Goal: Task Accomplishment & Management: Complete application form

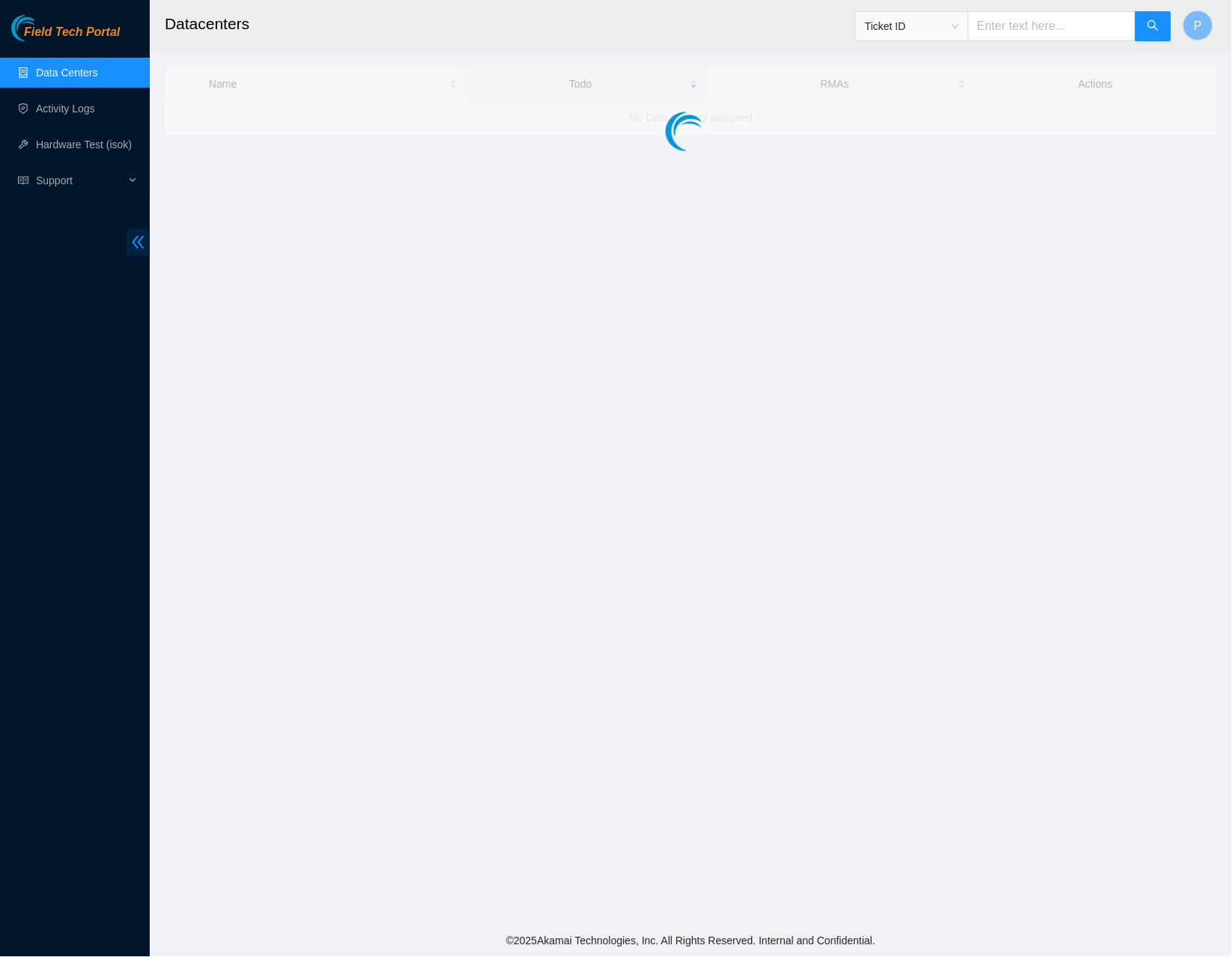
click at [145, 242] on icon "double-left" at bounding box center [138, 242] width 16 height 16
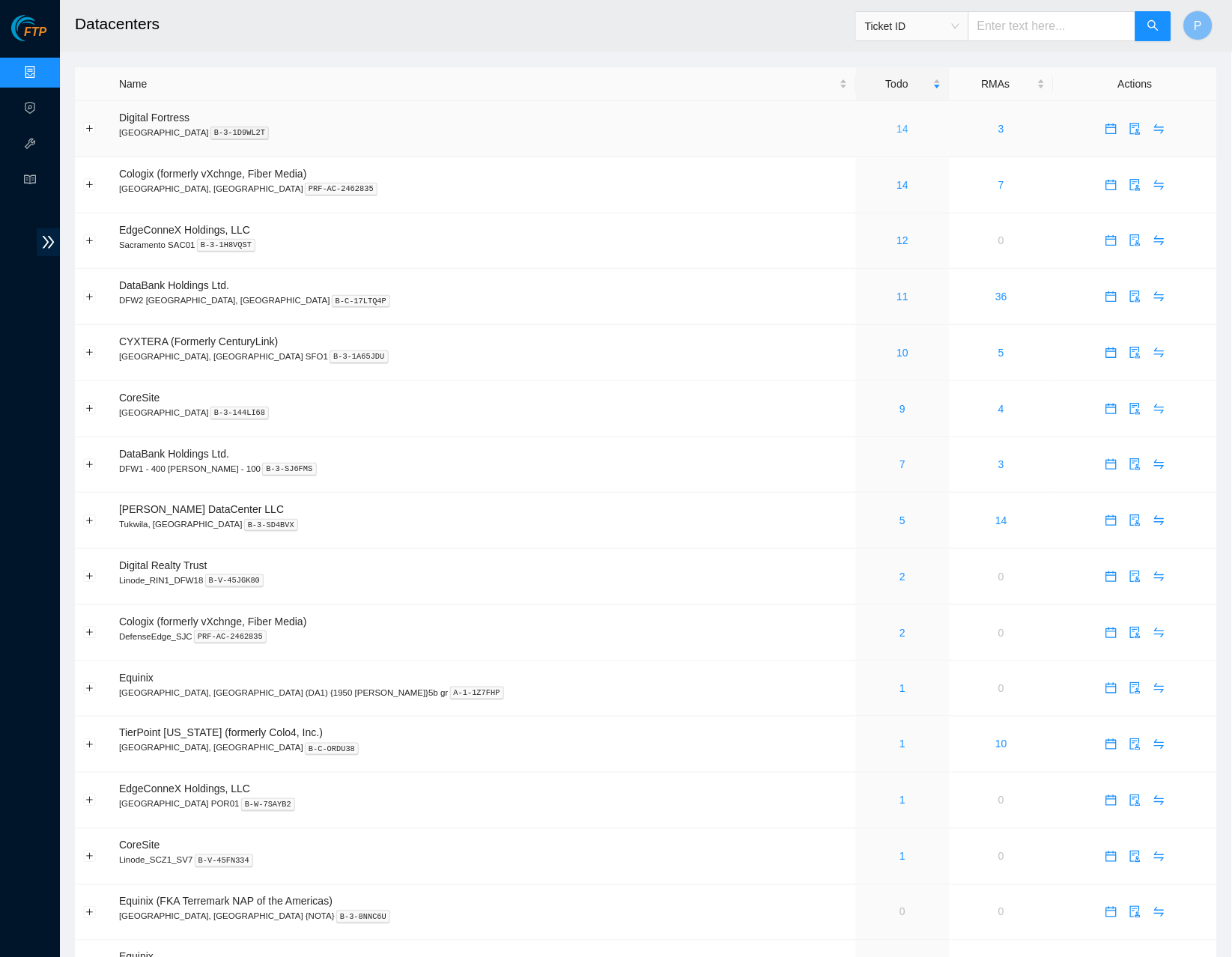
click at [897, 123] on link "14" at bounding box center [903, 128] width 12 height 12
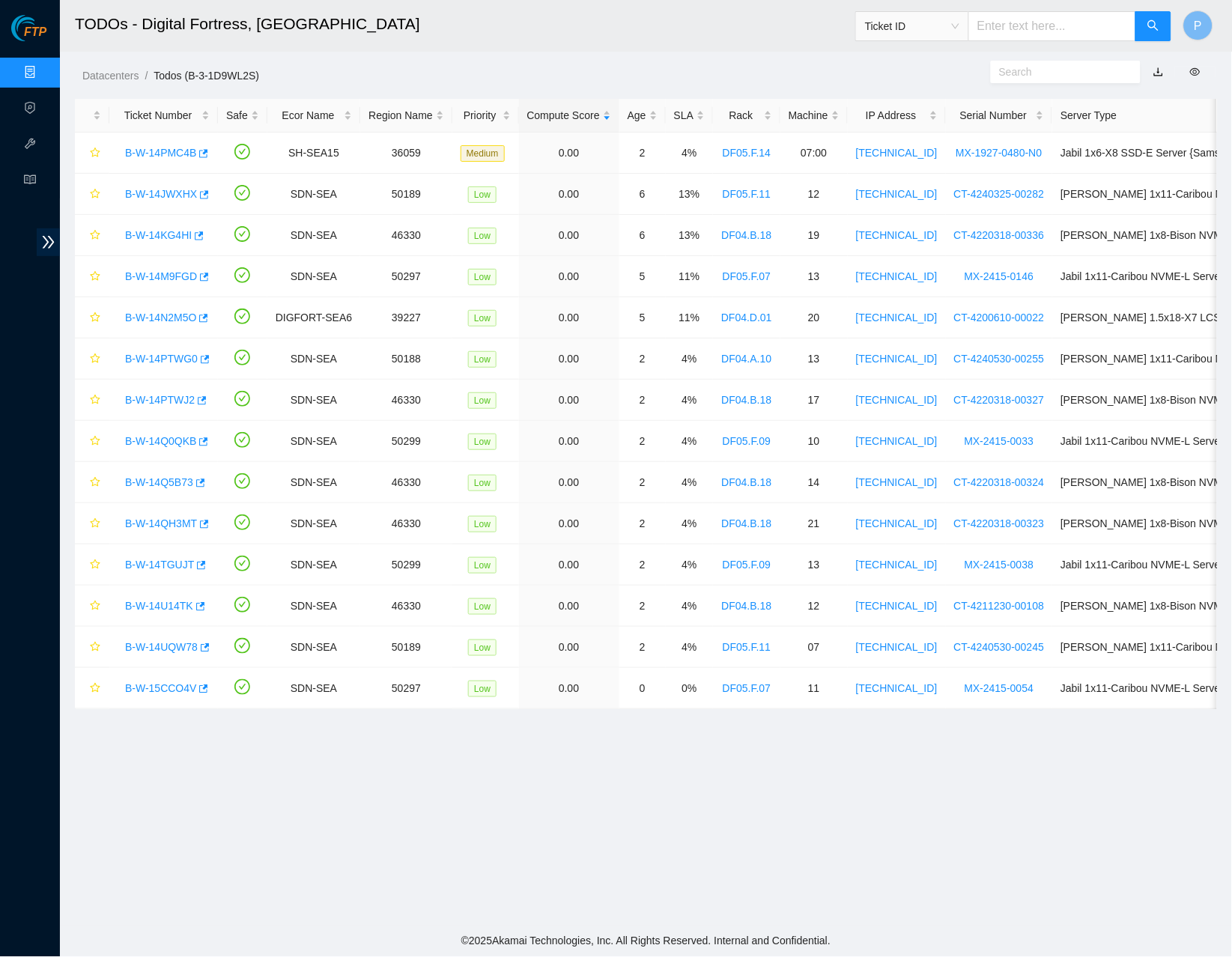
click at [1160, 67] on link "button" at bounding box center [1158, 71] width 10 height 12
click at [43, 67] on link "Data Centers" at bounding box center [74, 72] width 61 height 12
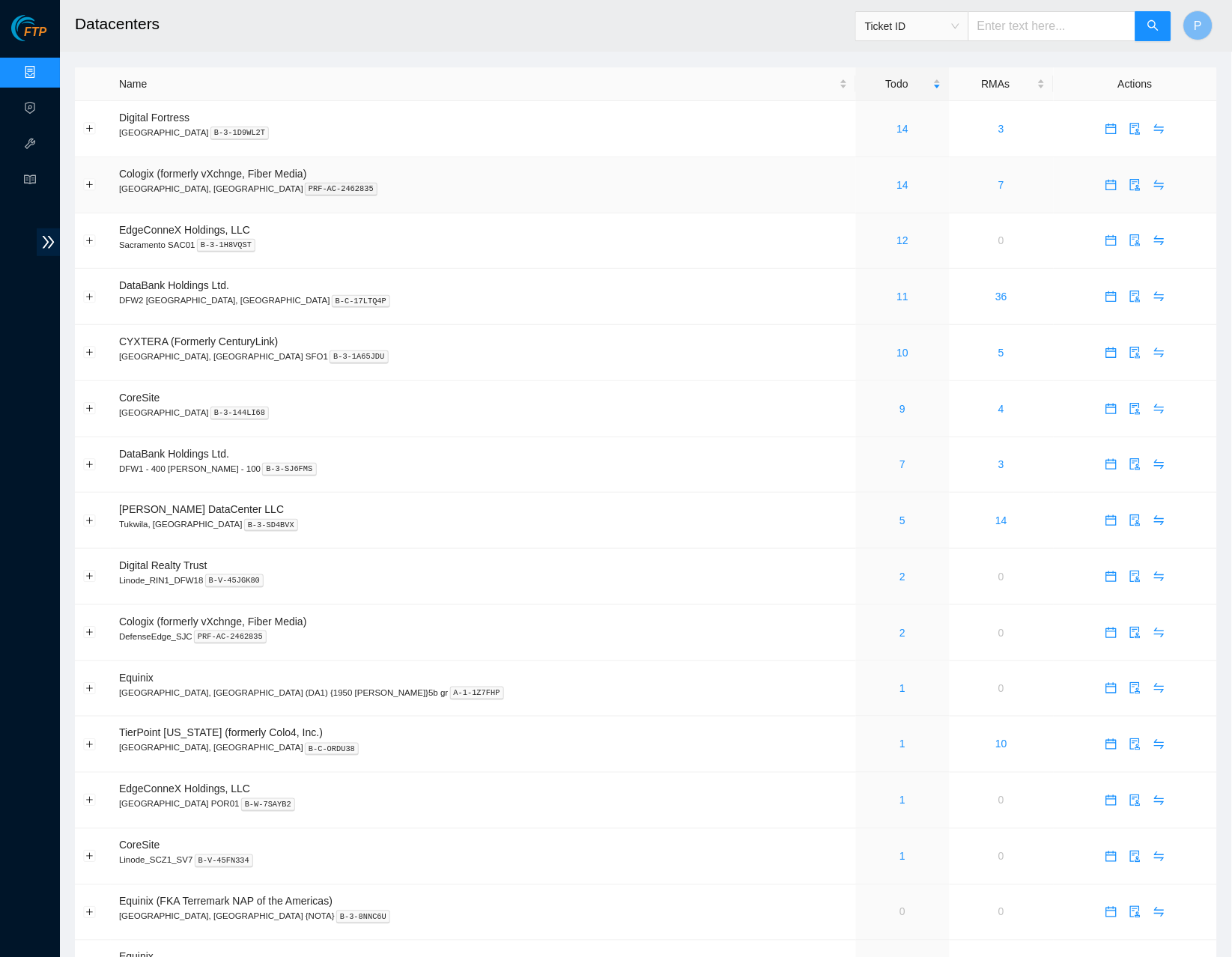
click at [864, 188] on div "14" at bounding box center [903, 185] width 77 height 17
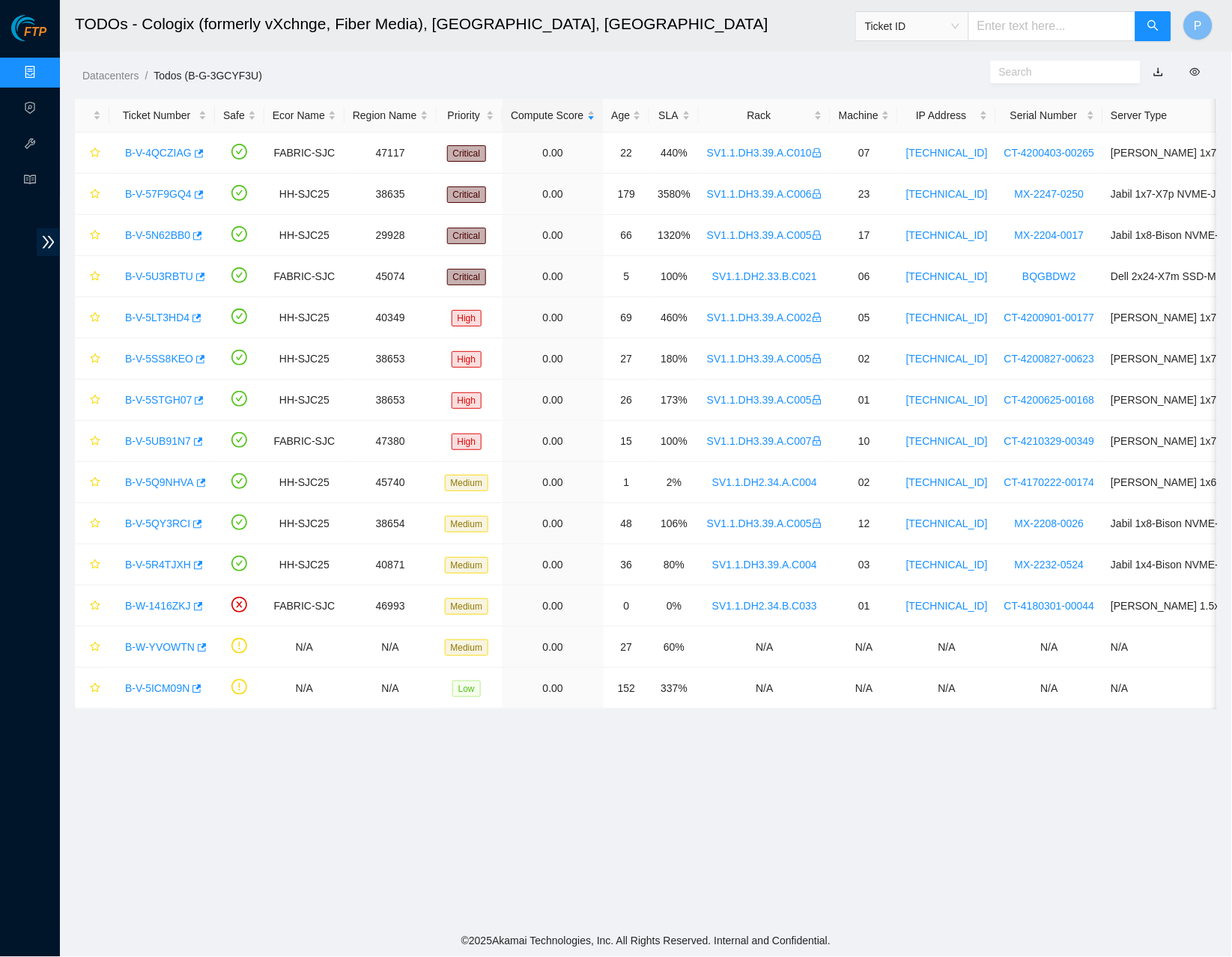
click at [1163, 69] on link "button" at bounding box center [1158, 71] width 10 height 12
click at [43, 67] on link "Data Centers" at bounding box center [74, 72] width 61 height 12
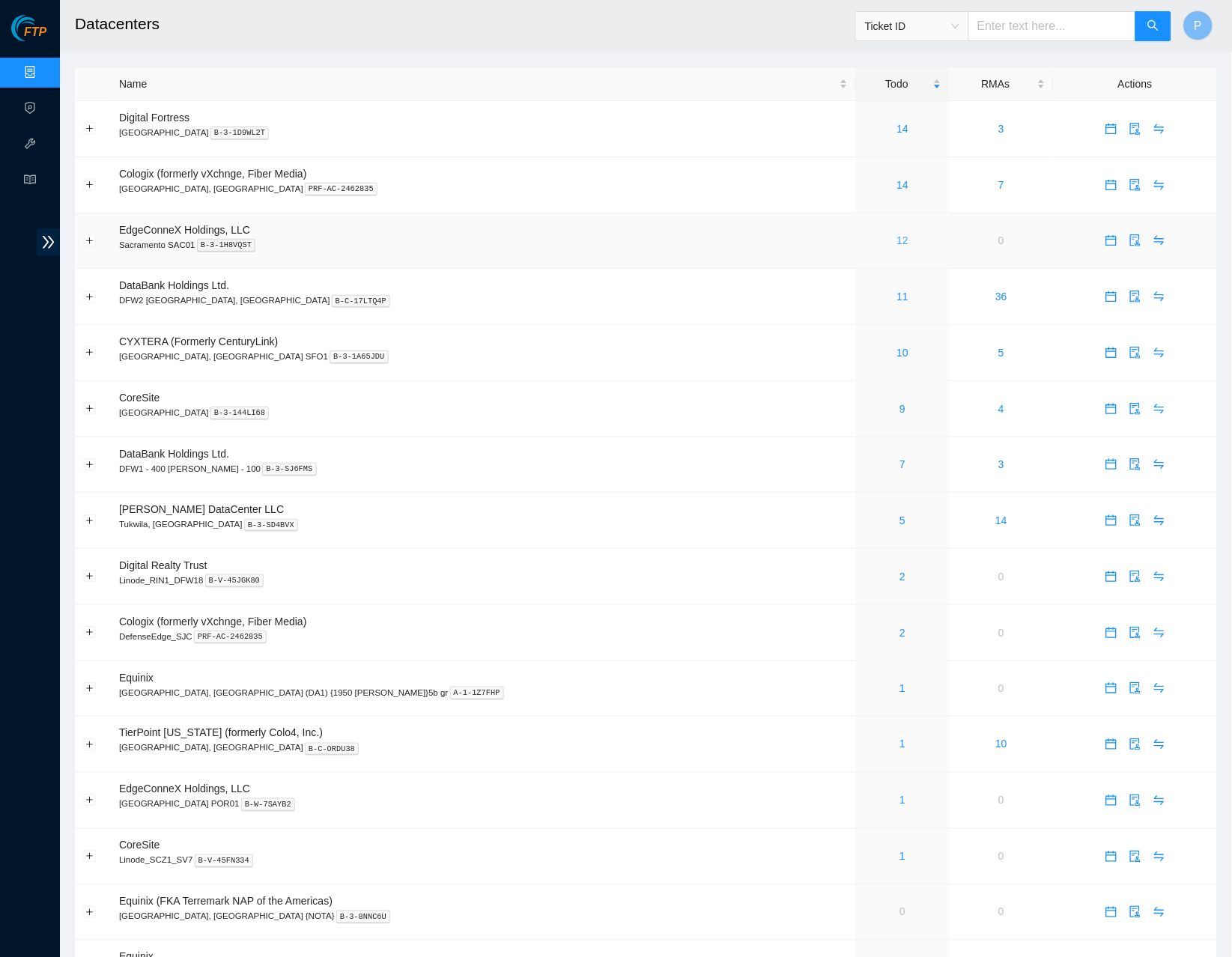
click at [897, 235] on link "12" at bounding box center [903, 240] width 12 height 12
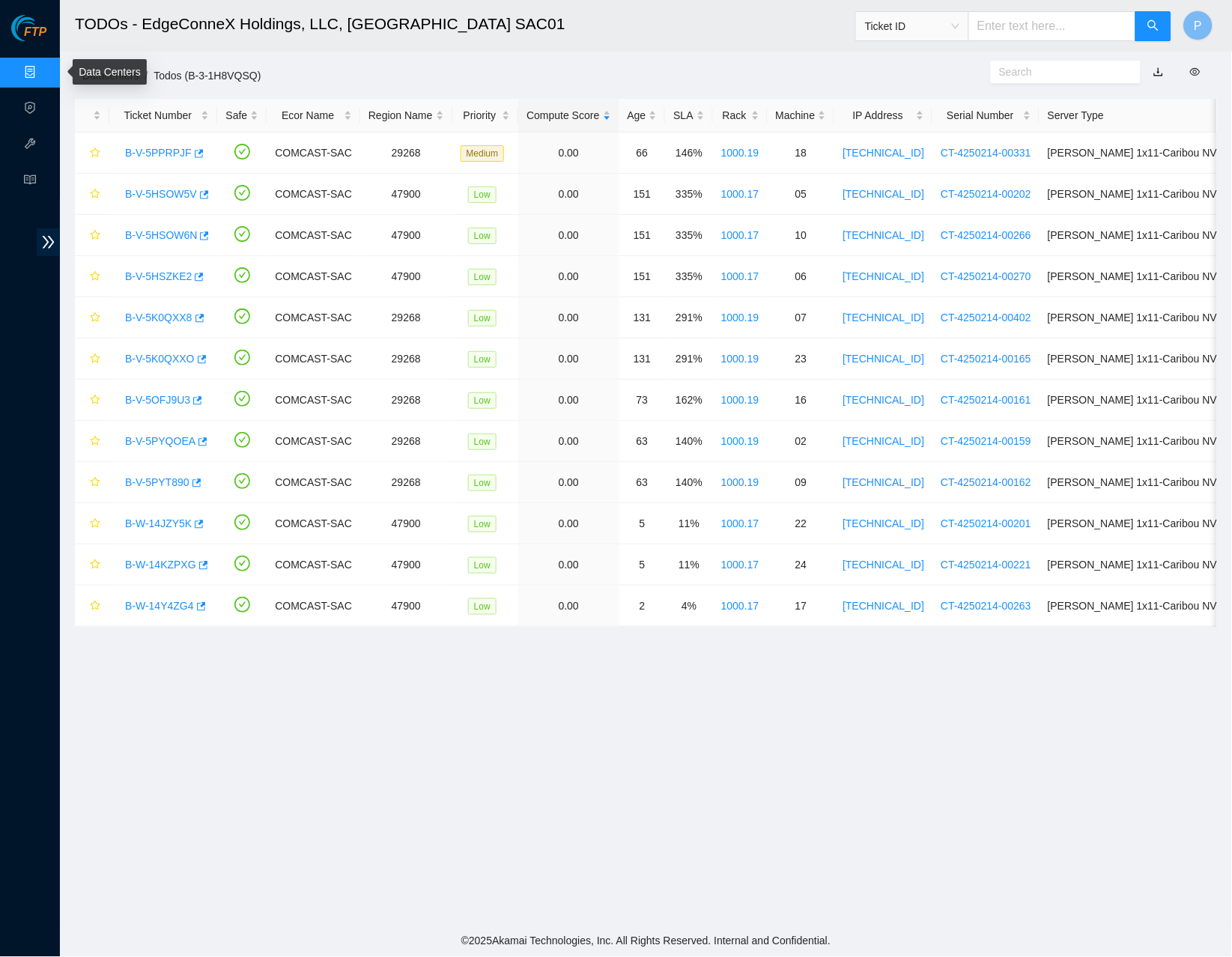
click at [43, 68] on link "Data Centers" at bounding box center [74, 72] width 61 height 12
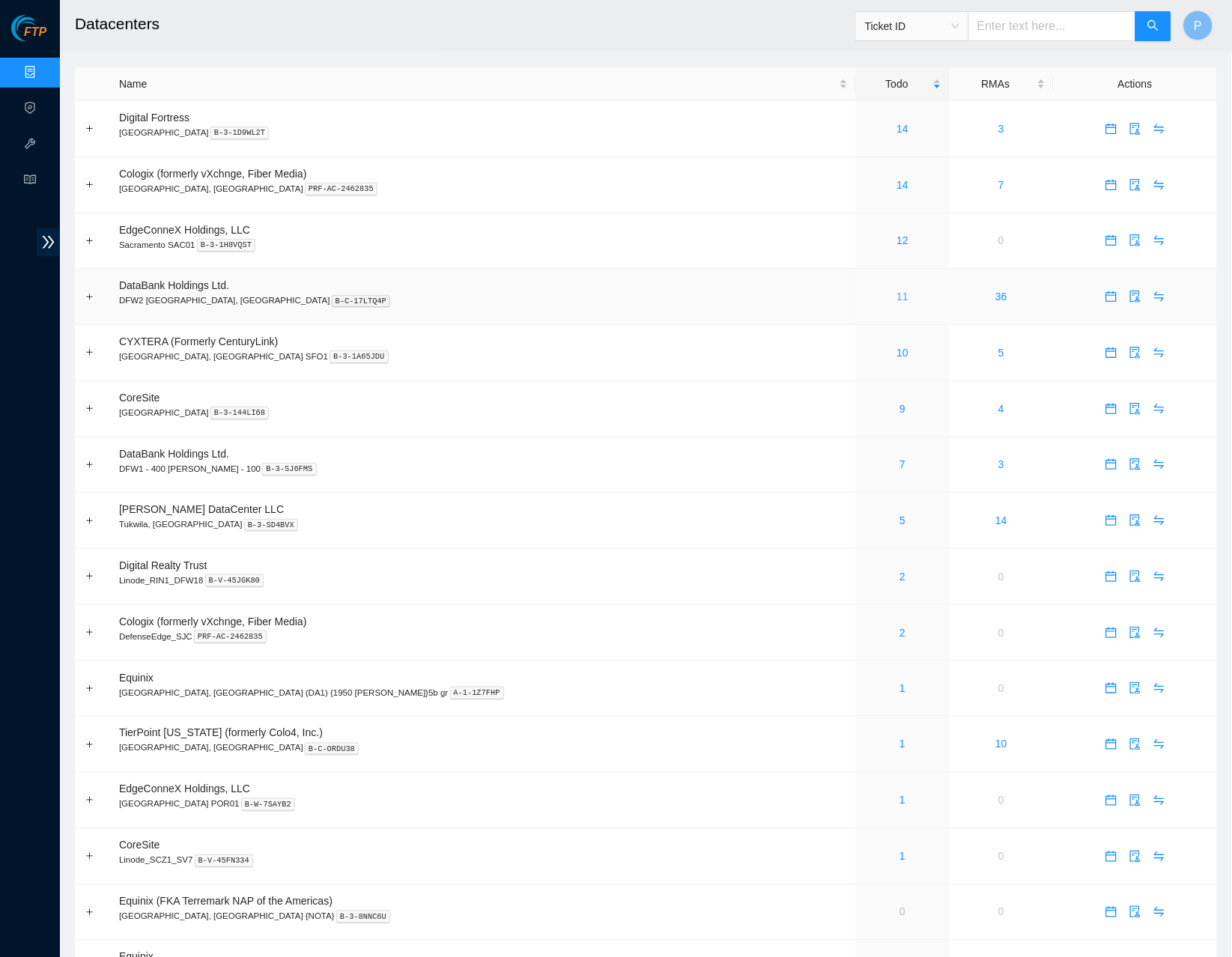
click at [897, 292] on link "11" at bounding box center [903, 296] width 12 height 12
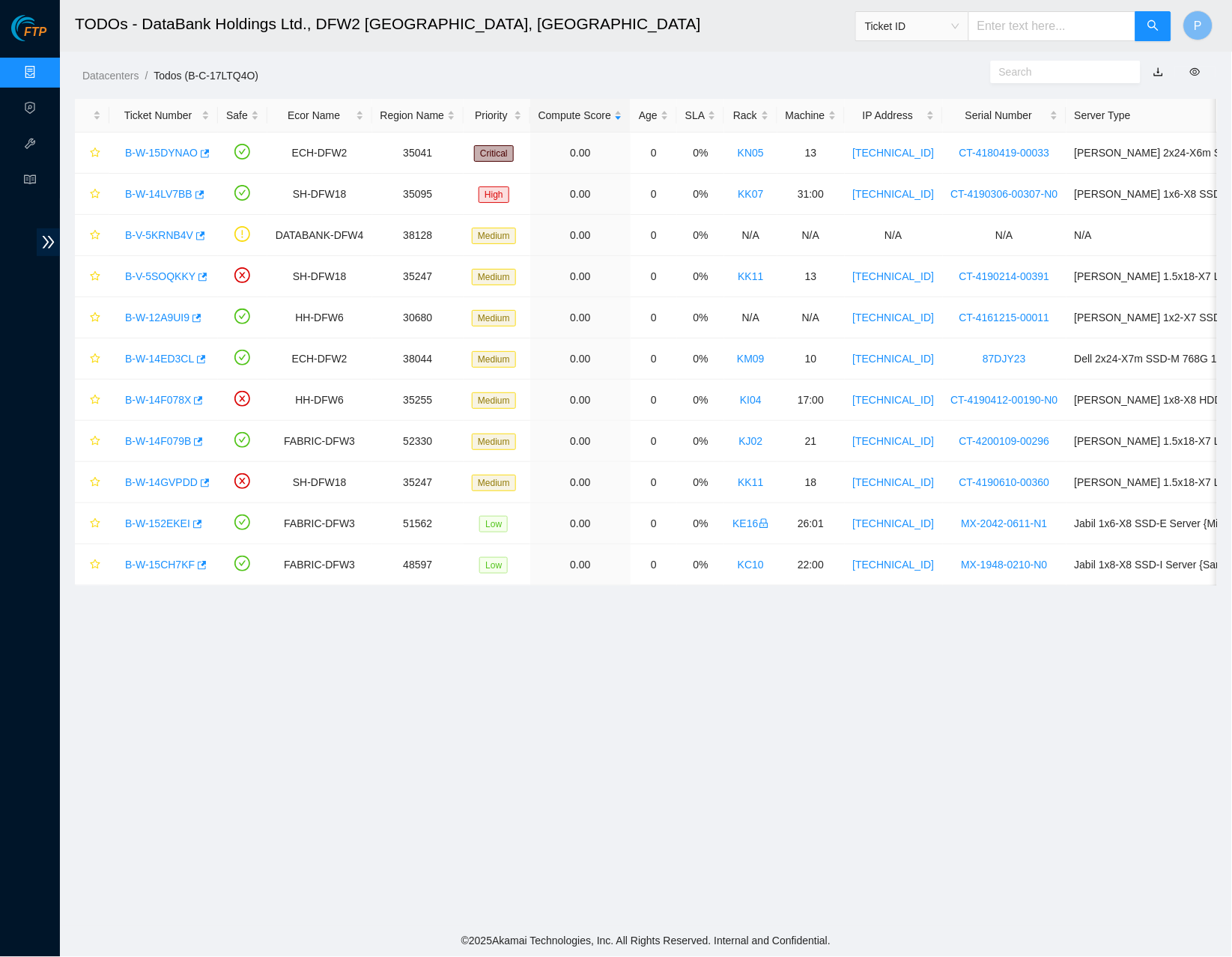
click at [1159, 71] on link "button" at bounding box center [1158, 71] width 10 height 12
click at [43, 67] on link "Data Centers" at bounding box center [74, 72] width 61 height 12
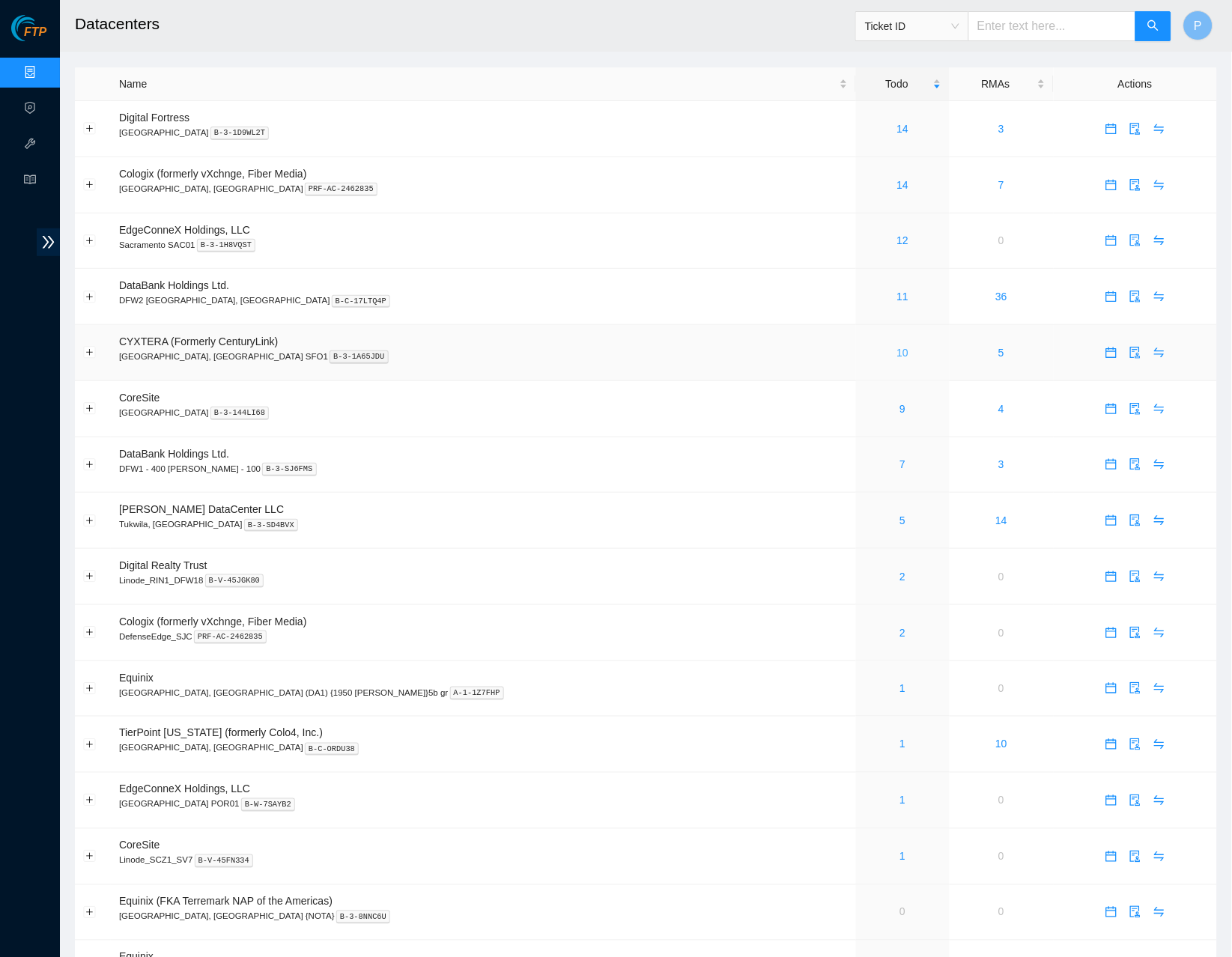
click at [897, 350] on link "10" at bounding box center [903, 352] width 12 height 12
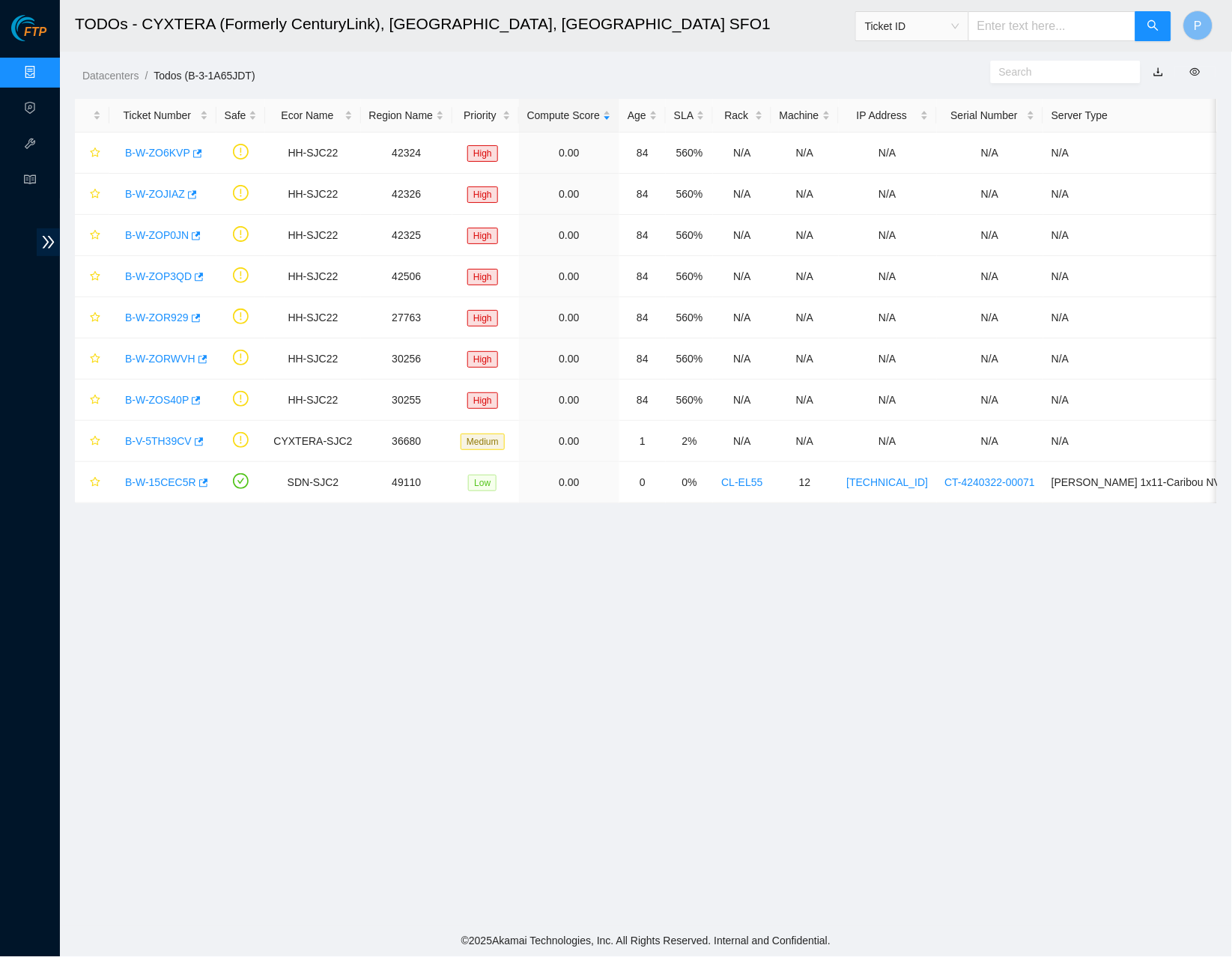
click at [1159, 72] on link "button" at bounding box center [1158, 71] width 10 height 12
click at [43, 71] on link "Data Centers" at bounding box center [74, 72] width 61 height 12
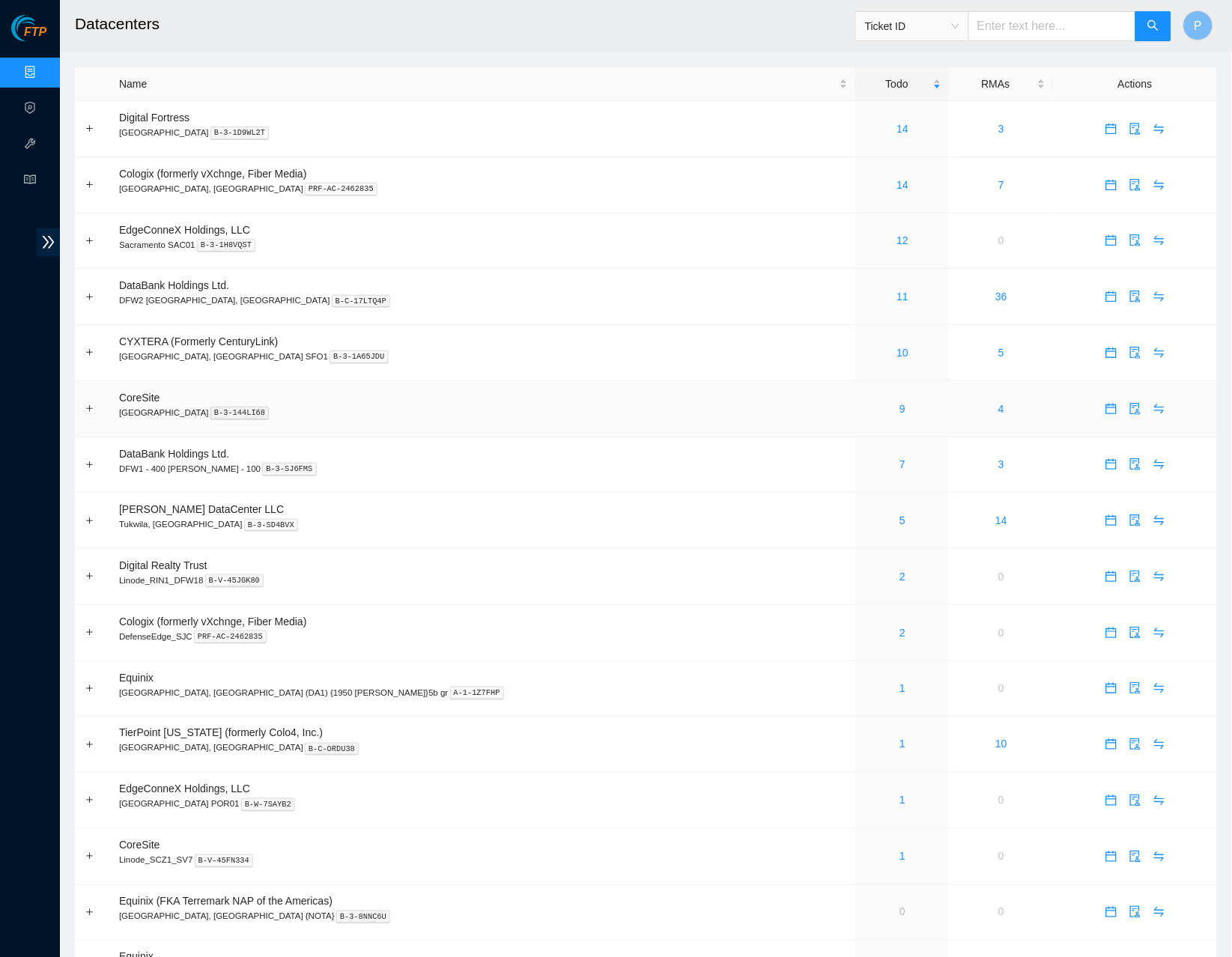
click at [864, 401] on div "9" at bounding box center [903, 409] width 77 height 17
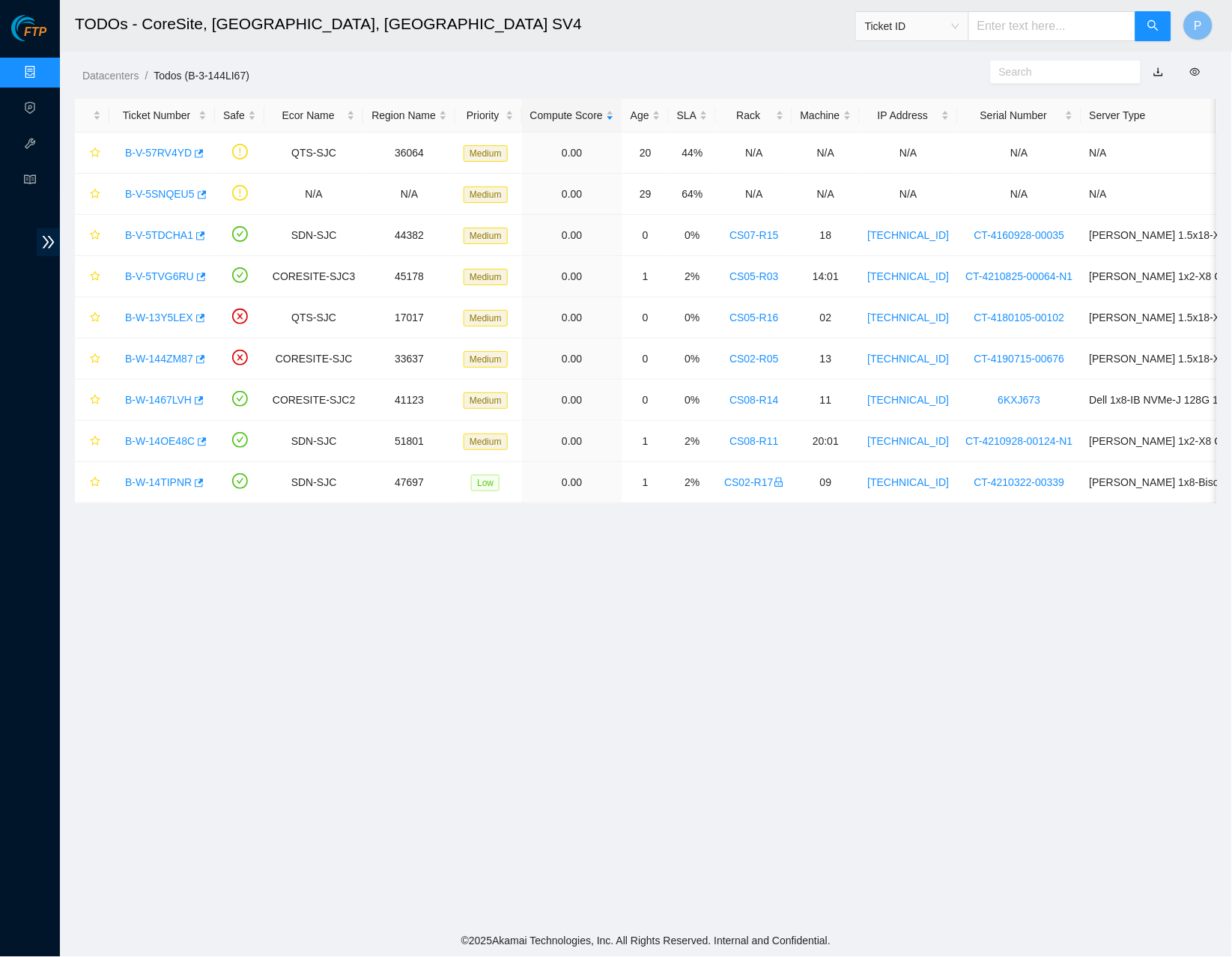
click at [1156, 72] on link "button" at bounding box center [1158, 71] width 10 height 12
click at [43, 67] on link "Data Centers" at bounding box center [74, 72] width 61 height 12
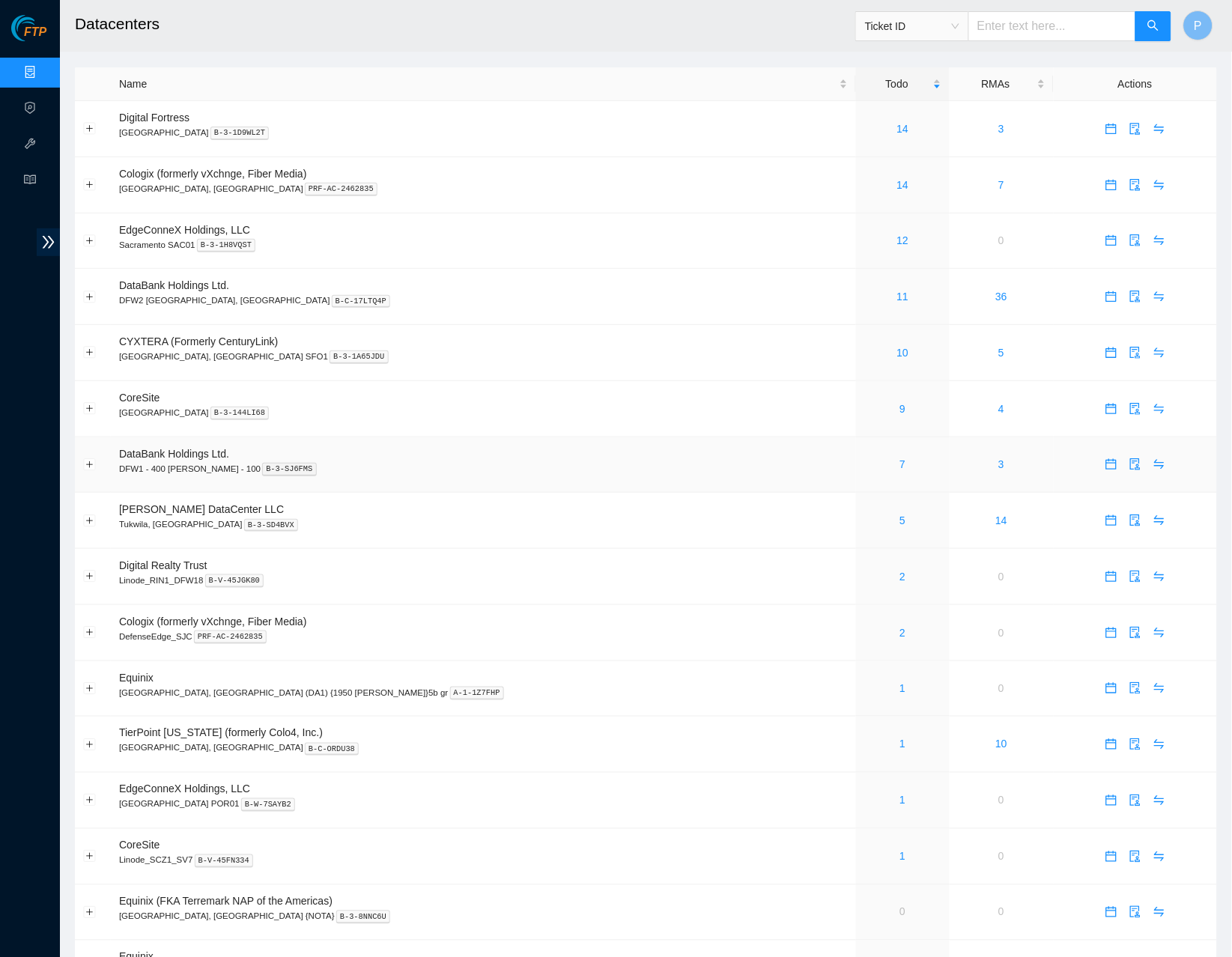
click at [864, 458] on div "7" at bounding box center [903, 464] width 77 height 17
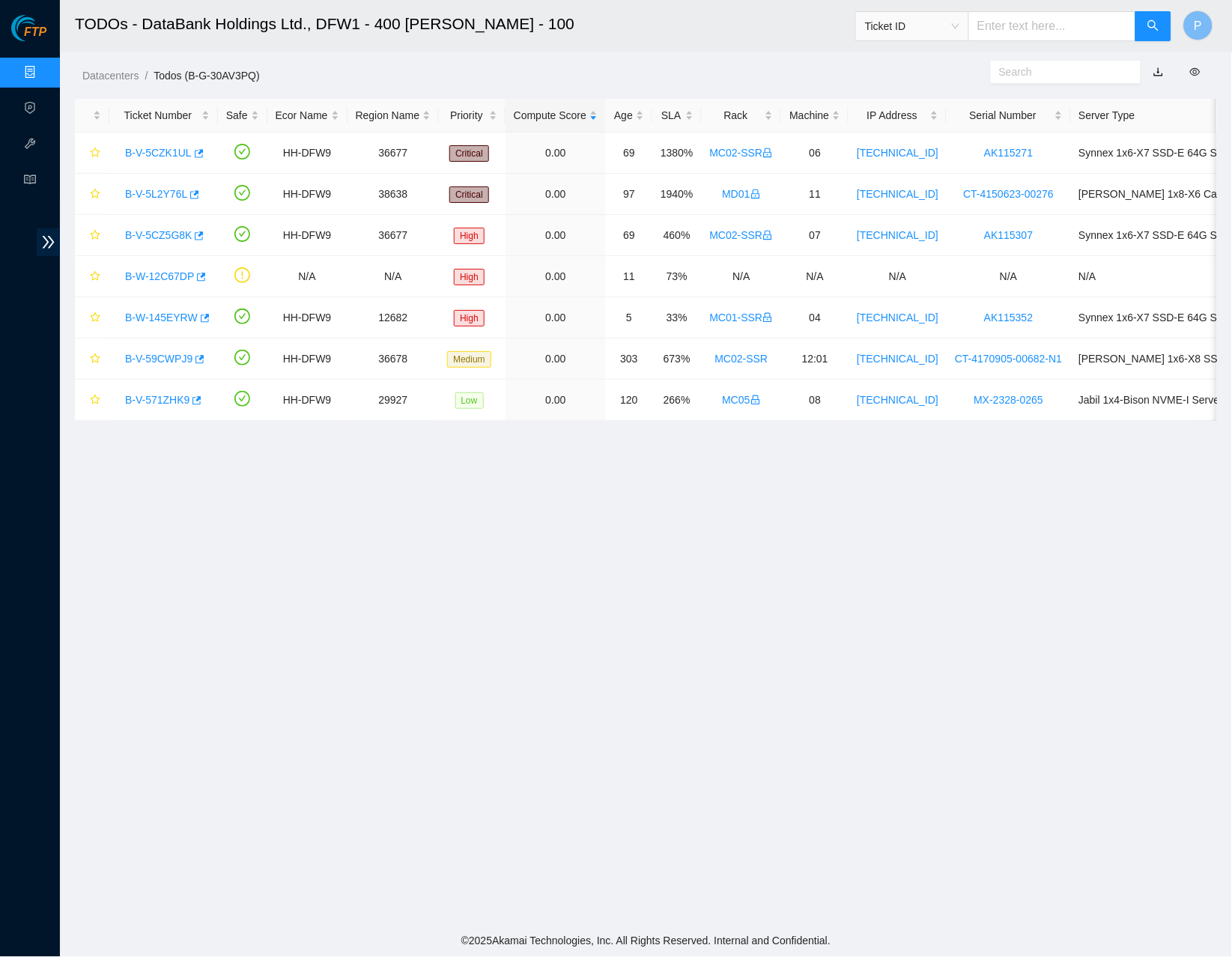
click at [1160, 67] on link "button" at bounding box center [1158, 71] width 10 height 12
click at [43, 67] on link "Data Centers" at bounding box center [74, 72] width 61 height 12
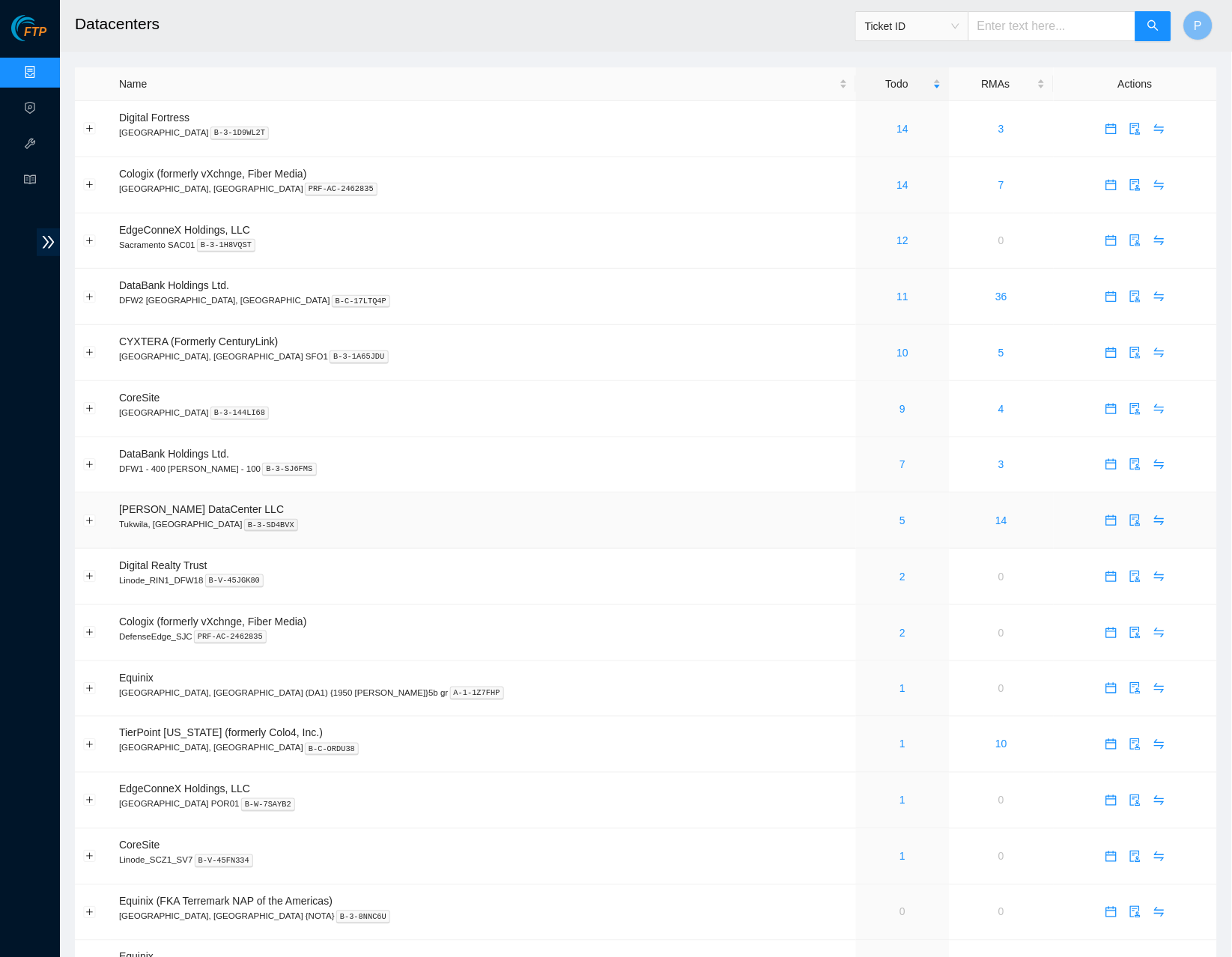
click at [864, 512] on div "5" at bounding box center [903, 520] width 77 height 17
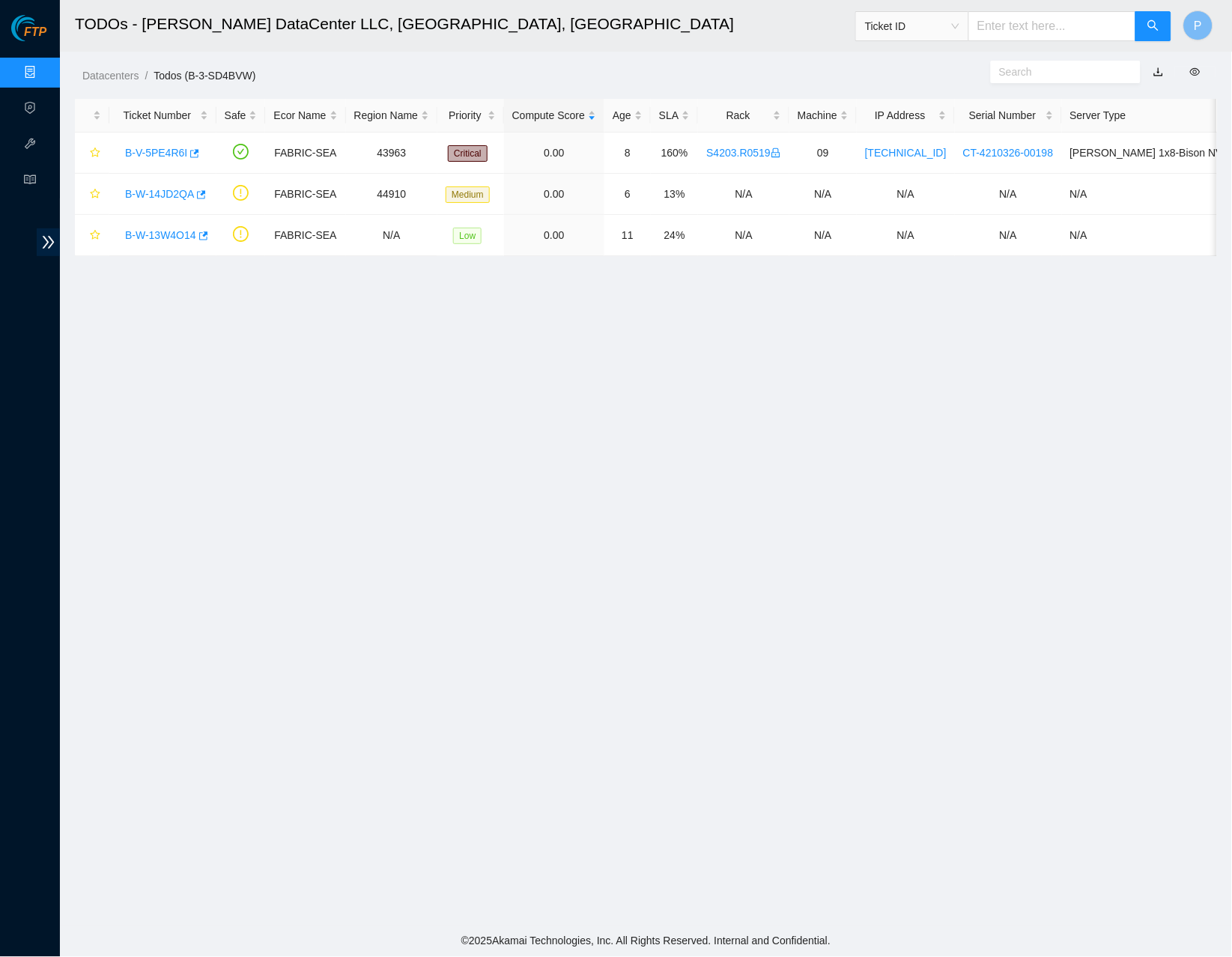
click at [1159, 74] on link "button" at bounding box center [1158, 71] width 10 height 12
click at [43, 67] on link "Data Centers" at bounding box center [74, 72] width 61 height 12
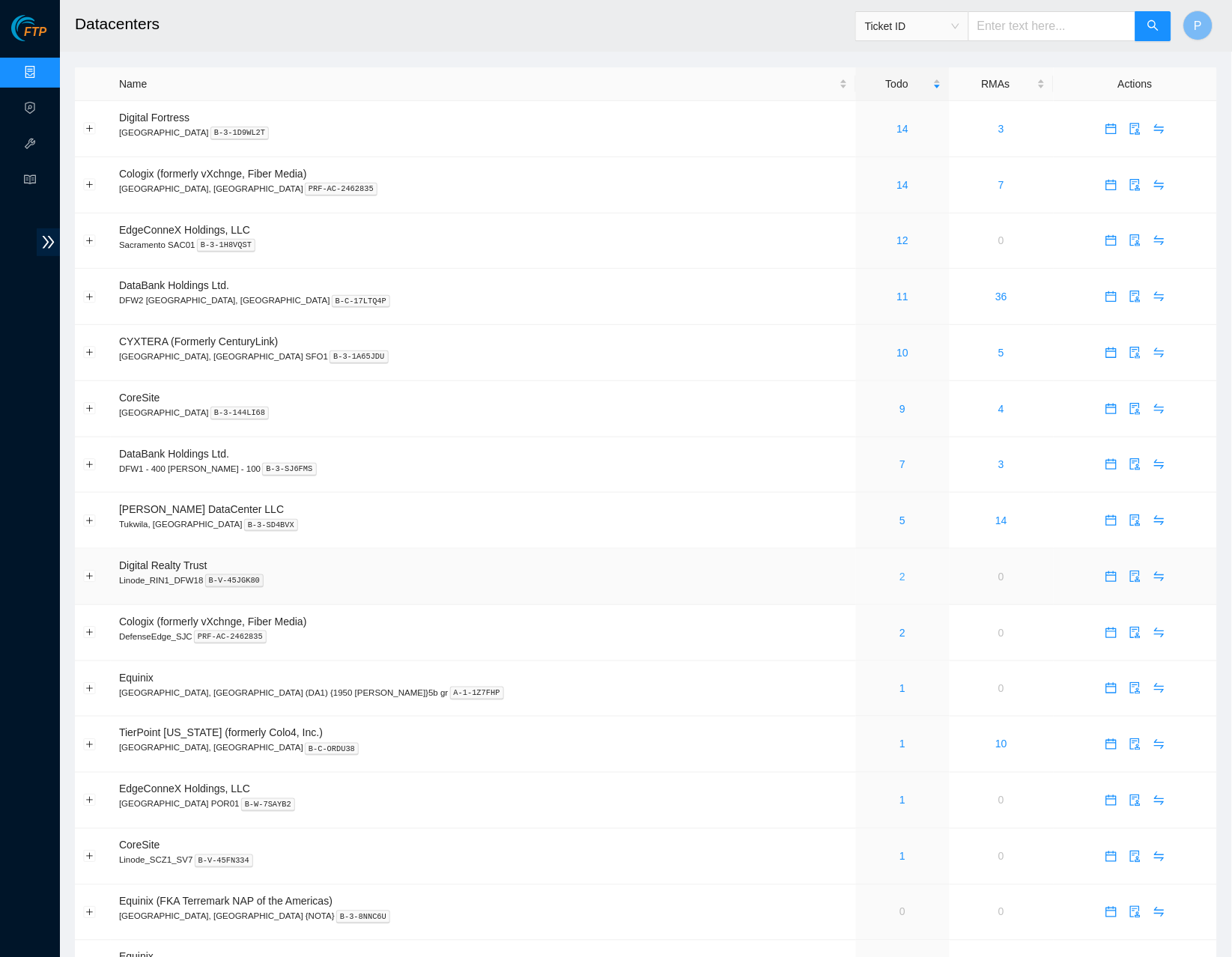
click at [900, 571] on link "2" at bounding box center [903, 576] width 6 height 12
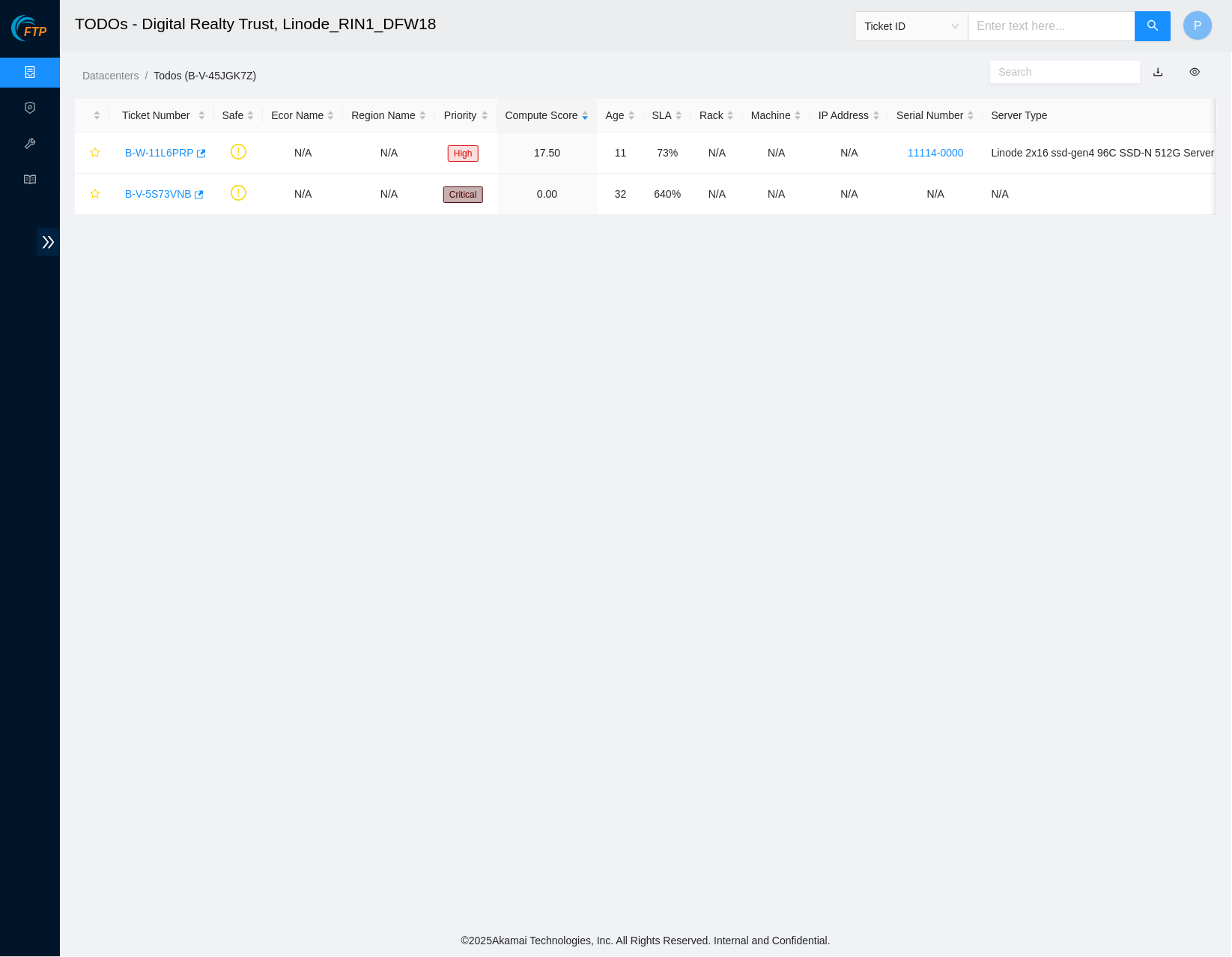
click at [1153, 74] on link "button" at bounding box center [1158, 71] width 10 height 12
click at [43, 69] on link "Data Centers" at bounding box center [74, 72] width 61 height 12
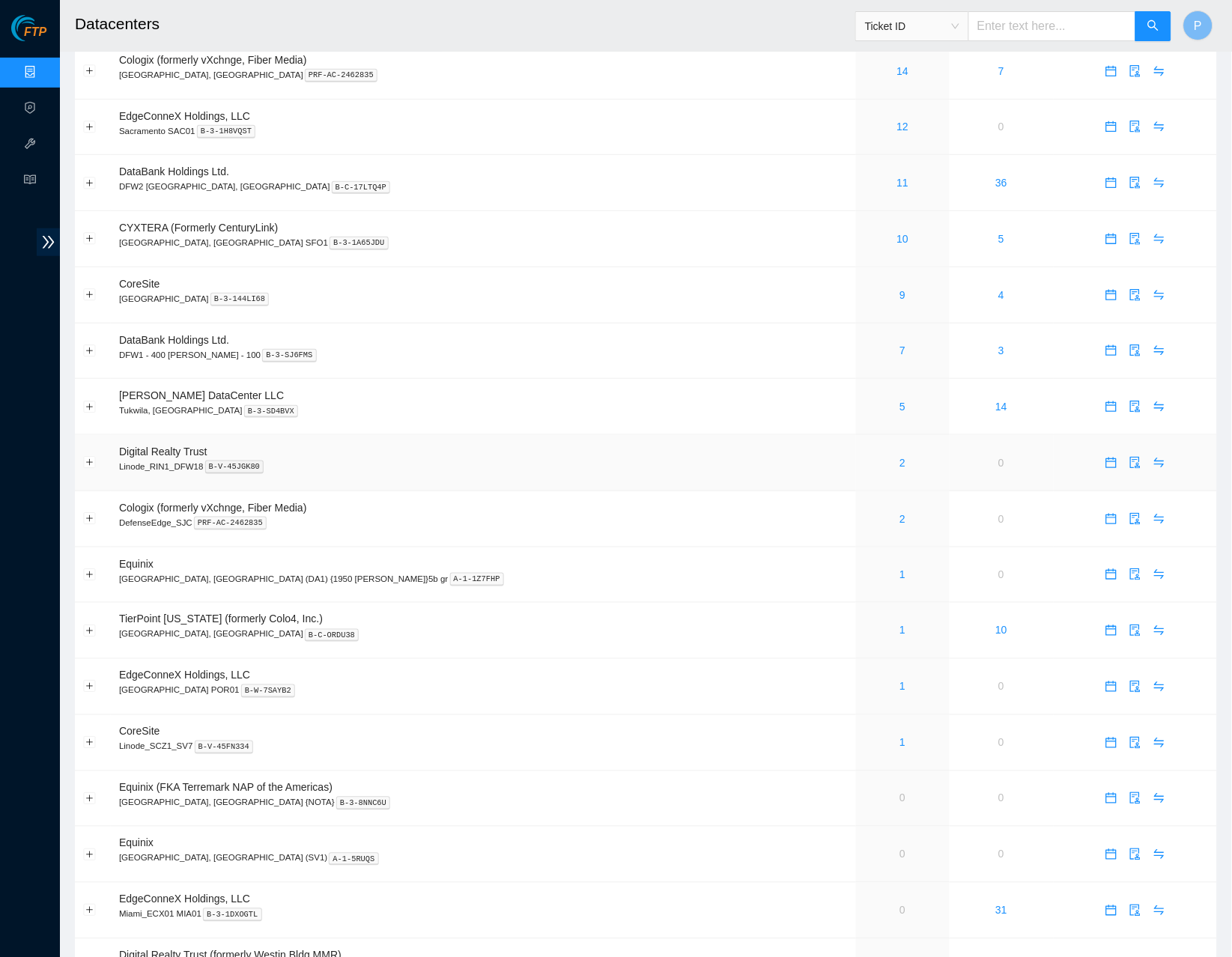
scroll to position [157, 0]
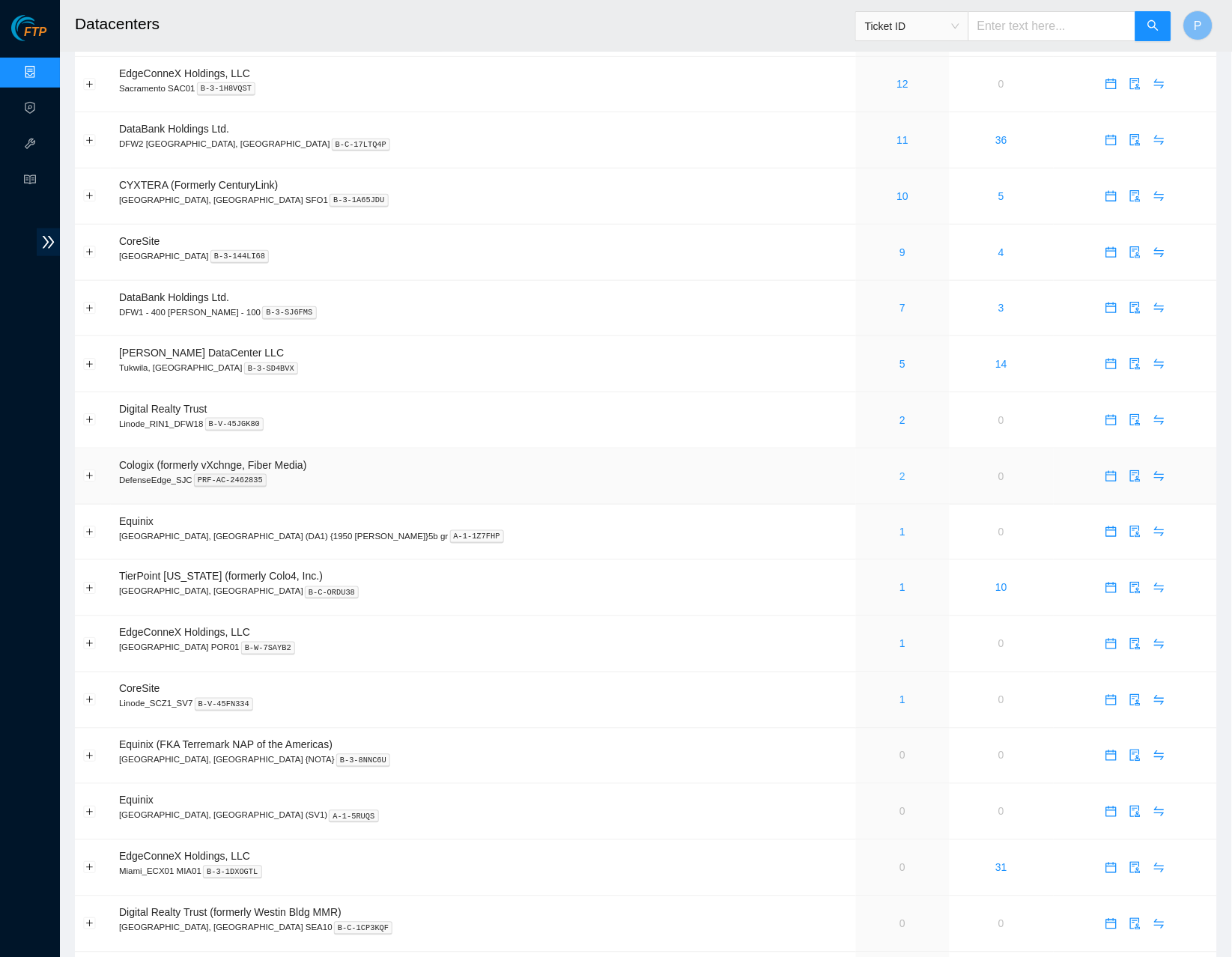
click at [900, 470] on link "2" at bounding box center [903, 476] width 6 height 12
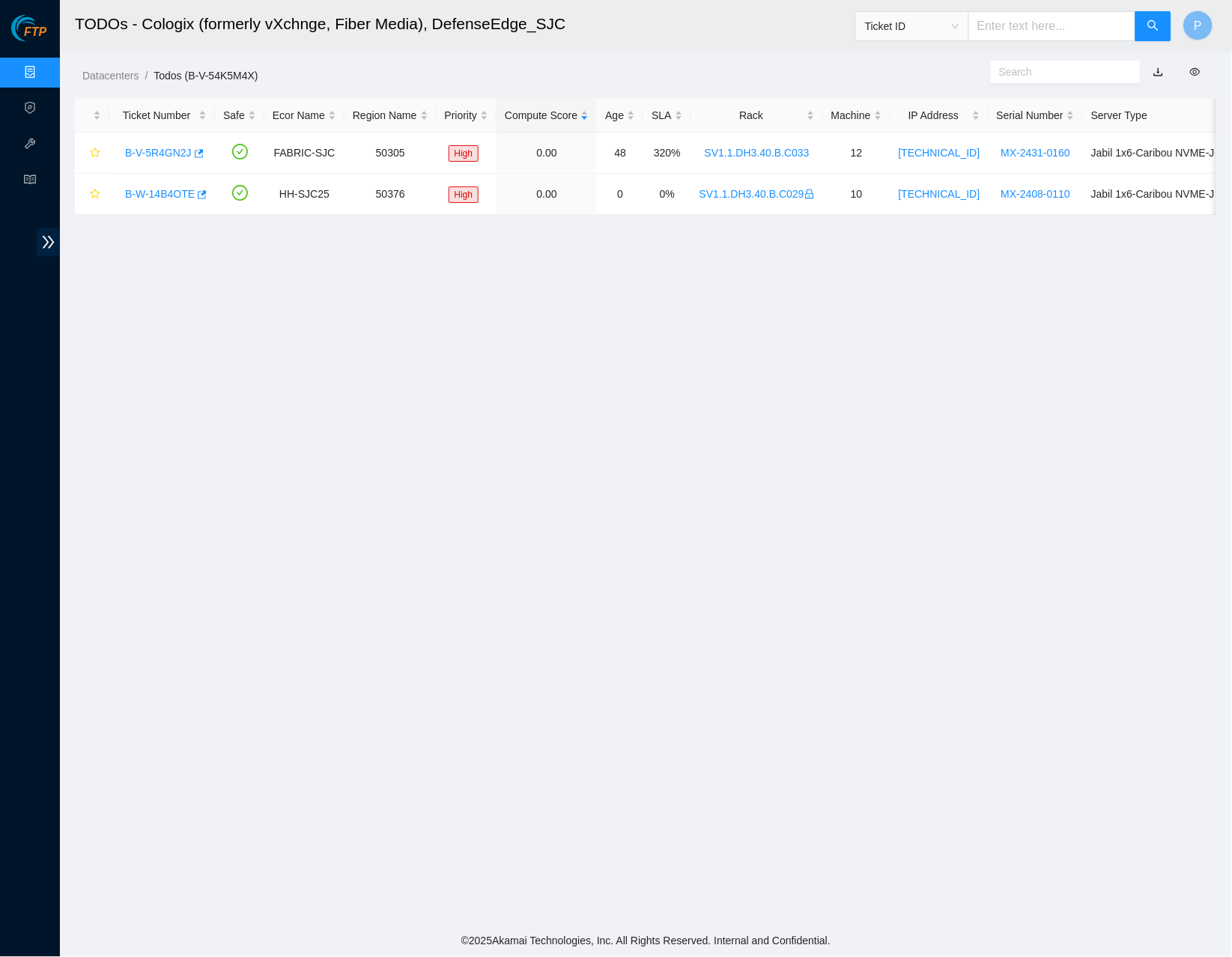
click at [1162, 73] on link "button" at bounding box center [1158, 71] width 10 height 12
click at [43, 68] on link "Data Centers" at bounding box center [74, 72] width 61 height 12
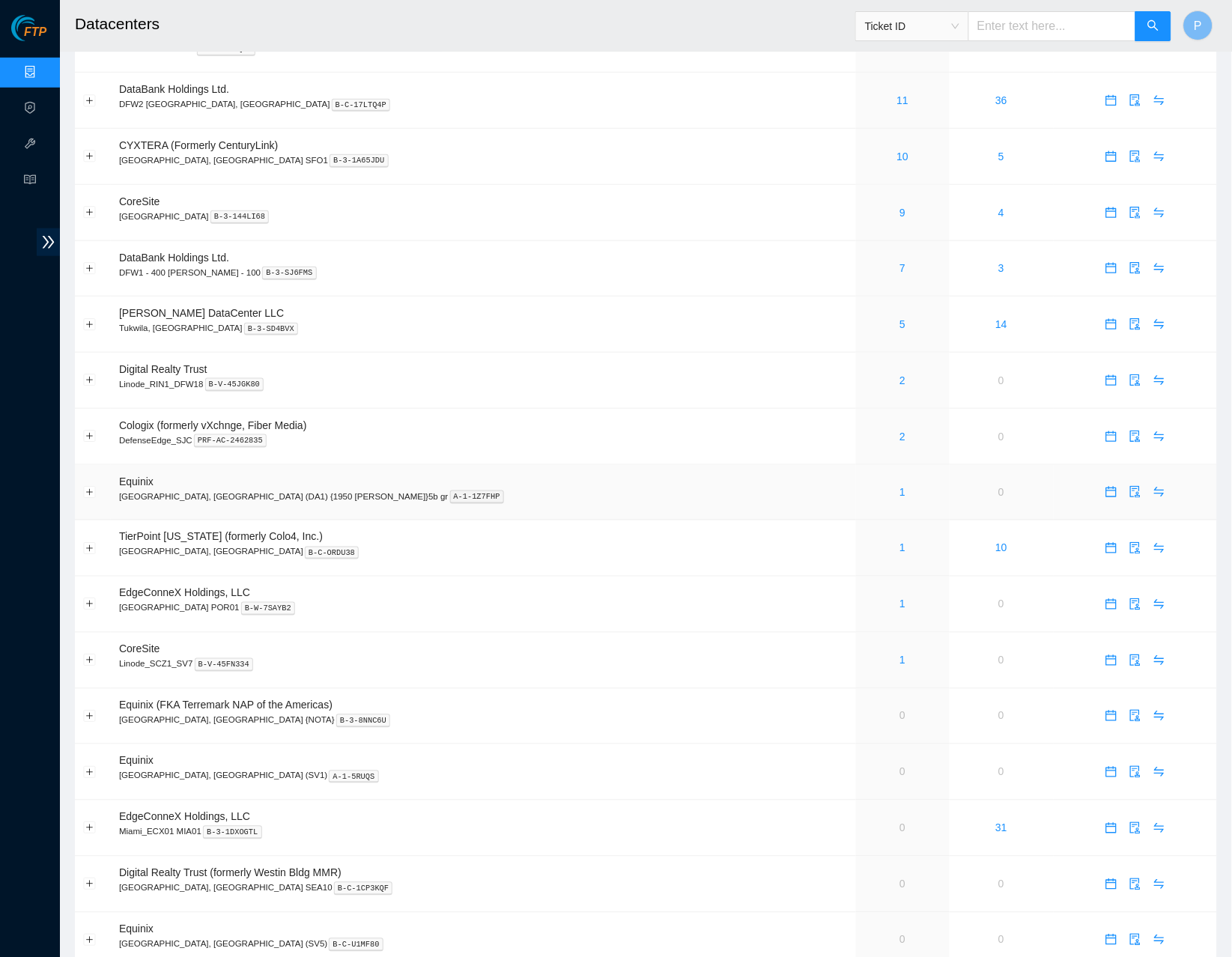
scroll to position [200, 0]
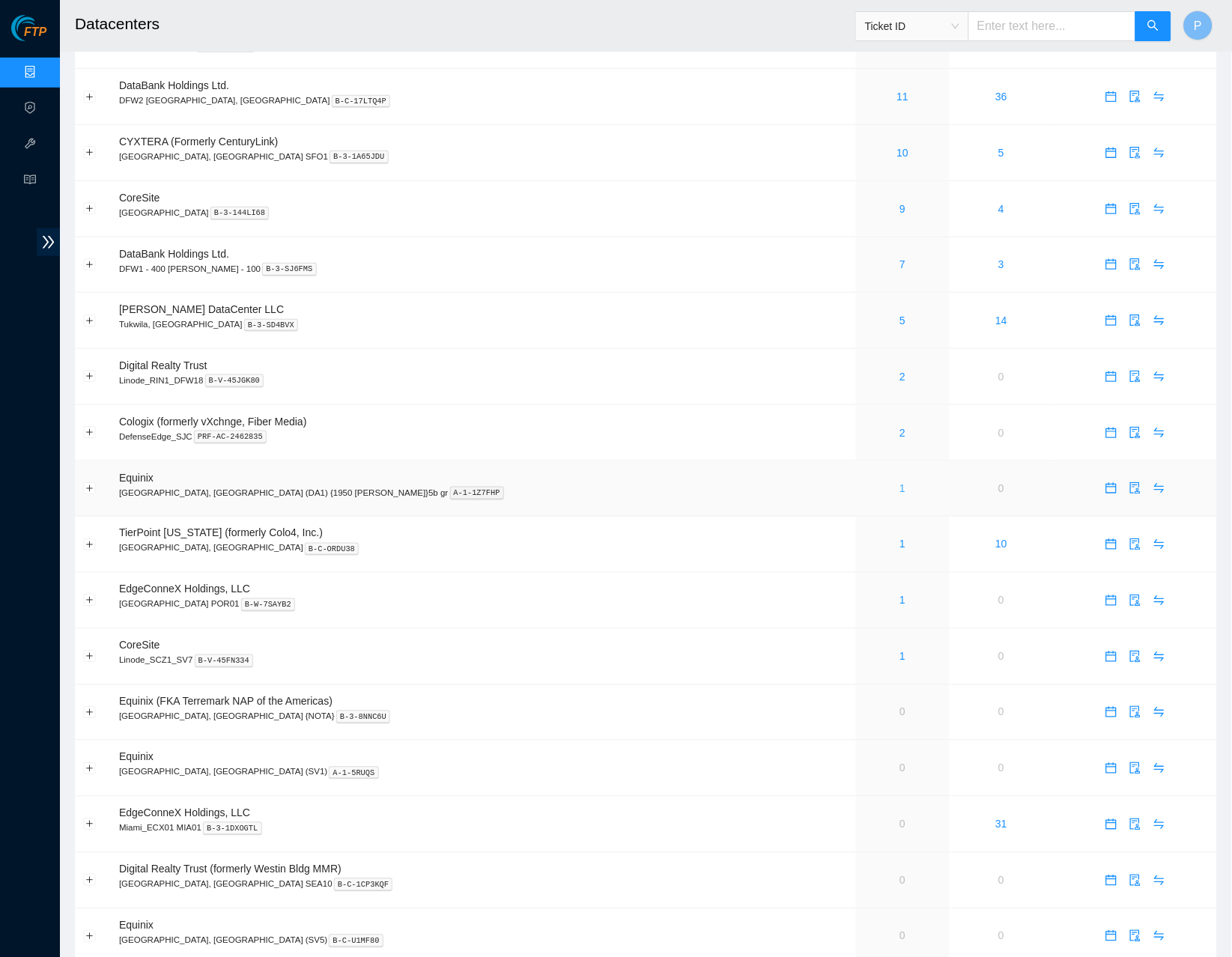
click at [900, 483] on link "1" at bounding box center [903, 488] width 6 height 12
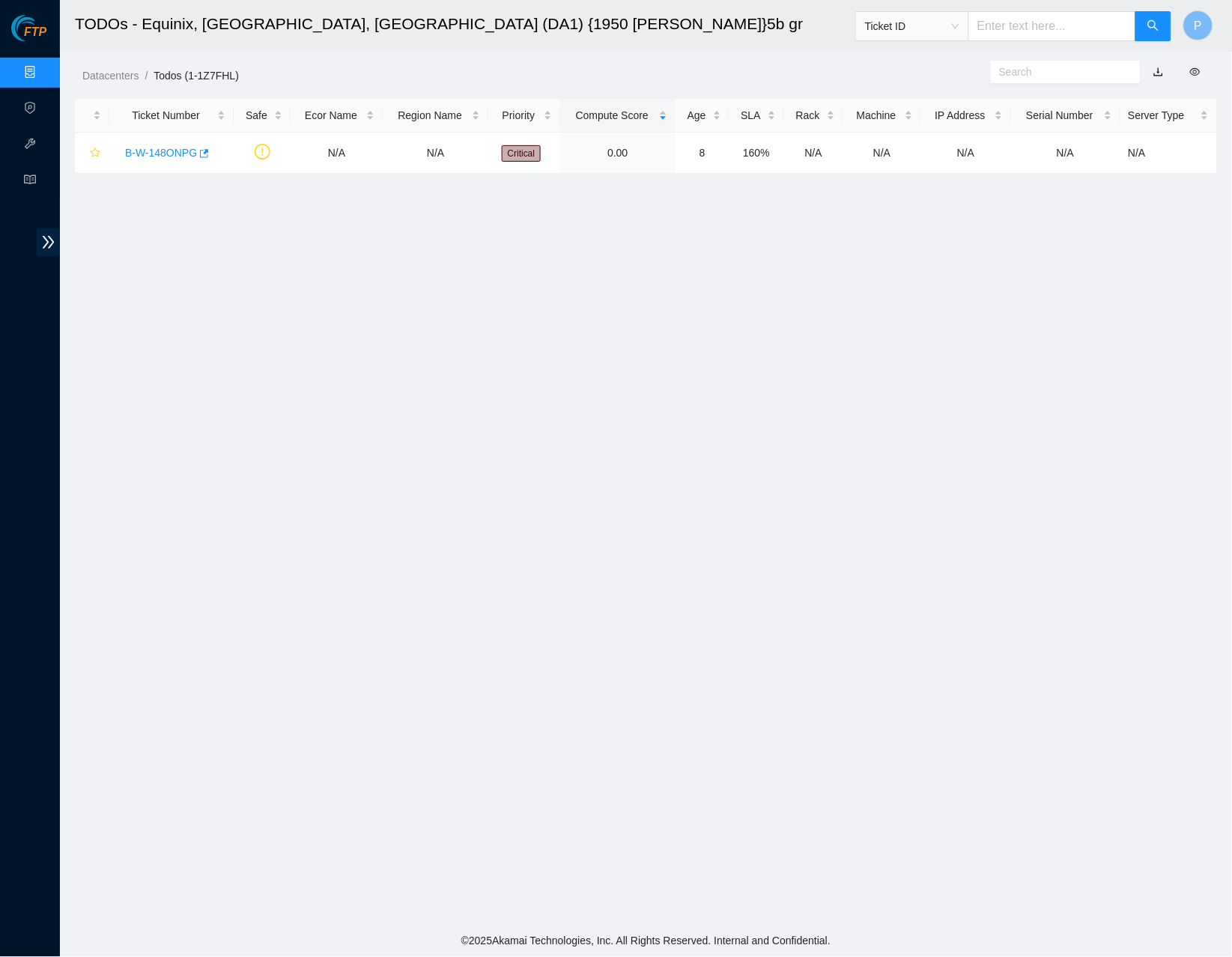
click at [1161, 71] on link "button" at bounding box center [1158, 71] width 10 height 12
click at [1157, 69] on link "button" at bounding box center [1158, 71] width 10 height 12
click at [43, 67] on link "Data Centers" at bounding box center [74, 72] width 61 height 12
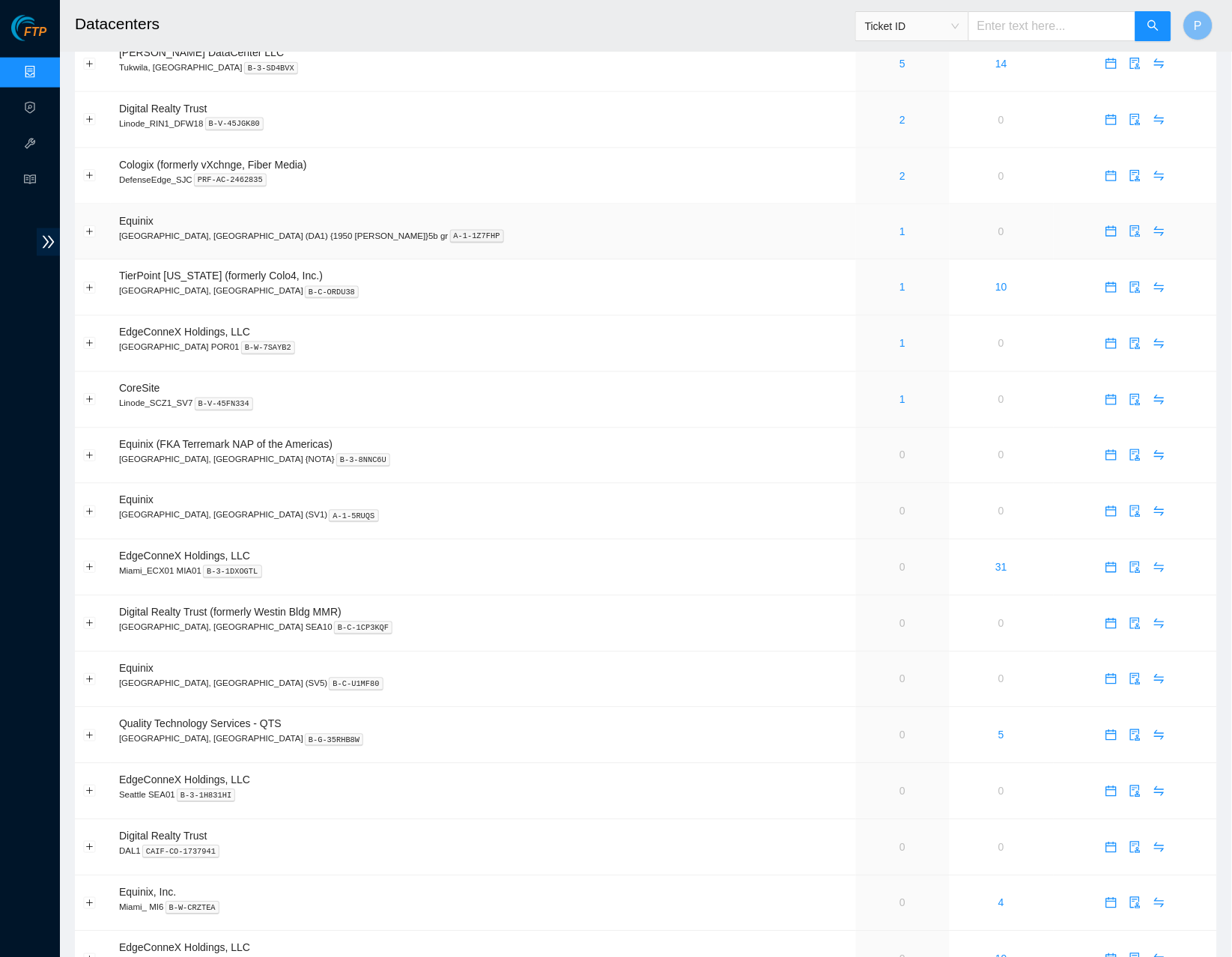
scroll to position [465, 0]
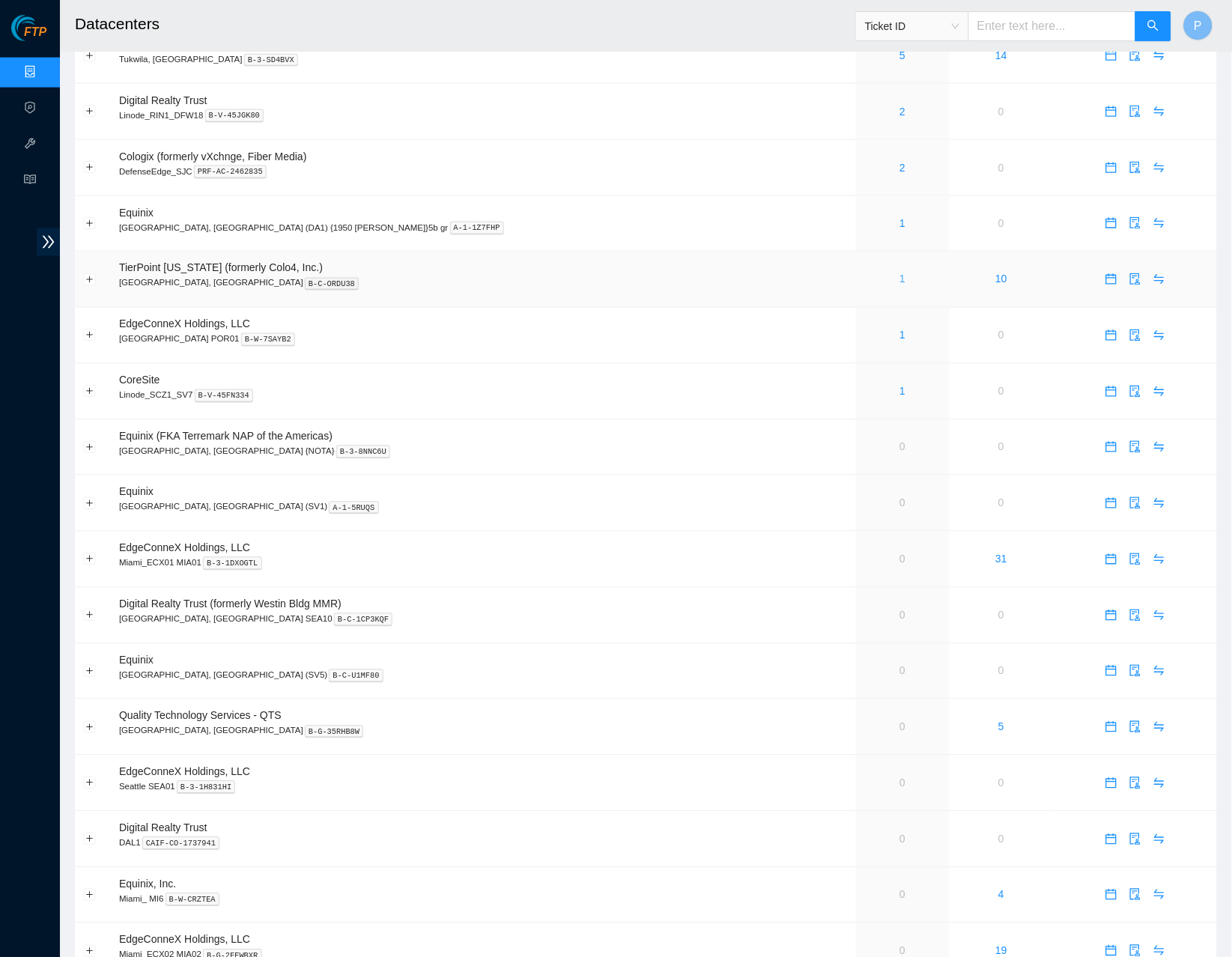
click at [900, 273] on link "1" at bounding box center [903, 279] width 6 height 12
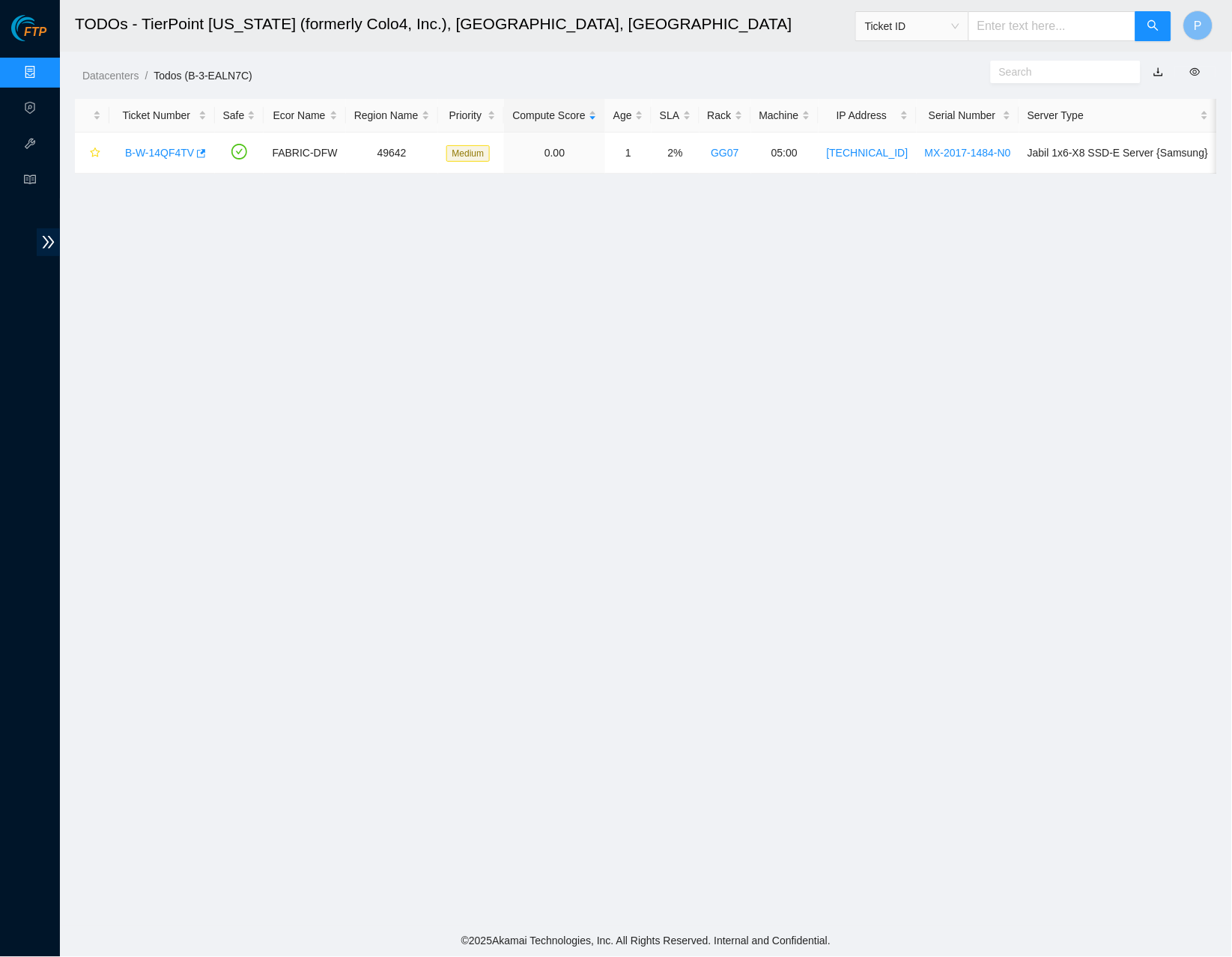
click at [1159, 71] on link "button" at bounding box center [1158, 71] width 10 height 12
click at [43, 72] on link "Data Centers" at bounding box center [74, 72] width 61 height 12
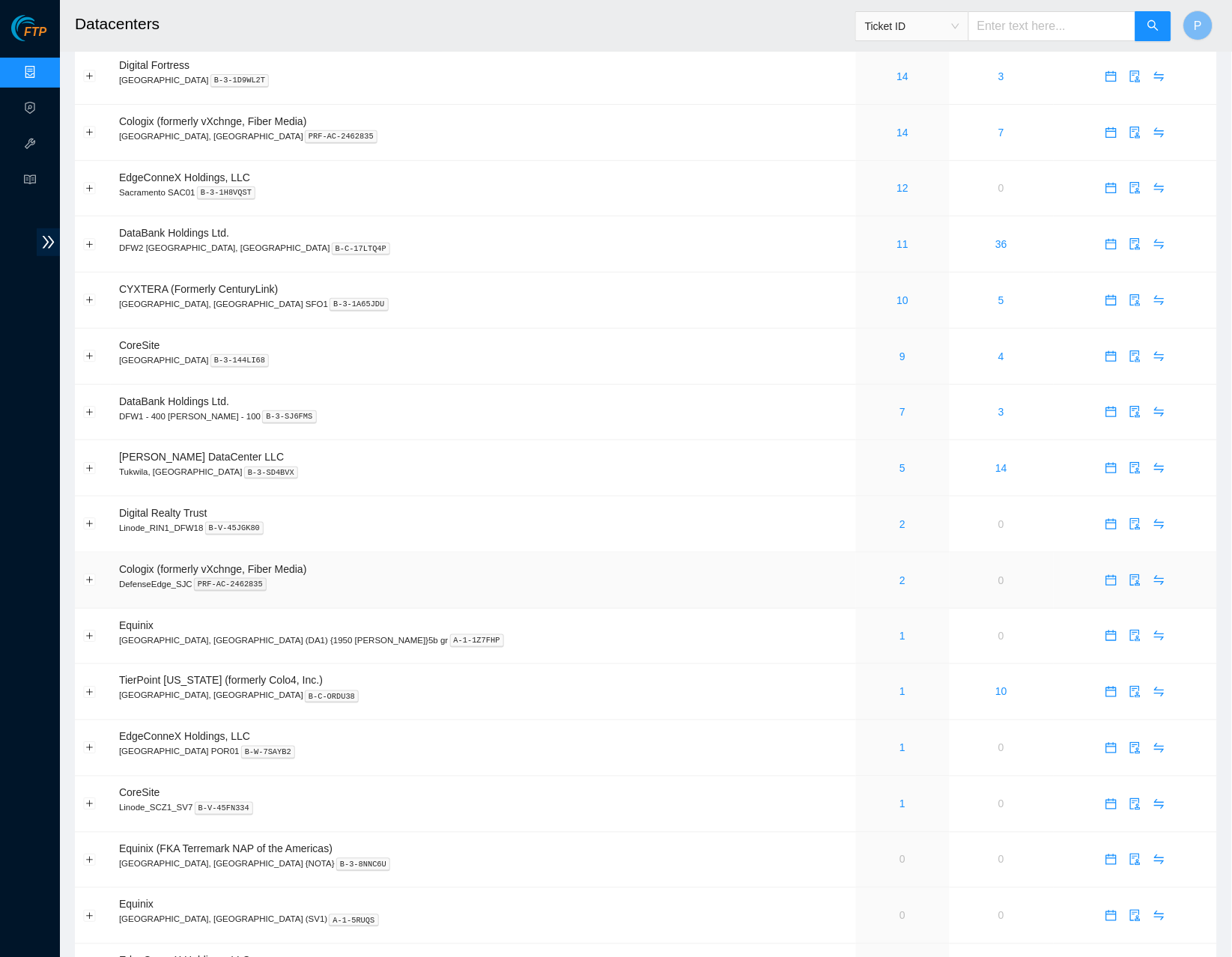
scroll to position [60, 0]
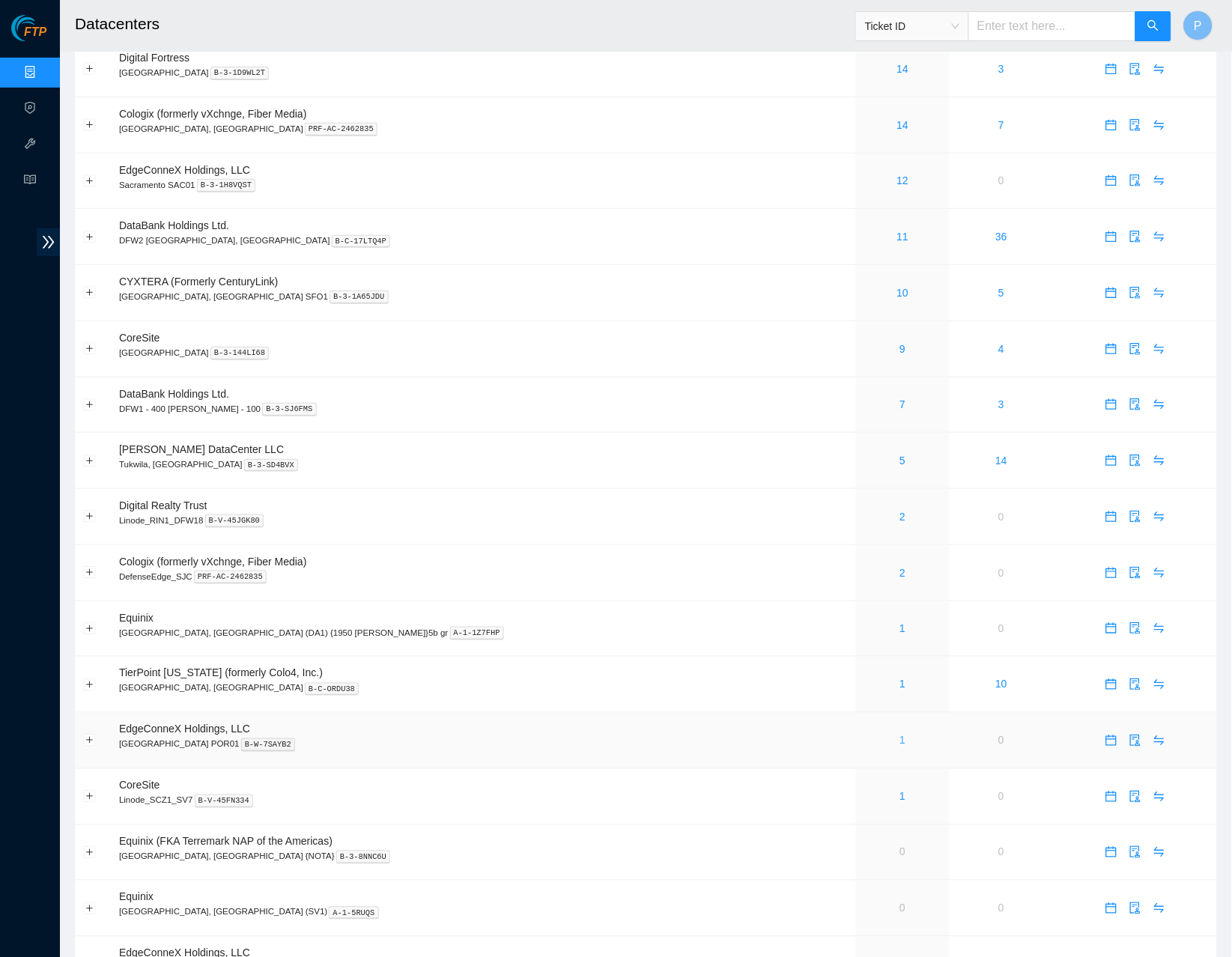
click at [900, 735] on link "1" at bounding box center [903, 740] width 6 height 12
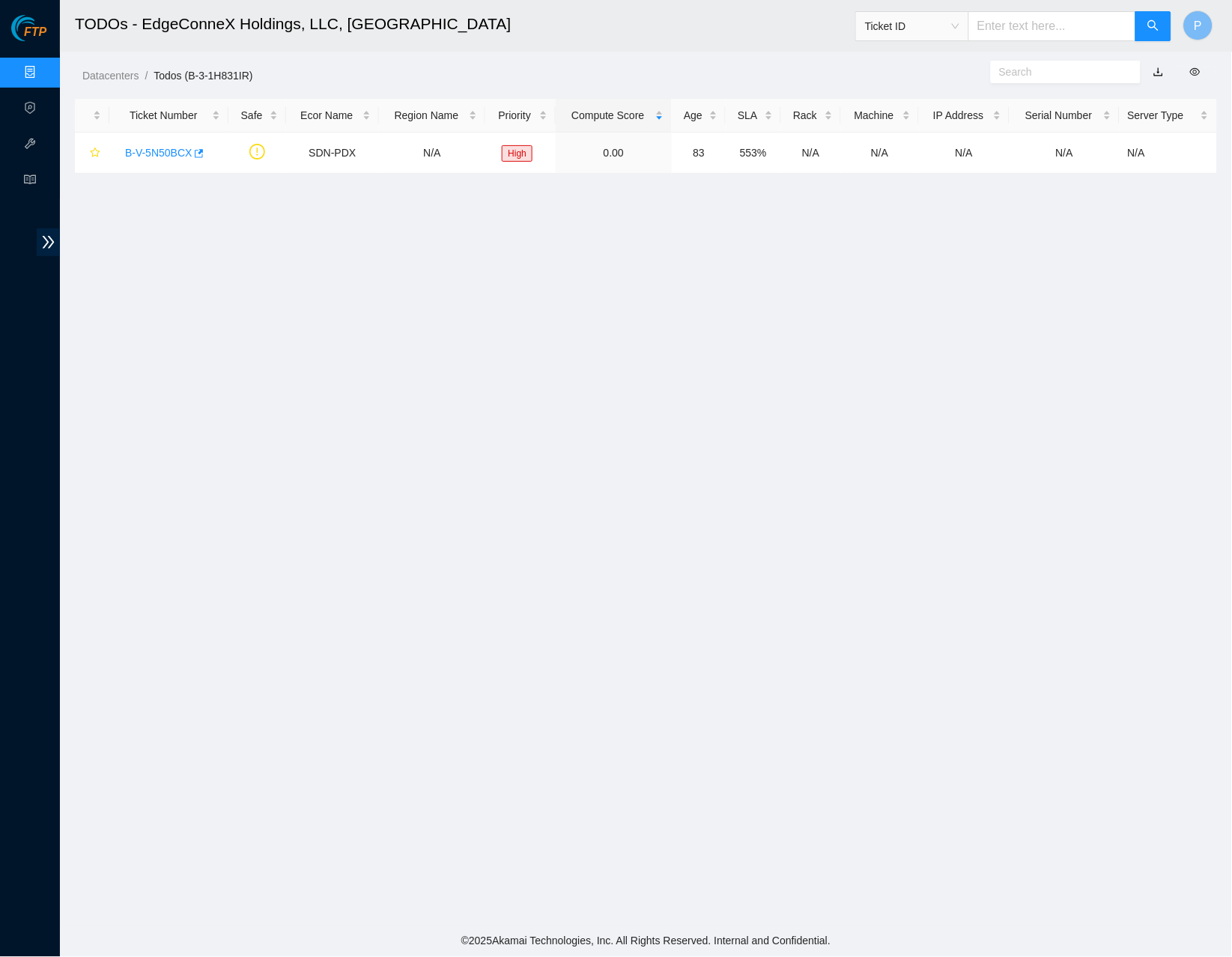
click at [1160, 68] on link "button" at bounding box center [1158, 71] width 10 height 12
click at [43, 67] on link "Data Centers" at bounding box center [74, 72] width 61 height 12
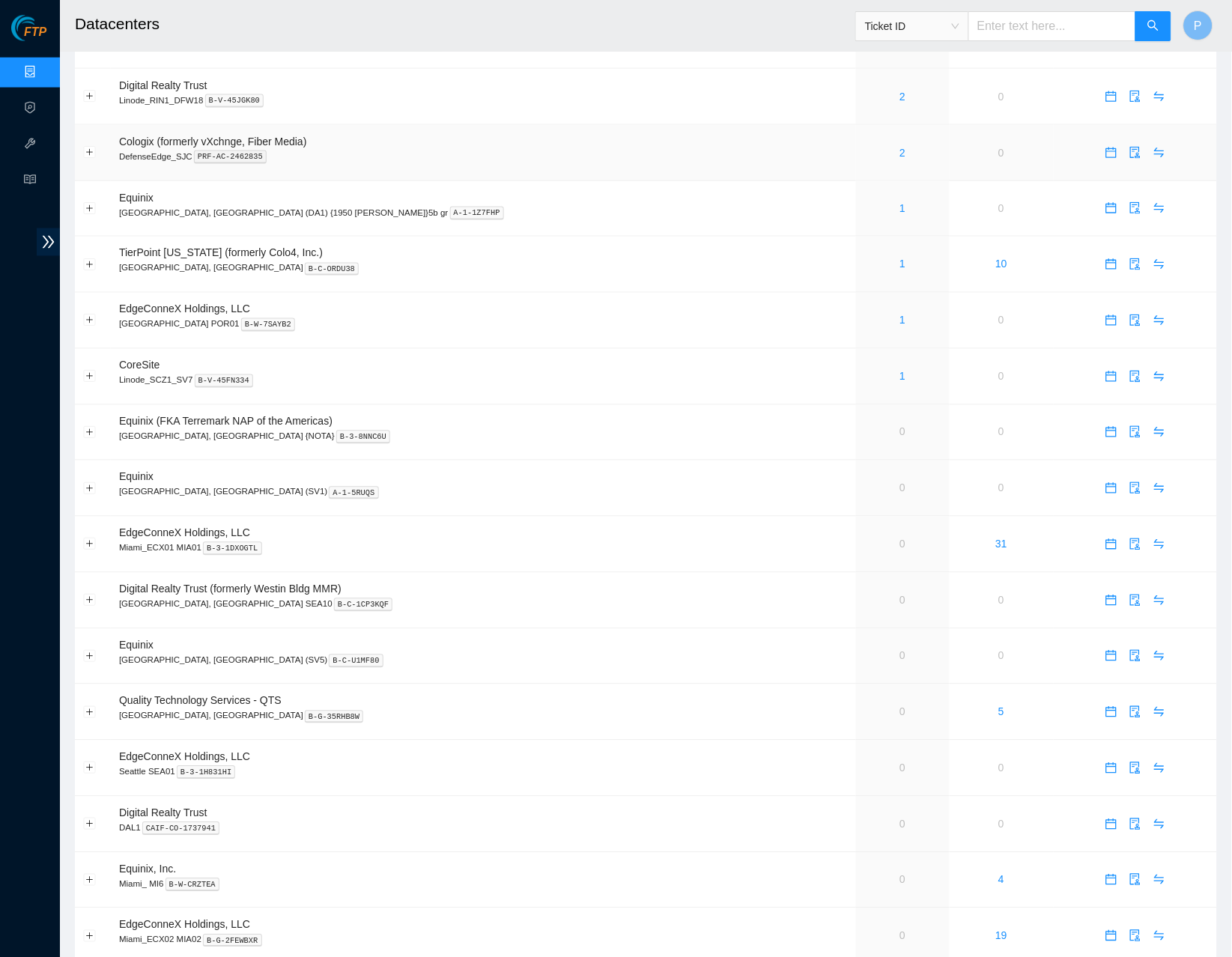
scroll to position [482, 0]
click at [900, 369] on link "1" at bounding box center [903, 375] width 6 height 12
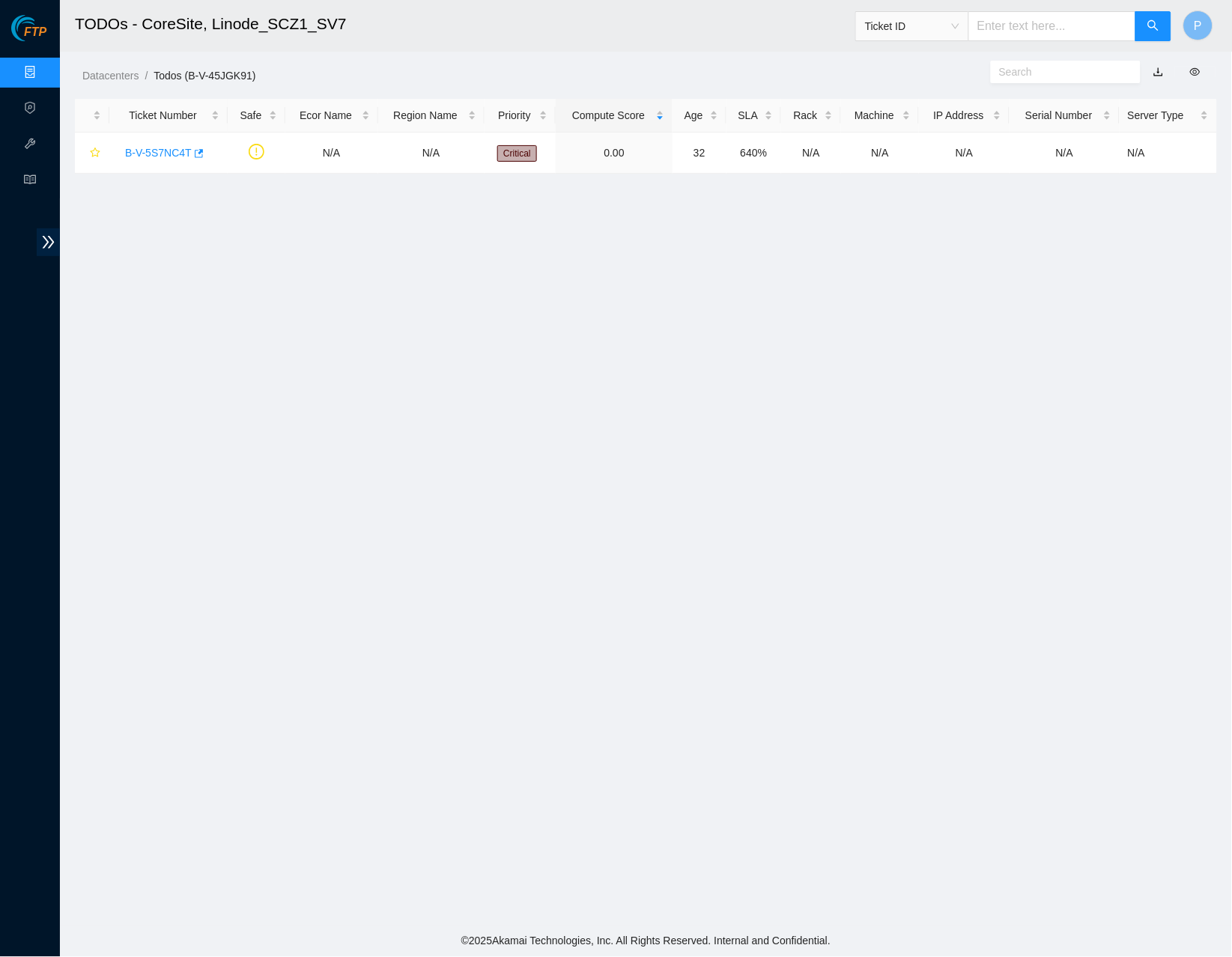
click at [1157, 72] on link "button" at bounding box center [1158, 71] width 10 height 12
click at [43, 68] on link "Data Centers" at bounding box center [74, 72] width 61 height 12
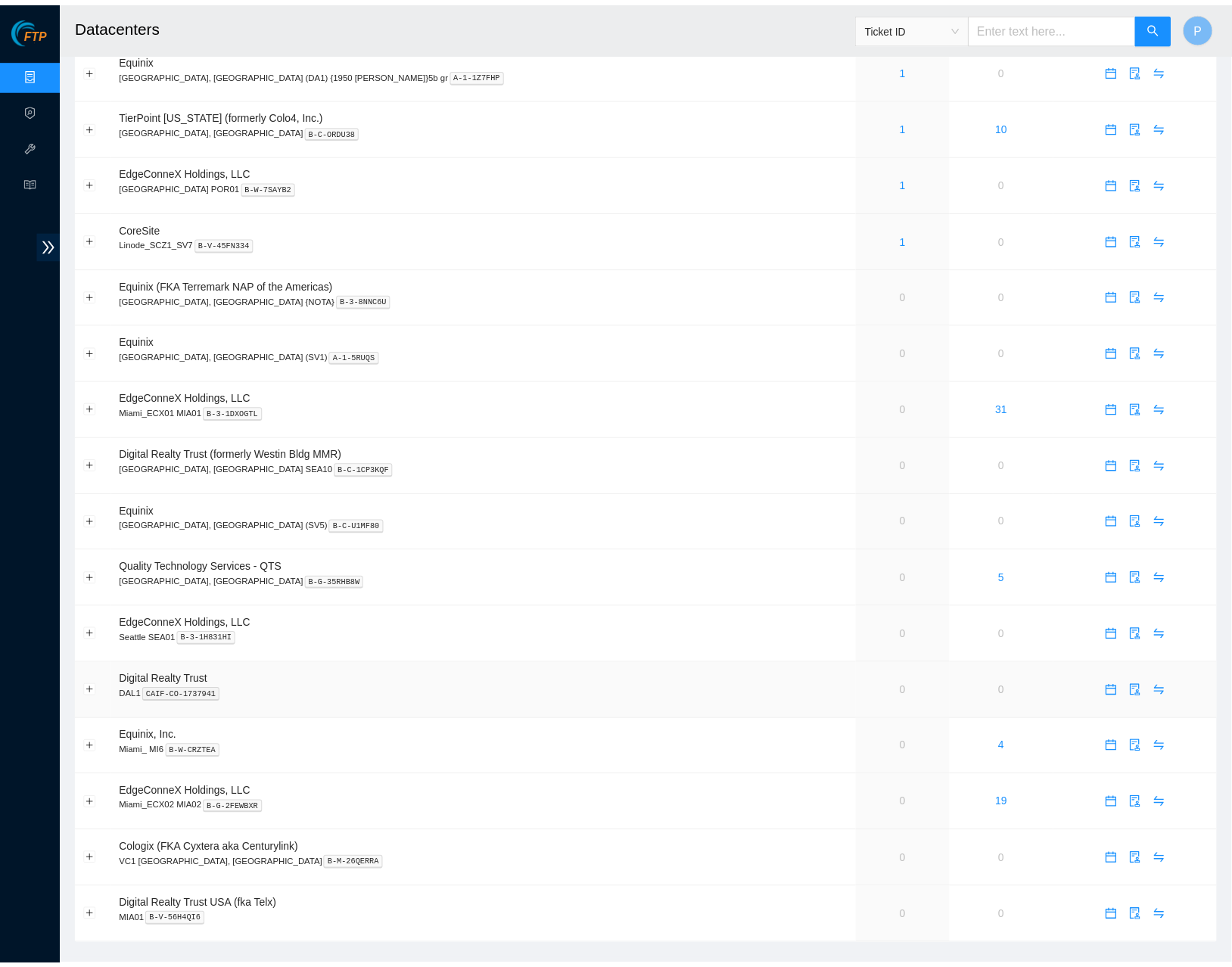
scroll to position [625, 0]
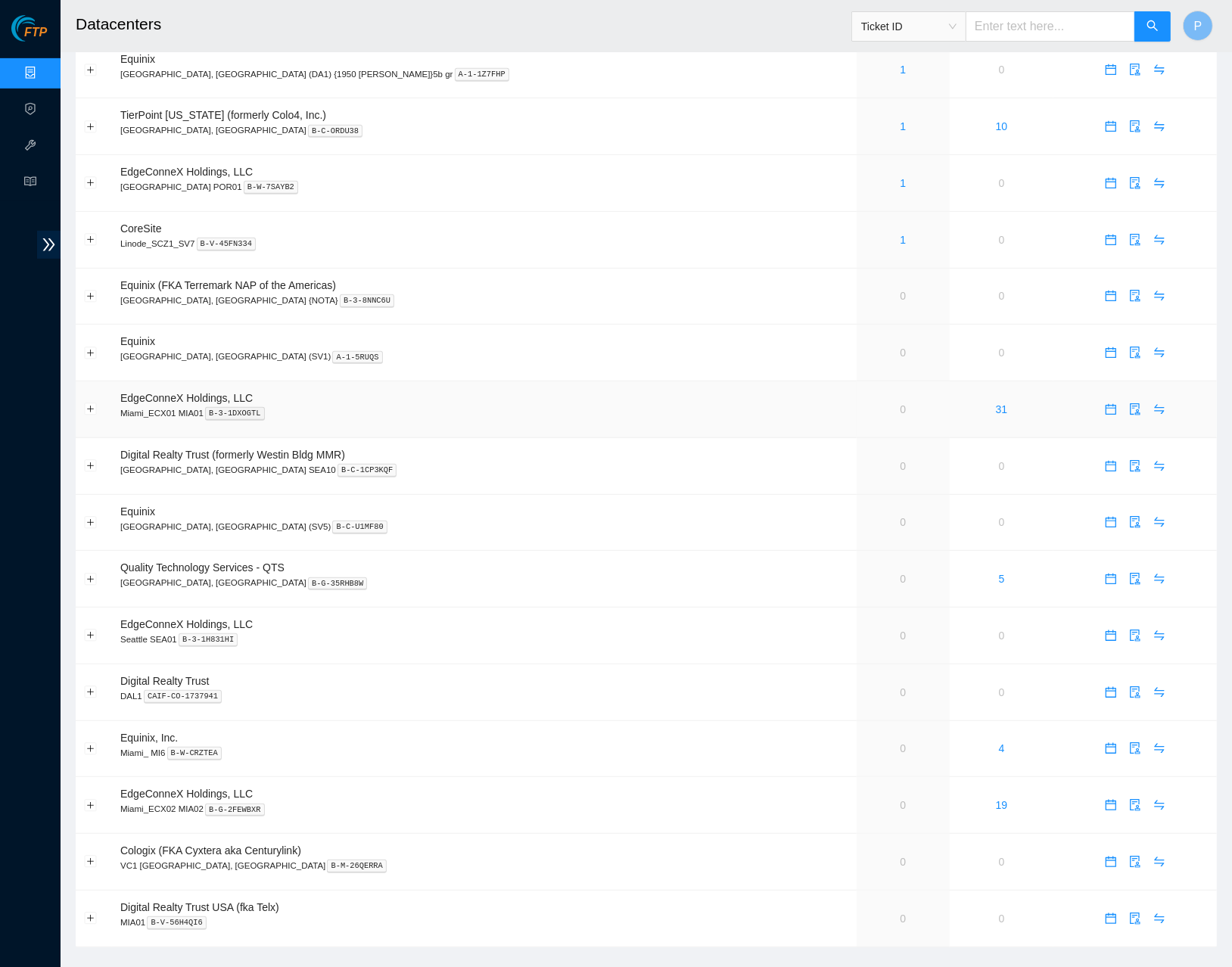
click at [659, 418] on td "EdgeConneX Holdings, LLC Miami_ECX01 MIA01 B-3-1DXOGTL" at bounding box center [484, 410] width 745 height 57
click at [616, 463] on p "Seattle, WA SEA10 B-C-1CP3KQF" at bounding box center [483, 470] width 728 height 14
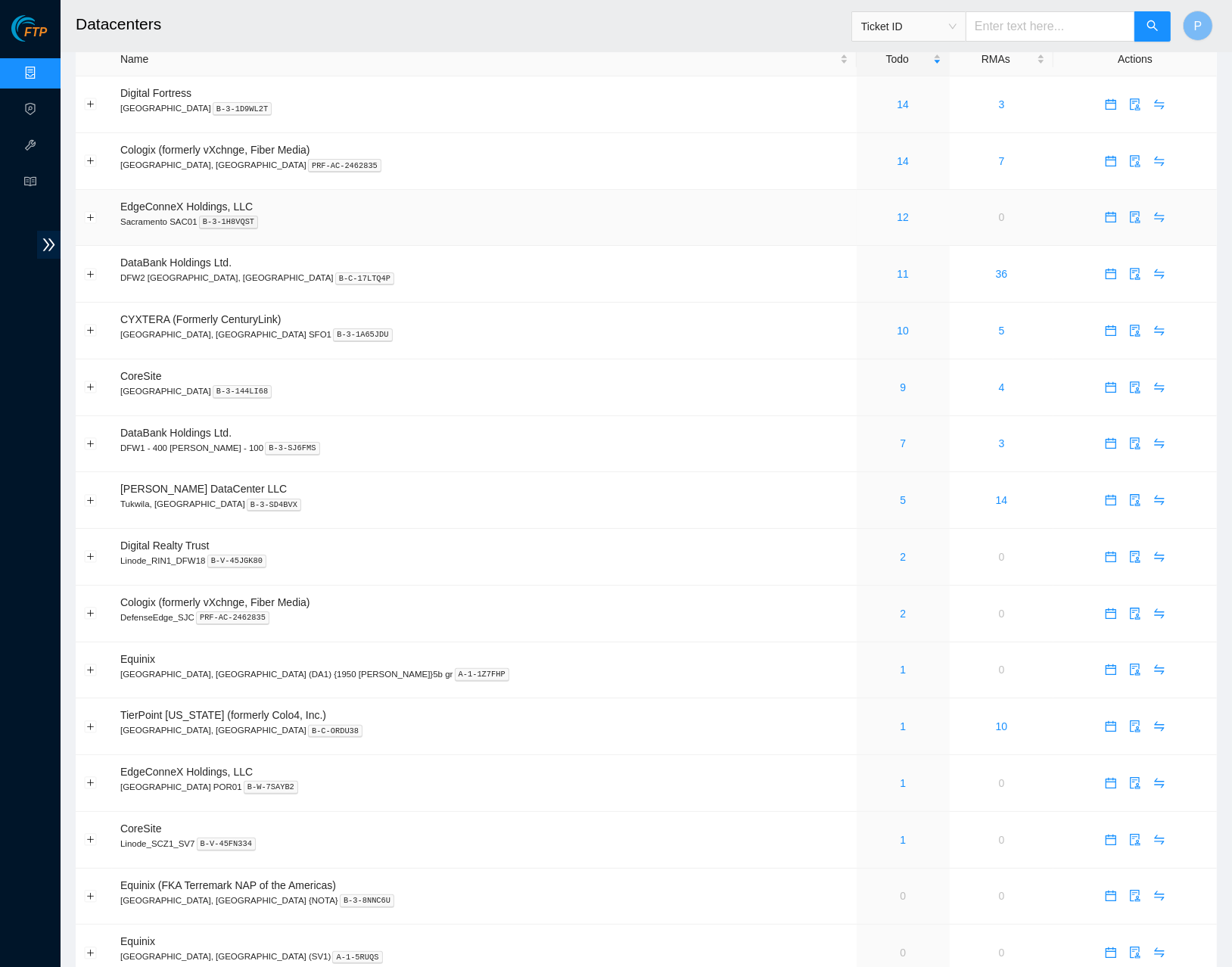
scroll to position [0, 0]
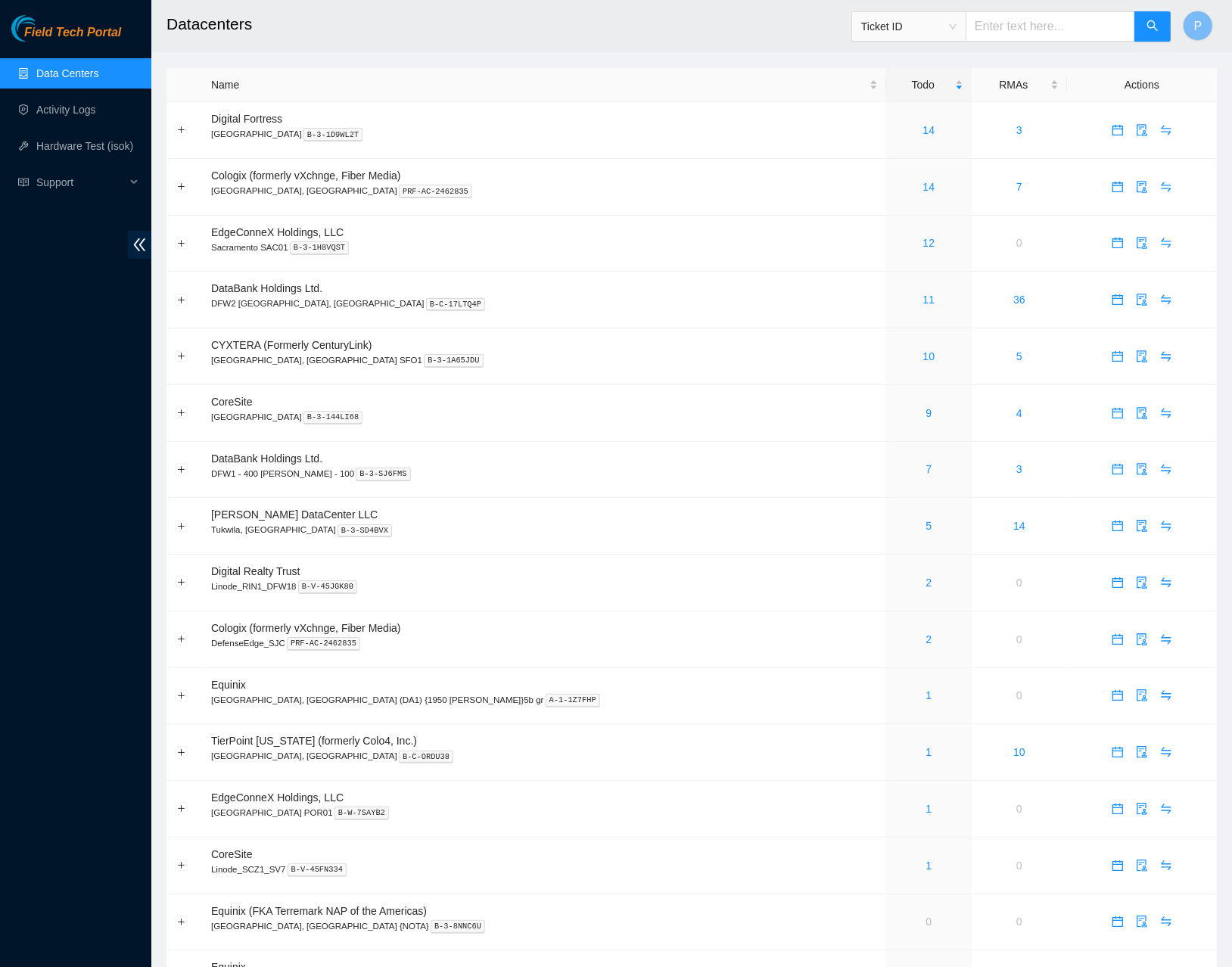
click at [135, 242] on icon "double-left" at bounding box center [140, 245] width 16 height 16
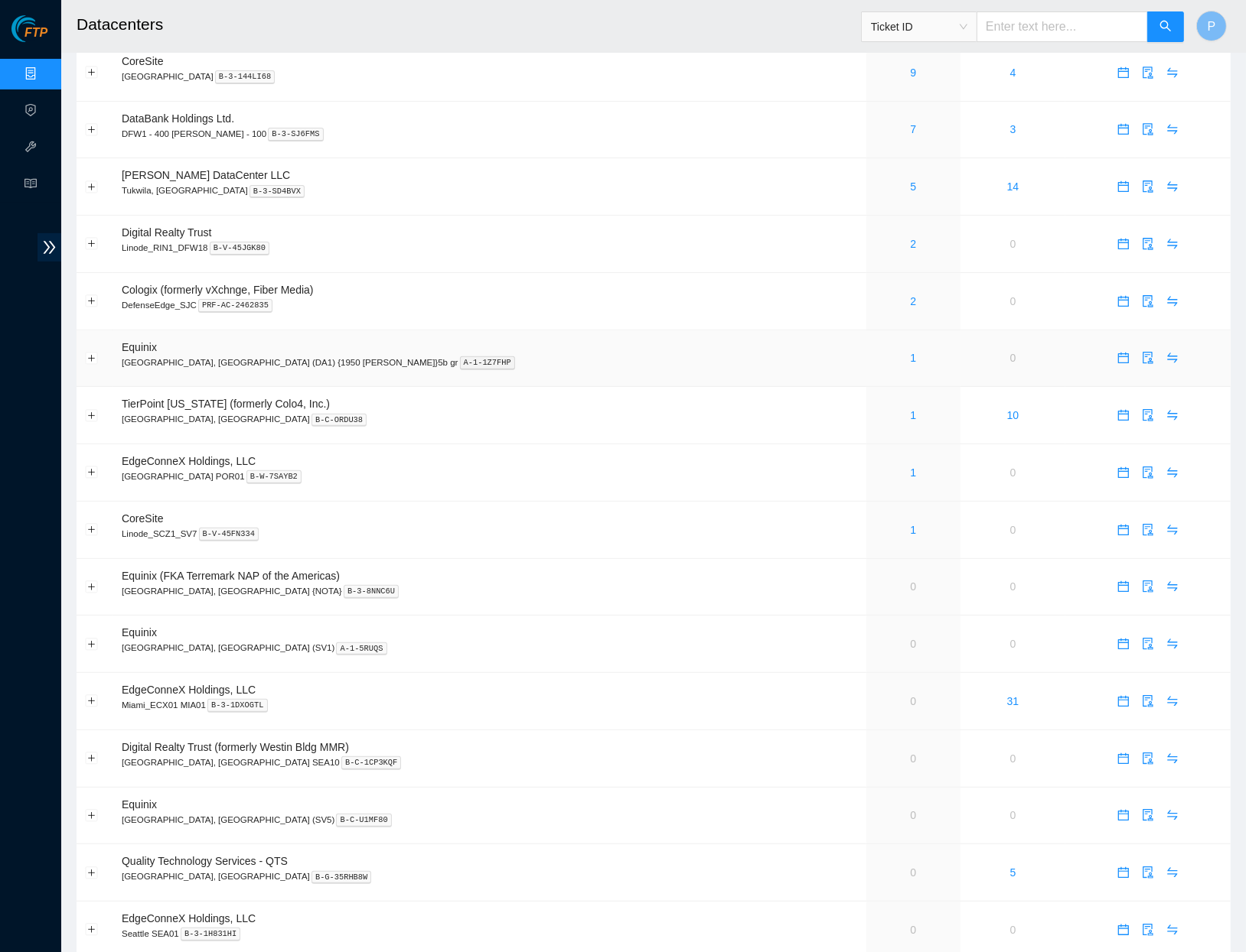
scroll to position [518, 0]
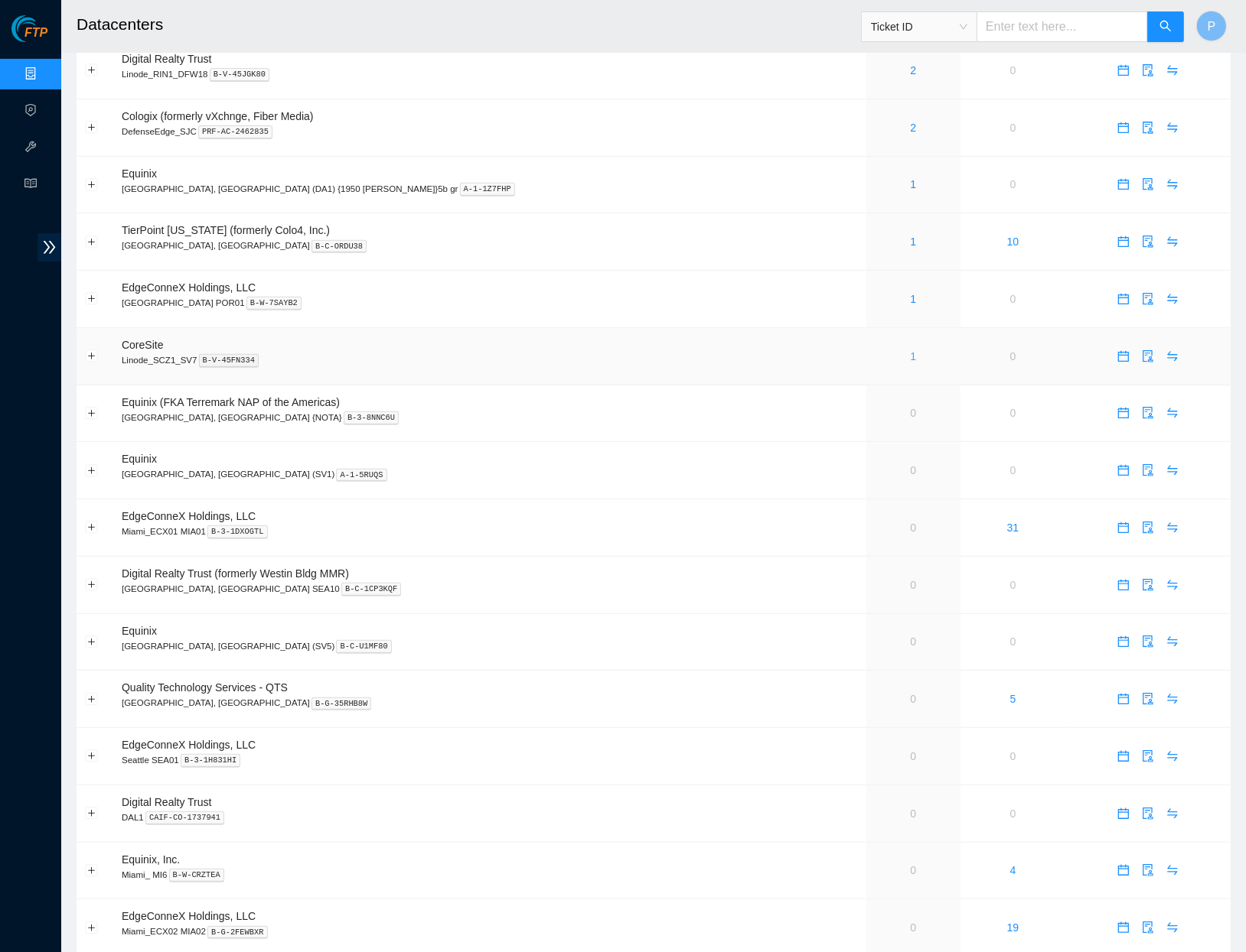
click at [910, 350] on link "1" at bounding box center [912, 356] width 6 height 12
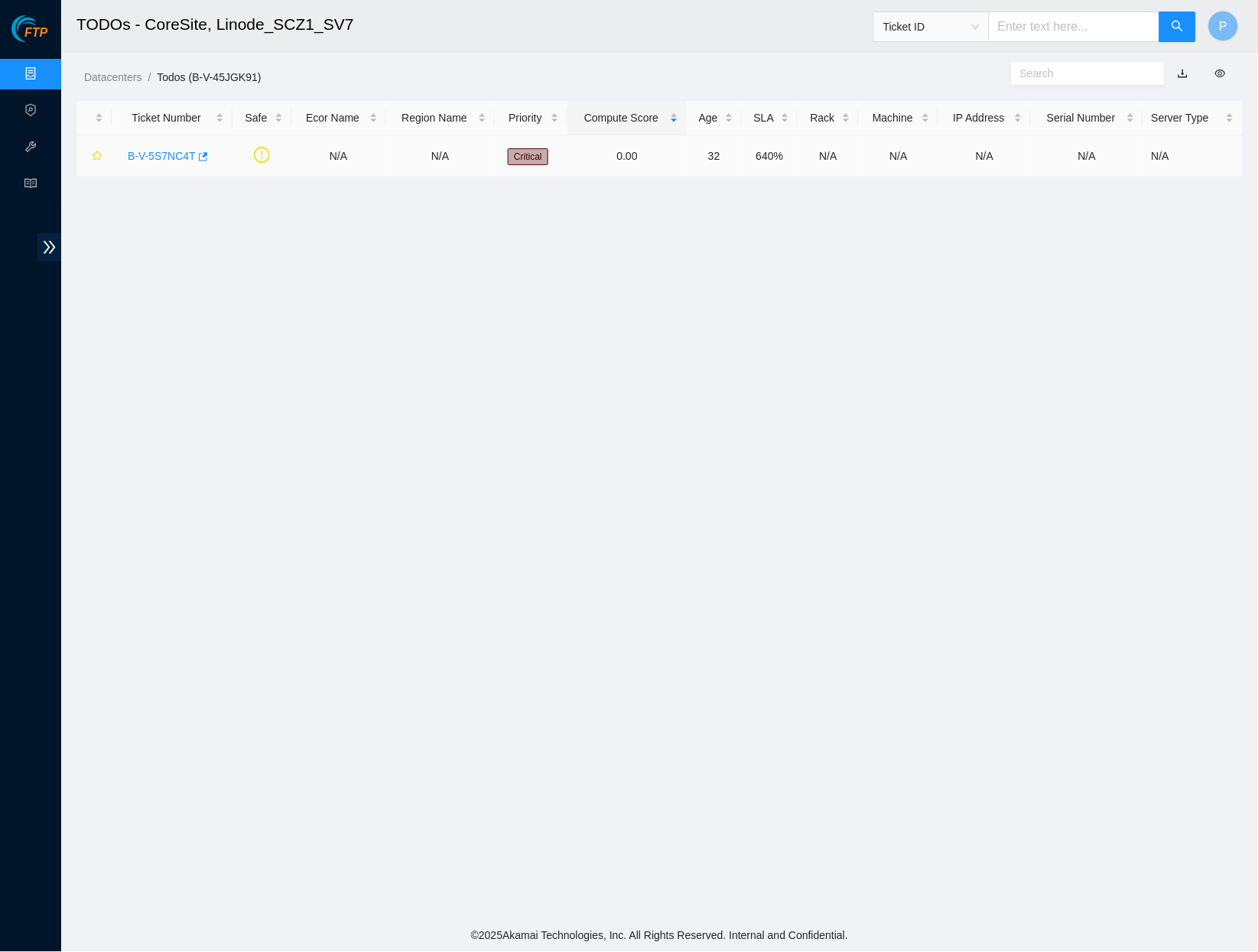
click at [171, 151] on link "B-V-5S7NC4T" at bounding box center [162, 156] width 68 height 12
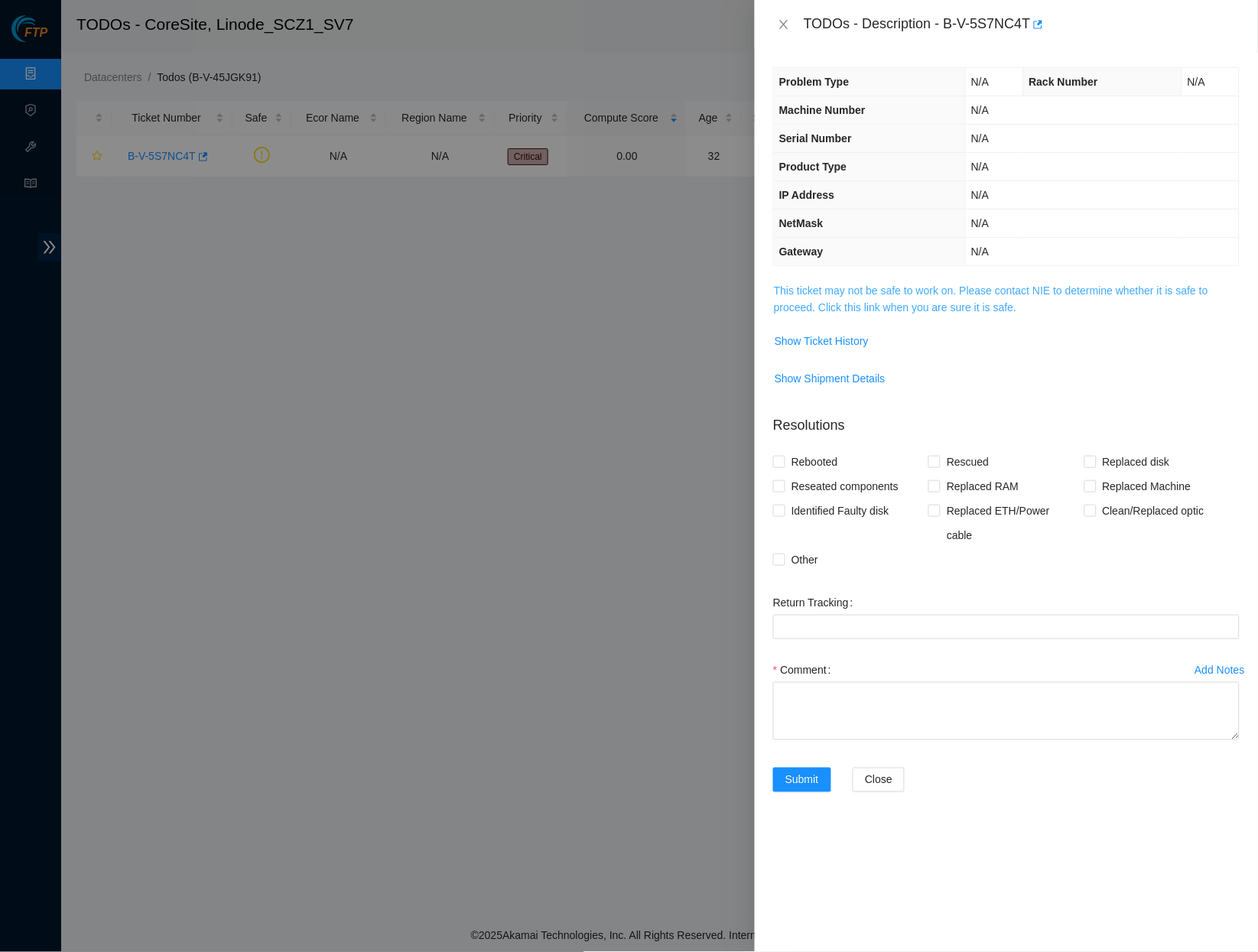
click at [869, 296] on link "This ticket may not be safe to work on. Please contact NIE to determine whether…" at bounding box center [991, 298] width 435 height 29
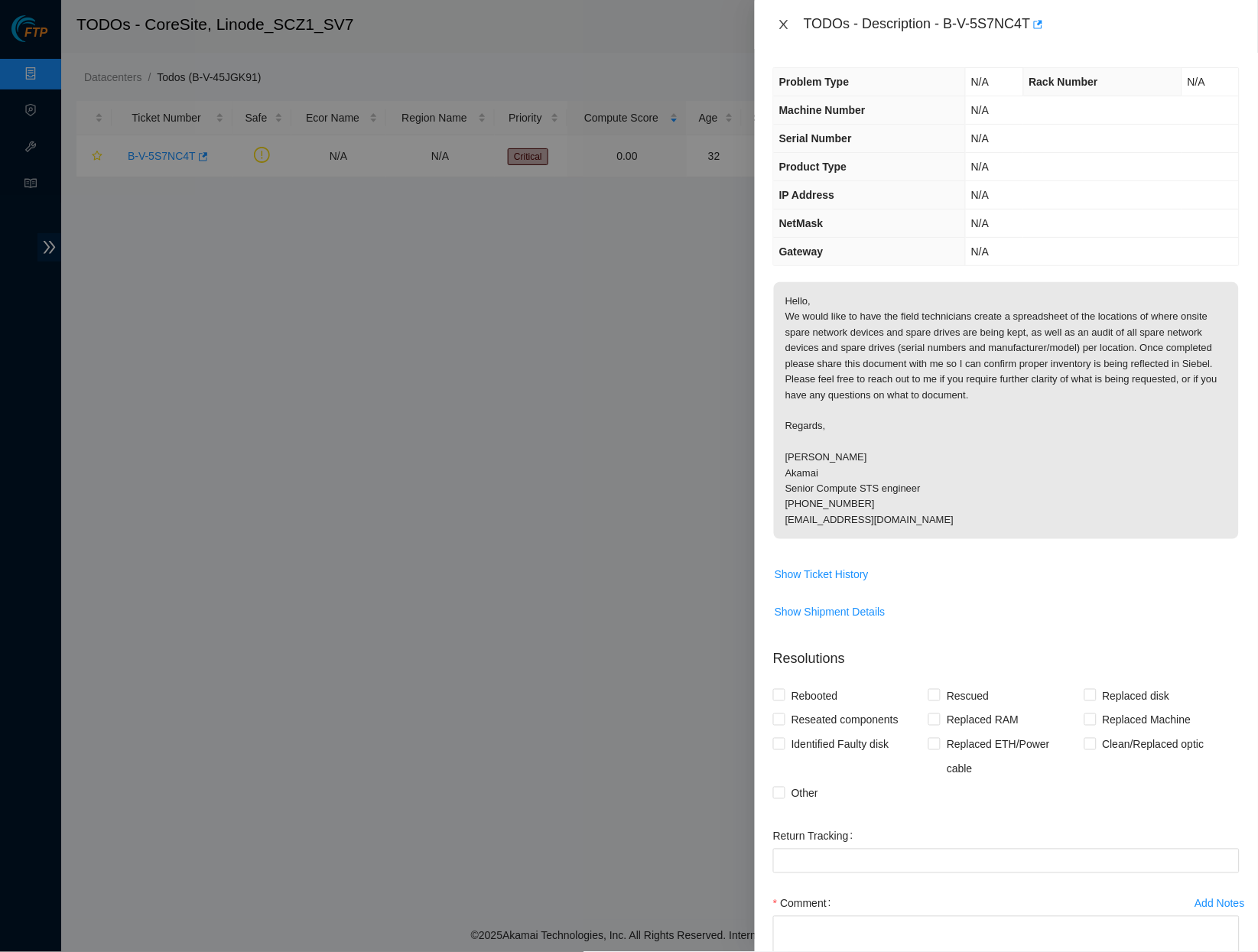
click at [786, 22] on icon "close" at bounding box center [784, 24] width 8 height 9
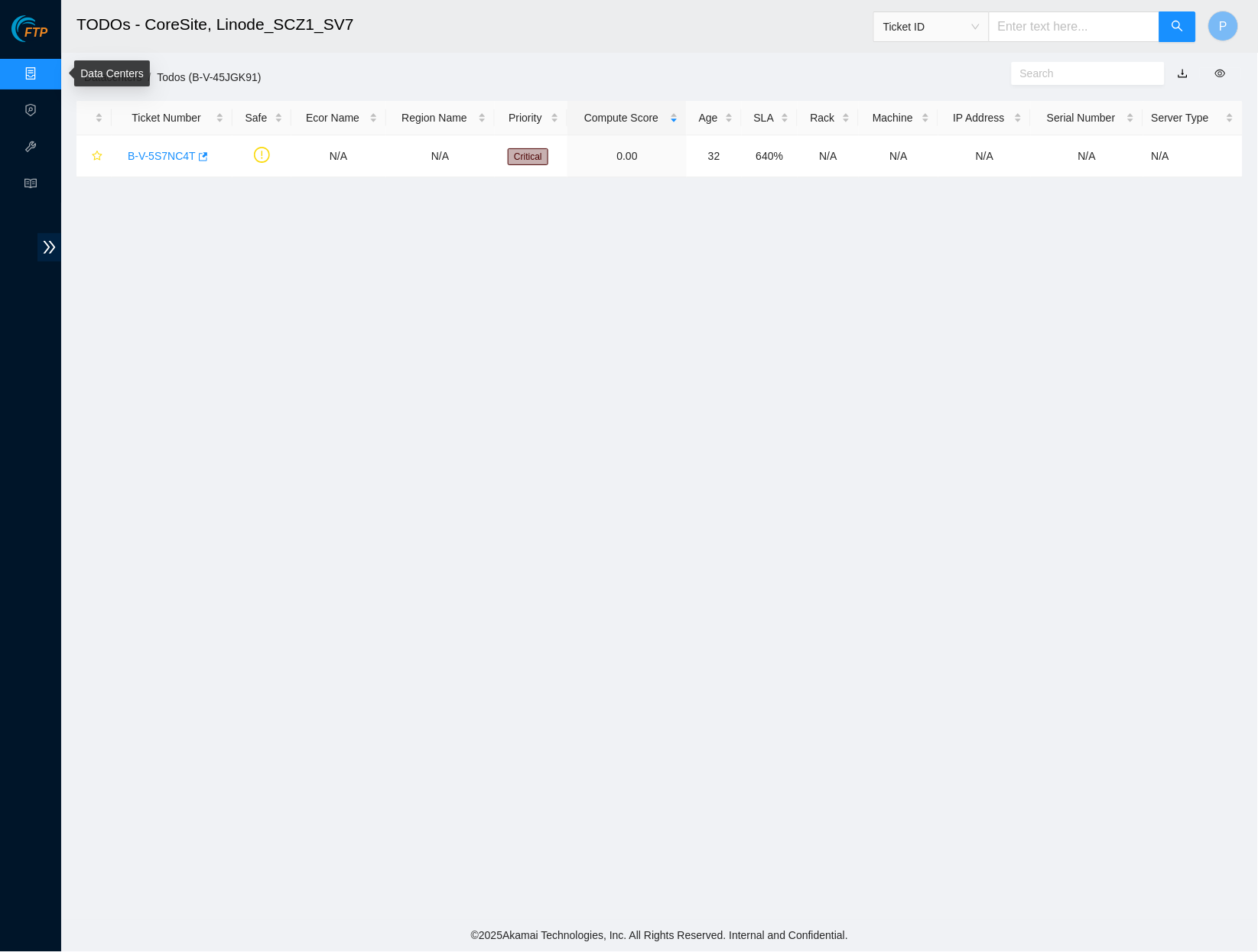
click at [44, 73] on link "Data Centers" at bounding box center [75, 74] width 62 height 12
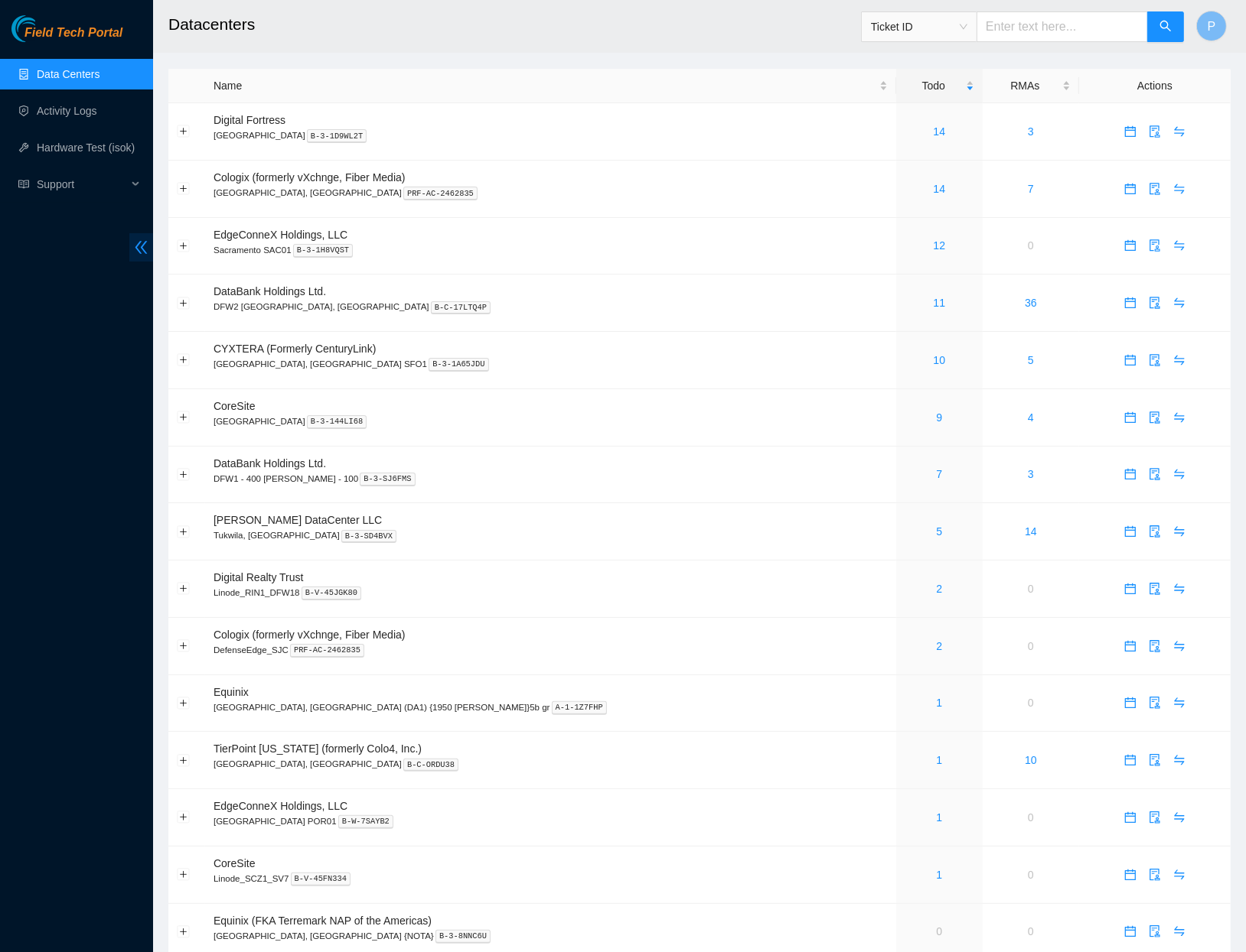
click at [142, 241] on icon "double-left" at bounding box center [141, 248] width 16 height 16
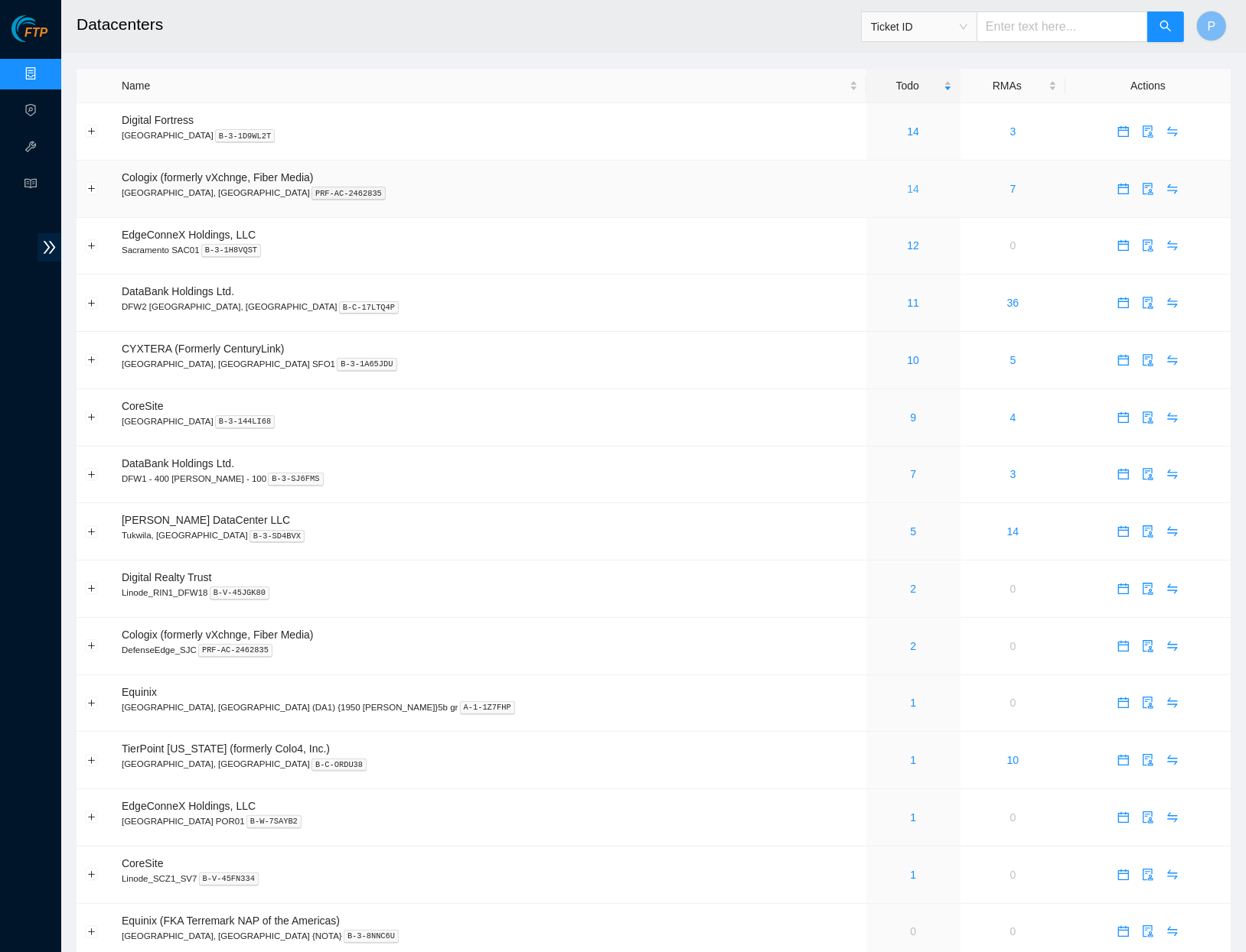
click at [906, 183] on link "14" at bounding box center [912, 189] width 12 height 12
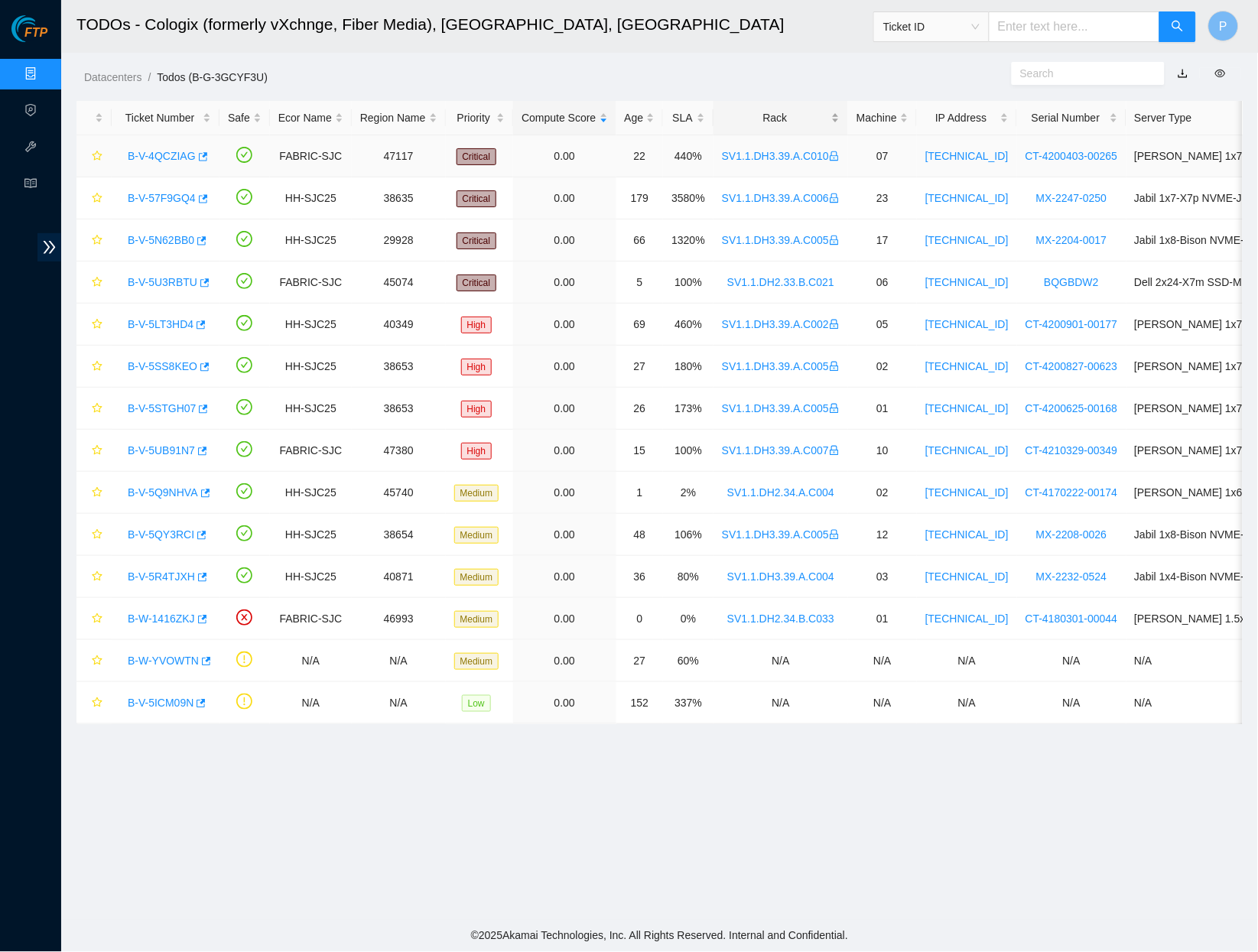
click at [794, 121] on div "Rack" at bounding box center [782, 117] width 118 height 17
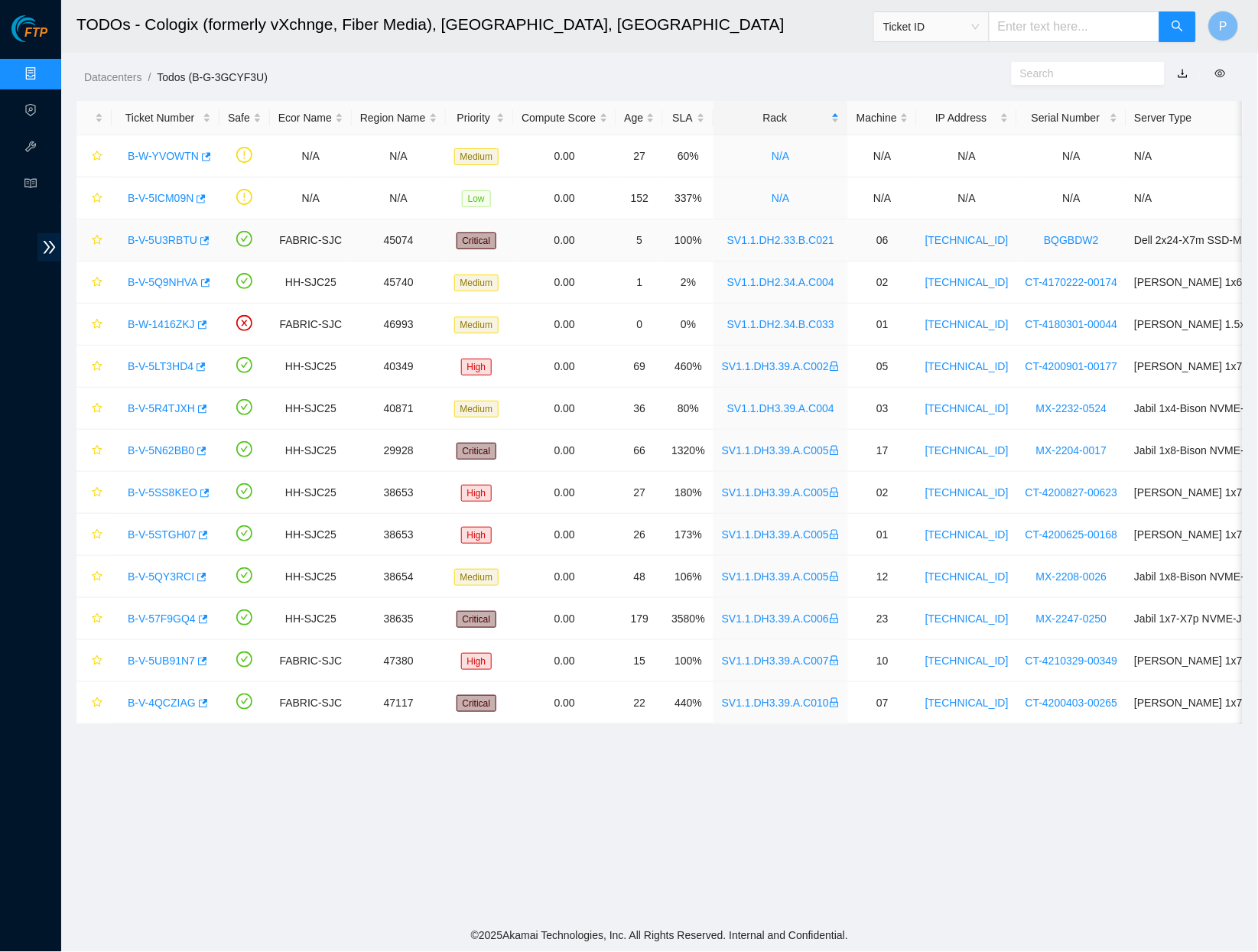
click at [161, 239] on link "B-V-5U3RBTU" at bounding box center [162, 239] width 70 height 12
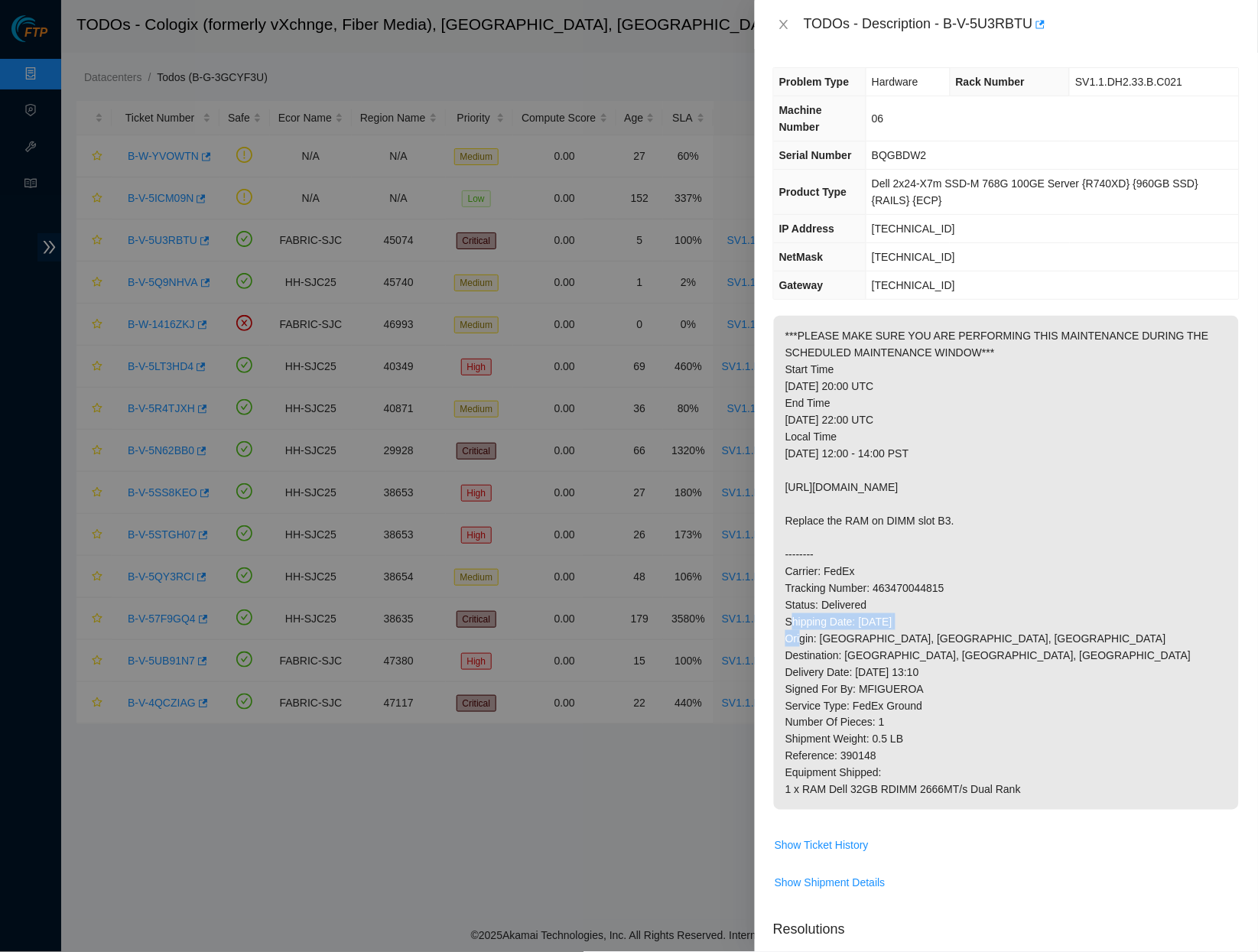
drag, startPoint x: 841, startPoint y: 526, endPoint x: 961, endPoint y: 531, distance: 120.1
click at [960, 533] on p "***PLEASE MAKE SURE YOU ARE PERFORMING THIS MAINTENANCE DURING THE SCHEDULED MA…" at bounding box center [1006, 563] width 465 height 494
click at [965, 526] on p "***PLEASE MAKE SURE YOU ARE PERFORMING THIS MAINTENANCE DURING THE SCHEDULED MA…" at bounding box center [1006, 563] width 465 height 494
drag, startPoint x: 788, startPoint y: 458, endPoint x: 1075, endPoint y: 461, distance: 287.0
click at [1075, 461] on p "***PLEASE MAKE SURE YOU ARE PERFORMING THIS MAINTENANCE DURING THE SCHEDULED MA…" at bounding box center [1006, 563] width 465 height 494
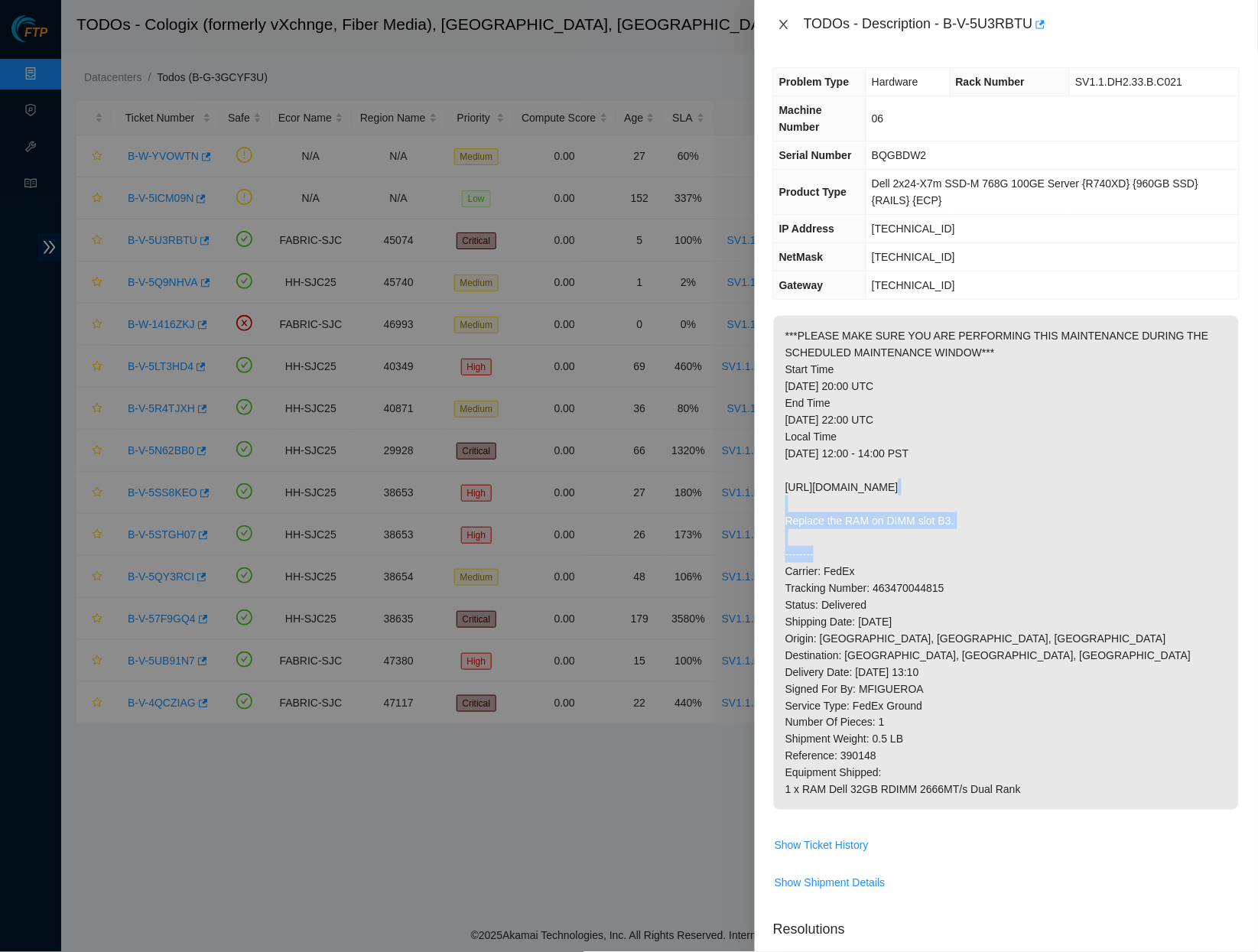
click at [784, 31] on button "Close" at bounding box center [784, 25] width 21 height 15
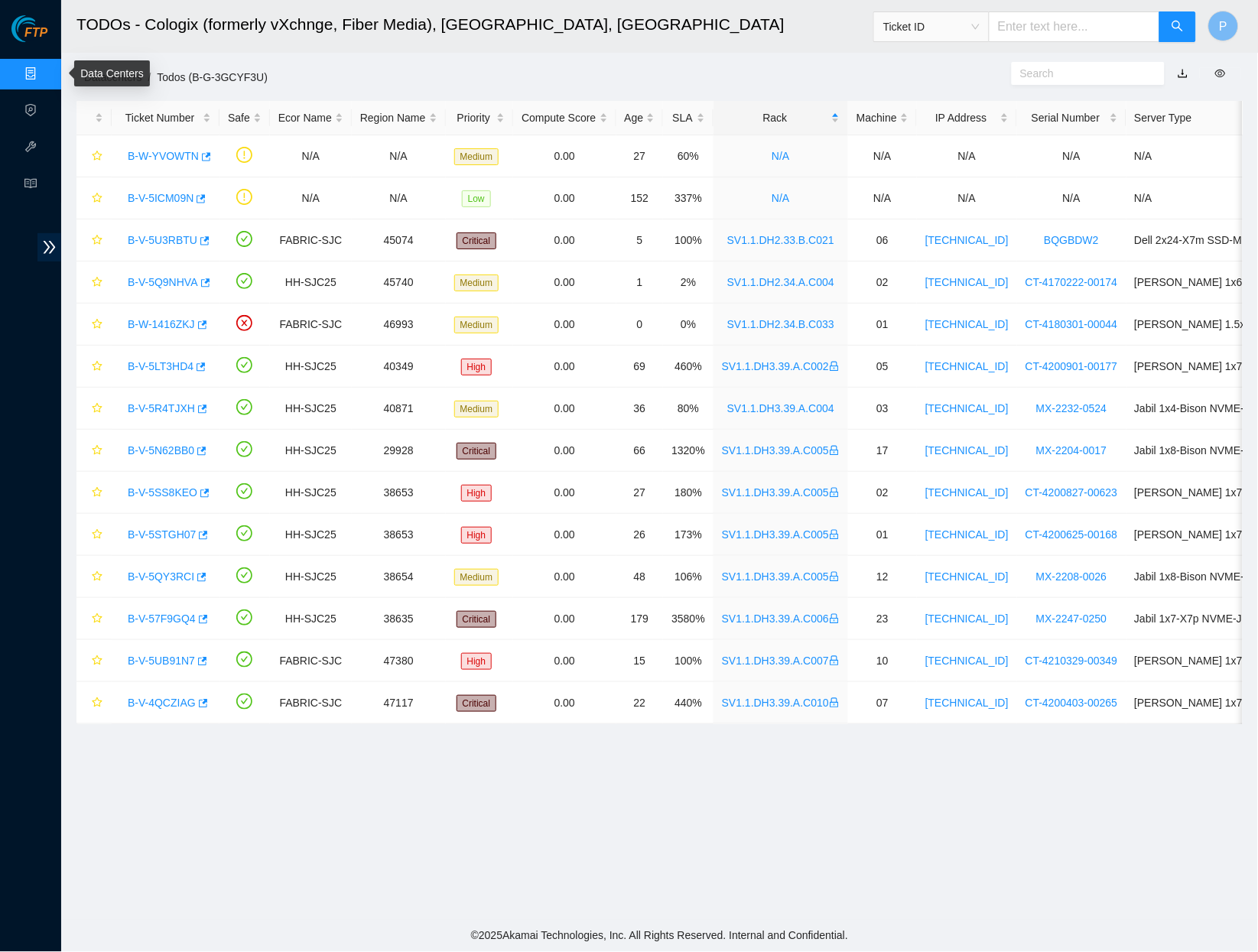
click at [44, 73] on link "Data Centers" at bounding box center [75, 74] width 62 height 12
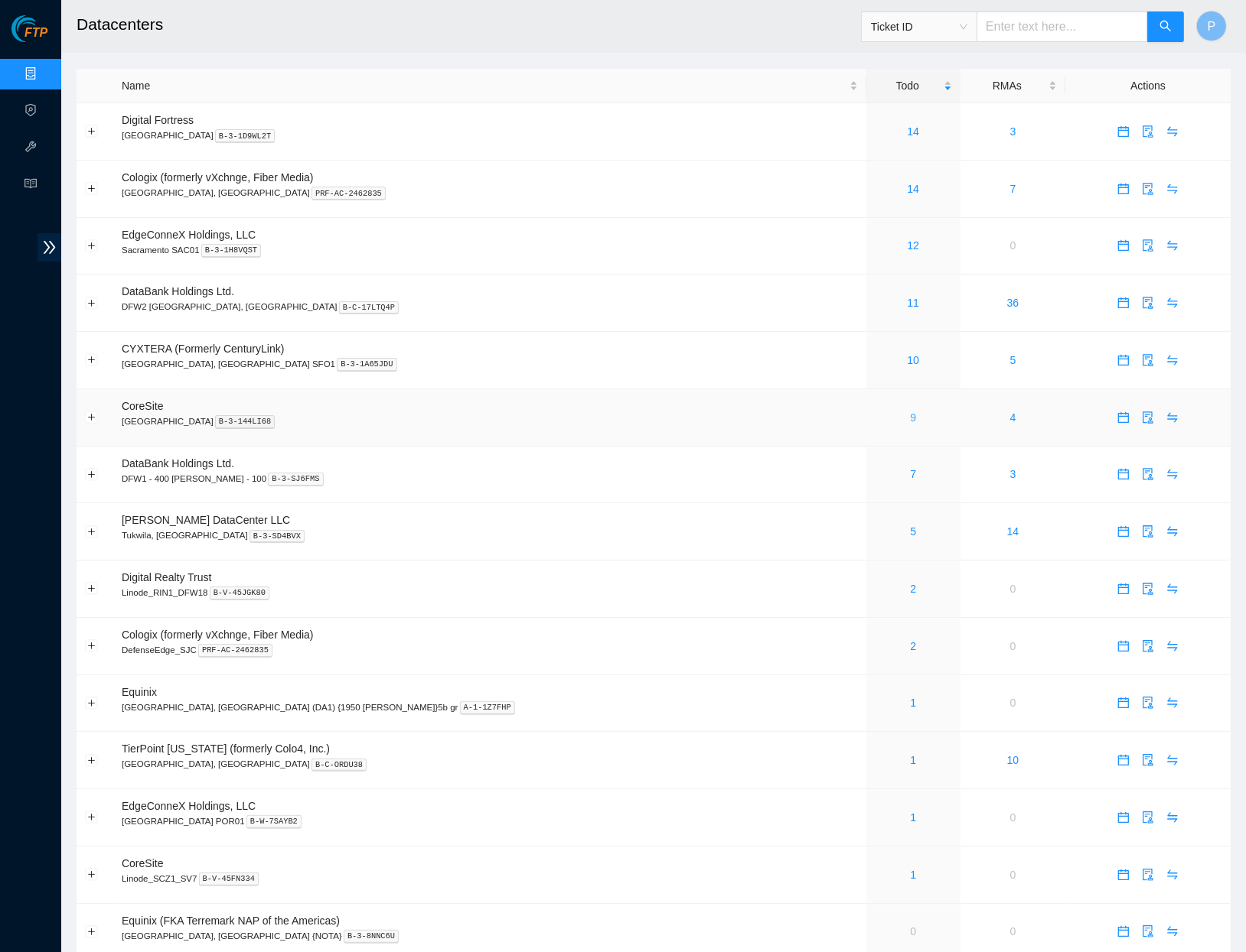
click at [910, 412] on link "9" at bounding box center [912, 417] width 6 height 12
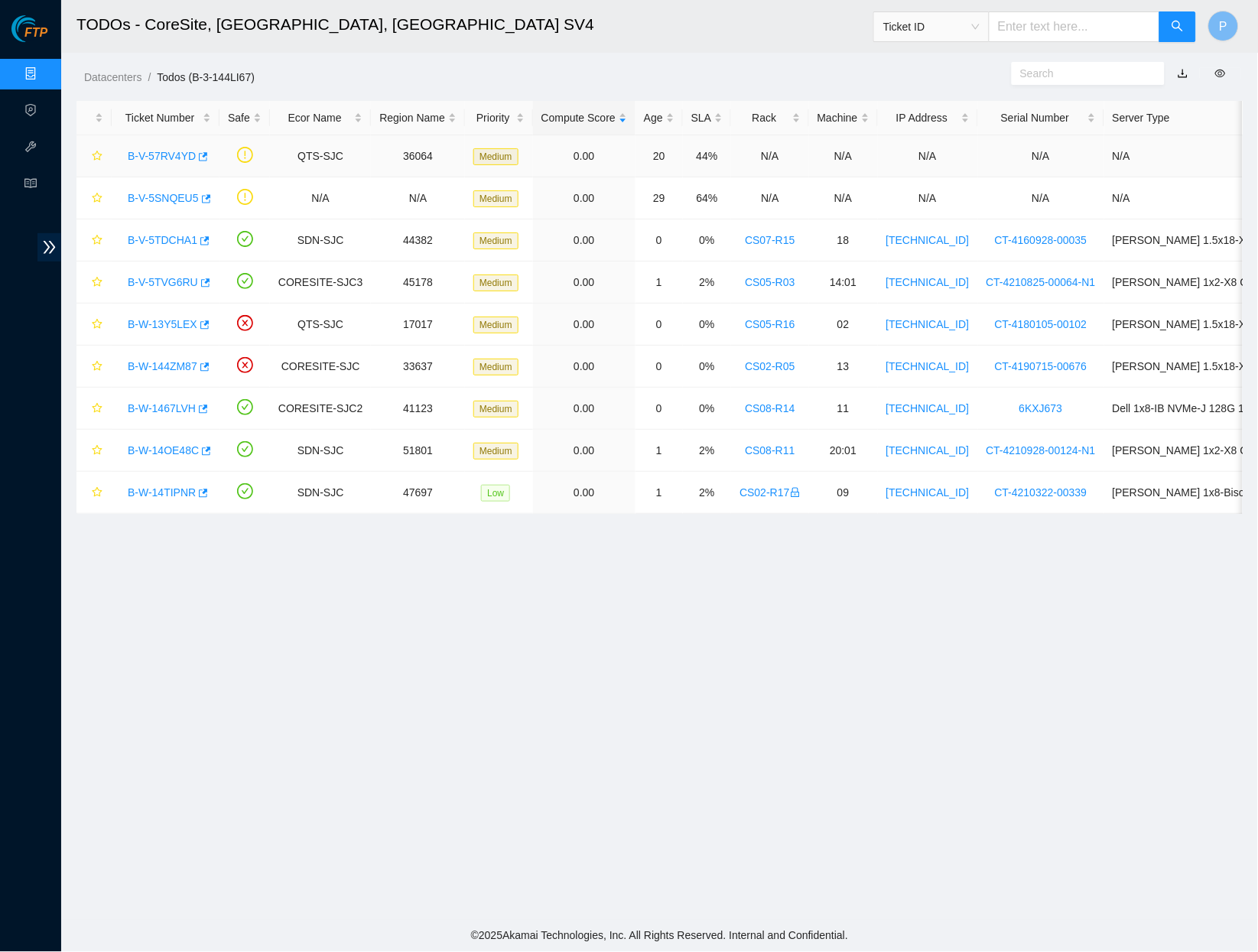
click at [172, 150] on link "B-V-57RV4YD" at bounding box center [162, 156] width 68 height 12
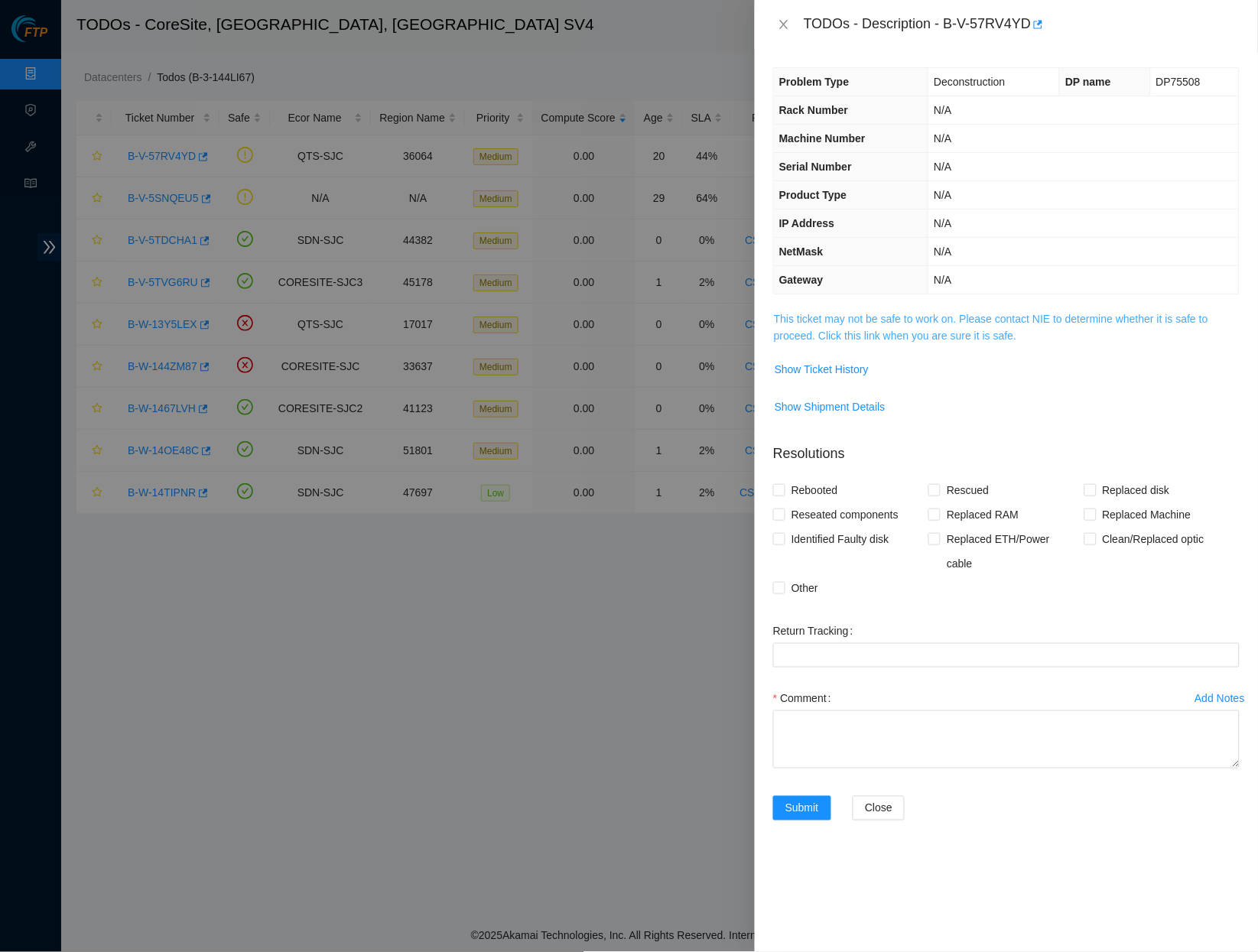
click at [975, 317] on link "This ticket may not be safe to work on. Please contact NIE to determine whether…" at bounding box center [991, 327] width 435 height 29
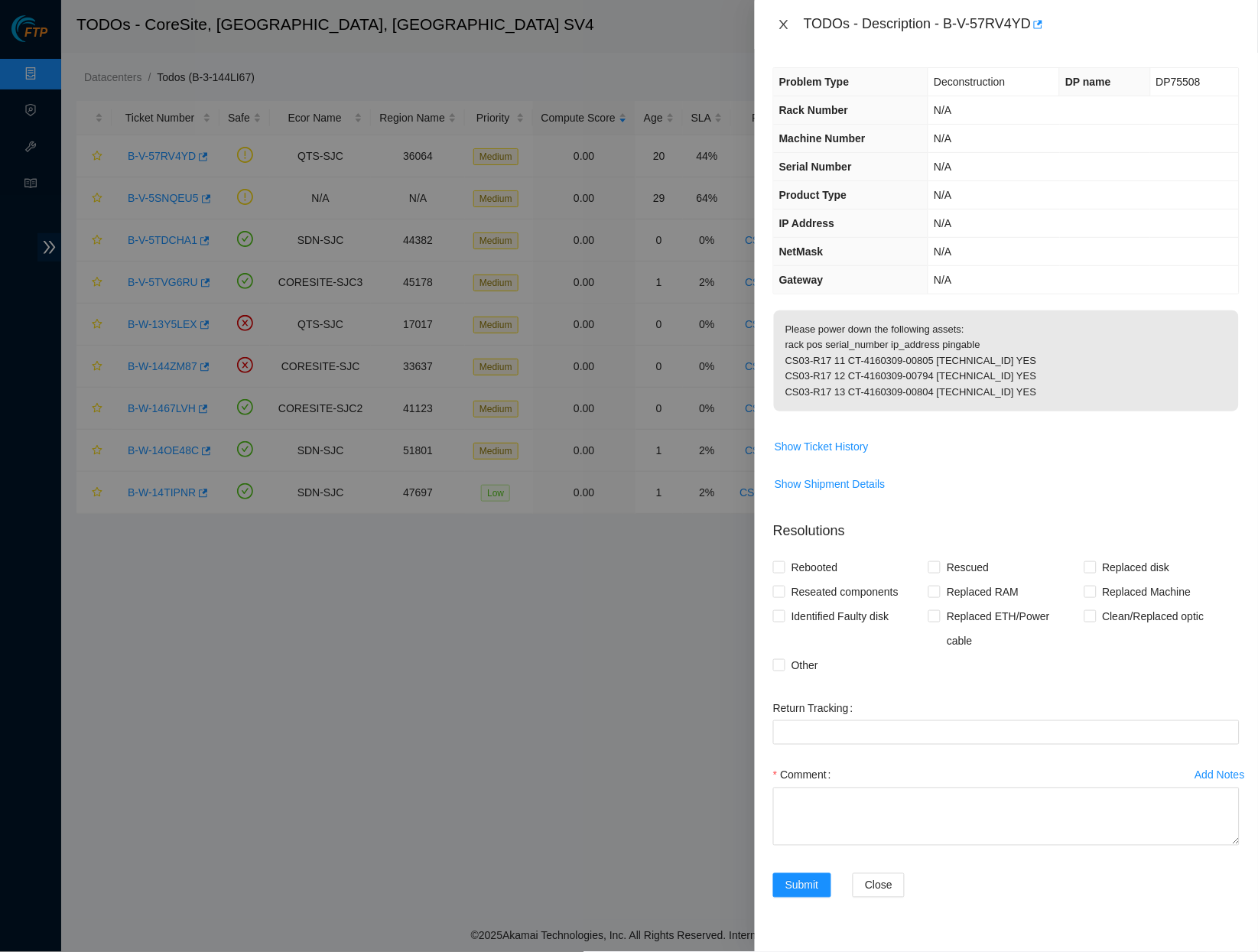
click at [787, 25] on icon "close" at bounding box center [784, 24] width 12 height 12
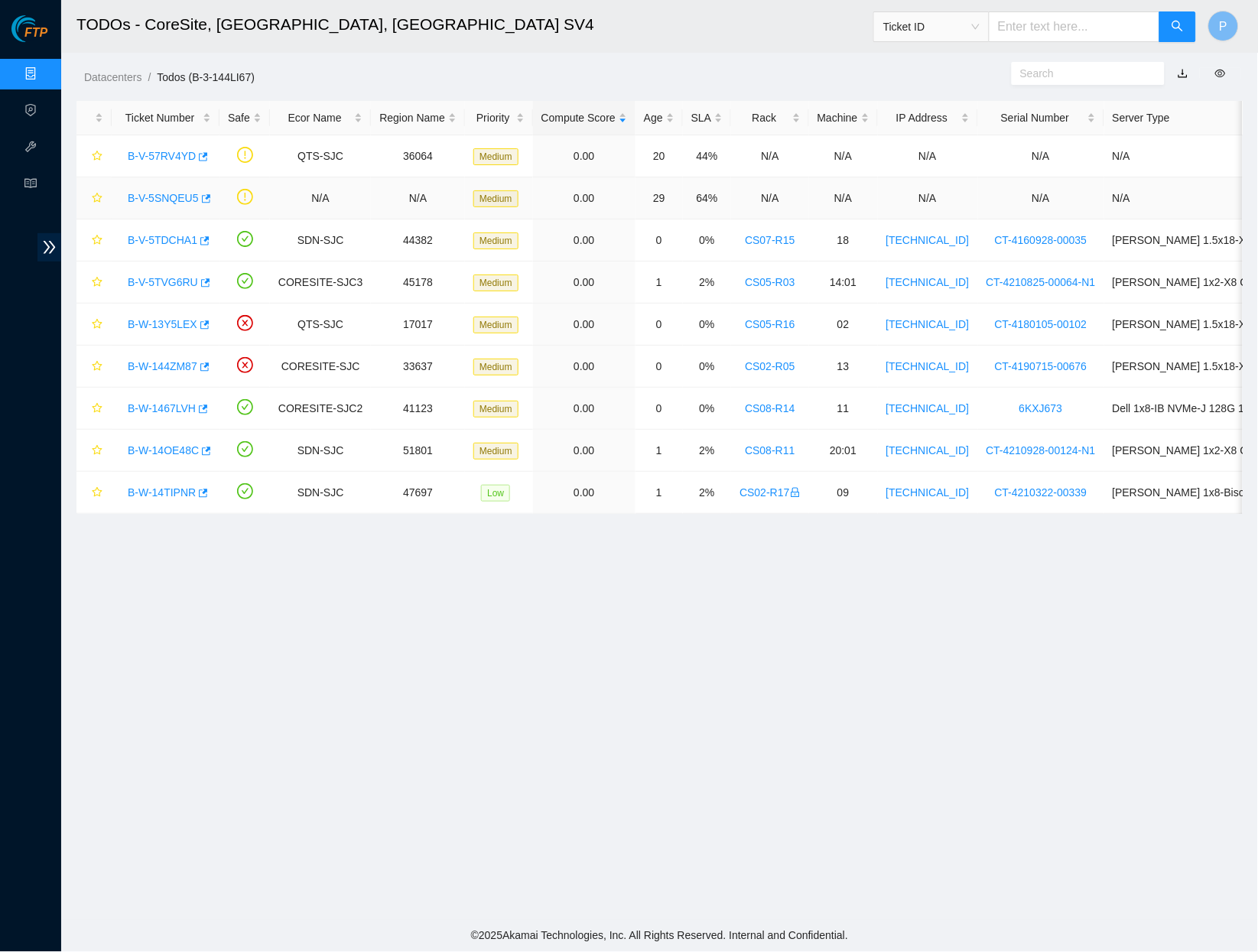
click at [169, 192] on link "B-V-5SNQEU5" at bounding box center [163, 198] width 71 height 12
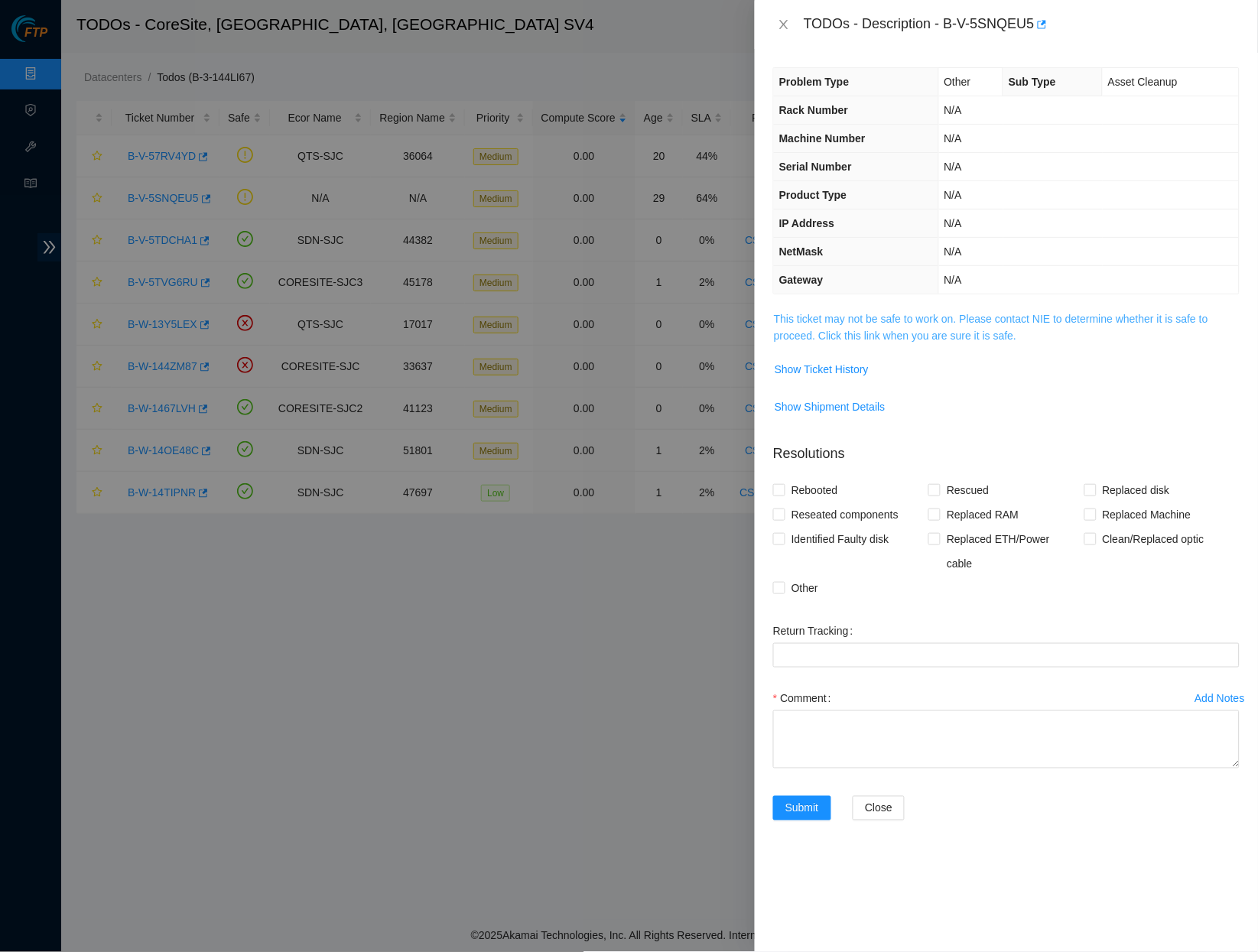
click at [941, 314] on link "This ticket may not be safe to work on. Please contact NIE to determine whether…" at bounding box center [991, 327] width 435 height 29
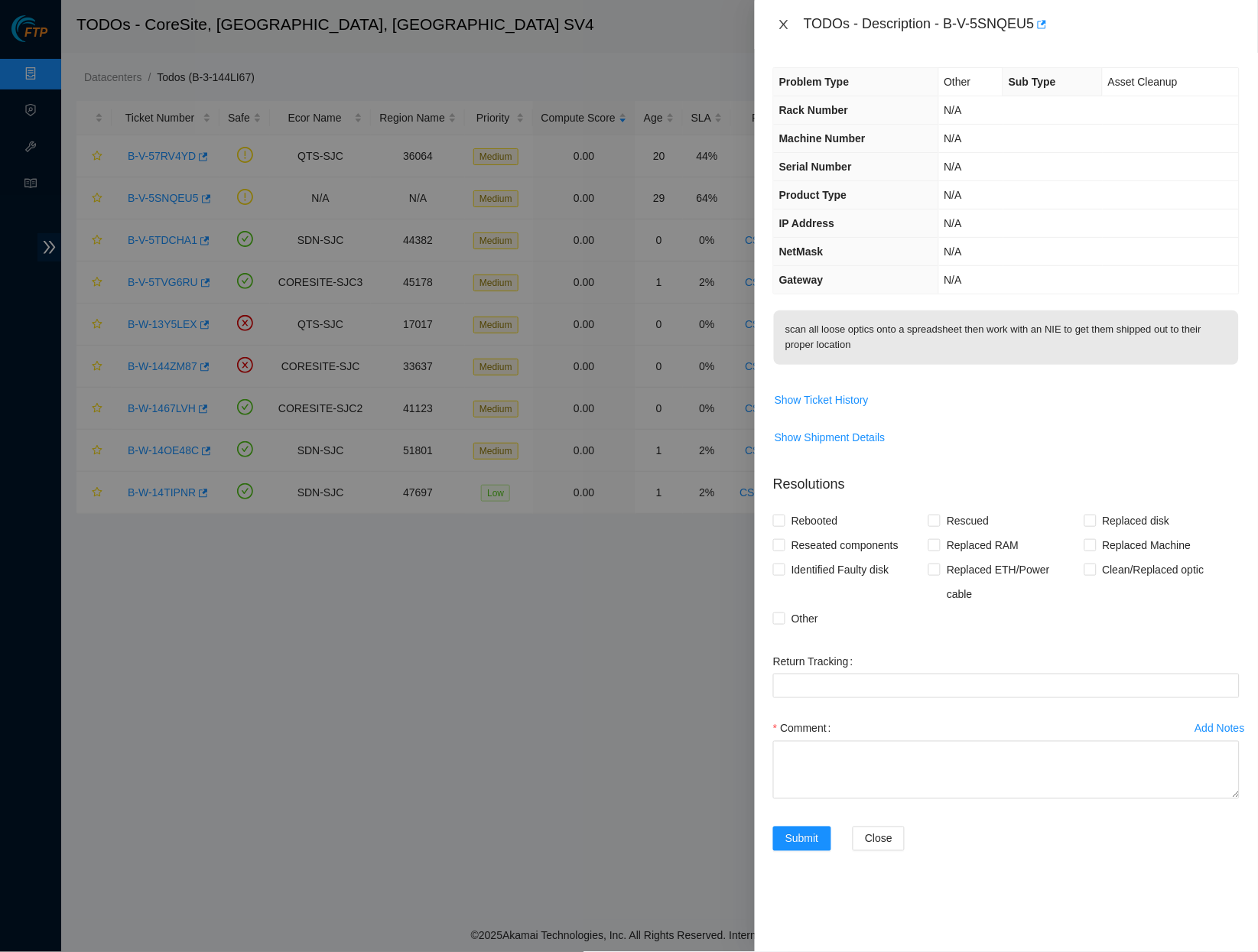
click at [782, 22] on icon "close" at bounding box center [784, 24] width 12 height 12
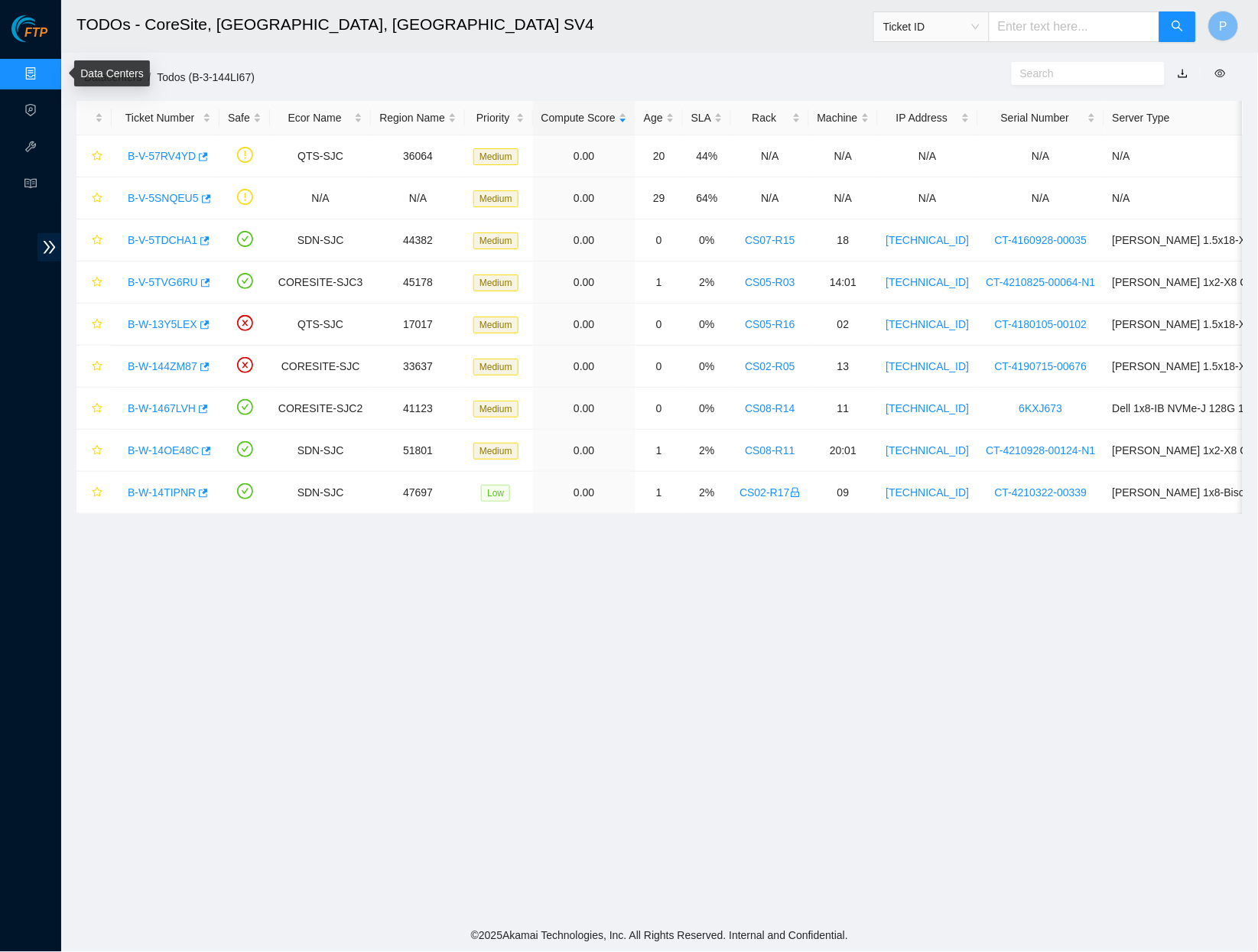
drag, startPoint x: 13, startPoint y: 75, endPoint x: 108, endPoint y: 72, distance: 95.0
click at [44, 75] on link "Data Centers" at bounding box center [75, 74] width 62 height 12
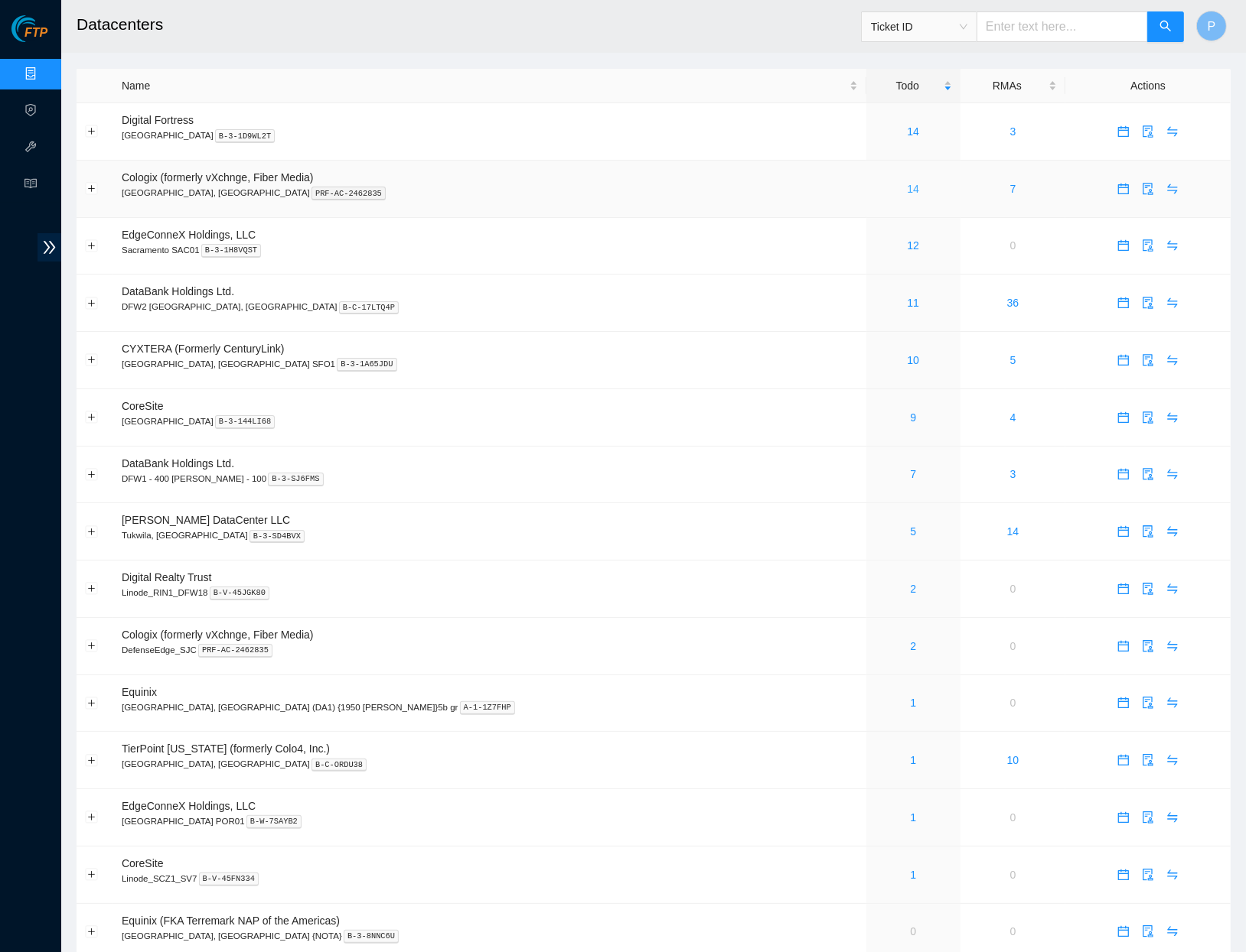
click at [906, 183] on link "14" at bounding box center [912, 189] width 12 height 12
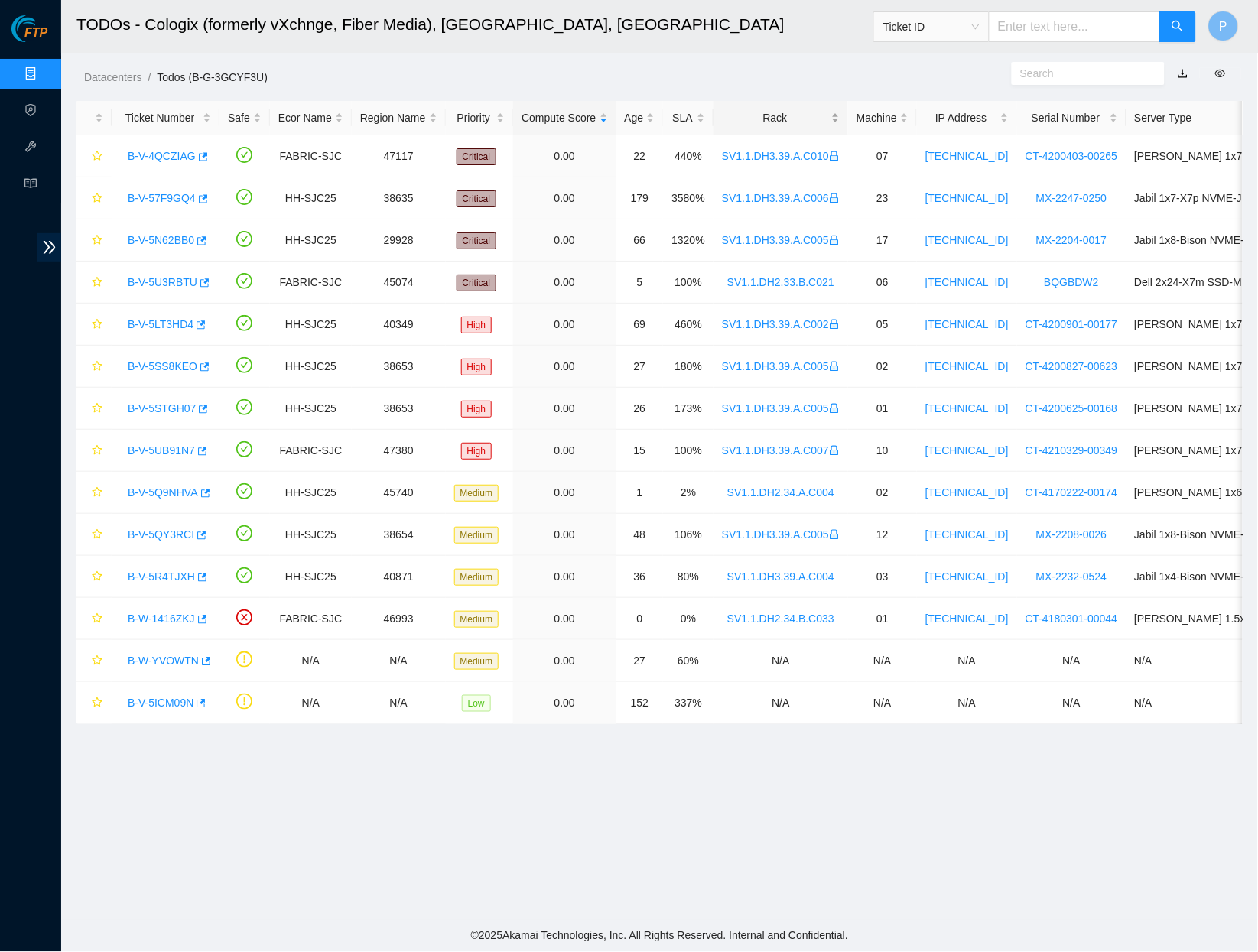
click at [827, 115] on div "Rack" at bounding box center [782, 117] width 118 height 17
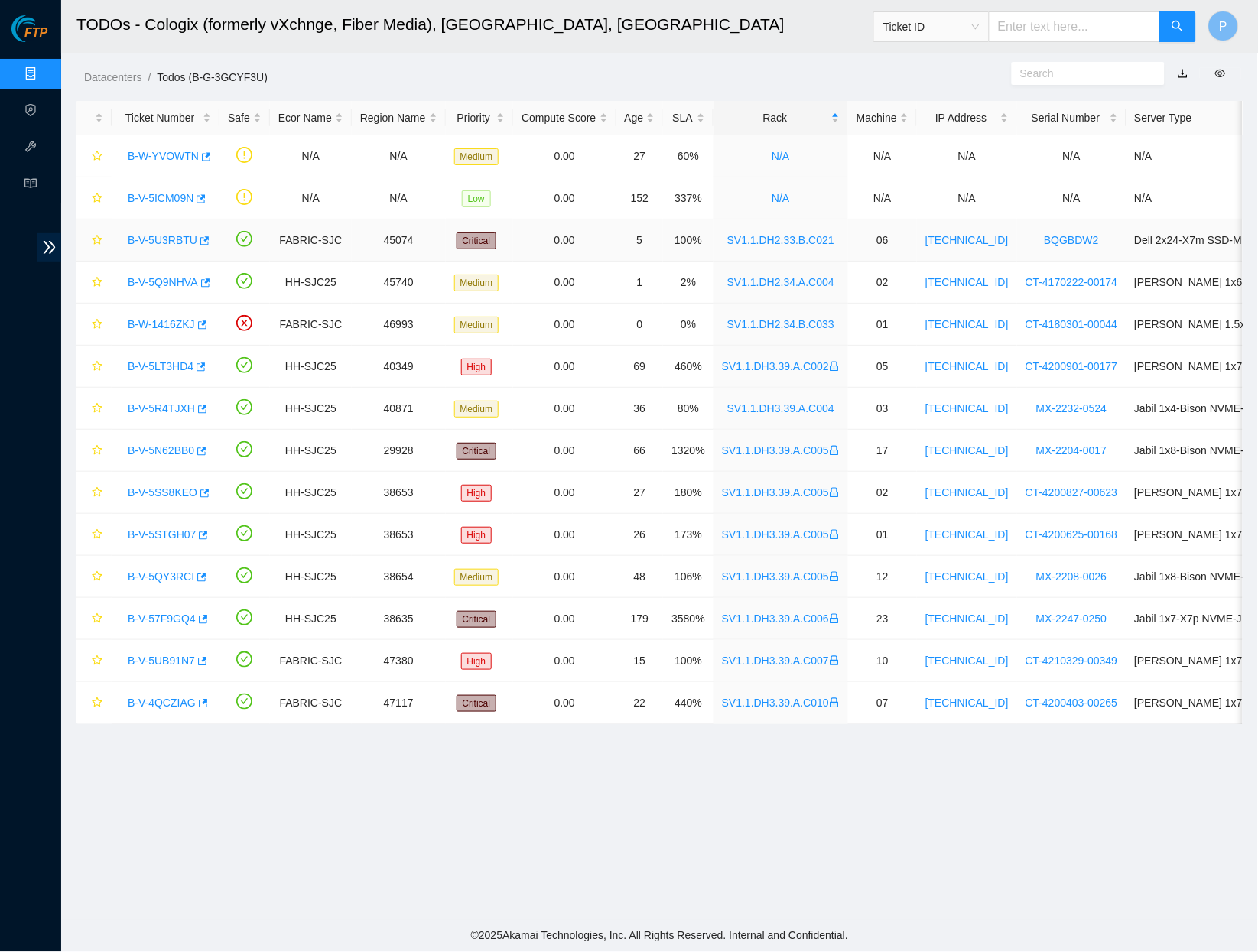
click at [179, 235] on link "B-V-5U3RBTU" at bounding box center [162, 239] width 70 height 12
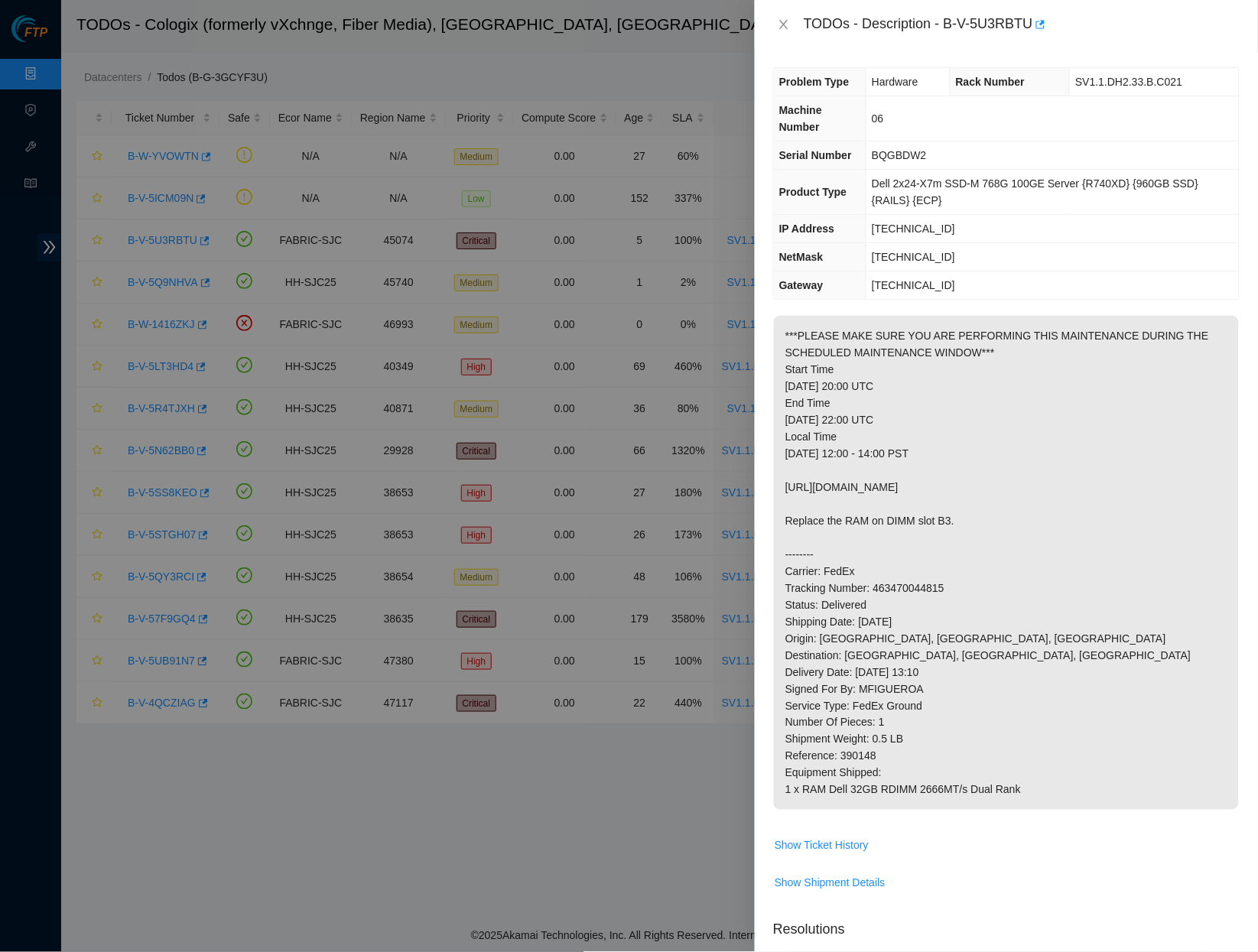
drag, startPoint x: 787, startPoint y: 27, endPoint x: 779, endPoint y: 34, distance: 10.6
click at [787, 27] on icon "close" at bounding box center [784, 24] width 8 height 9
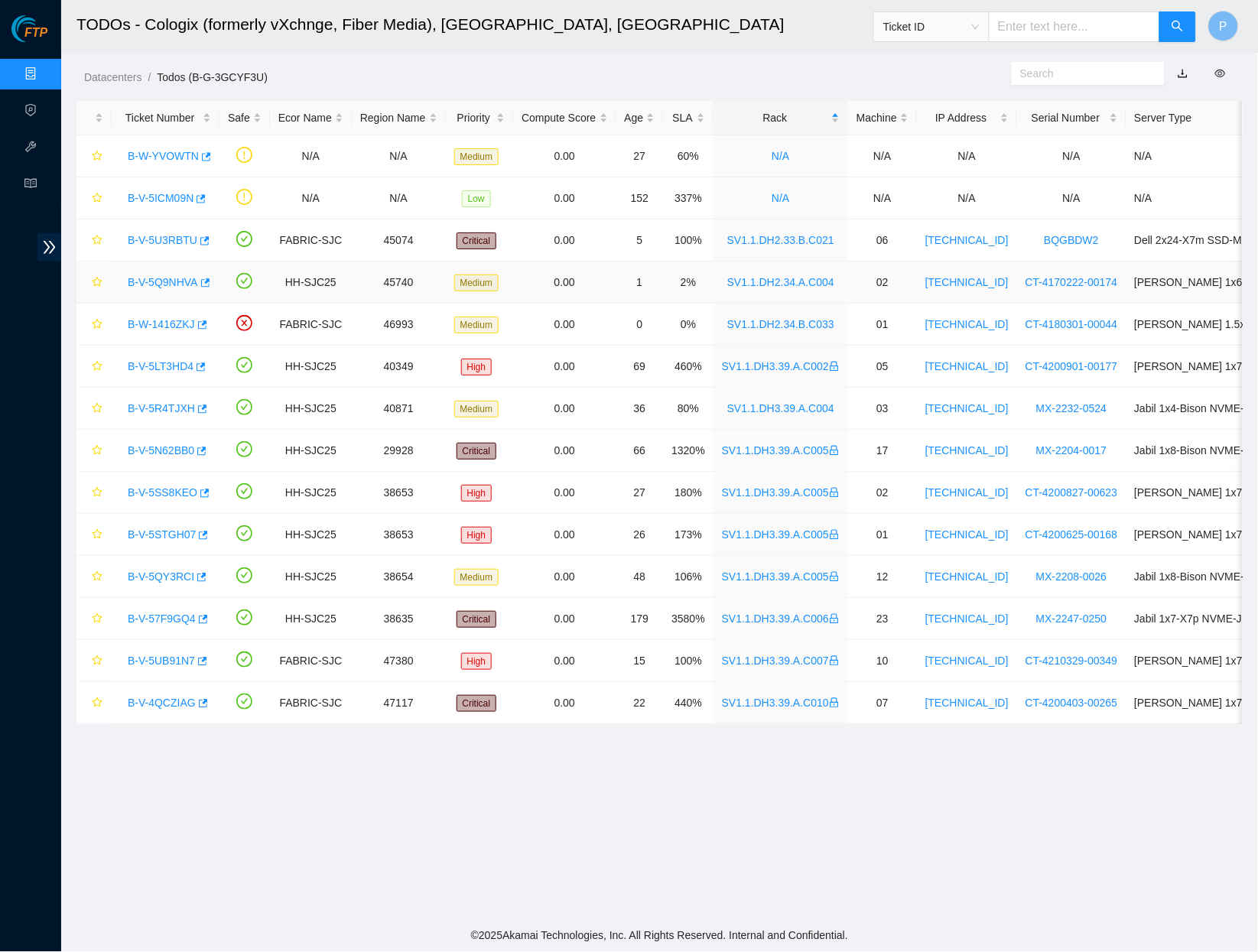
click at [175, 280] on link "B-V-5Q9NHVA" at bounding box center [163, 282] width 71 height 12
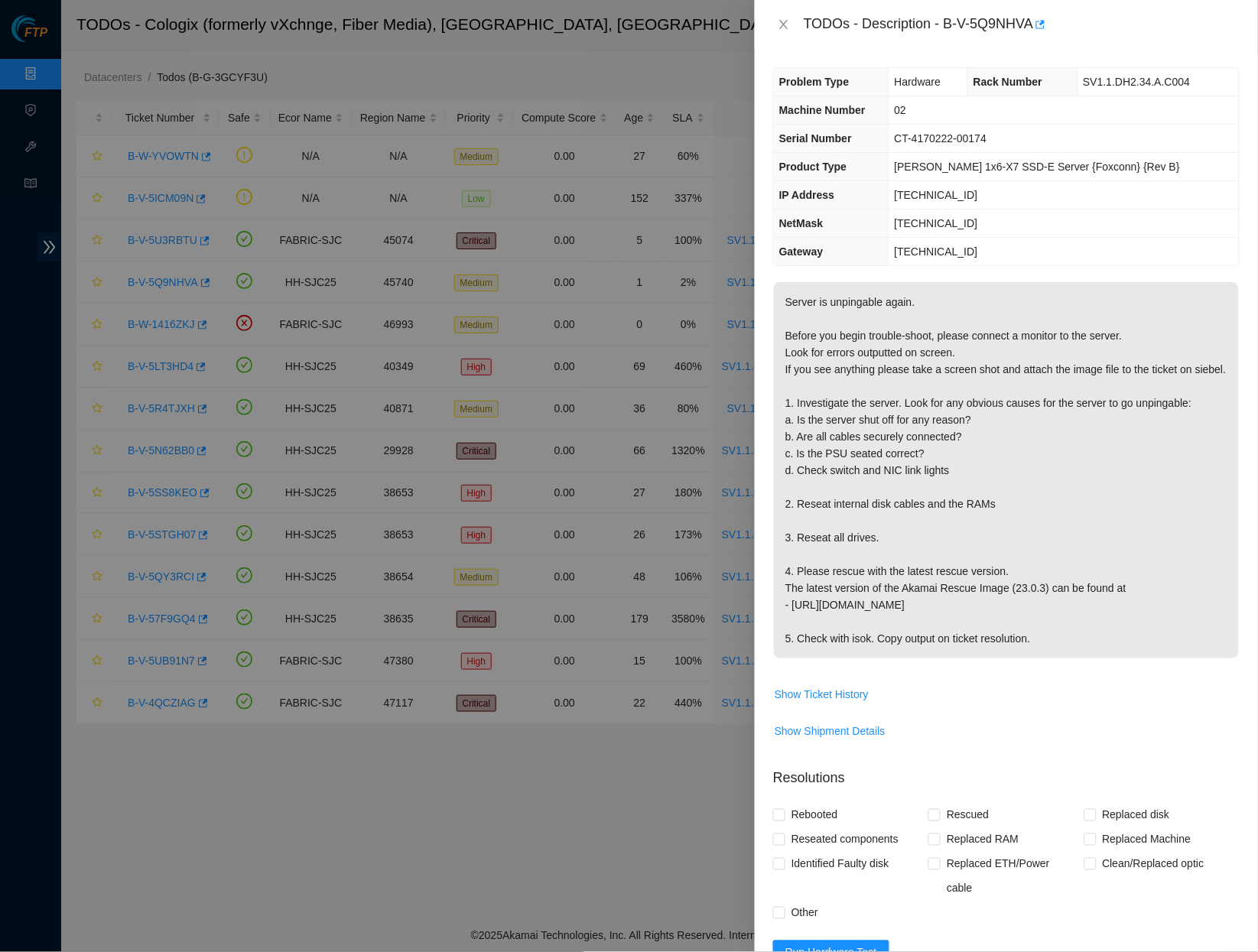
drag, startPoint x: 789, startPoint y: 19, endPoint x: 786, endPoint y: 27, distance: 8.5
click at [789, 19] on icon "close" at bounding box center [784, 24] width 12 height 12
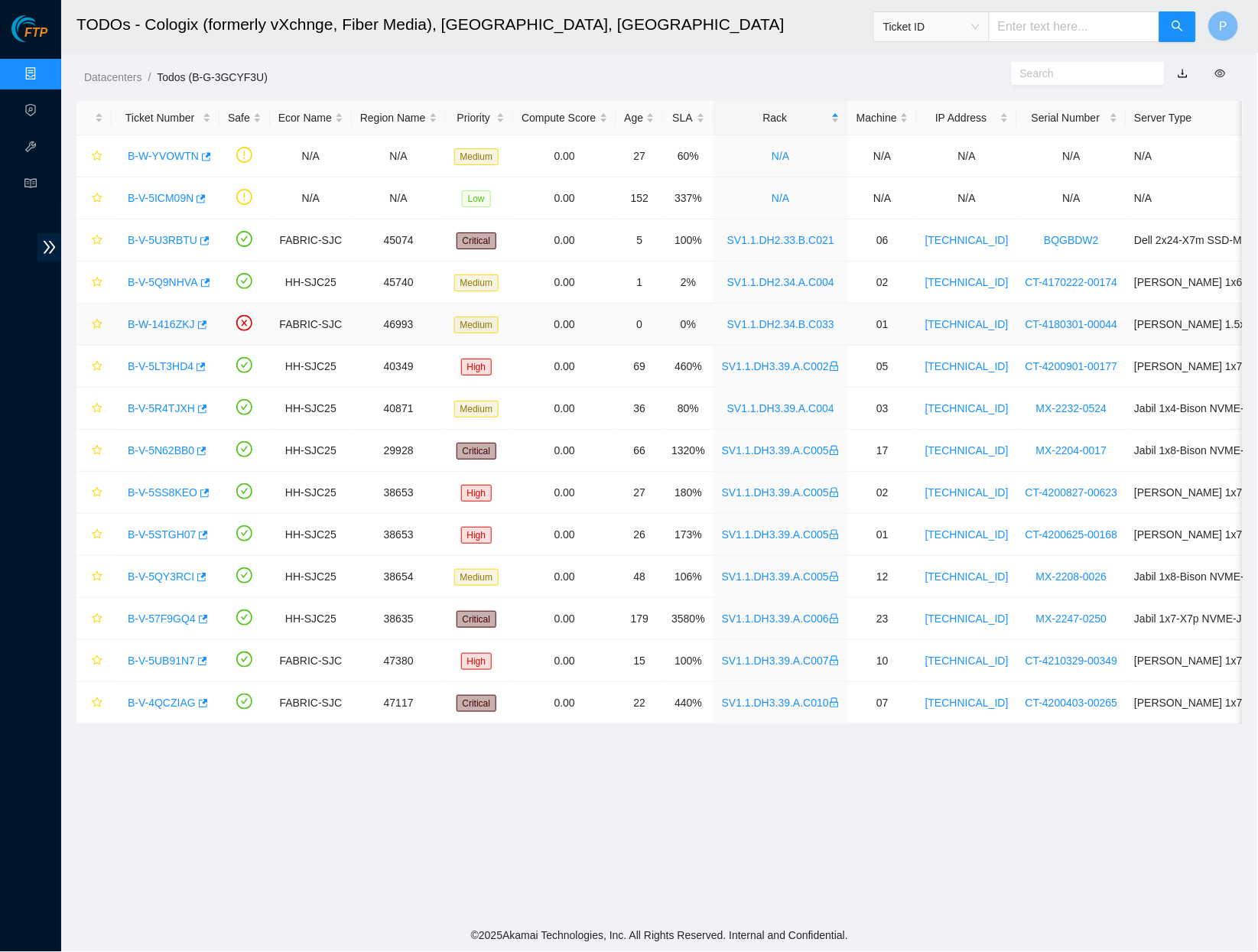
click at [162, 326] on link "B-W-1416ZKJ" at bounding box center [162, 324] width 67 height 12
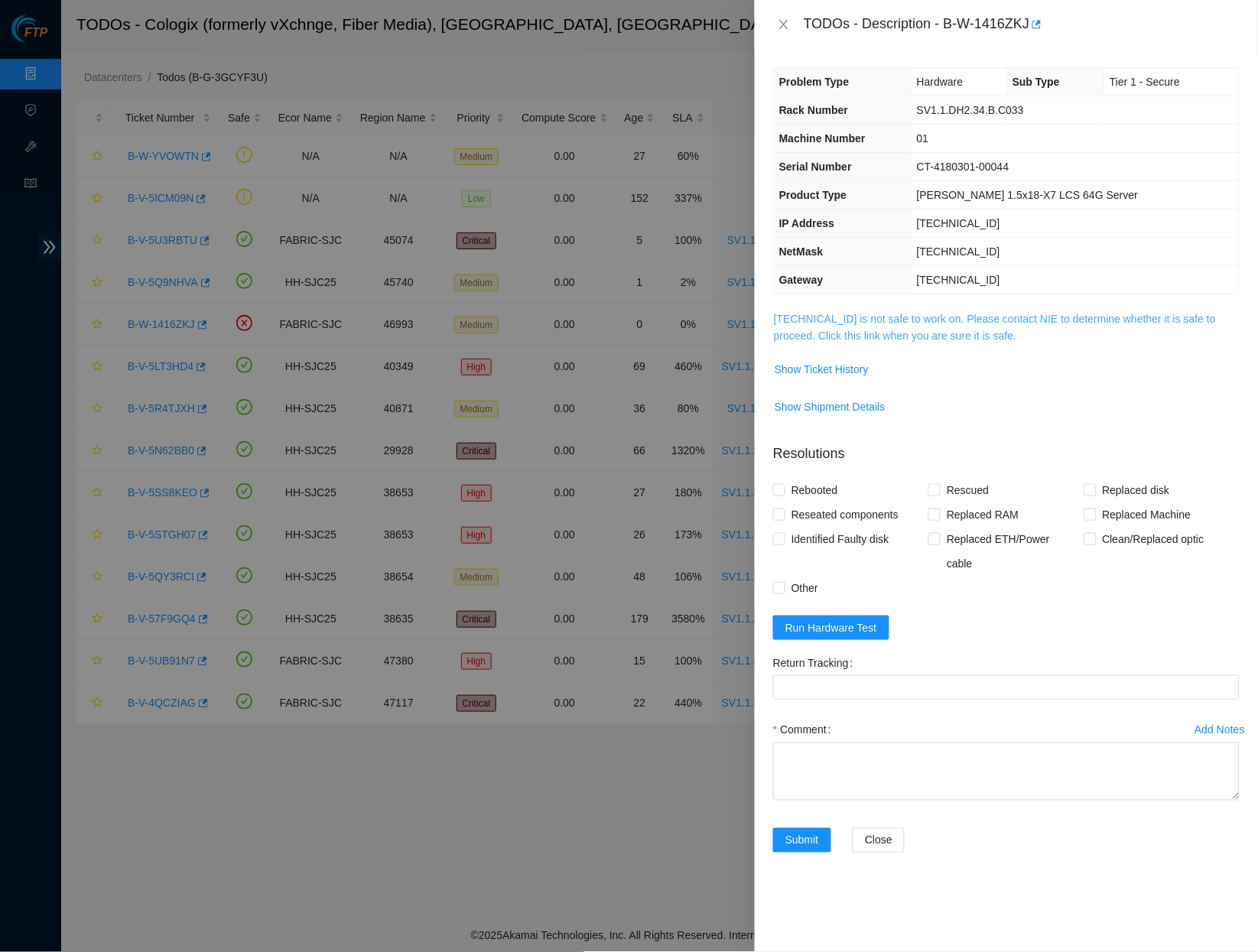
click at [891, 333] on link "23.40.199.97 is not safe to work on. Please contact NIE to determine whether it…" at bounding box center [995, 327] width 442 height 29
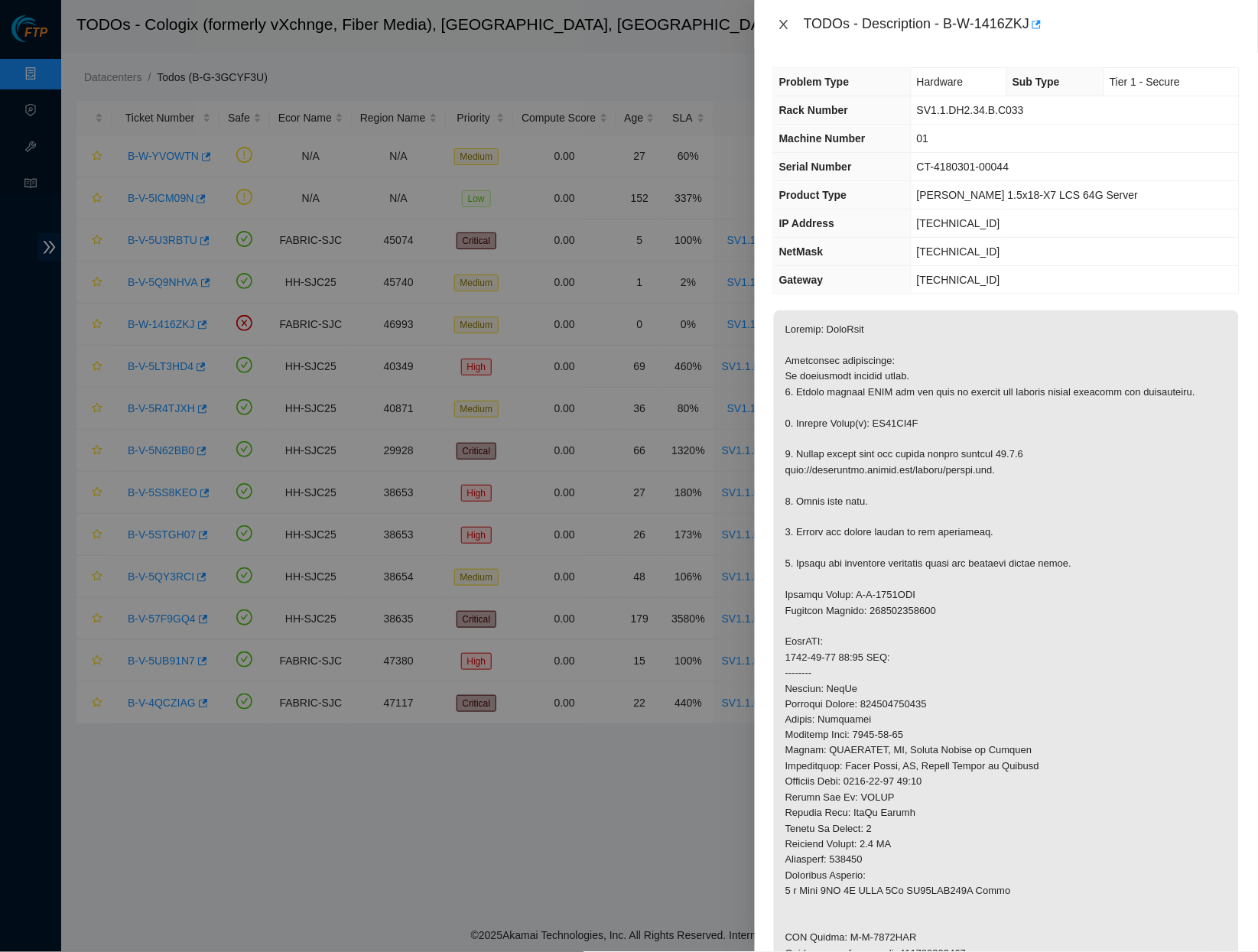
click at [790, 24] on icon "close" at bounding box center [784, 24] width 12 height 12
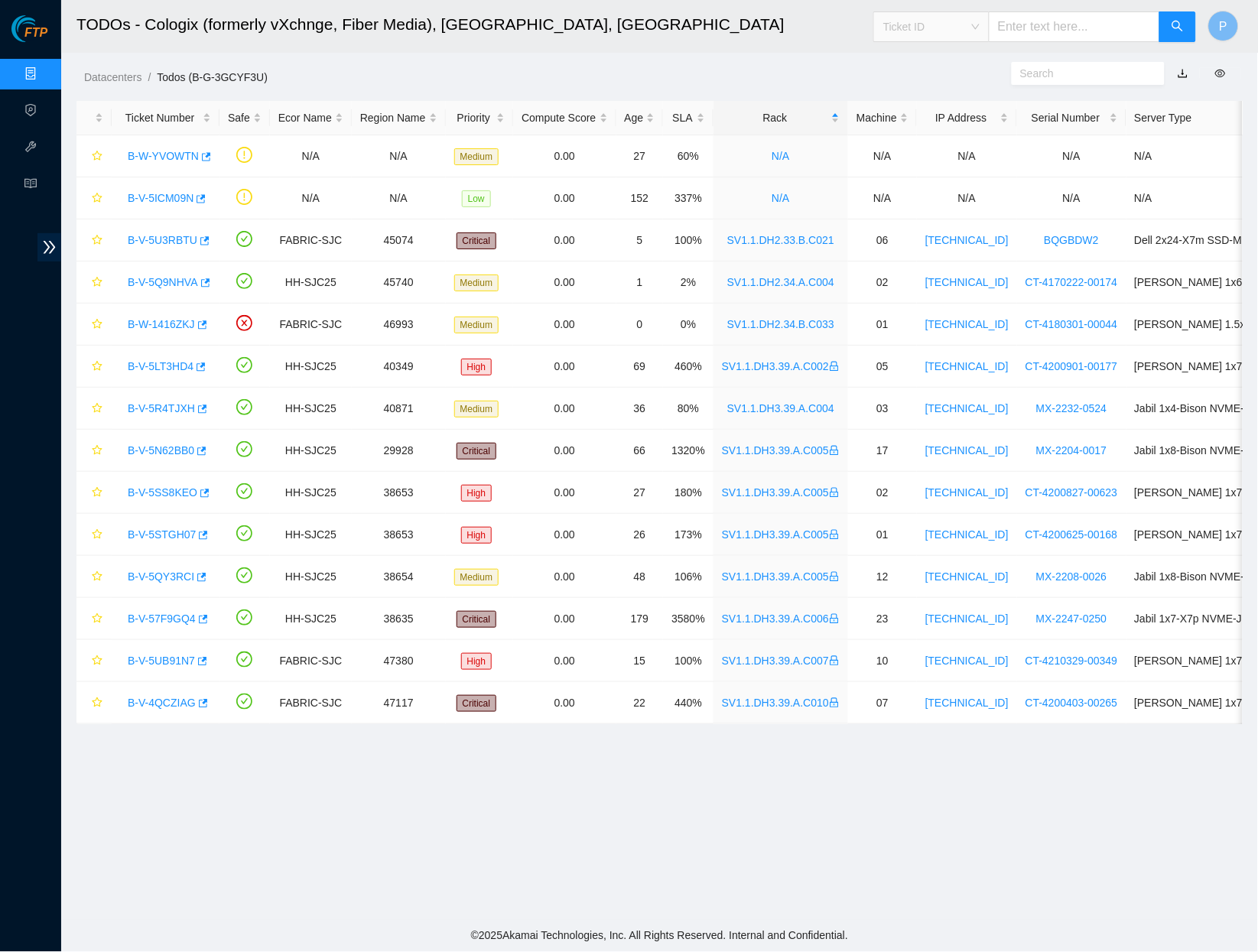
click at [942, 24] on span "Ticket ID" at bounding box center [932, 27] width 97 height 23
click at [951, 174] on div "Tracking Number" at bounding box center [931, 178] width 97 height 17
click at [1032, 40] on div "Hint: Ticket no. / TODO description text/ Rack no./ Machine no./ Serial no./ IP…" at bounding box center [1019, 30] width 431 height 35
click at [968, 72] on div at bounding box center [1109, 74] width 299 height 25
drag, startPoint x: 1022, startPoint y: 39, endPoint x: 1023, endPoint y: 29, distance: 10.0
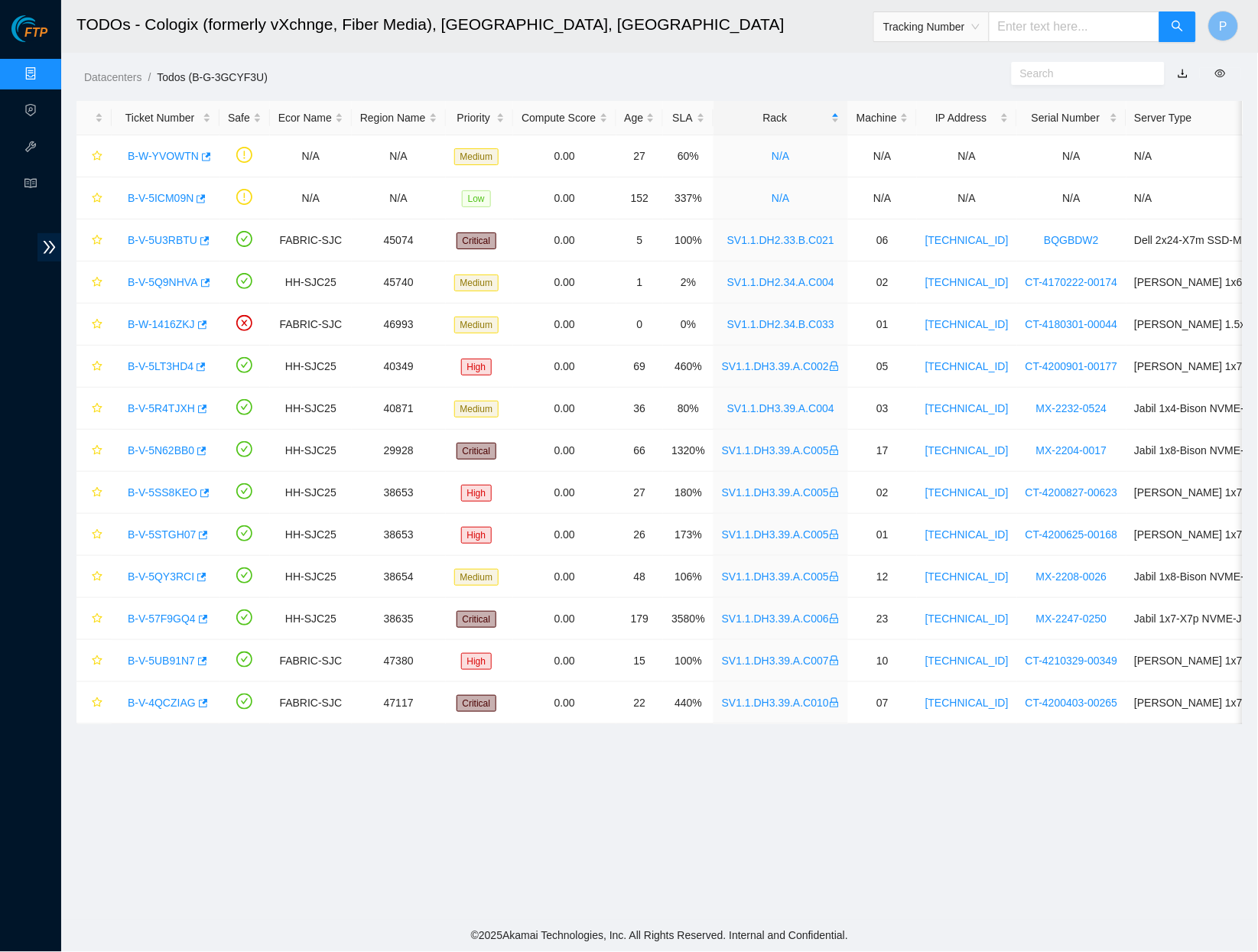
click at [1022, 39] on input "text" at bounding box center [1074, 26] width 171 height 30
paste input "739263614789"
type input "739263614789"
click at [1172, 27] on icon "search" at bounding box center [1178, 25] width 12 height 12
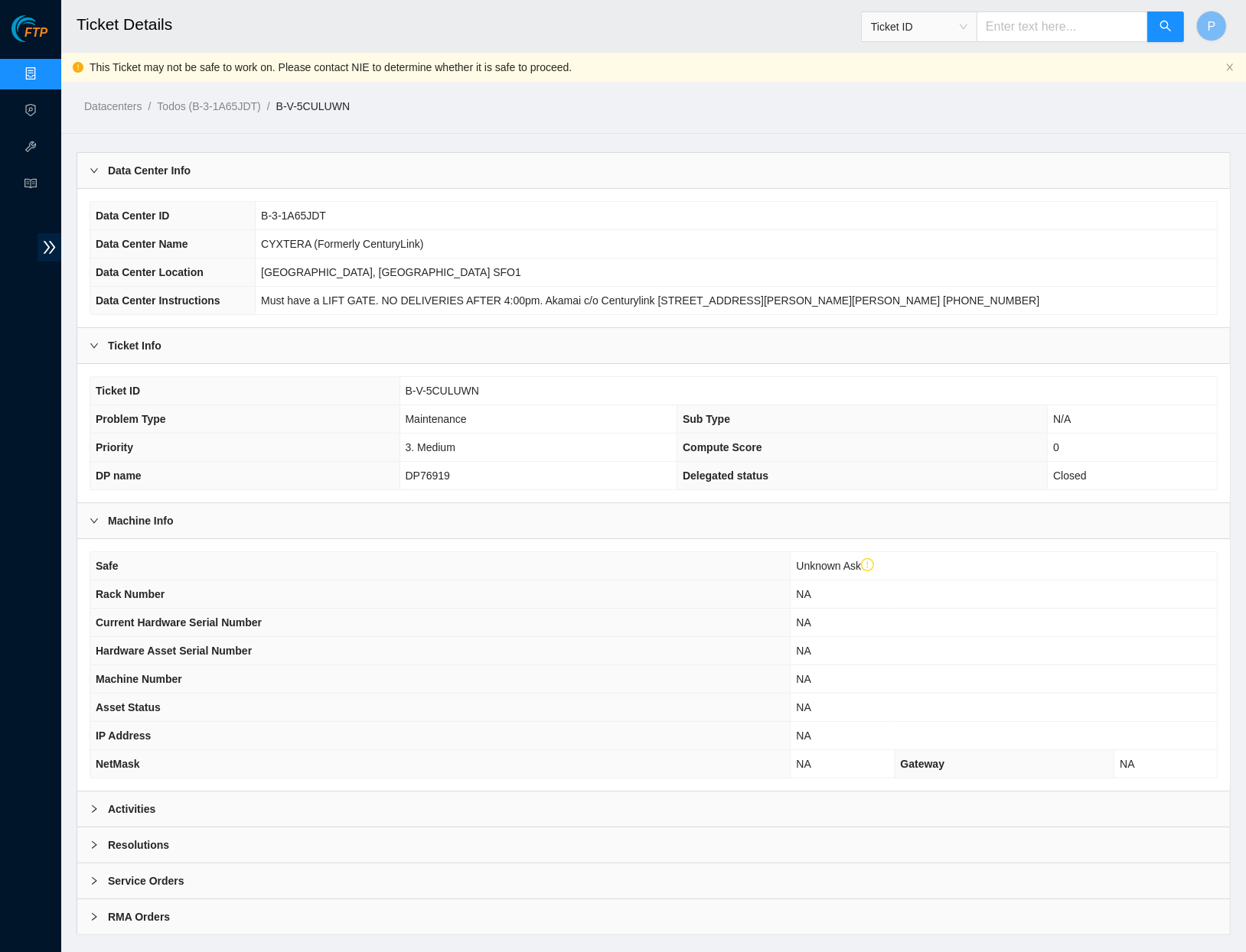
scroll to position [17, 0]
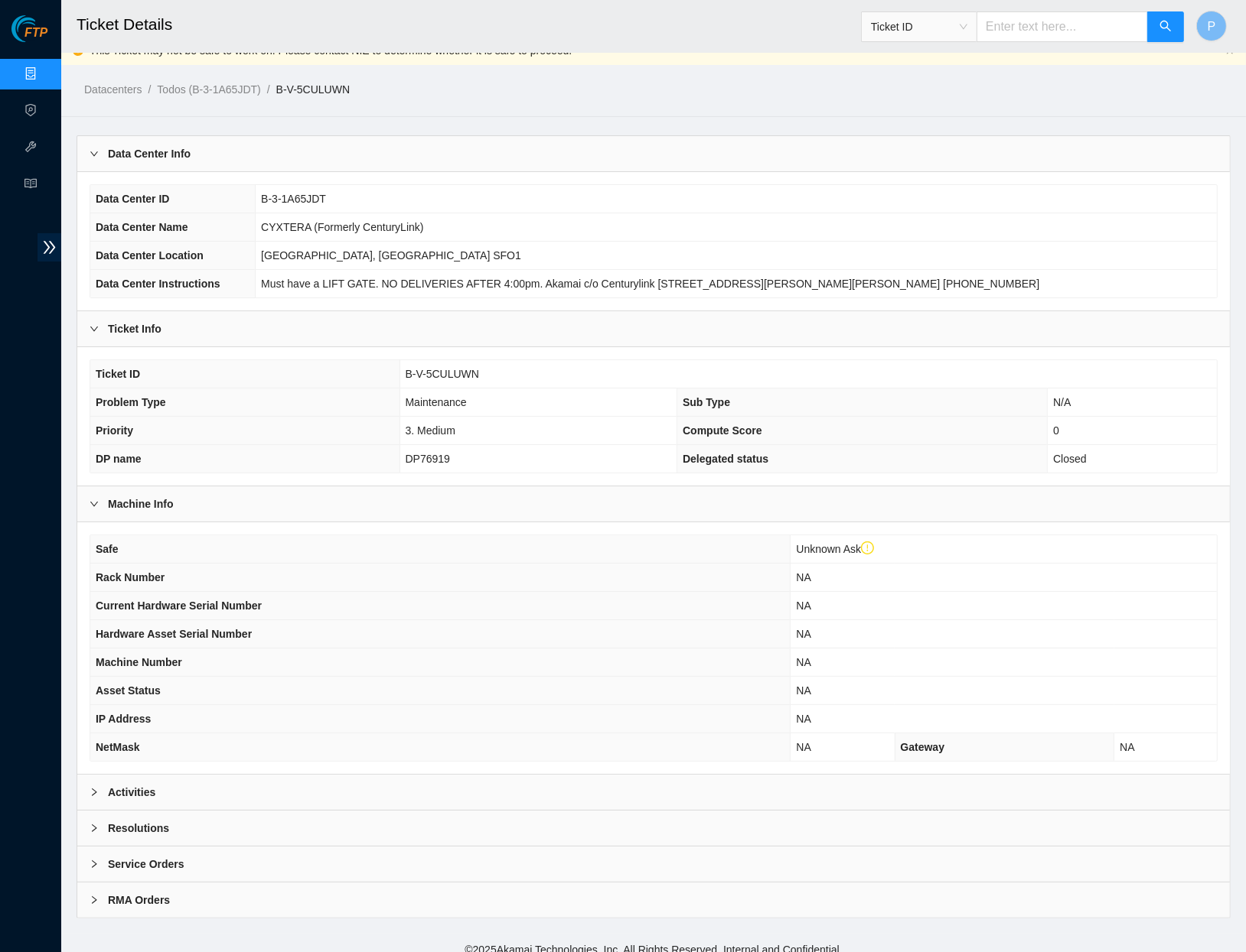
click at [531, 823] on div "Resolutions" at bounding box center [653, 828] width 1152 height 35
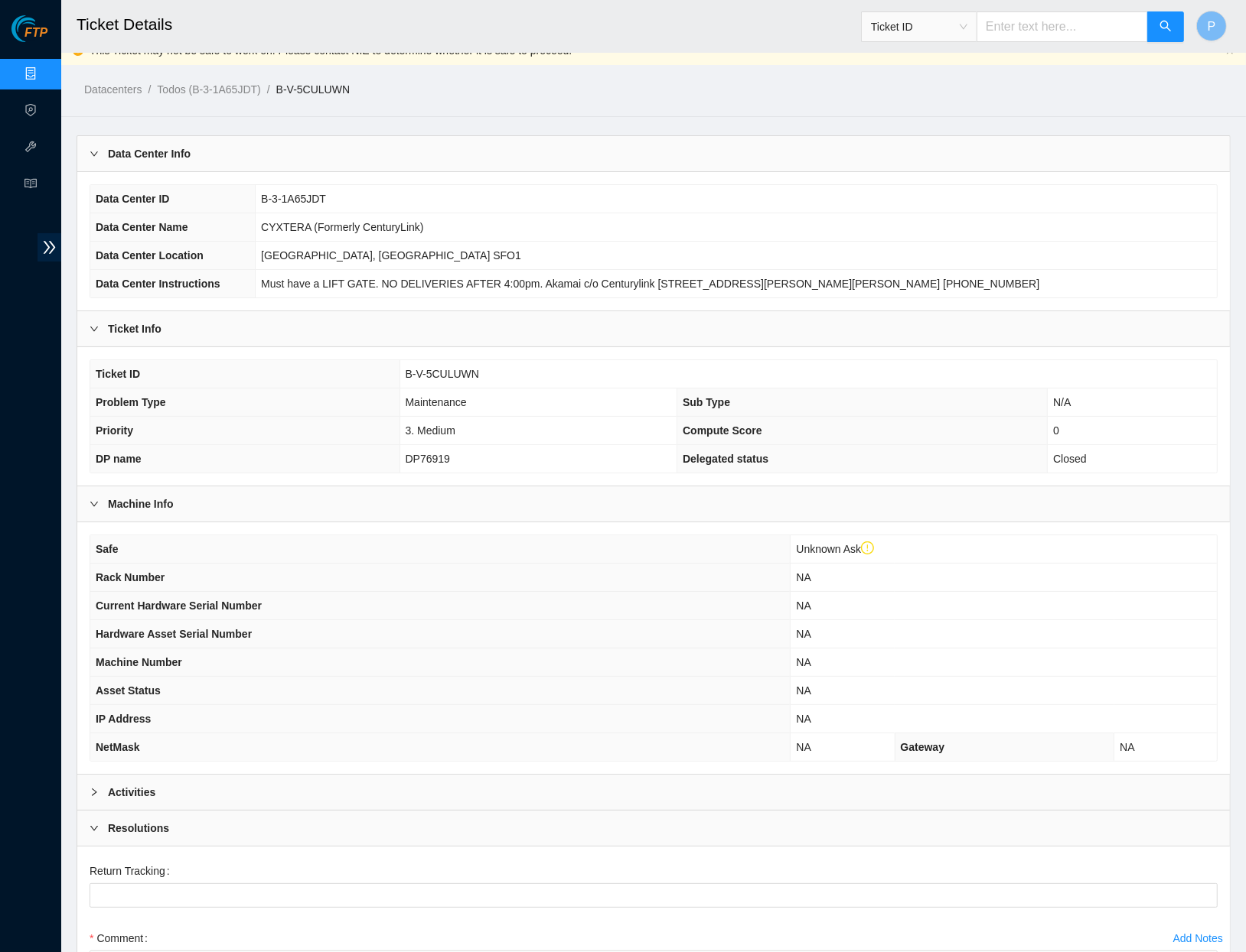
scroll to position [180, 0]
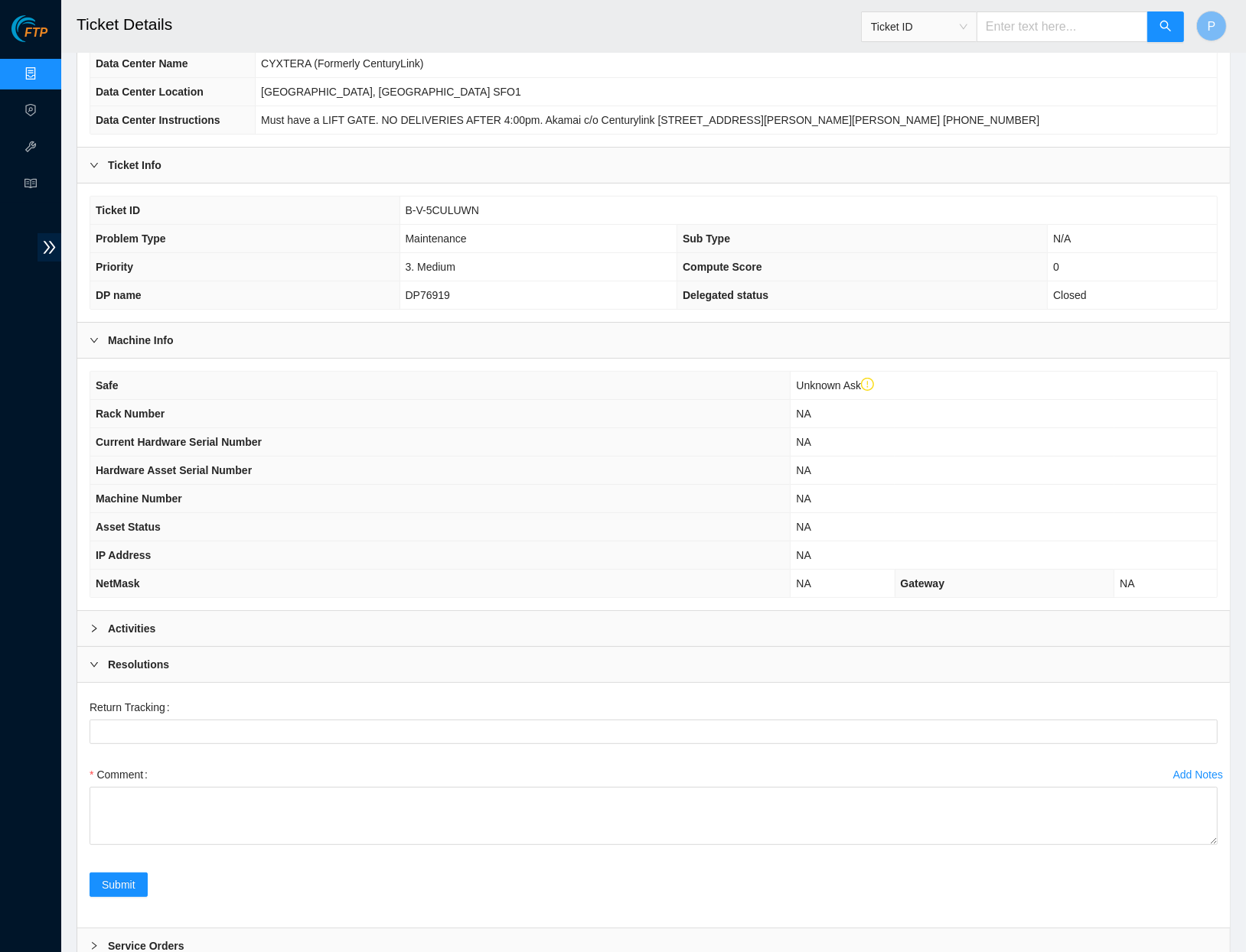
click at [499, 647] on div "Resolutions" at bounding box center [653, 664] width 1152 height 35
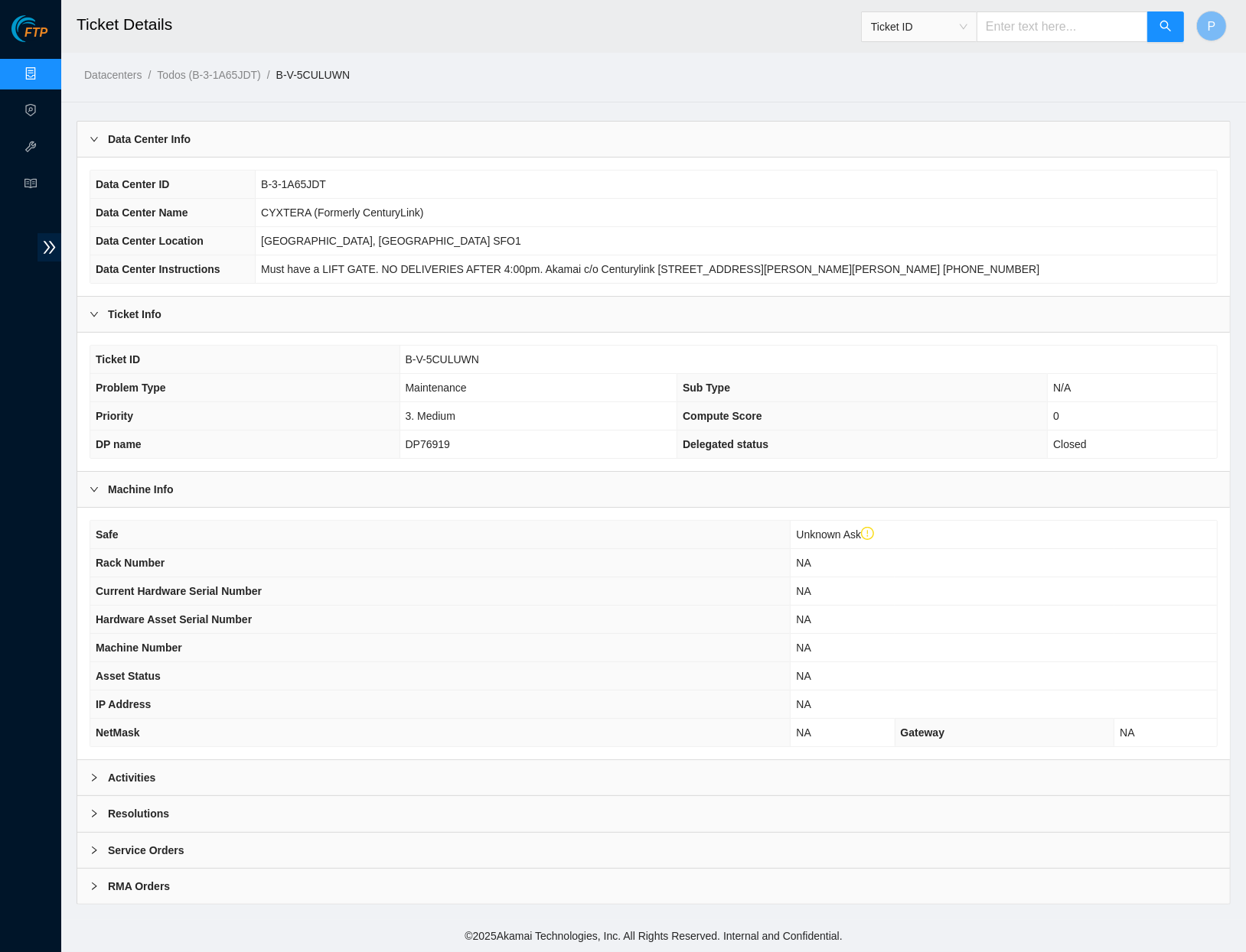
scroll to position [17, 0]
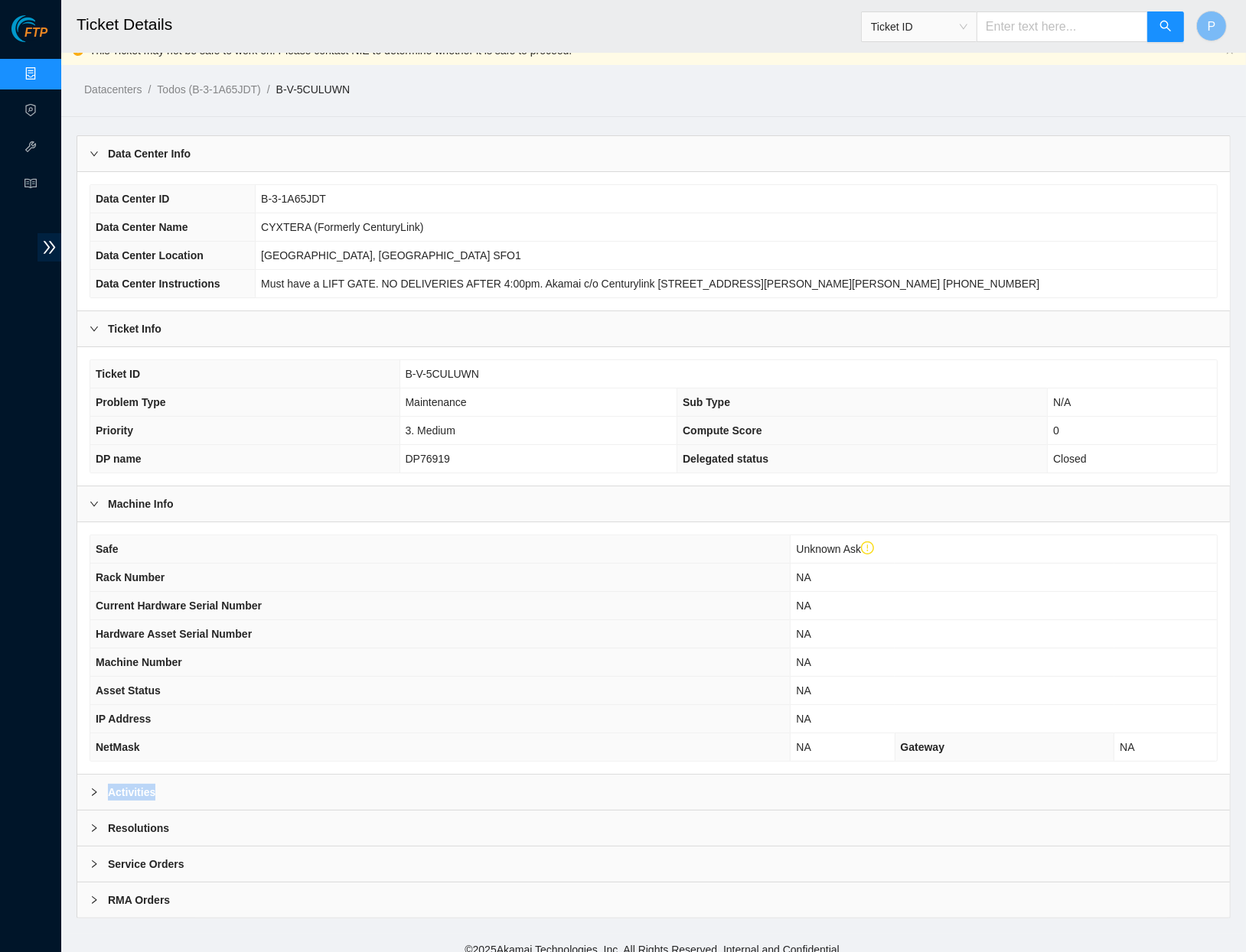
click at [487, 775] on div "Activities" at bounding box center [653, 792] width 1152 height 35
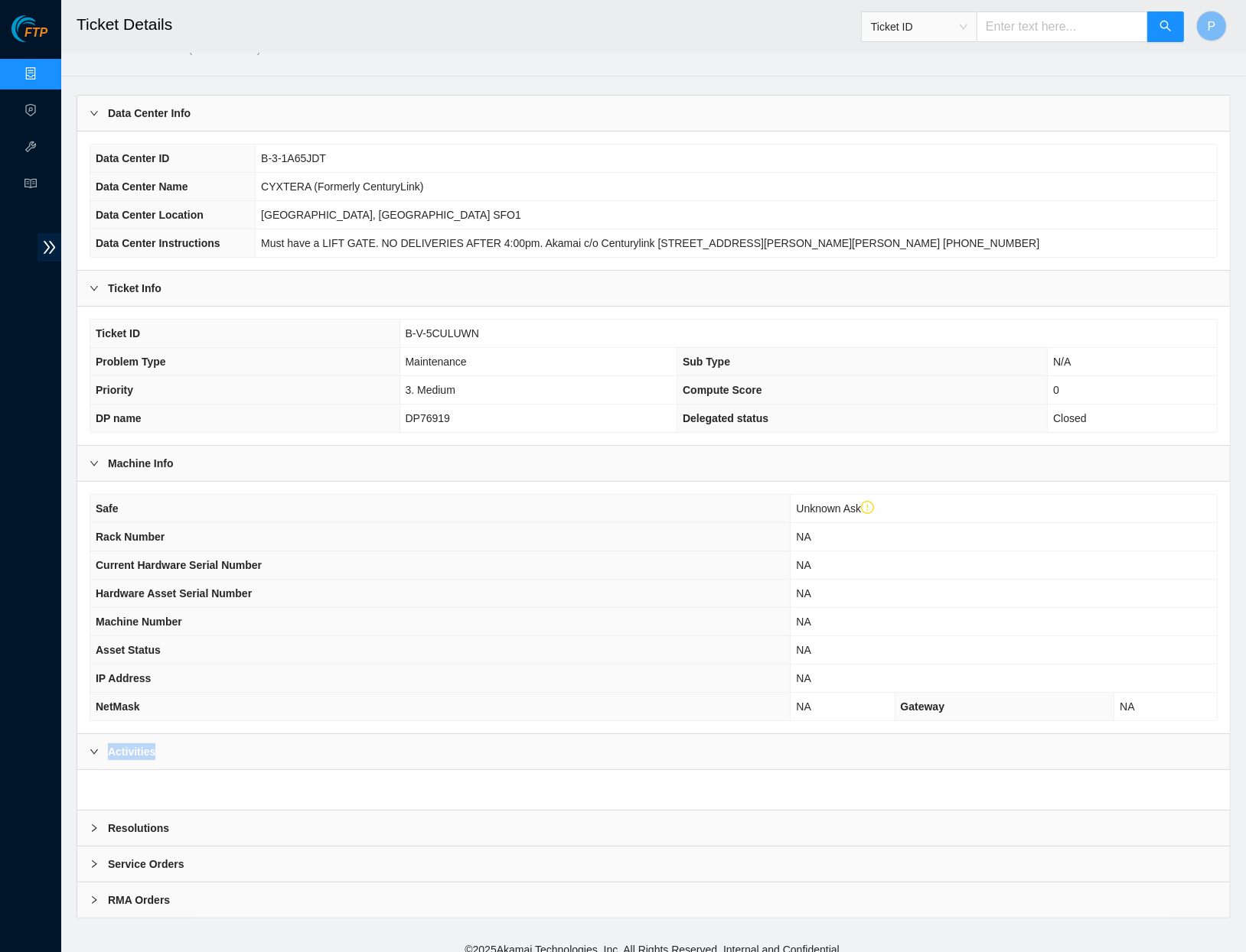
click at [489, 745] on div "Activities" at bounding box center [653, 751] width 1152 height 35
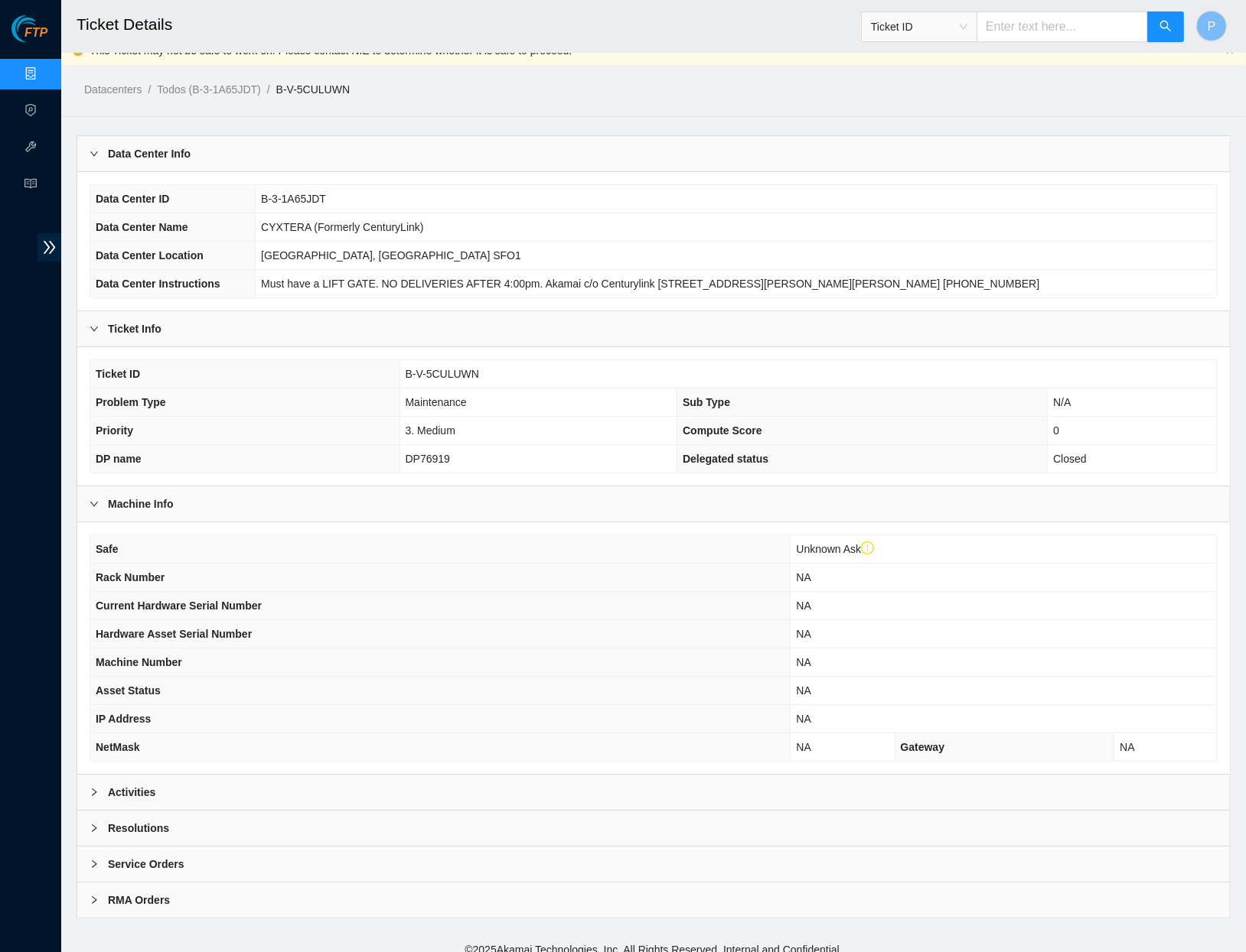
drag, startPoint x: 508, startPoint y: 885, endPoint x: 510, endPoint y: 877, distance: 8.2
click at [508, 885] on div "RMA Orders" at bounding box center [653, 900] width 1152 height 35
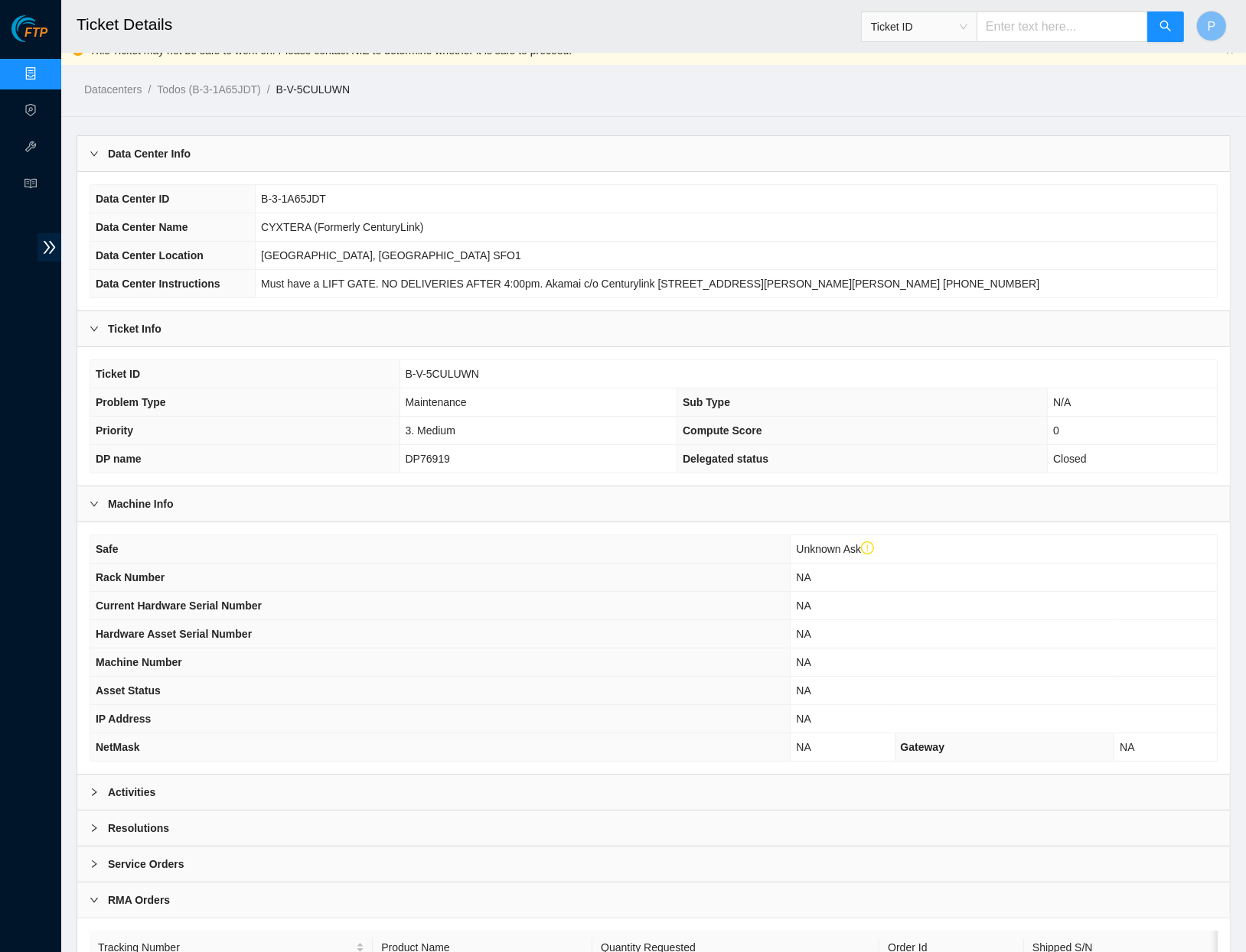
click at [510, 847] on div "Service Orders" at bounding box center [653, 864] width 1152 height 35
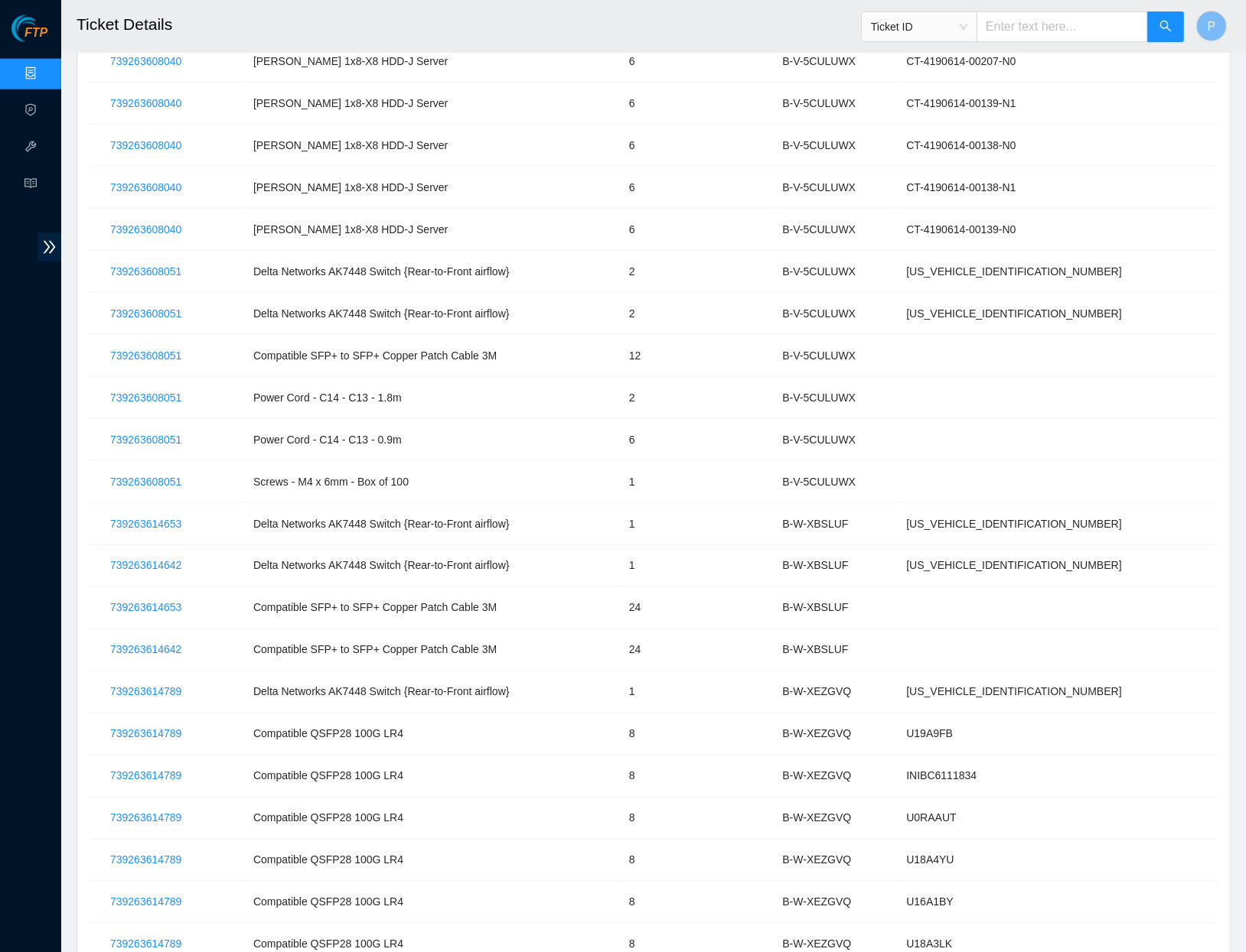
scroll to position [2087, 0]
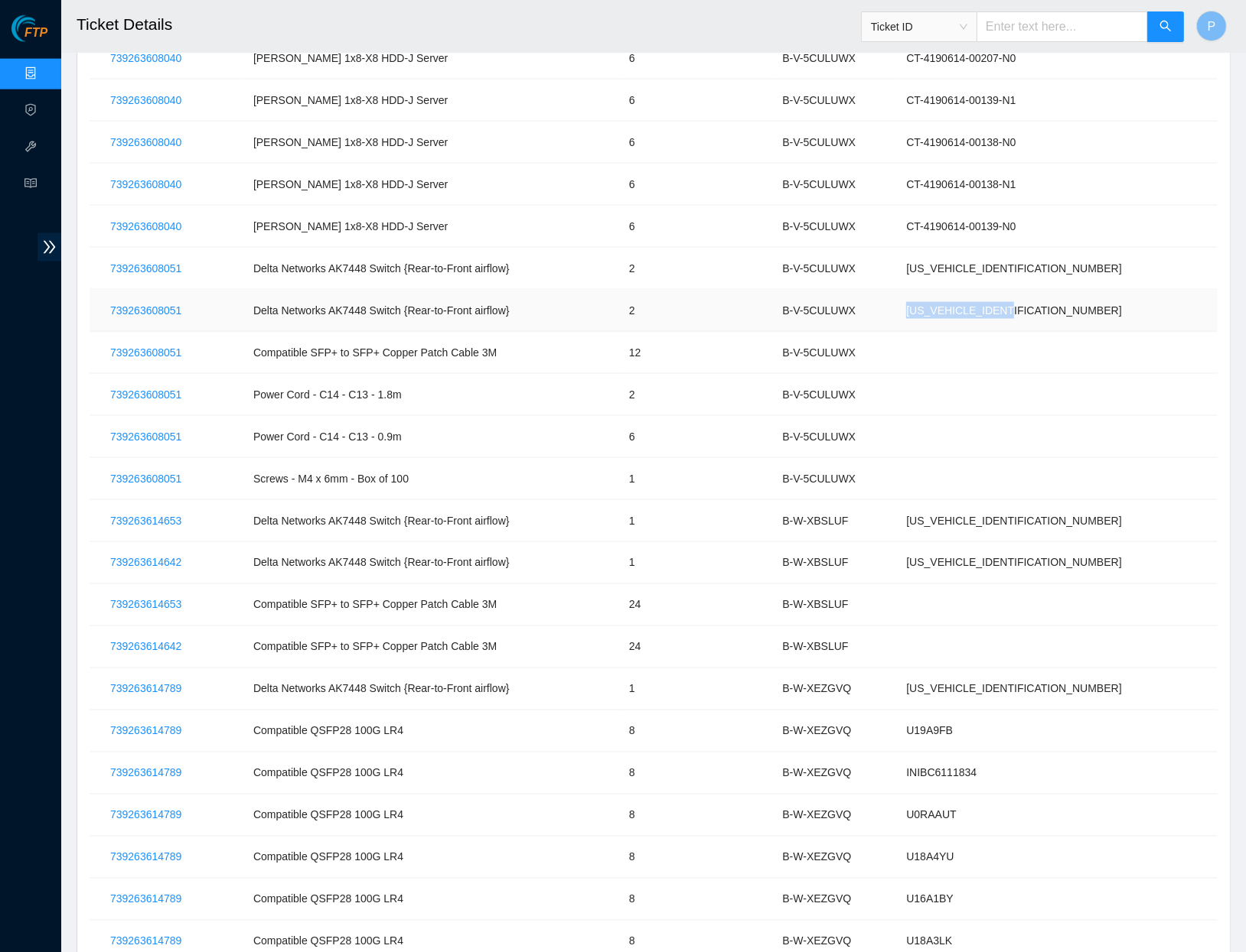
drag, startPoint x: 1019, startPoint y: 303, endPoint x: 1199, endPoint y: 302, distance: 180.0
click at [1199, 302] on td "AK7448DG20C300177" at bounding box center [1057, 311] width 320 height 42
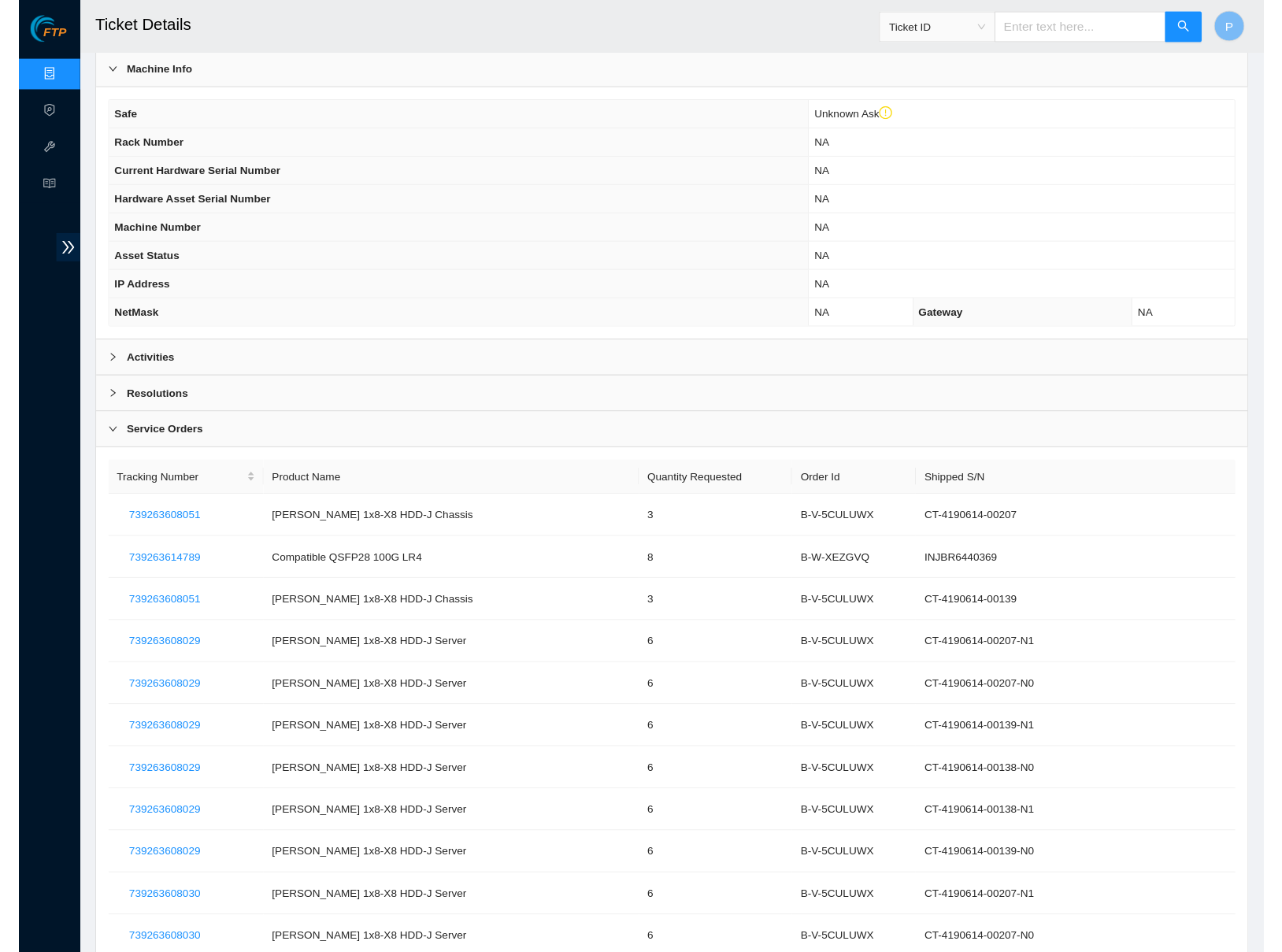
scroll to position [464, 0]
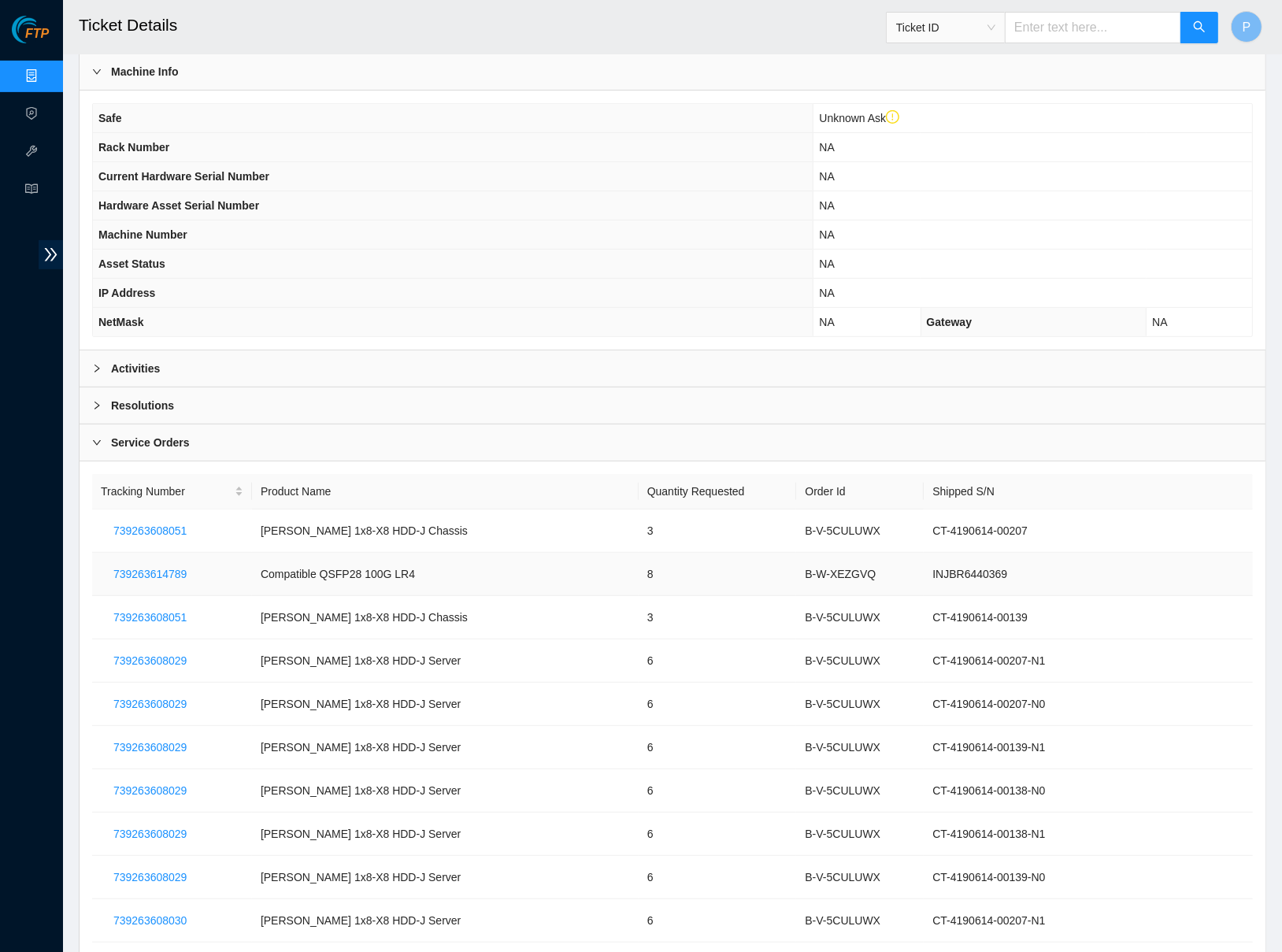
click at [1076, 553] on td "INJBR6440369" at bounding box center [1088, 574] width 329 height 43
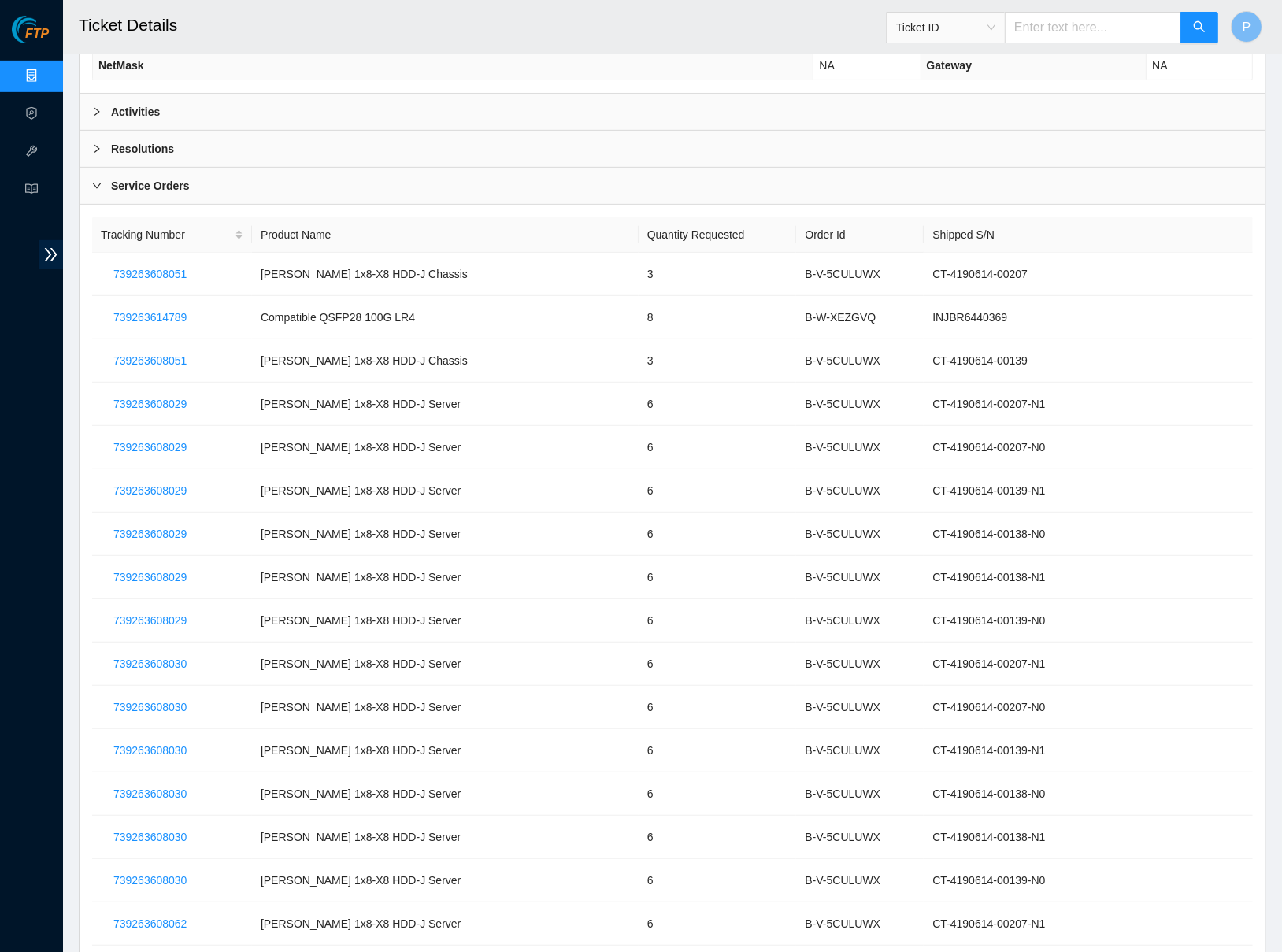
scroll to position [727, 0]
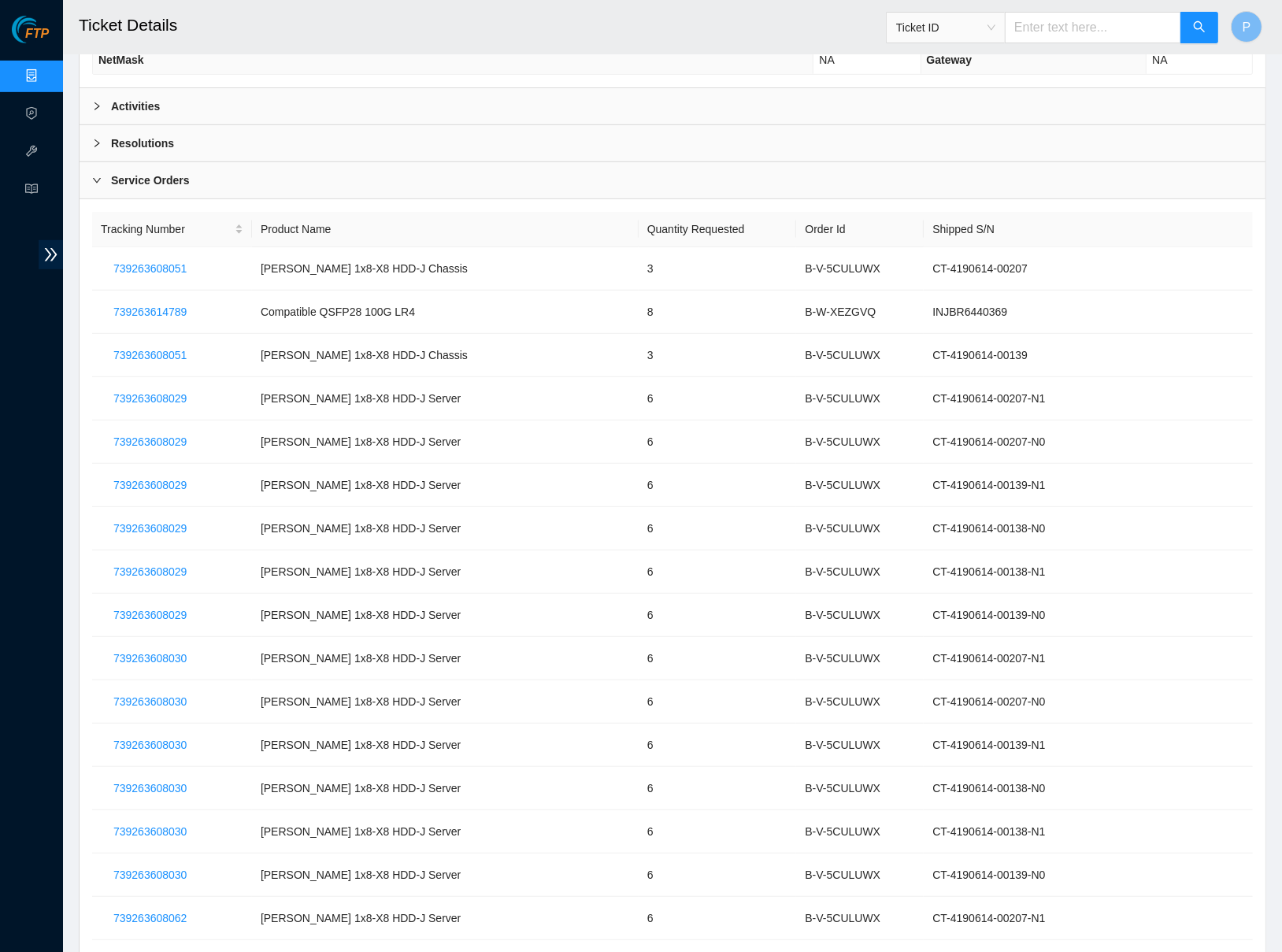
click at [949, 35] on span "Ticket ID" at bounding box center [946, 28] width 100 height 24
click at [949, 80] on div "RMA Number" at bounding box center [944, 84] width 100 height 18
click at [1048, 35] on input "text" at bounding box center [1092, 27] width 176 height 31
paste input "B-G-2ABKWOB"
type input "B-G-2ABKWOB"
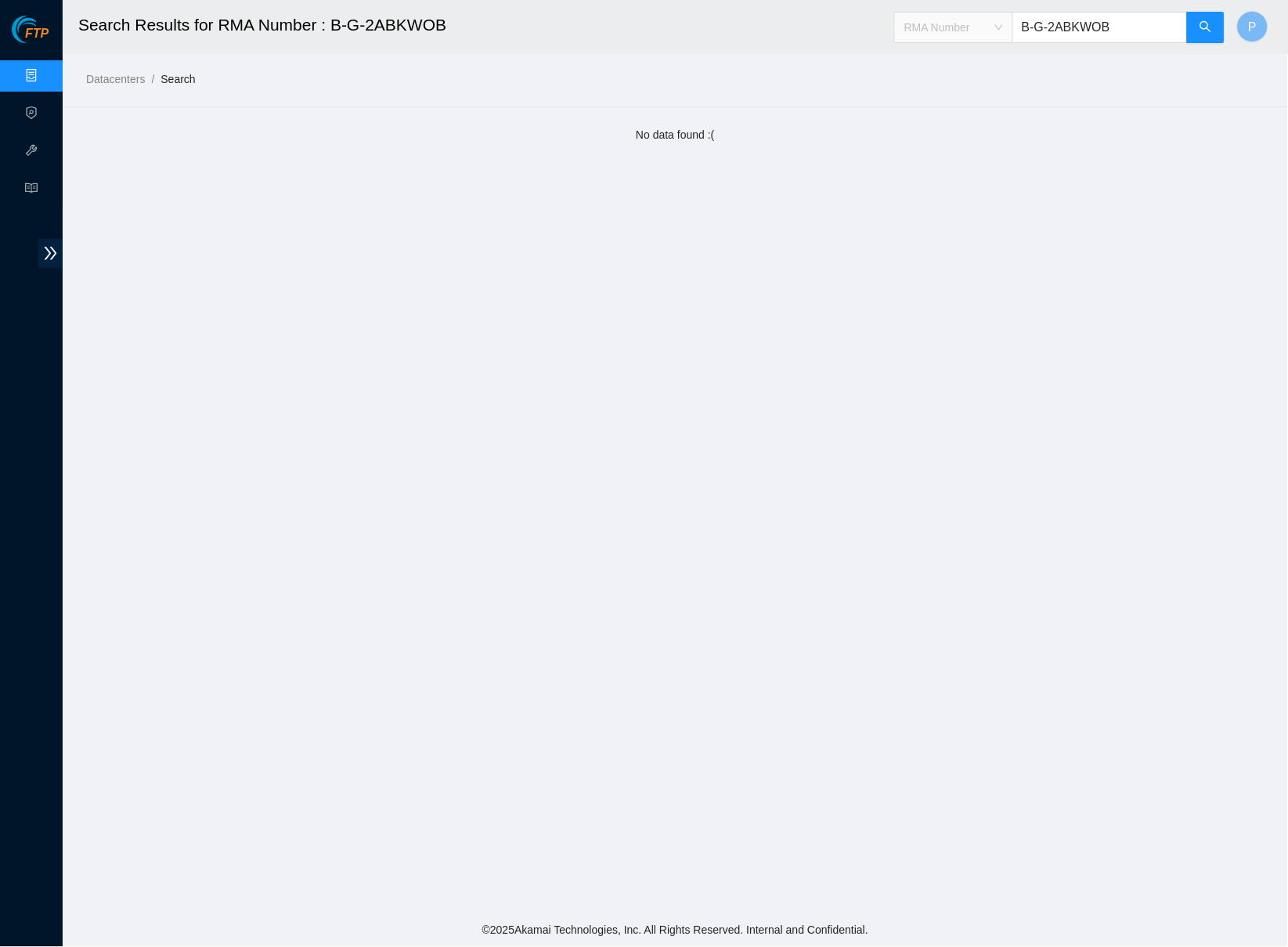
click at [966, 28] on span "RMA Number" at bounding box center [954, 28] width 99 height 24
click at [950, 64] on div "Ticket ID" at bounding box center [953, 57] width 99 height 18
click at [1081, 32] on input "B-G-2ABKWOB" at bounding box center [1100, 27] width 175 height 31
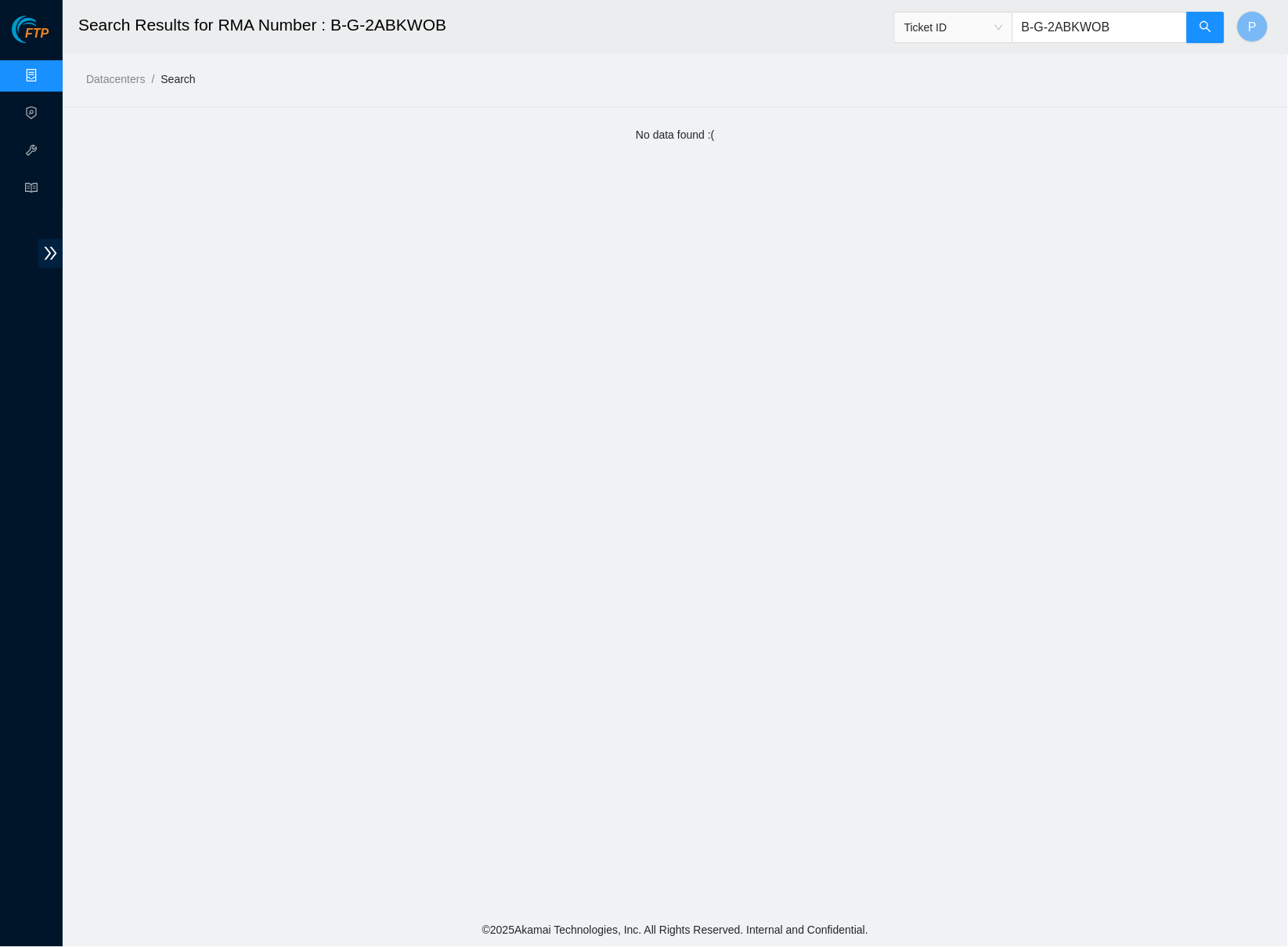
paste input "ADQZZ"
type input "B-G-2AADQZZ"
click at [1212, 28] on icon "search" at bounding box center [1206, 26] width 13 height 13
click at [45, 70] on link "Data Centers" at bounding box center [77, 76] width 64 height 13
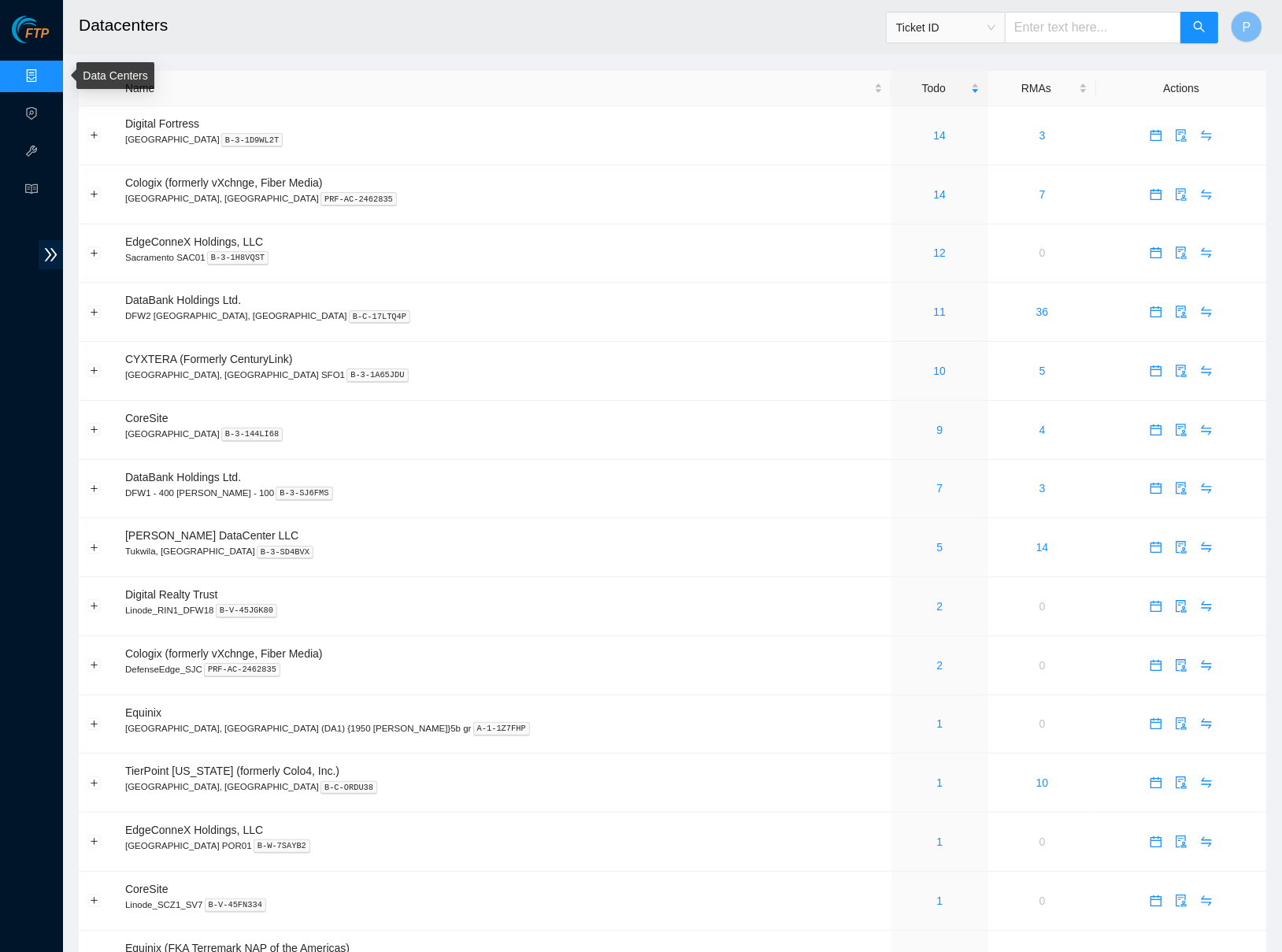
click at [46, 72] on link "Data Centers" at bounding box center [78, 76] width 64 height 13
click at [900, 188] on div "14" at bounding box center [939, 194] width 79 height 18
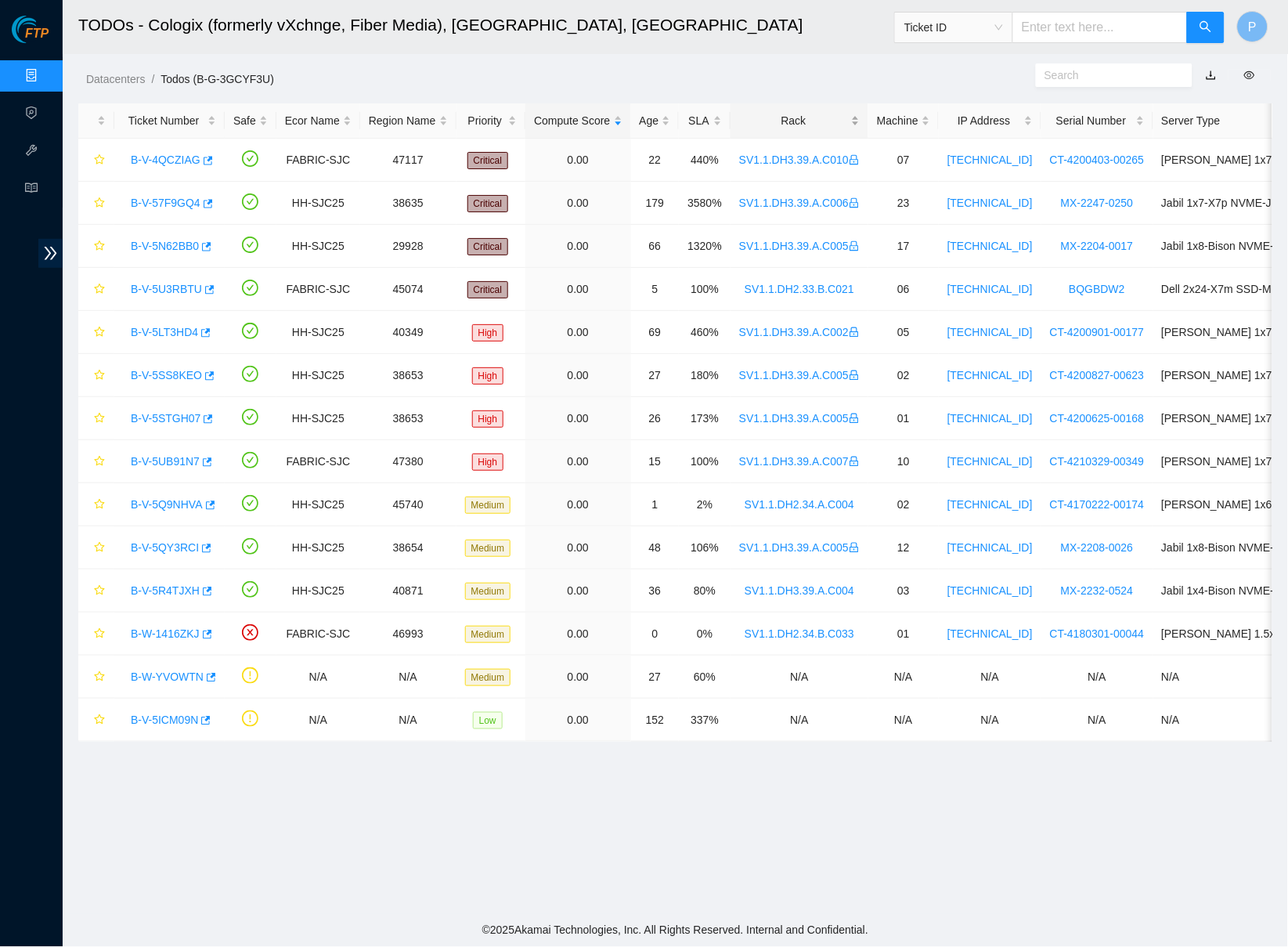
click at [804, 124] on div "Rack" at bounding box center [800, 120] width 121 height 18
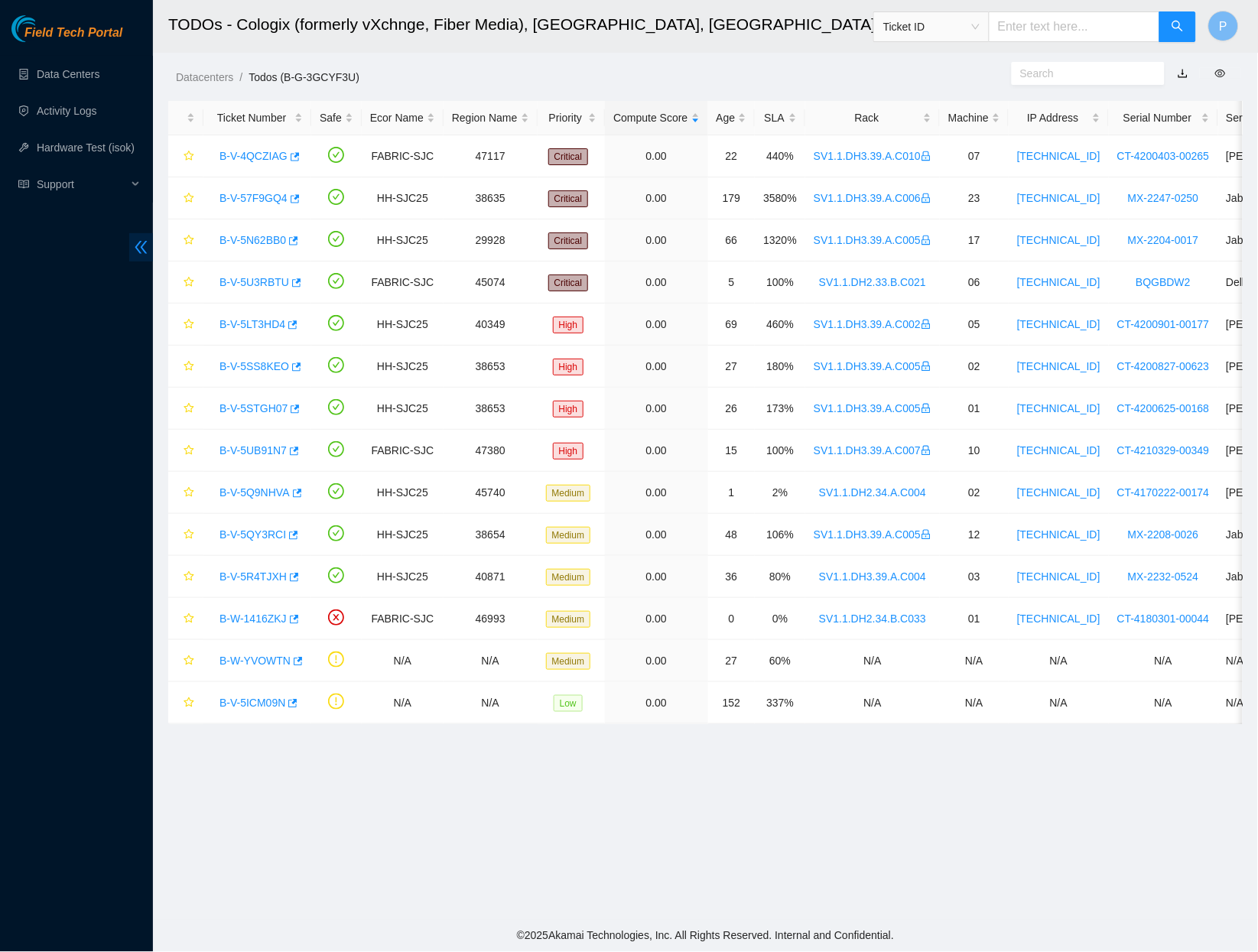
click at [135, 251] on icon "double-left" at bounding box center [141, 248] width 16 height 16
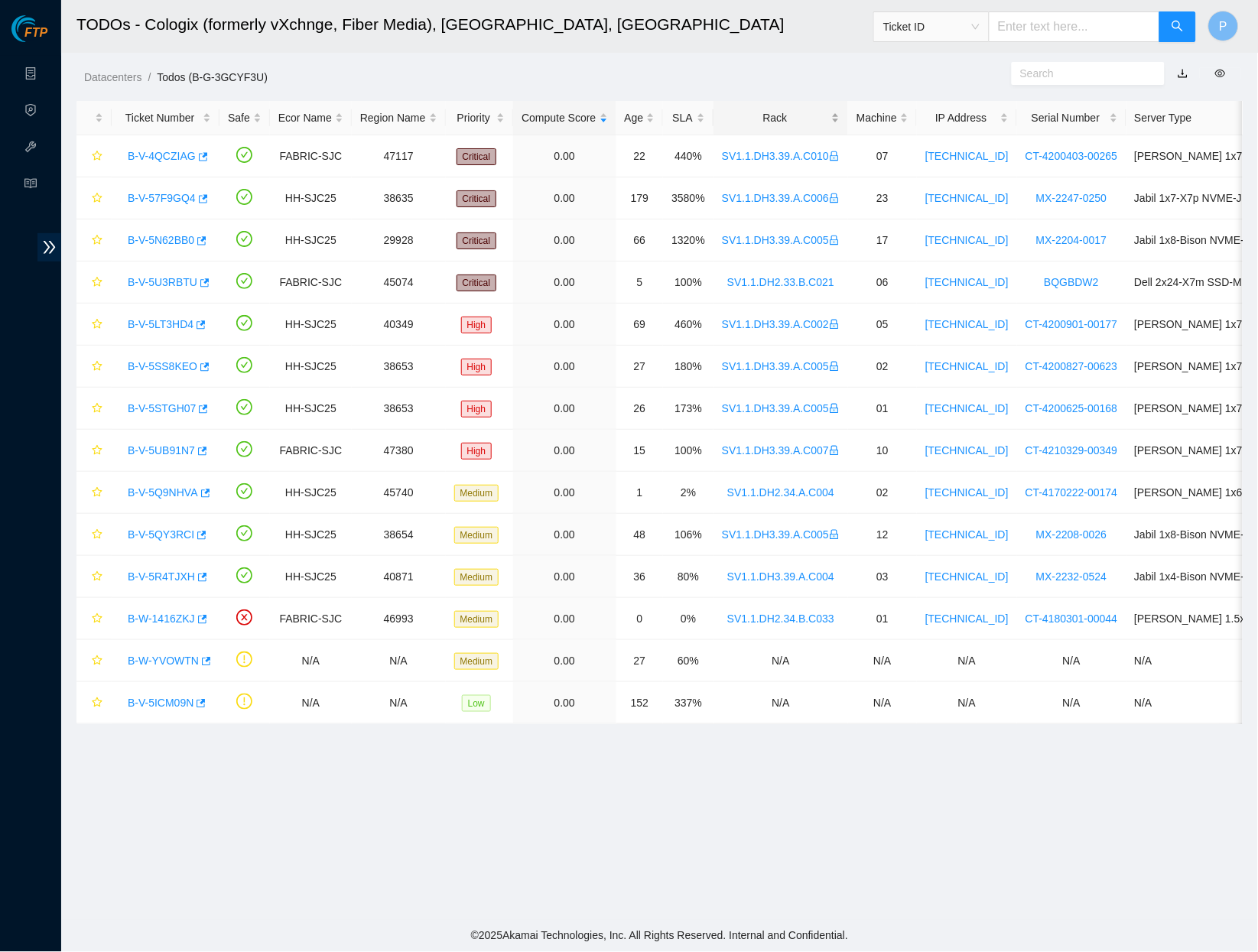
click at [797, 109] on div "Rack" at bounding box center [782, 117] width 118 height 17
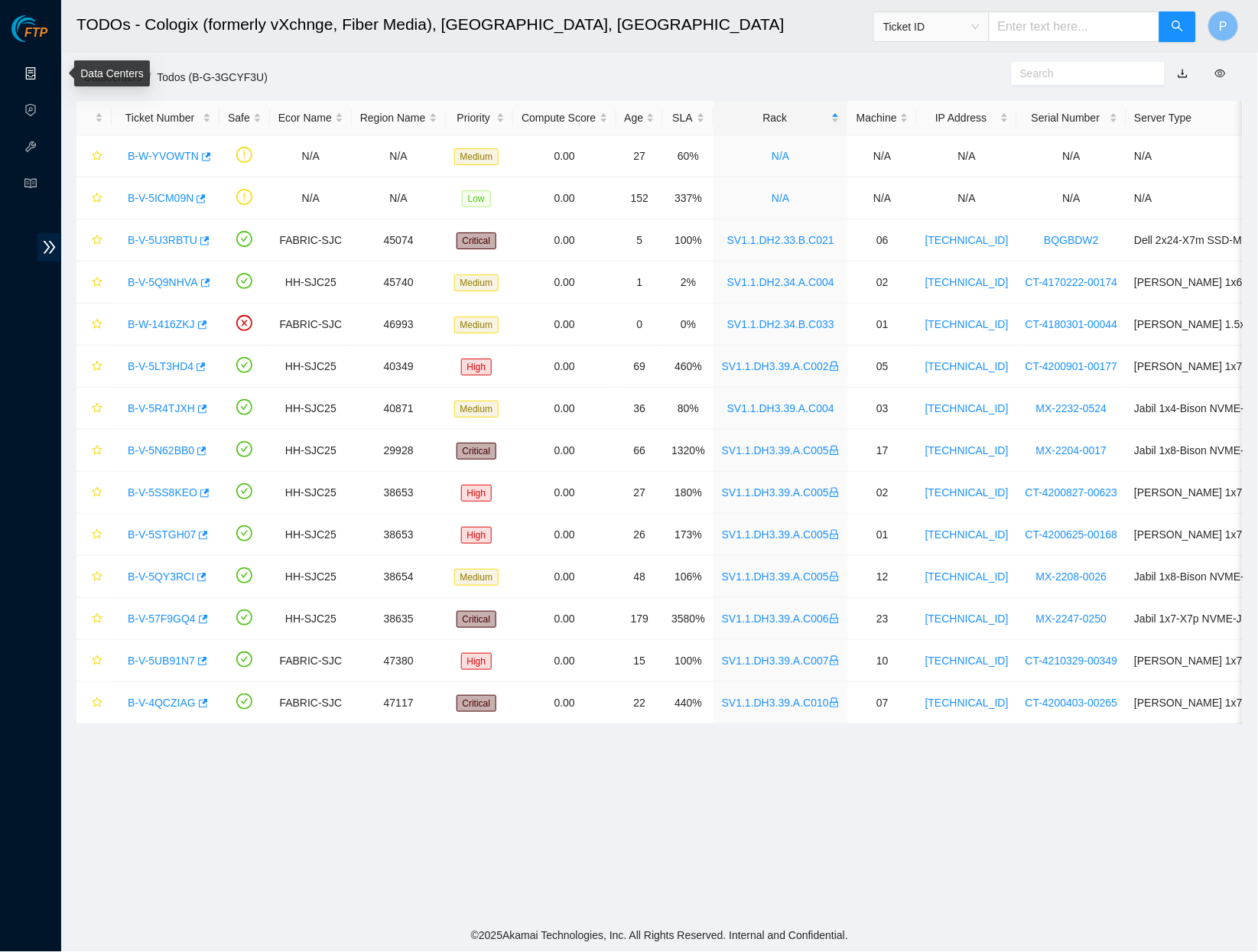
click at [52, 77] on link "Data Centers" at bounding box center [75, 74] width 62 height 12
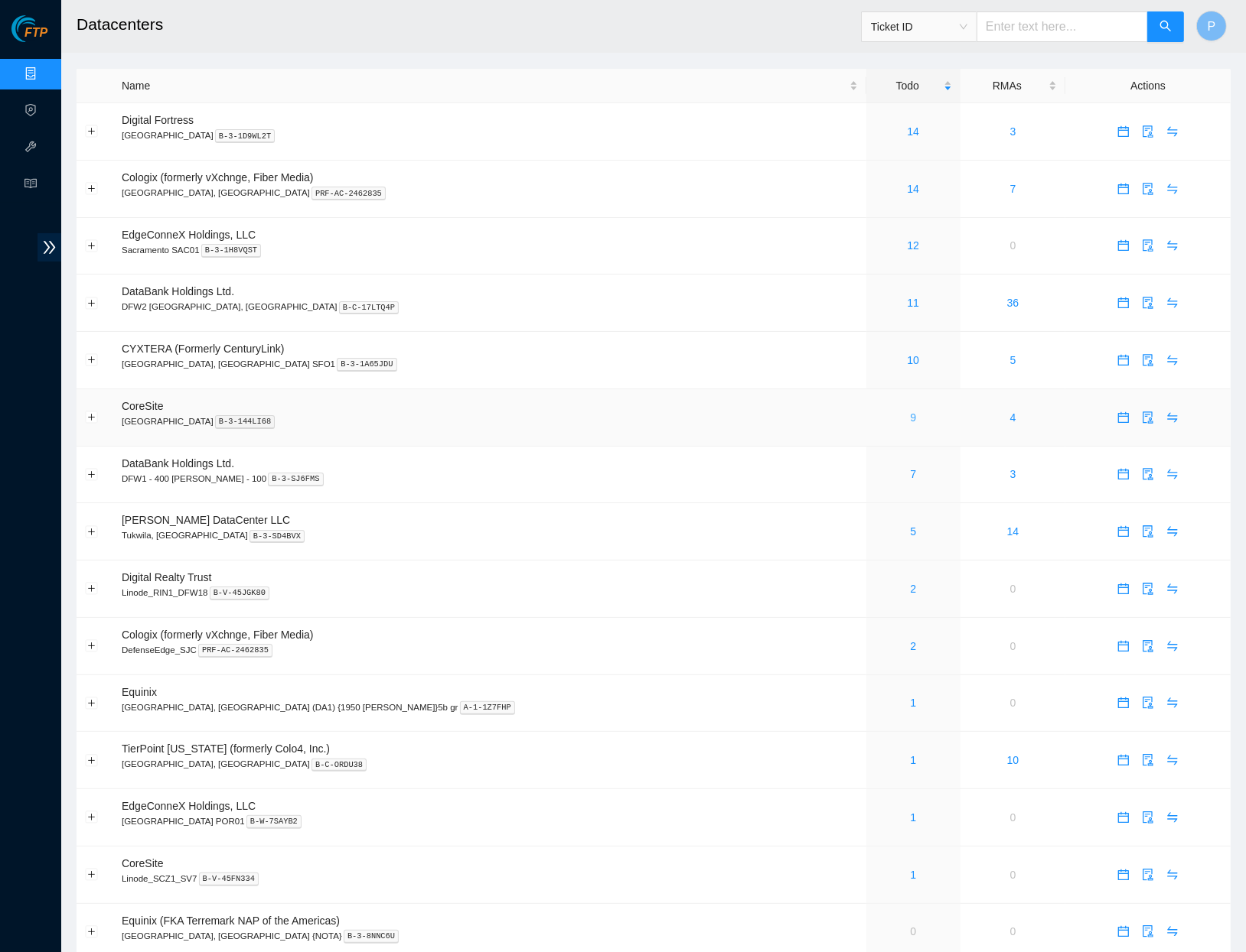
click at [910, 412] on link "9" at bounding box center [912, 417] width 6 height 12
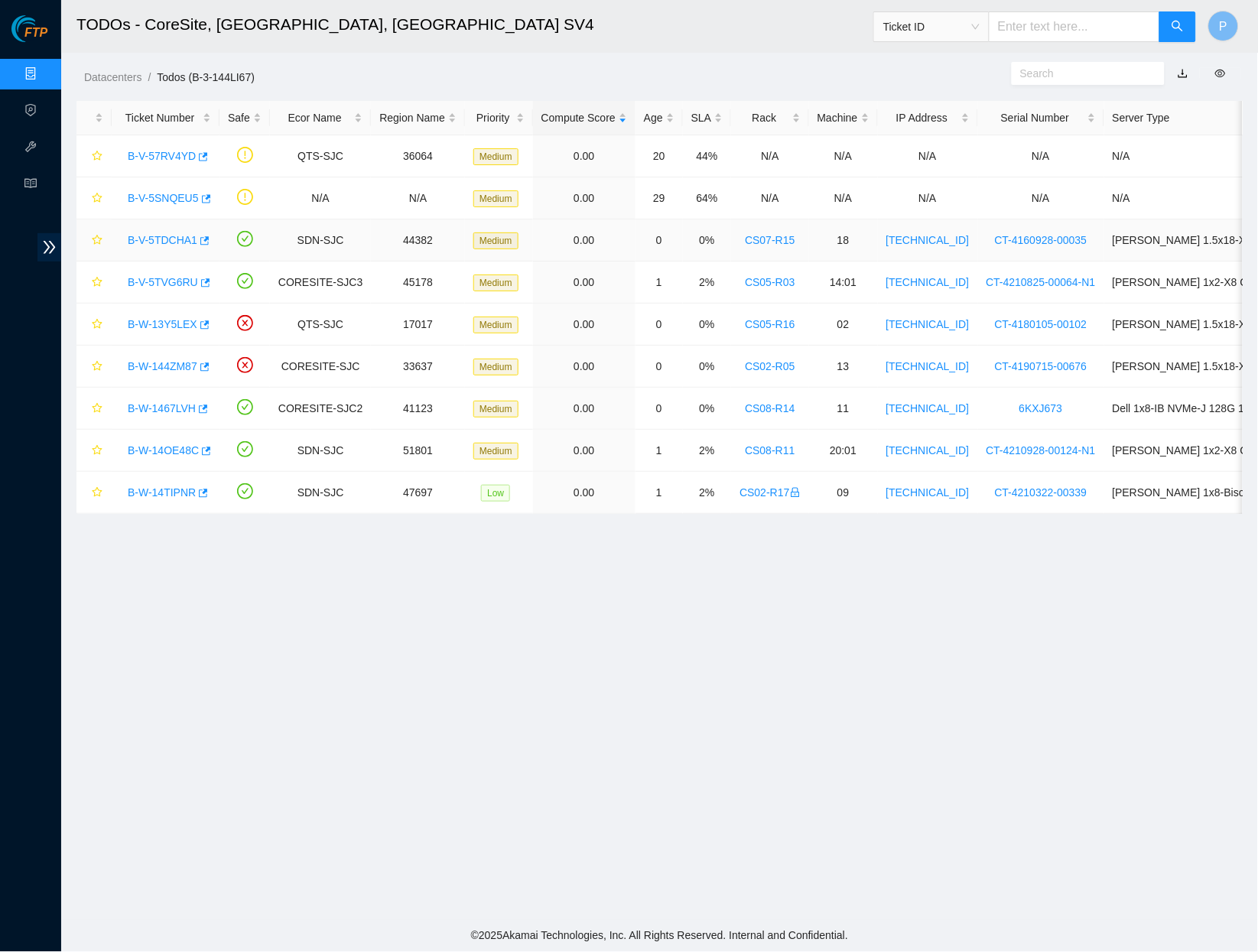
click at [150, 234] on link "B-V-5TDCHA1" at bounding box center [162, 239] width 70 height 12
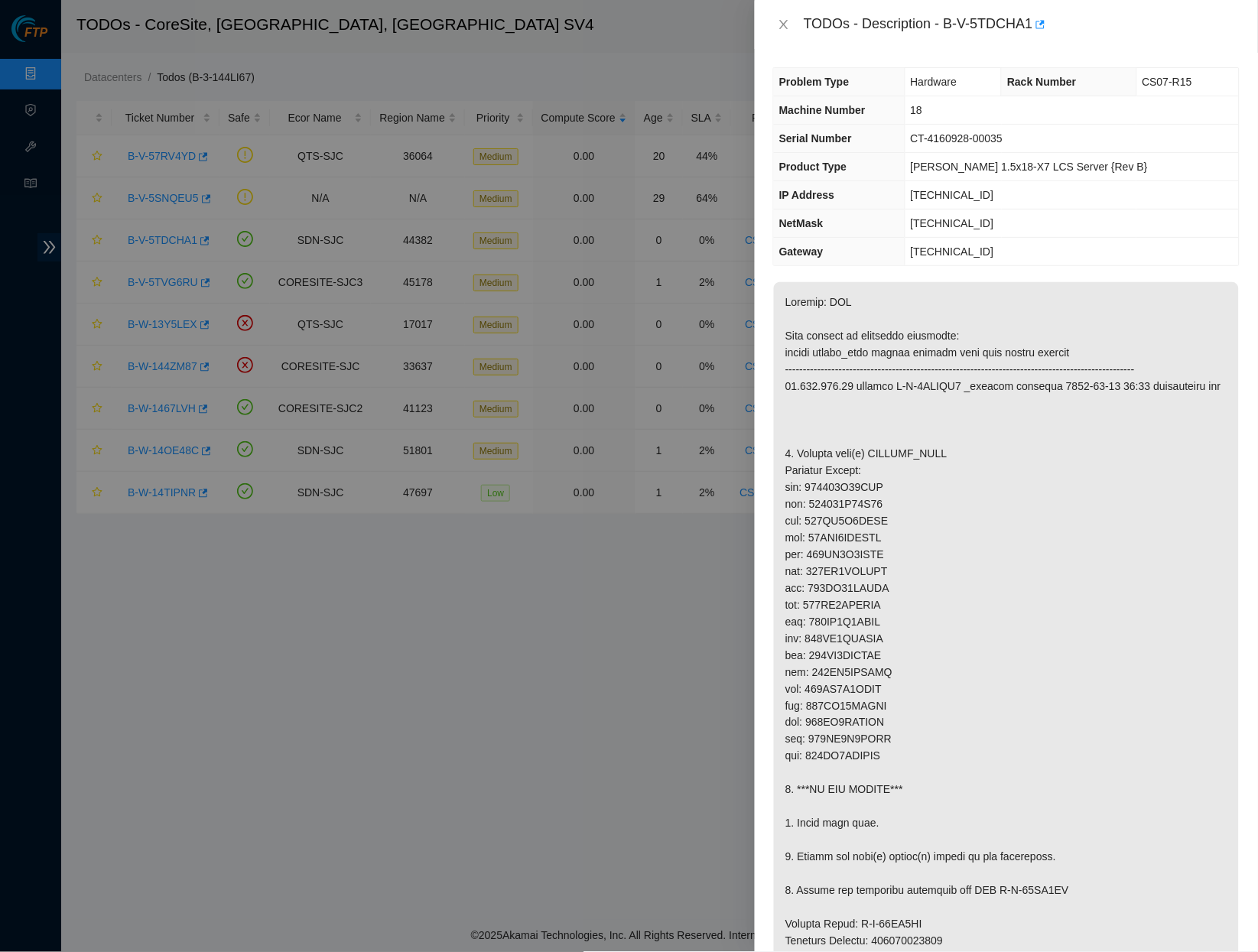
click at [794, 33] on div "TODOs - Description - B-V-5TDCHA1" at bounding box center [1006, 25] width 467 height 25
click at [791, 26] on button "Close" at bounding box center [784, 25] width 21 height 15
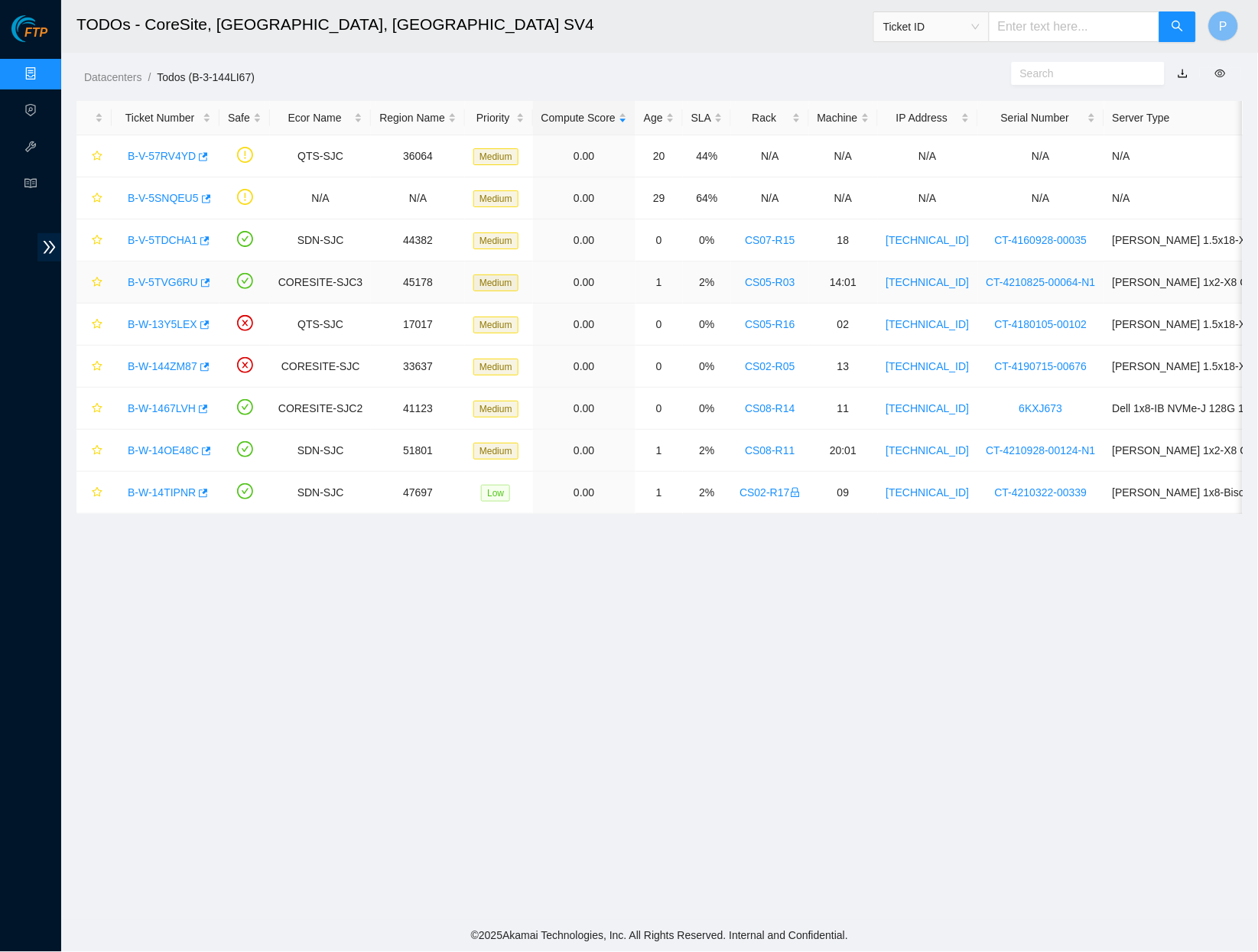
click at [183, 282] on link "B-V-5TVG6RU" at bounding box center [163, 282] width 71 height 12
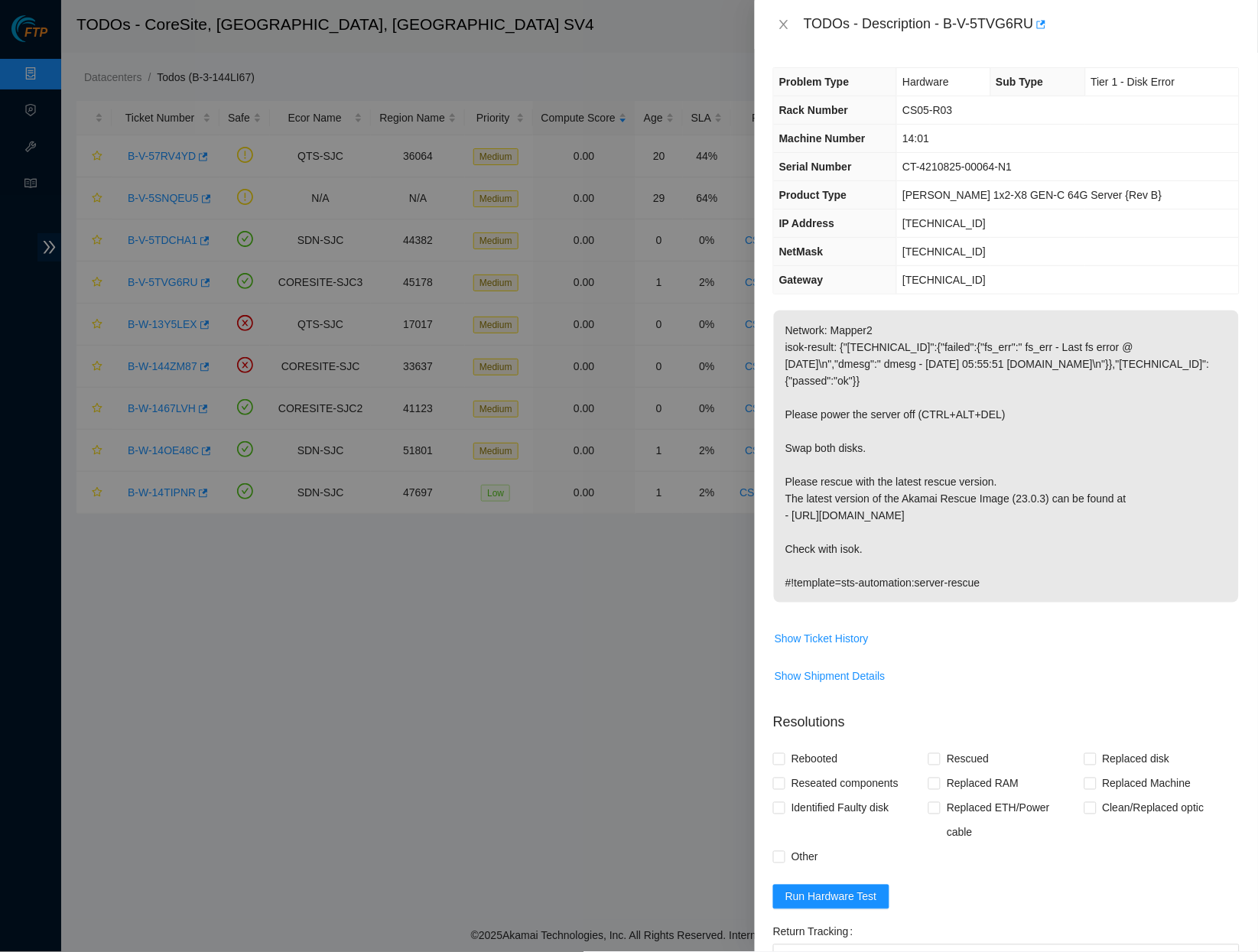
drag, startPoint x: 845, startPoint y: 261, endPoint x: 841, endPoint y: 246, distance: 15.5
click at [845, 259] on th "NetMask" at bounding box center [836, 252] width 123 height 29
click at [786, 25] on icon "close" at bounding box center [784, 24] width 8 height 9
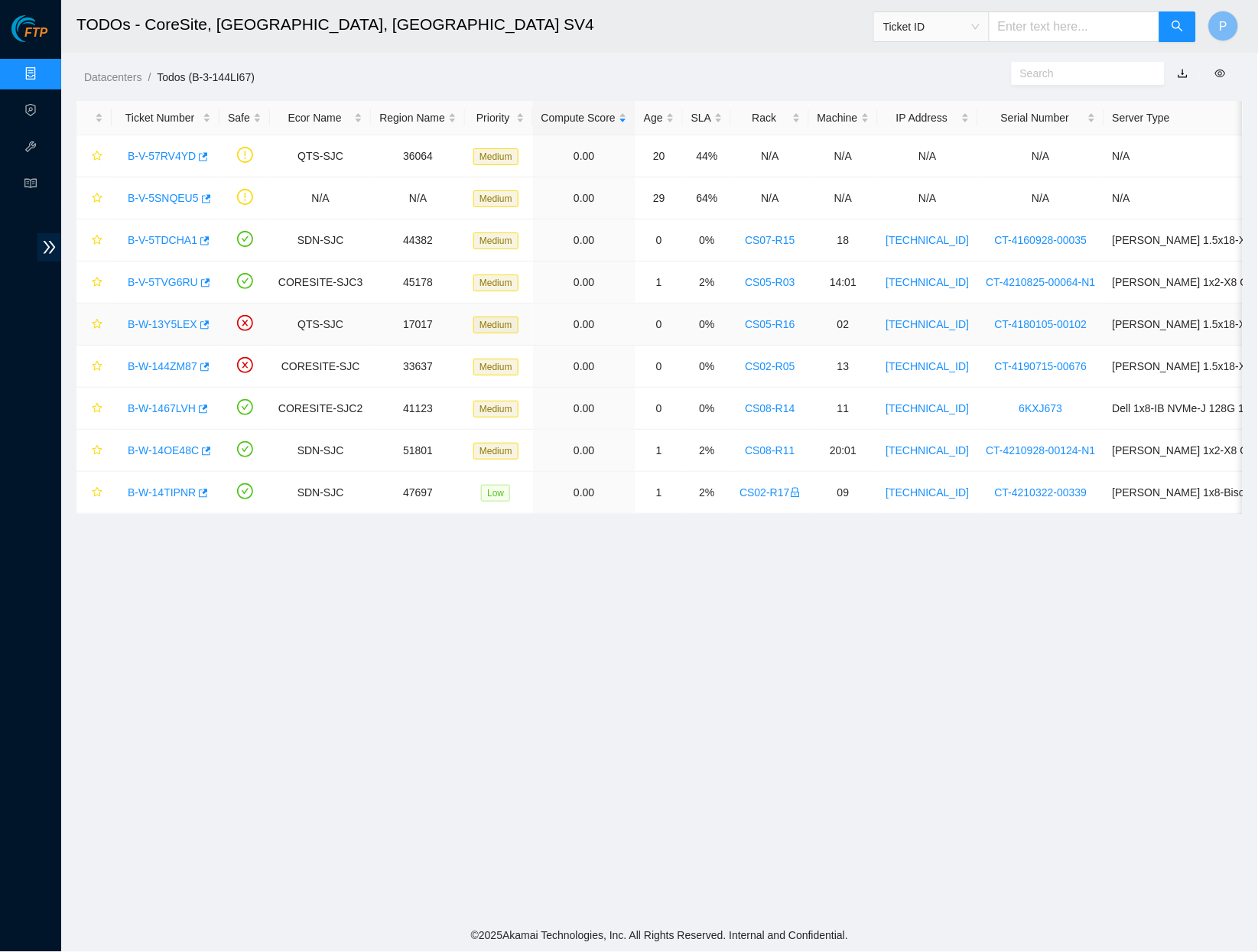
click at [171, 323] on link "B-W-13Y5LEX" at bounding box center [162, 324] width 70 height 12
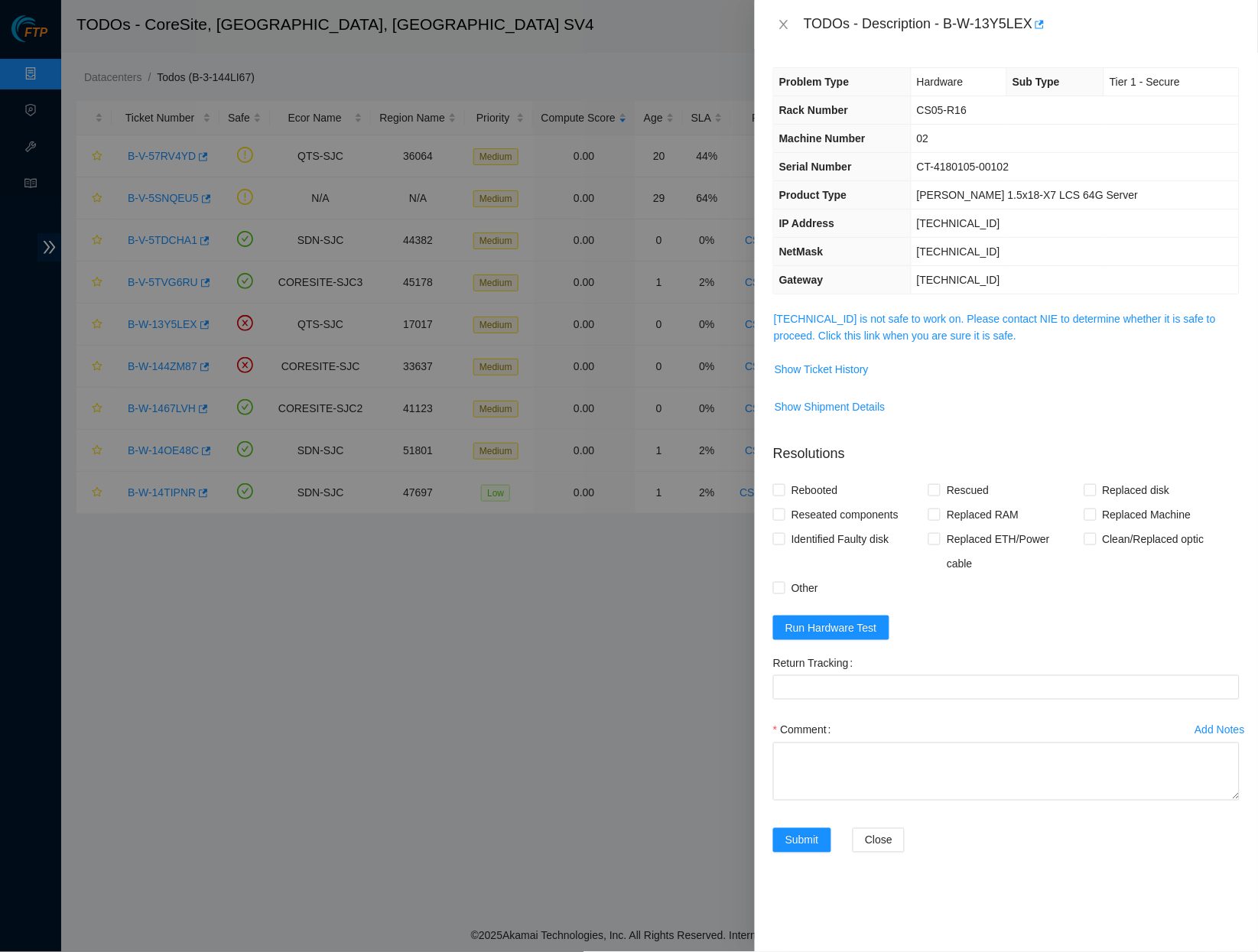
click at [869, 321] on span "96.6.45.69 is not safe to work on. Please contact NIE to determine whether it i…" at bounding box center [1006, 327] width 465 height 34
click at [868, 318] on link "96.6.45.69 is not safe to work on. Please contact NIE to determine whether it i…" at bounding box center [995, 327] width 442 height 29
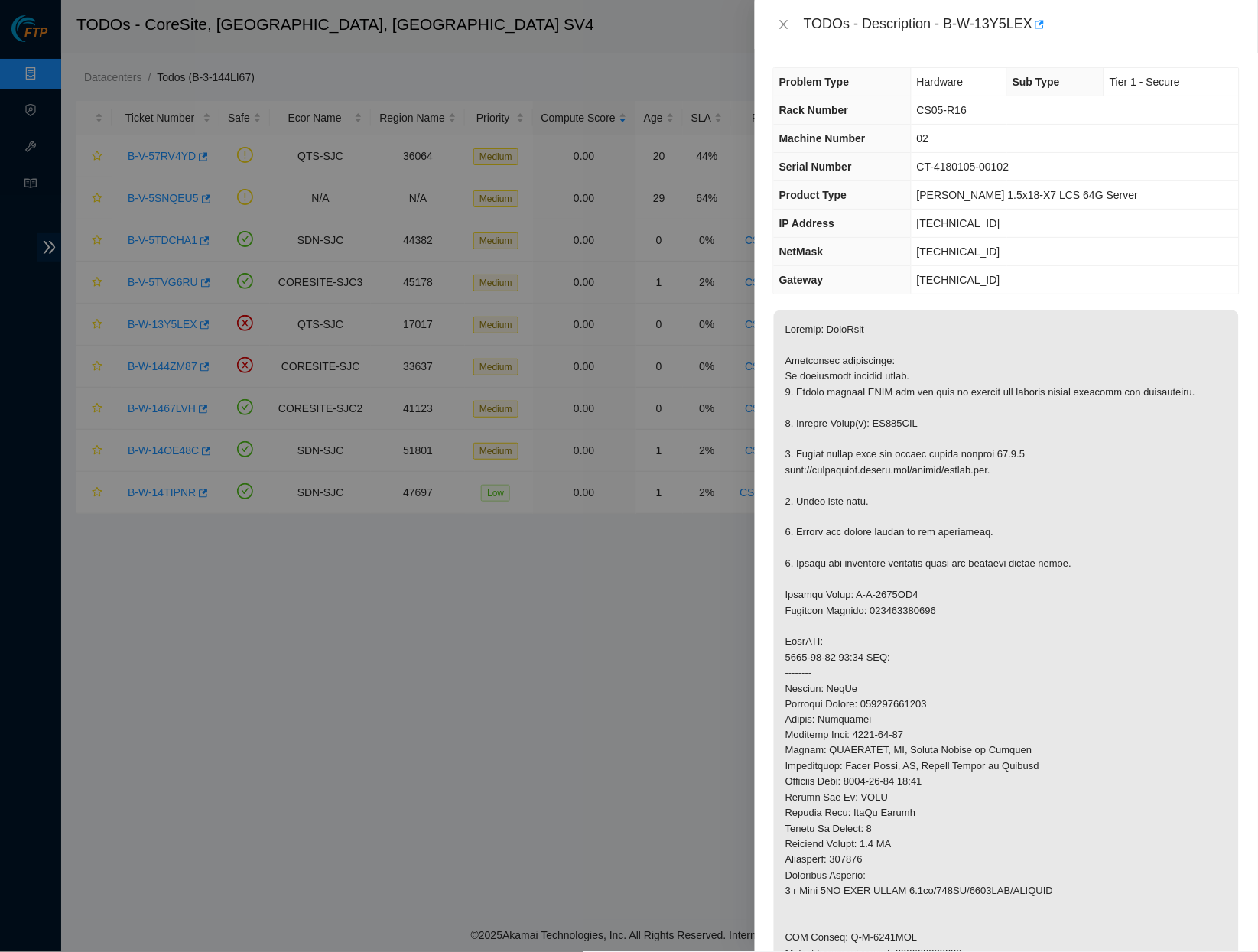
drag, startPoint x: 787, startPoint y: 20, endPoint x: 768, endPoint y: 48, distance: 33.8
click at [787, 22] on icon "close" at bounding box center [784, 24] width 12 height 12
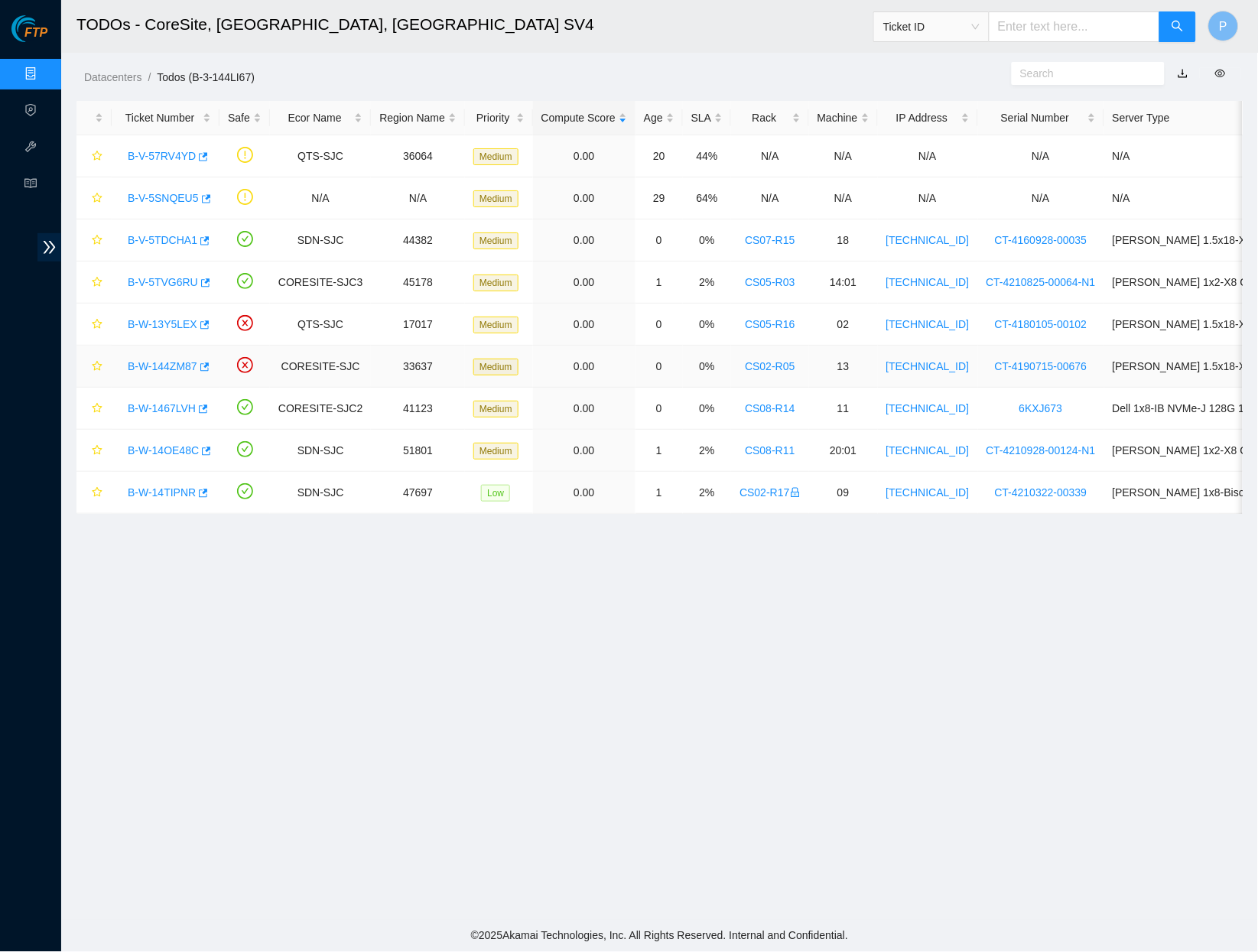
click at [181, 364] on link "B-W-144ZM87" at bounding box center [162, 366] width 70 height 12
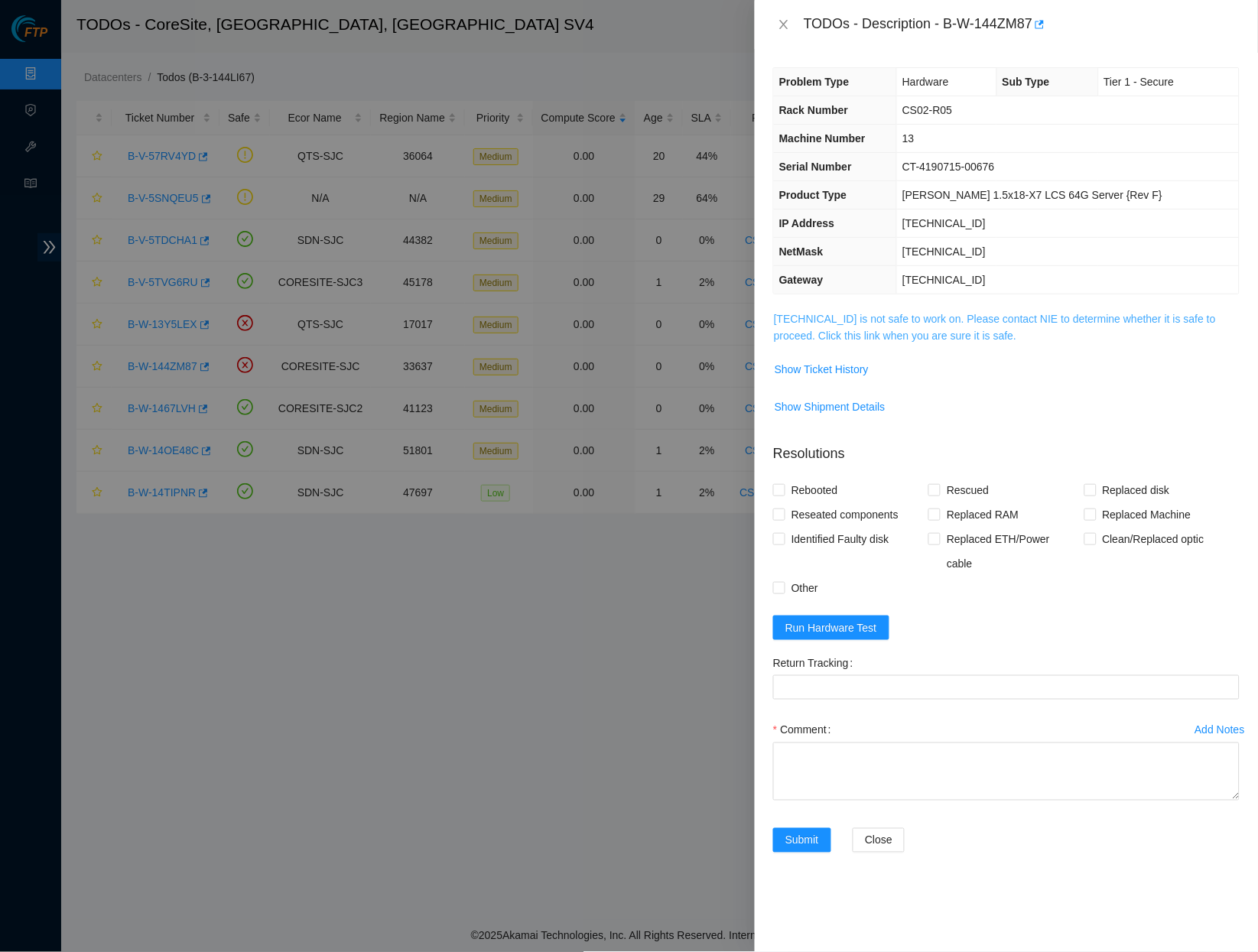
click at [911, 323] on link "23.218.80.197 is not safe to work on. Please contact NIE to determine whether i…" at bounding box center [995, 327] width 442 height 29
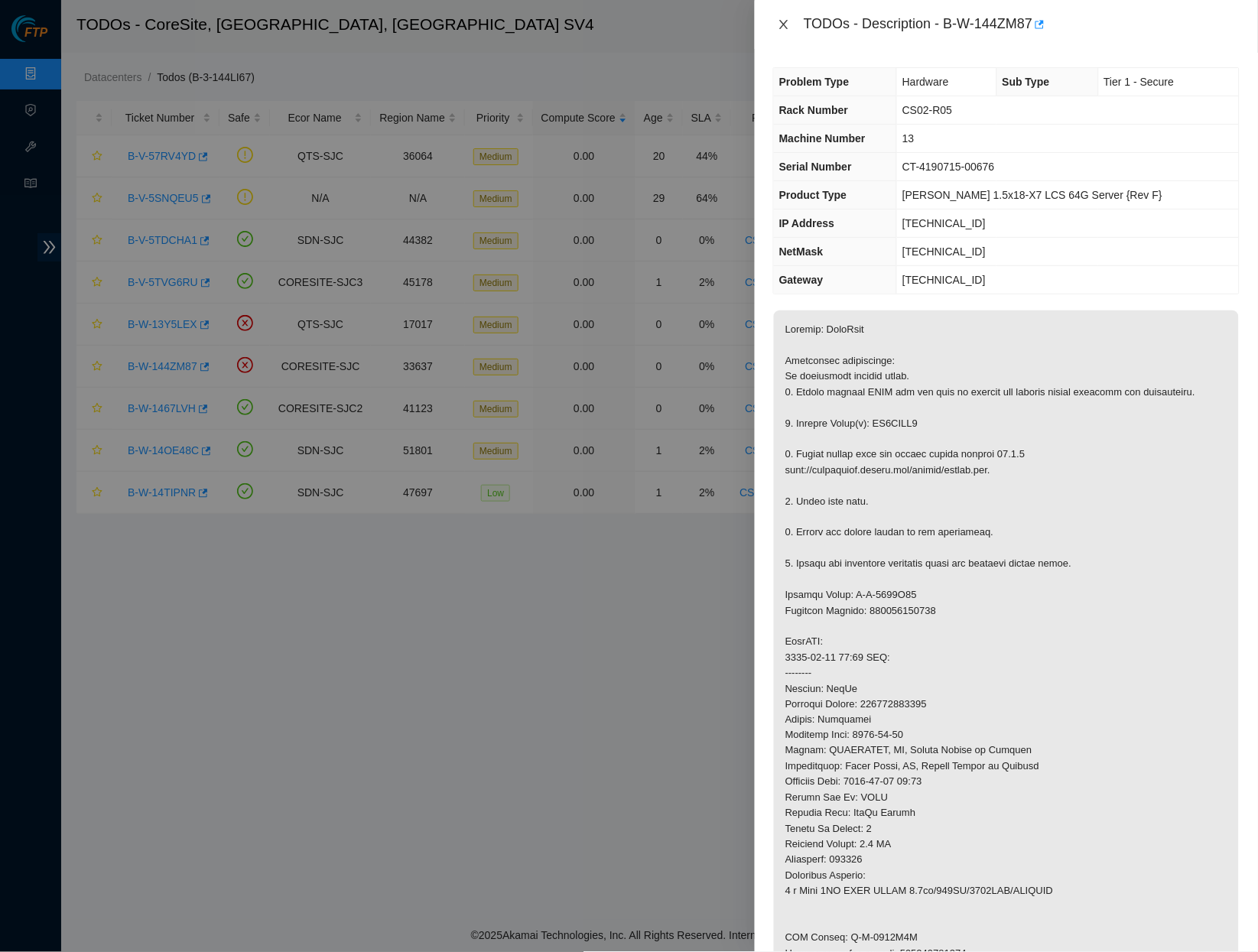
click at [783, 21] on icon "close" at bounding box center [784, 24] width 12 height 12
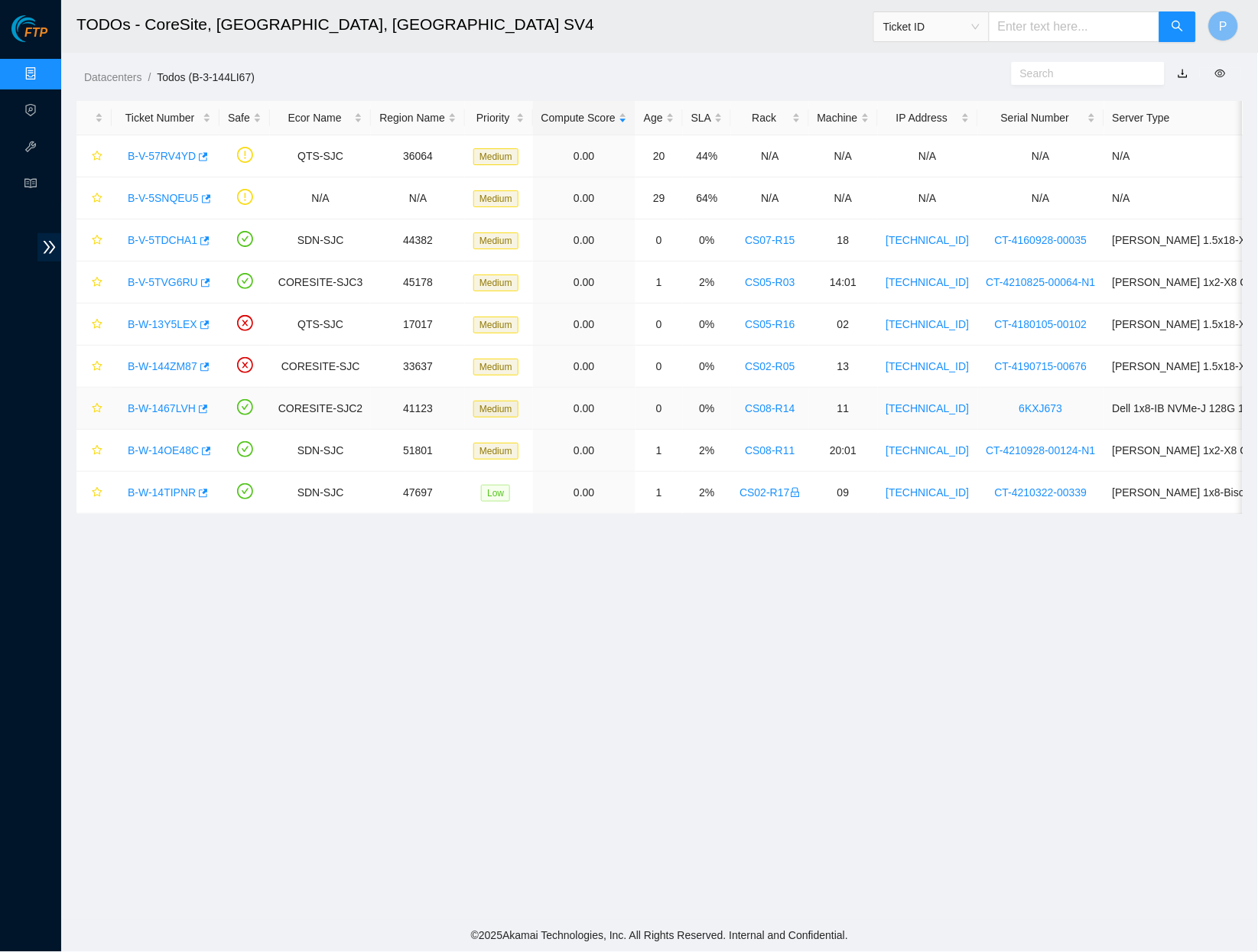
click at [180, 405] on link "B-W-1467LVH" at bounding box center [162, 408] width 68 height 12
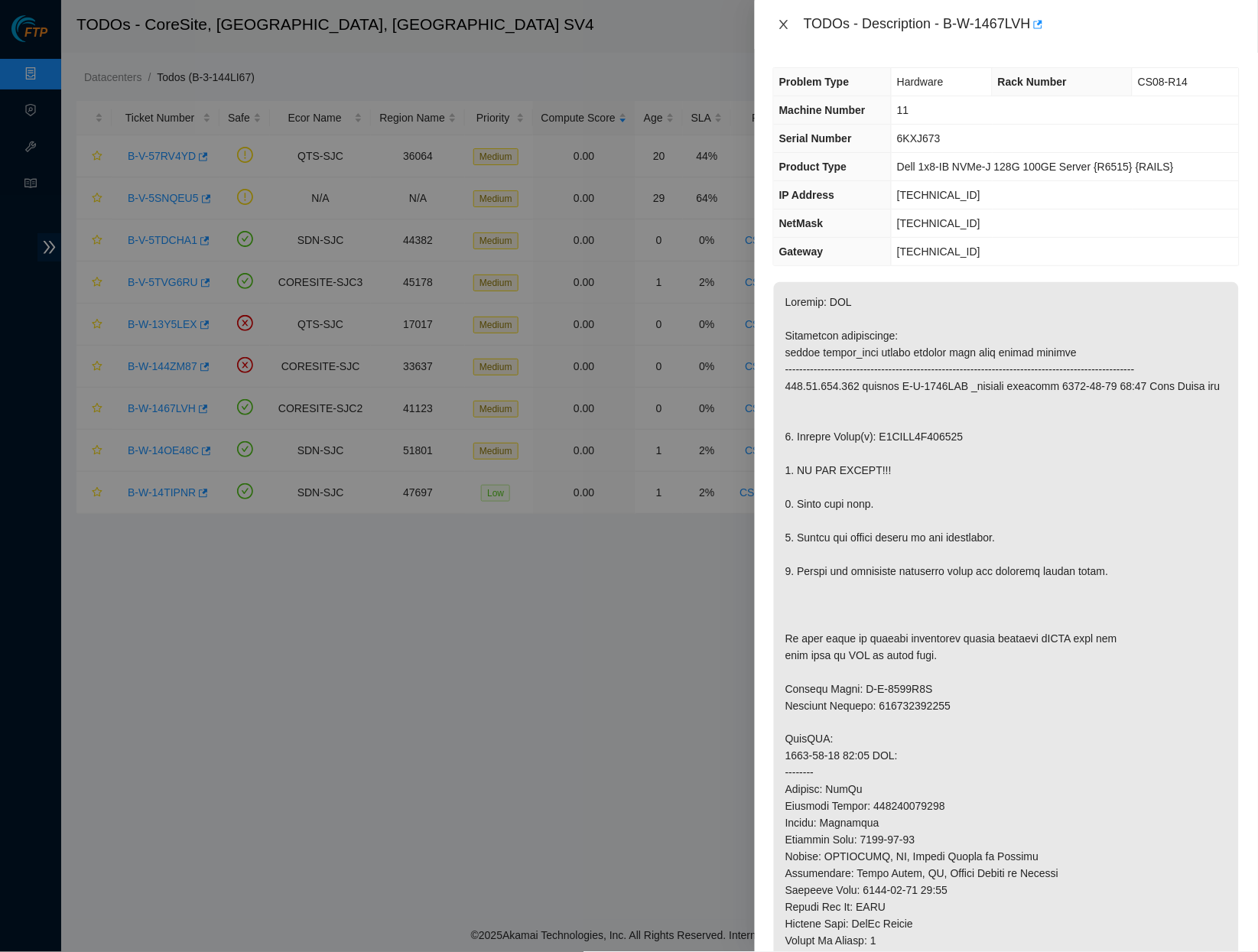
click at [786, 20] on icon "close" at bounding box center [784, 24] width 12 height 12
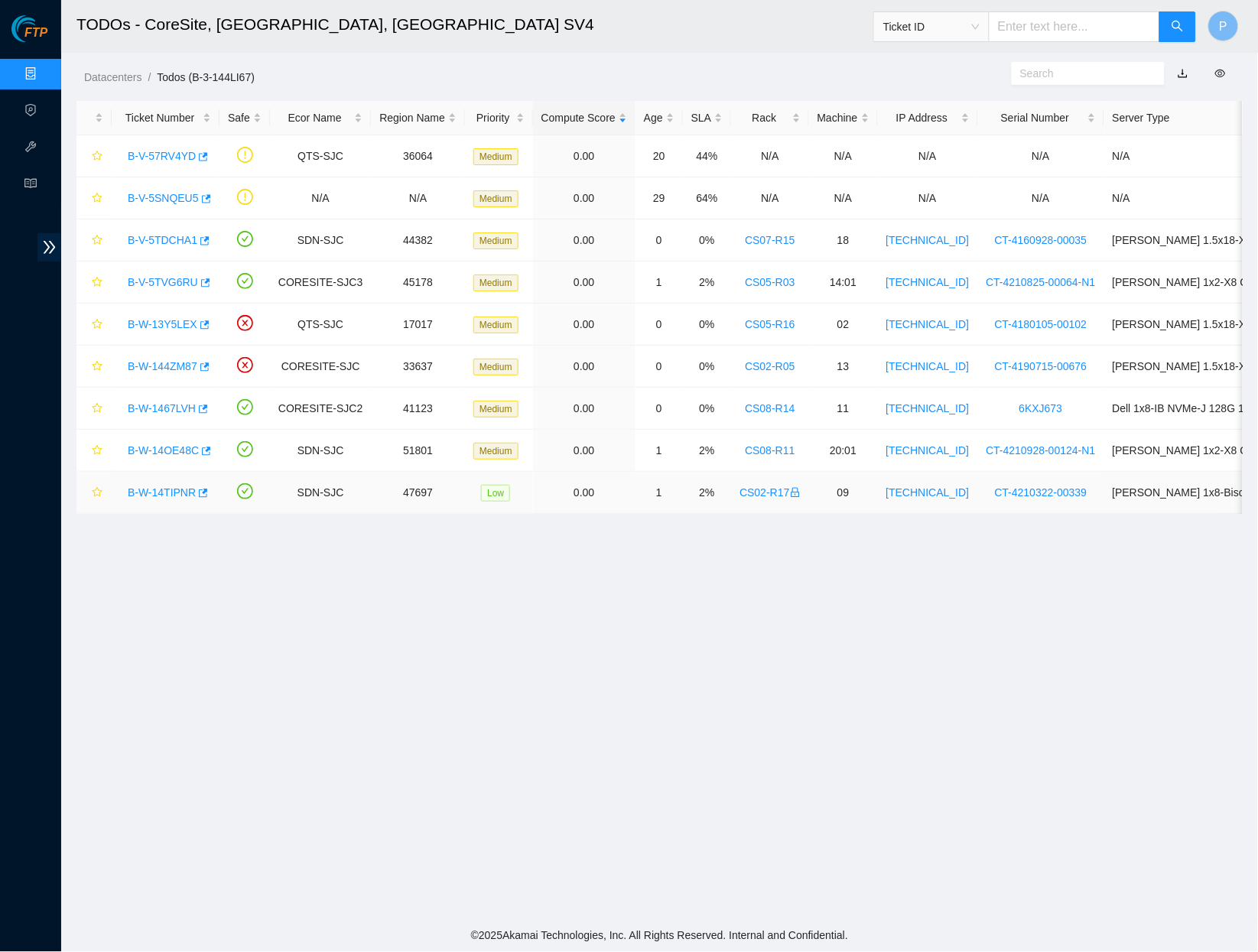
click at [175, 494] on link "B-W-14TIPNR" at bounding box center [162, 492] width 68 height 12
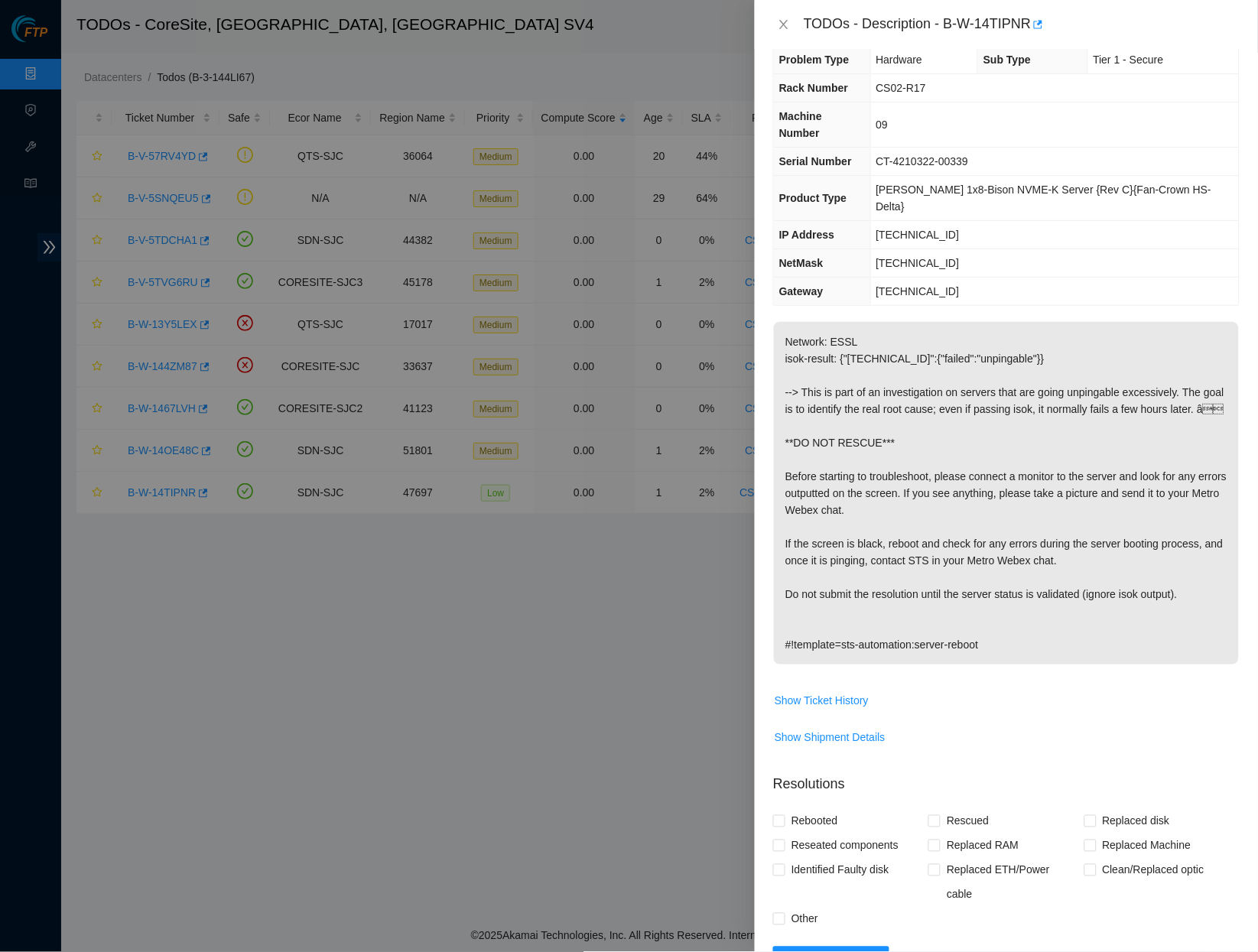
scroll to position [50, 0]
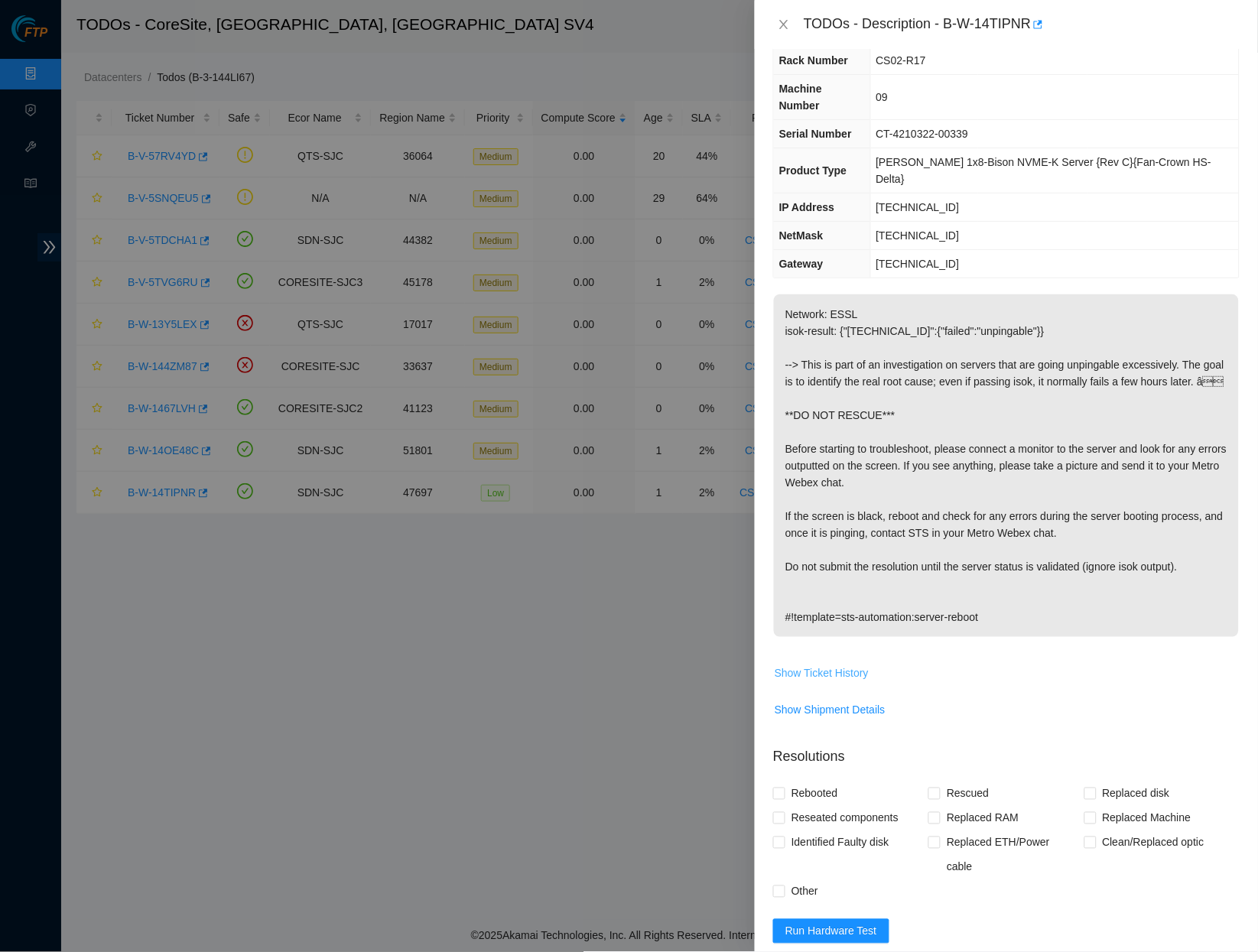
click at [842, 665] on span "Show Ticket History" at bounding box center [822, 673] width 94 height 17
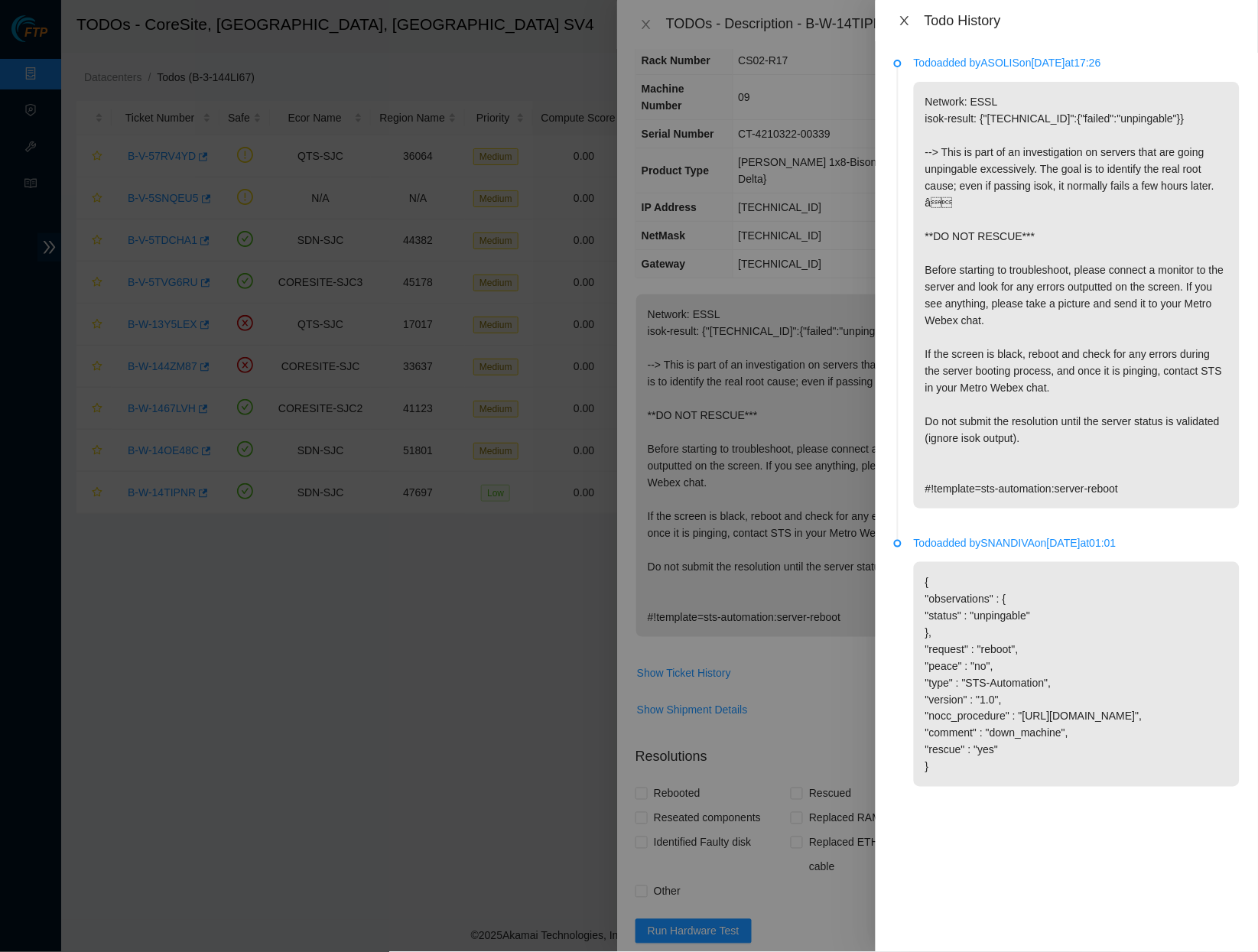
click at [905, 24] on icon "close" at bounding box center [905, 20] width 12 height 12
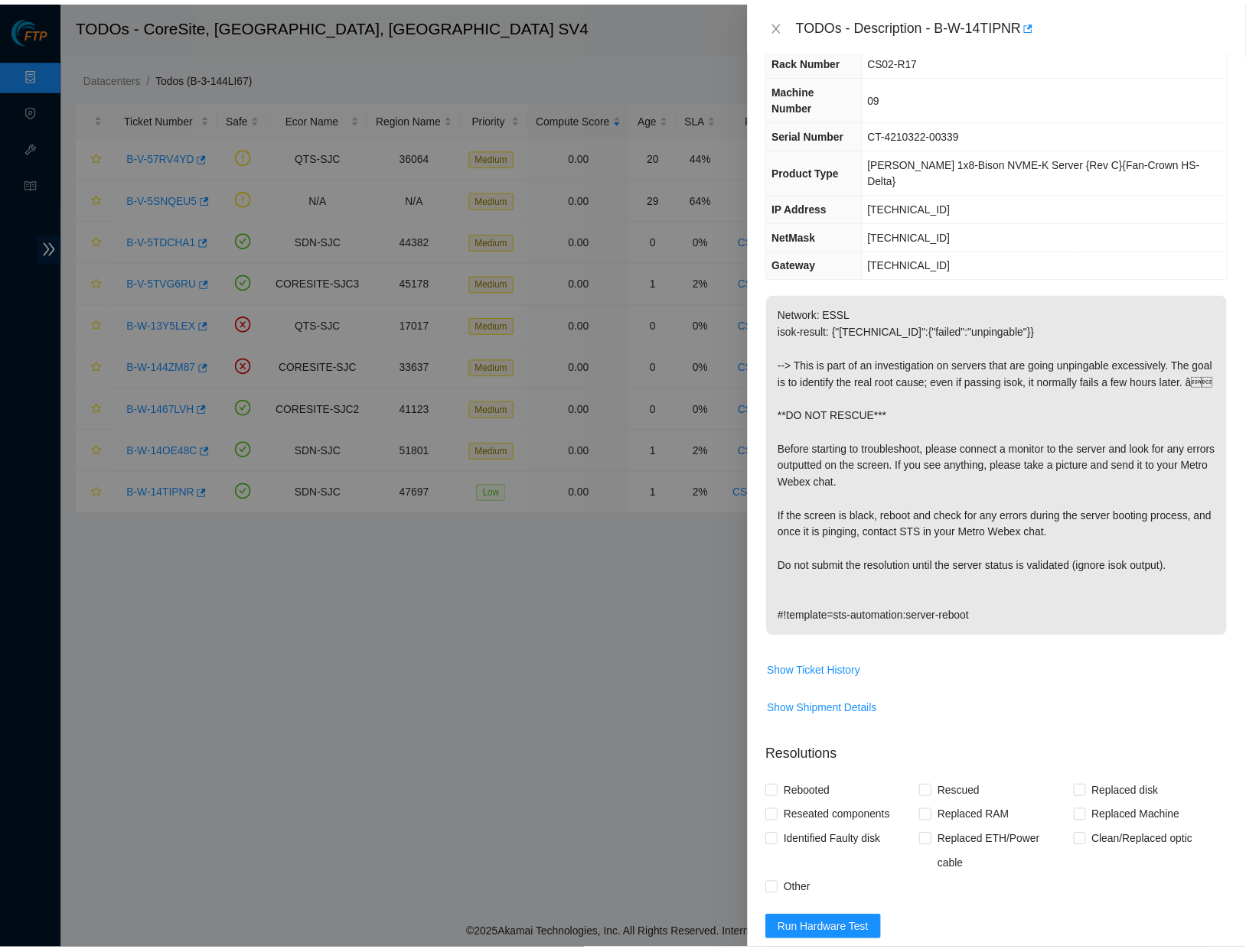
scroll to position [0, 0]
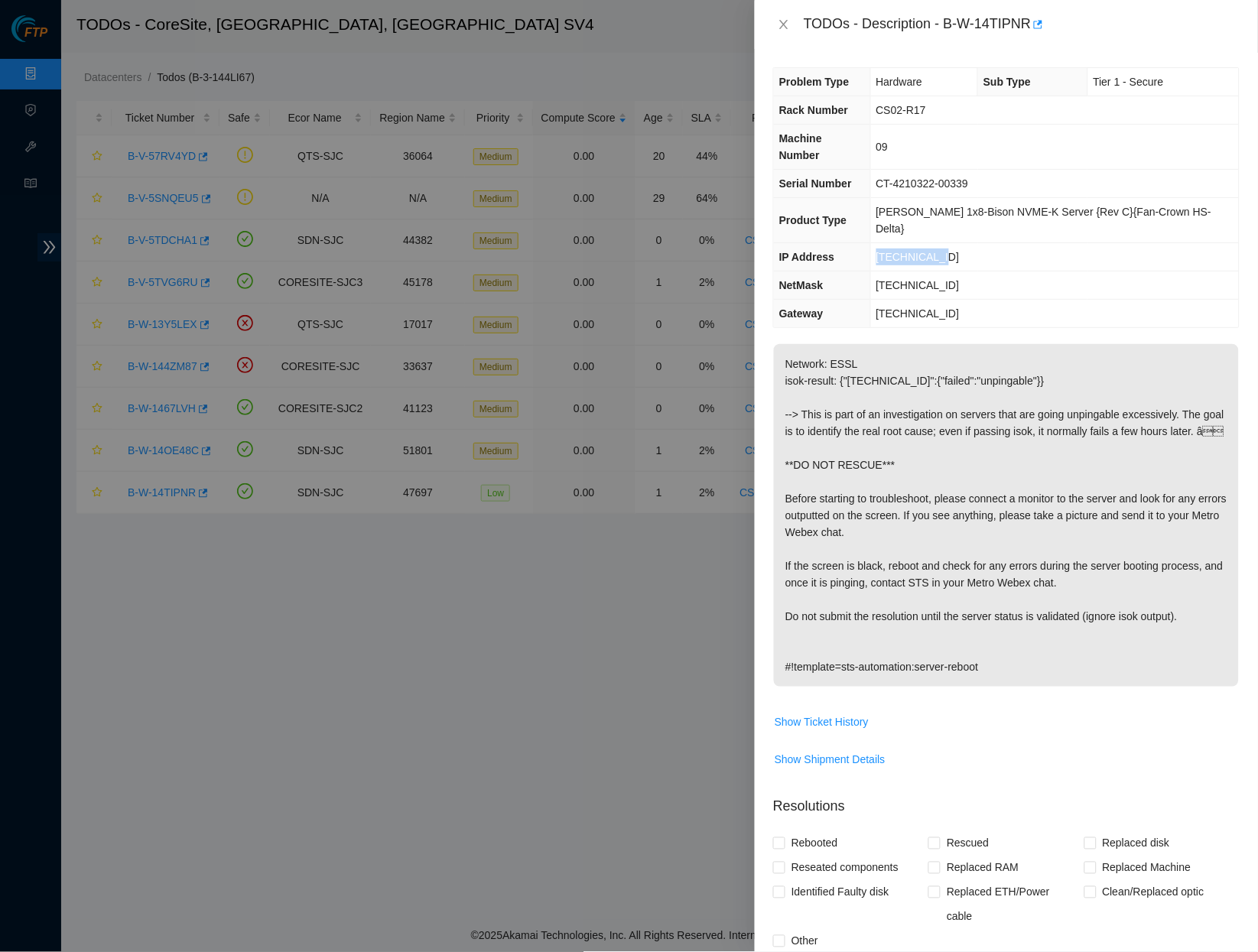
drag, startPoint x: 888, startPoint y: 217, endPoint x: 959, endPoint y: 213, distance: 71.1
click at [959, 244] on td "23.62.45.140" at bounding box center [1055, 257] width 369 height 29
copy span "23.62.45.140"
click at [779, 20] on icon "close" at bounding box center [784, 24] width 12 height 12
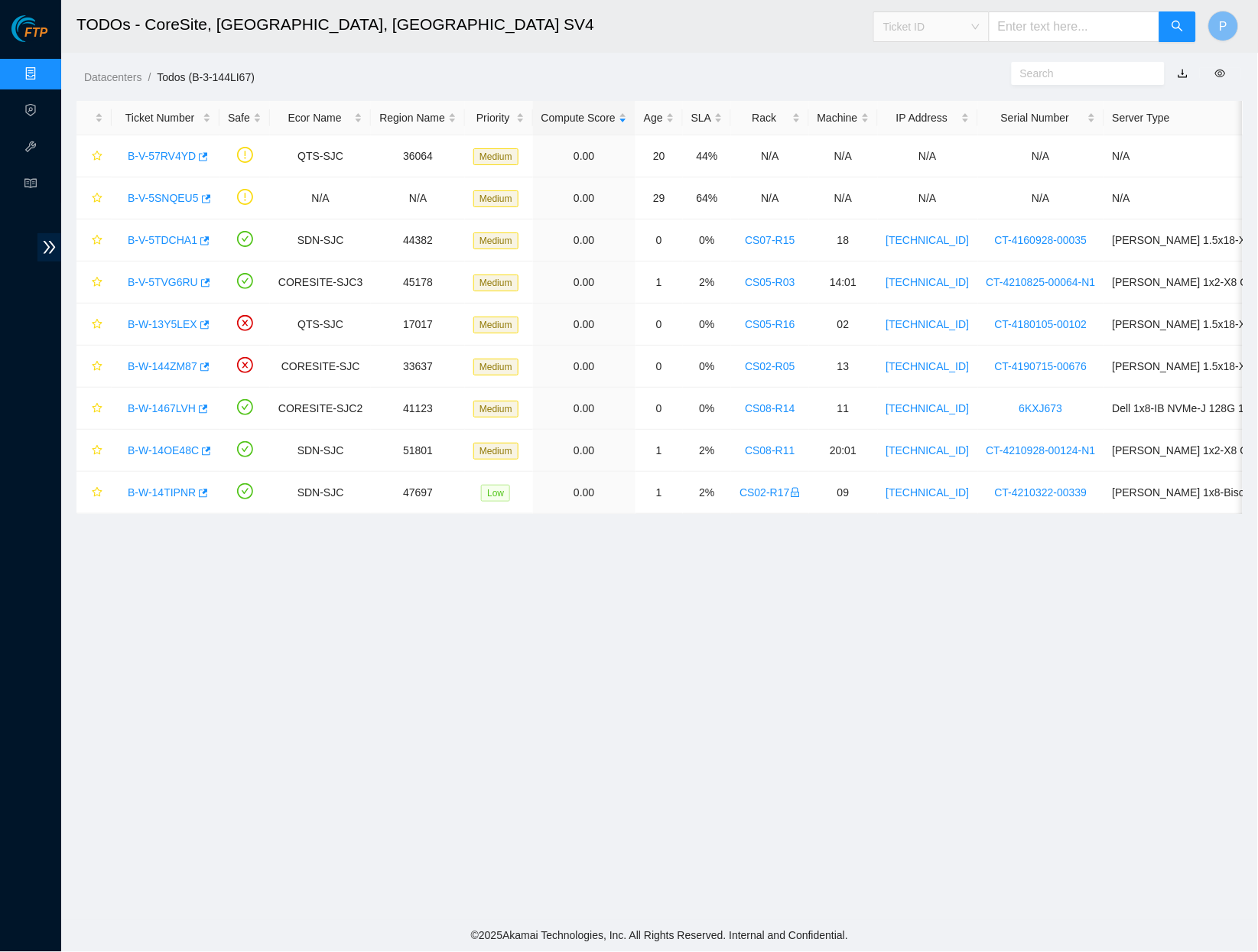
click at [955, 20] on span "Ticket ID" at bounding box center [932, 27] width 97 height 23
click at [947, 124] on div "IP Address" at bounding box center [931, 129] width 97 height 17
click at [1021, 23] on input "text" at bounding box center [1074, 26] width 171 height 30
paste input "23.62.45.140"
type input "23.62.45.140"
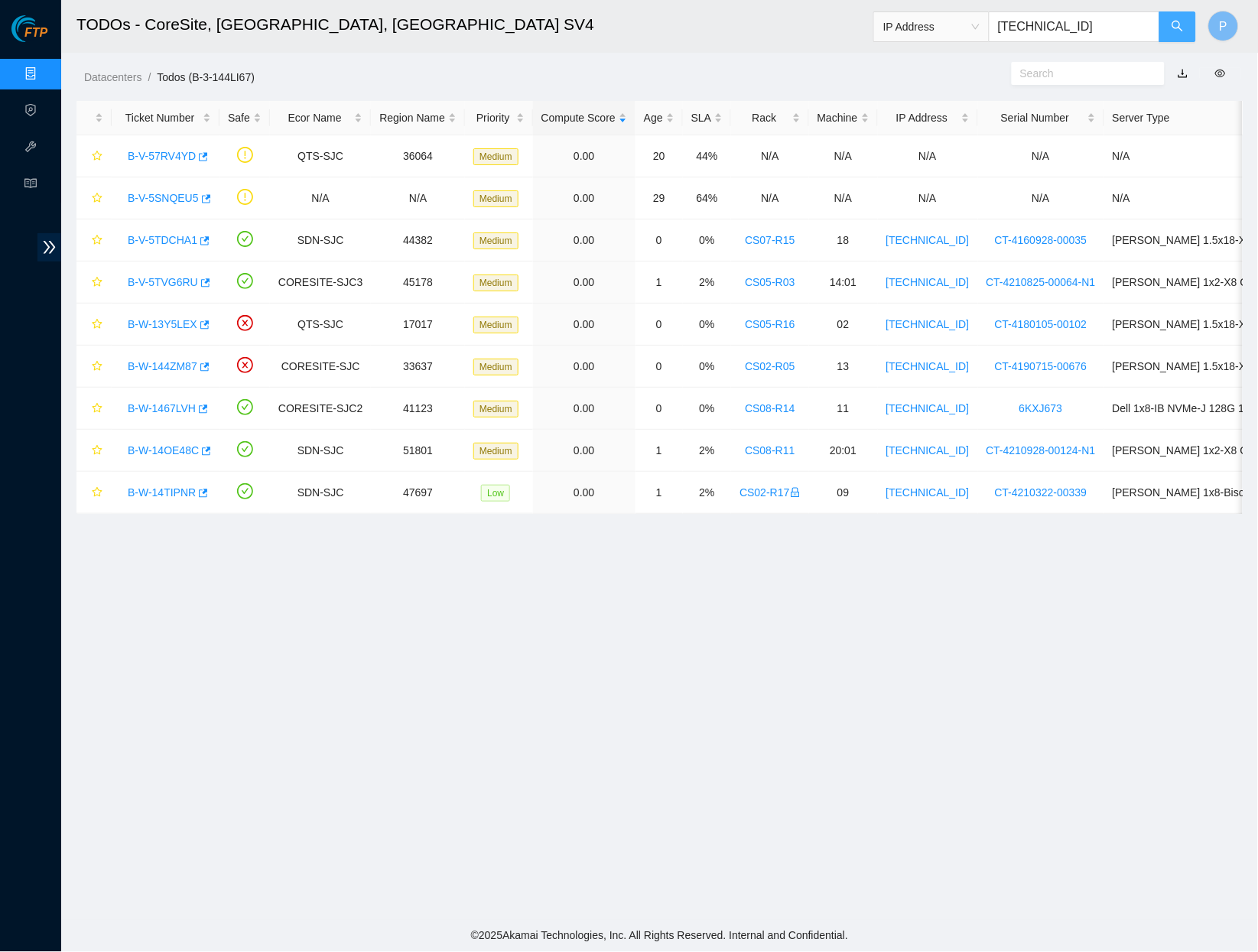
click at [1192, 23] on button "button" at bounding box center [1178, 26] width 37 height 30
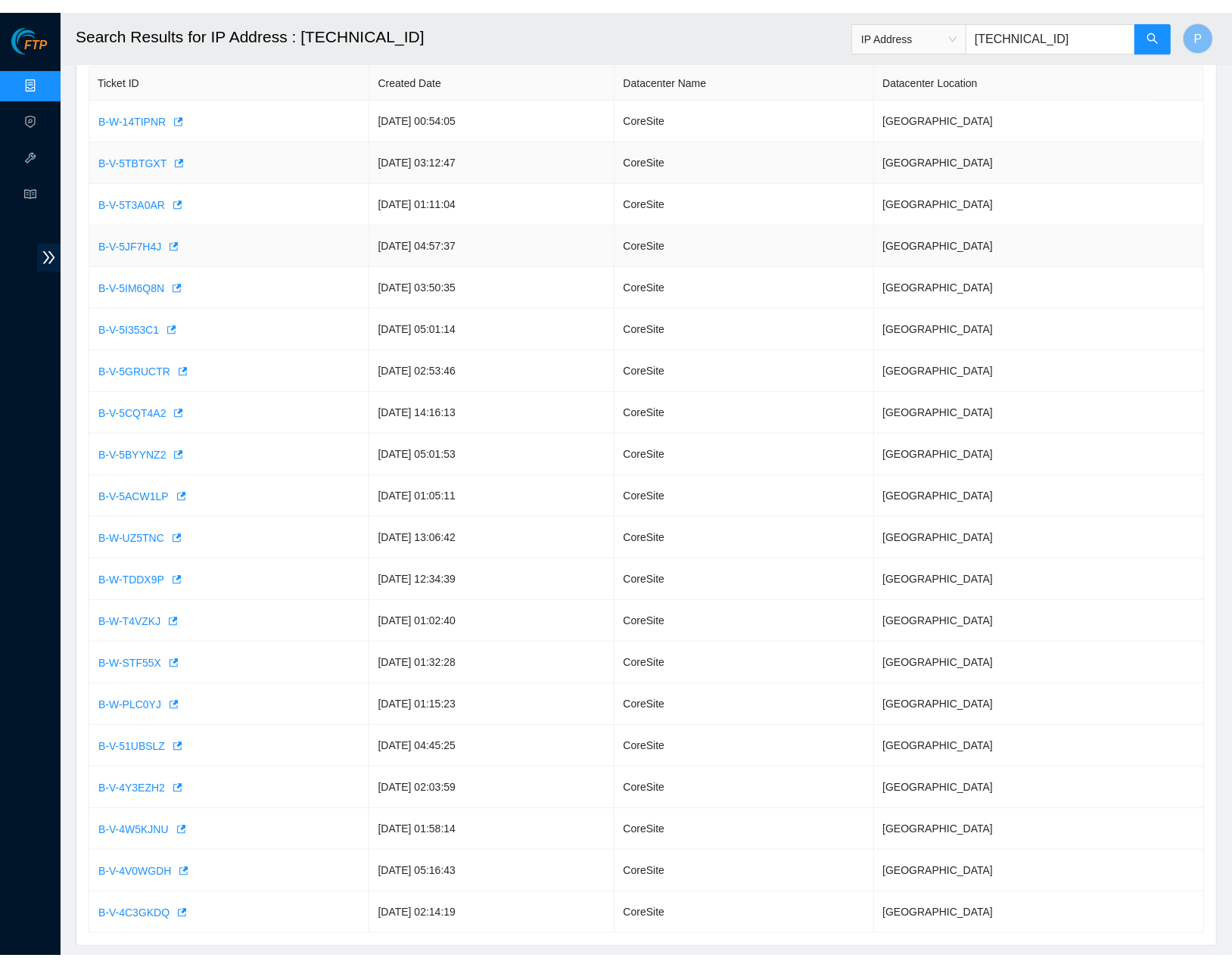
scroll to position [368, 0]
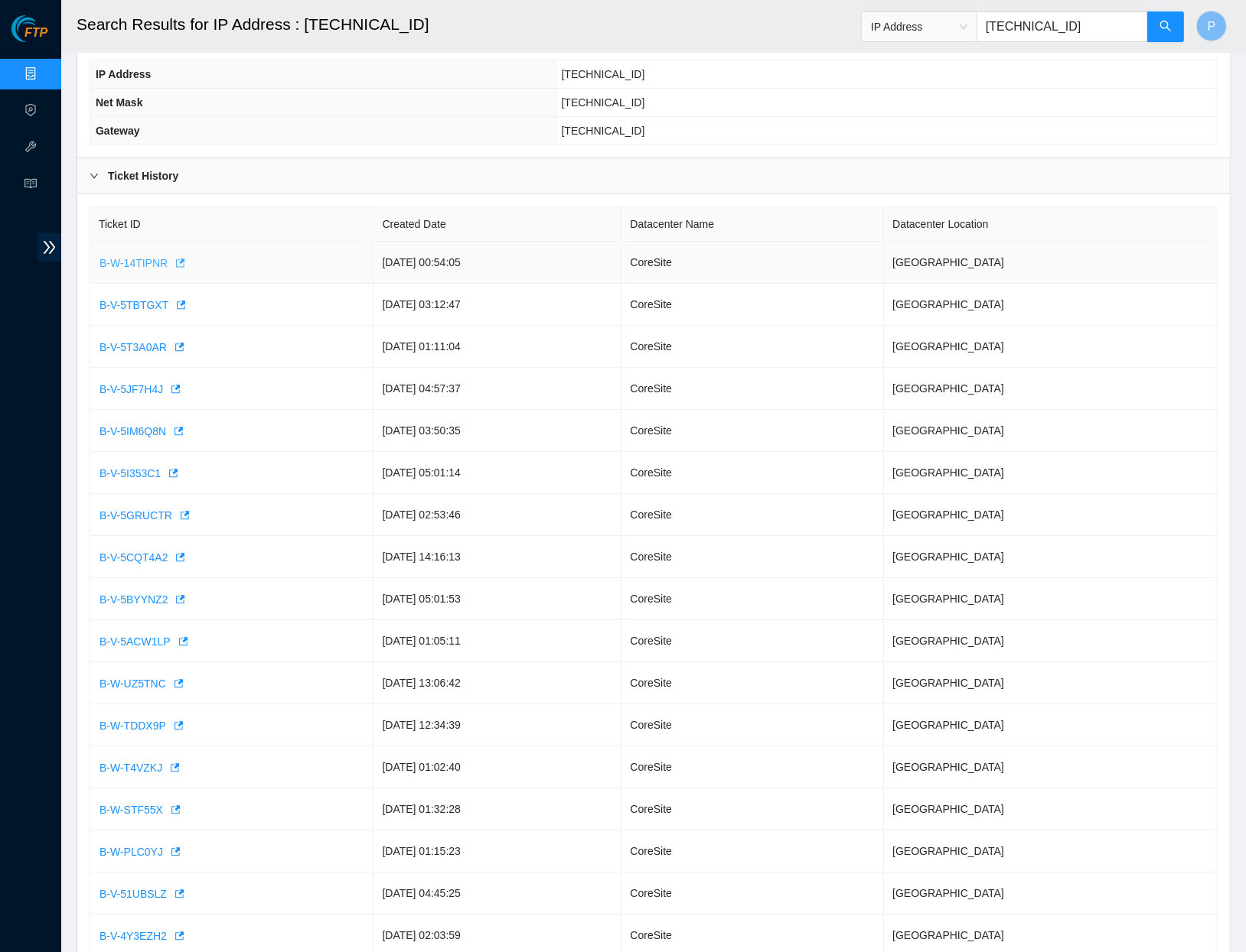
click at [139, 255] on span "B-W-14TIPNR" at bounding box center [133, 263] width 68 height 17
click at [135, 300] on span "B-V-5TBTGXT" at bounding box center [134, 305] width 69 height 17
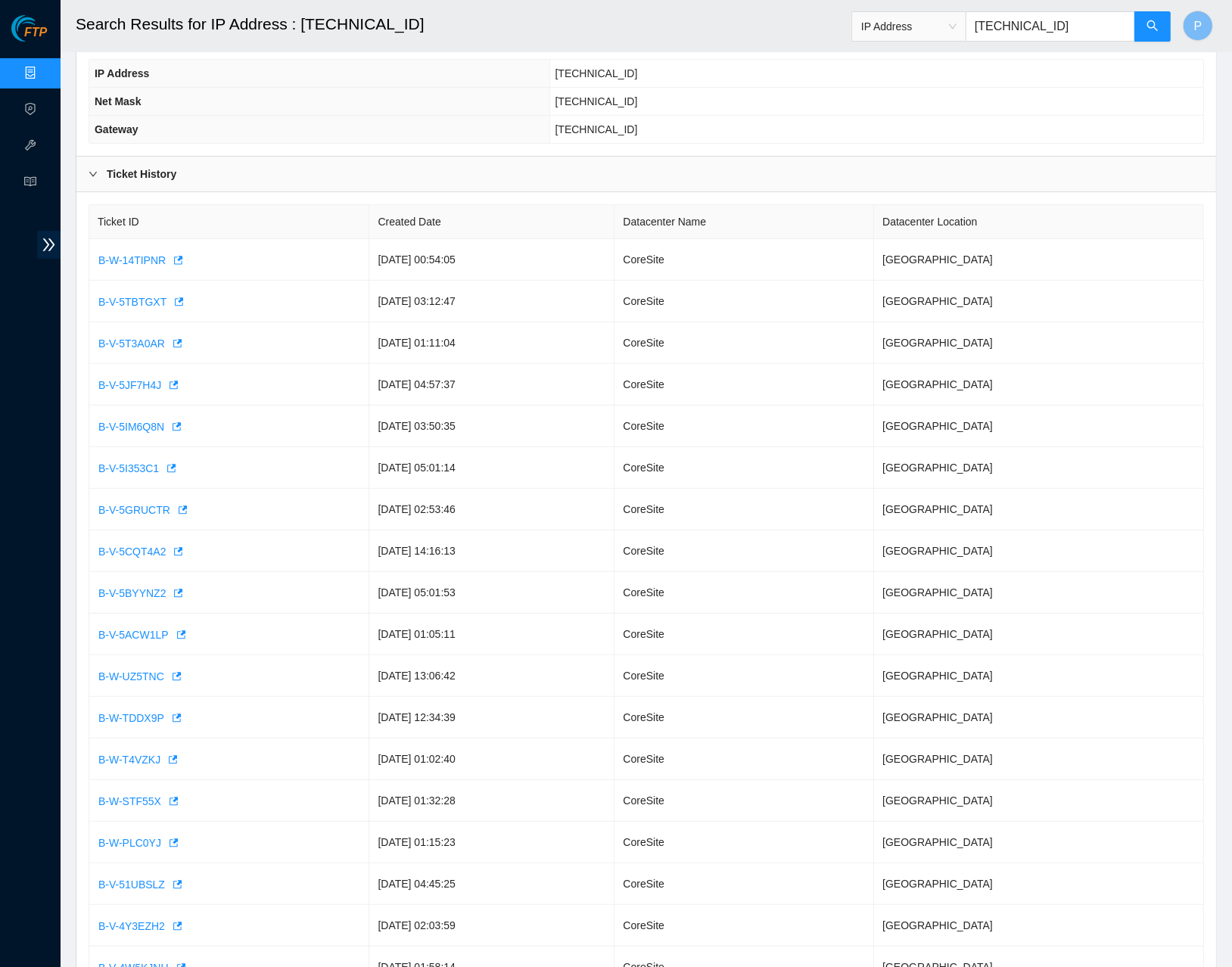
scroll to position [0, 0]
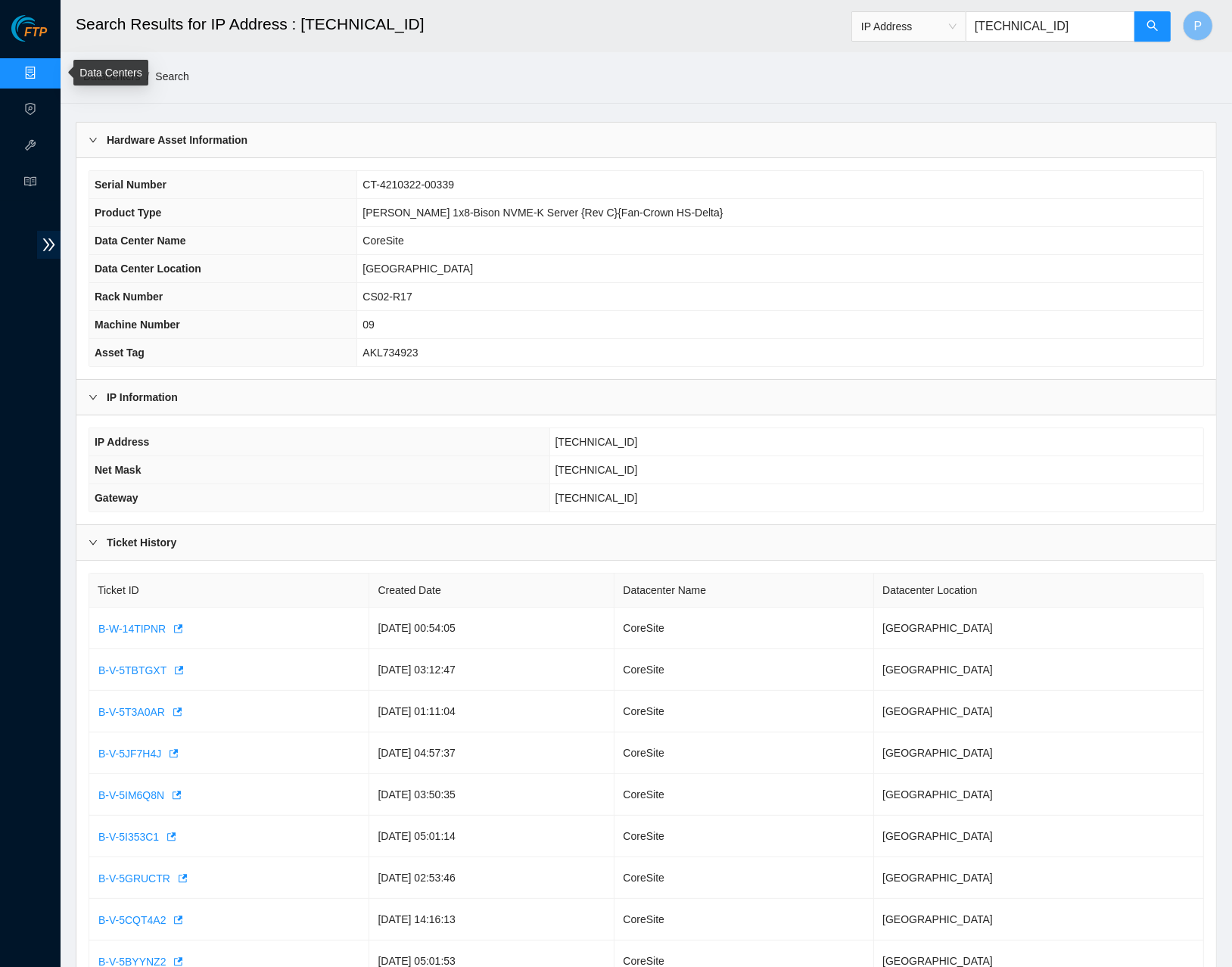
click at [44, 74] on link "Data Centers" at bounding box center [75, 73] width 62 height 12
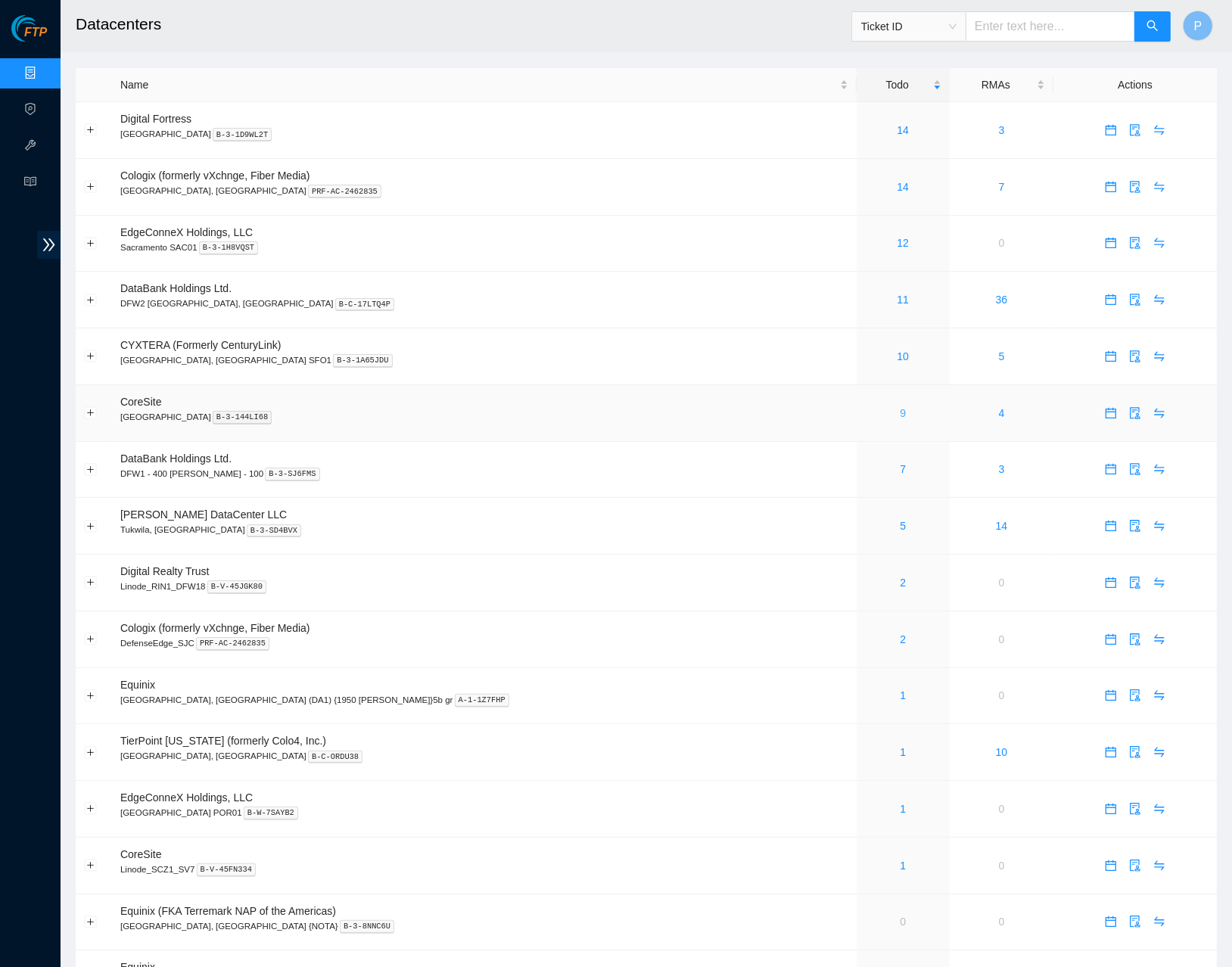
click at [899, 408] on link "9" at bounding box center [902, 413] width 6 height 12
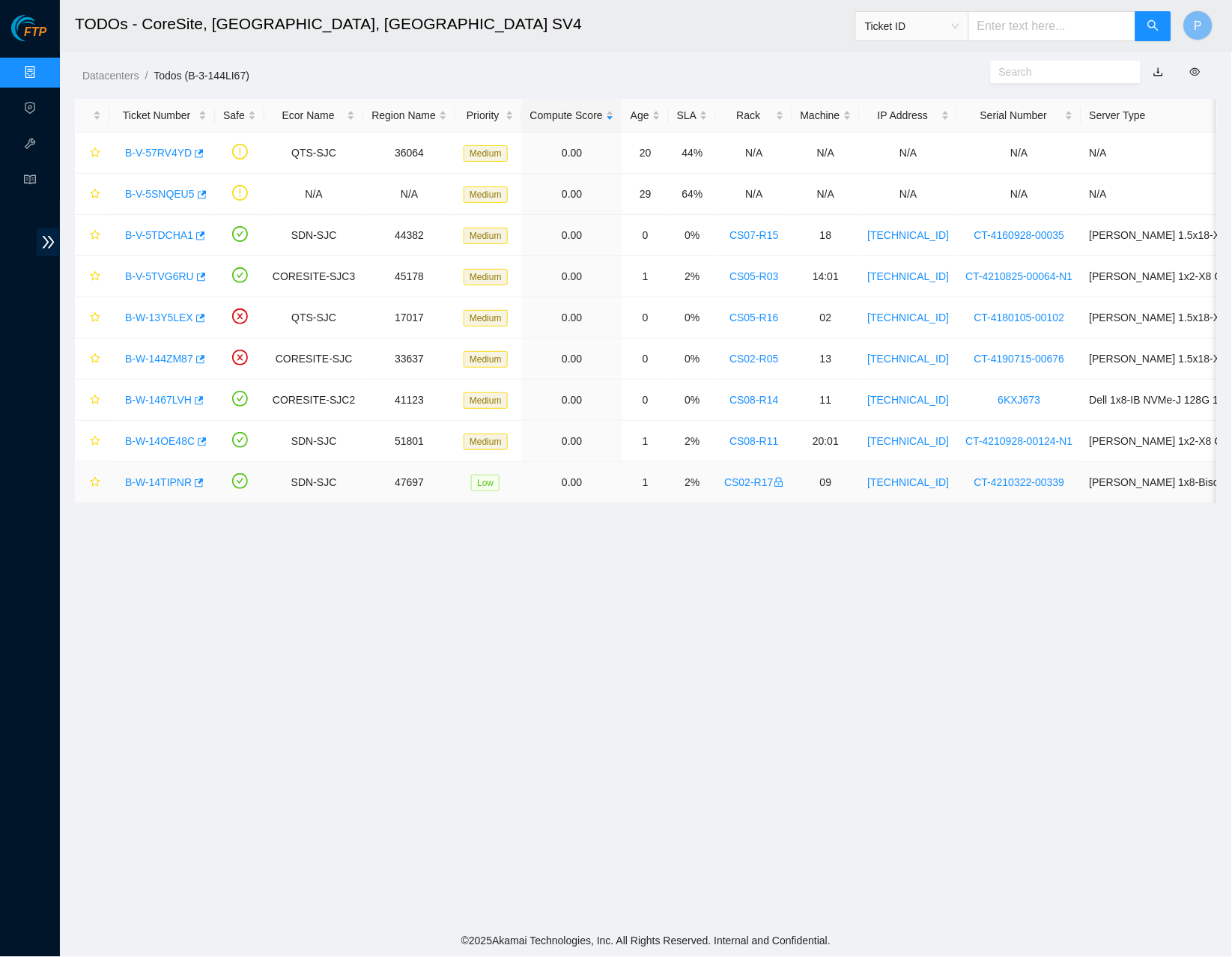
click at [148, 483] on link "B-W-14TIPNR" at bounding box center [158, 482] width 67 height 12
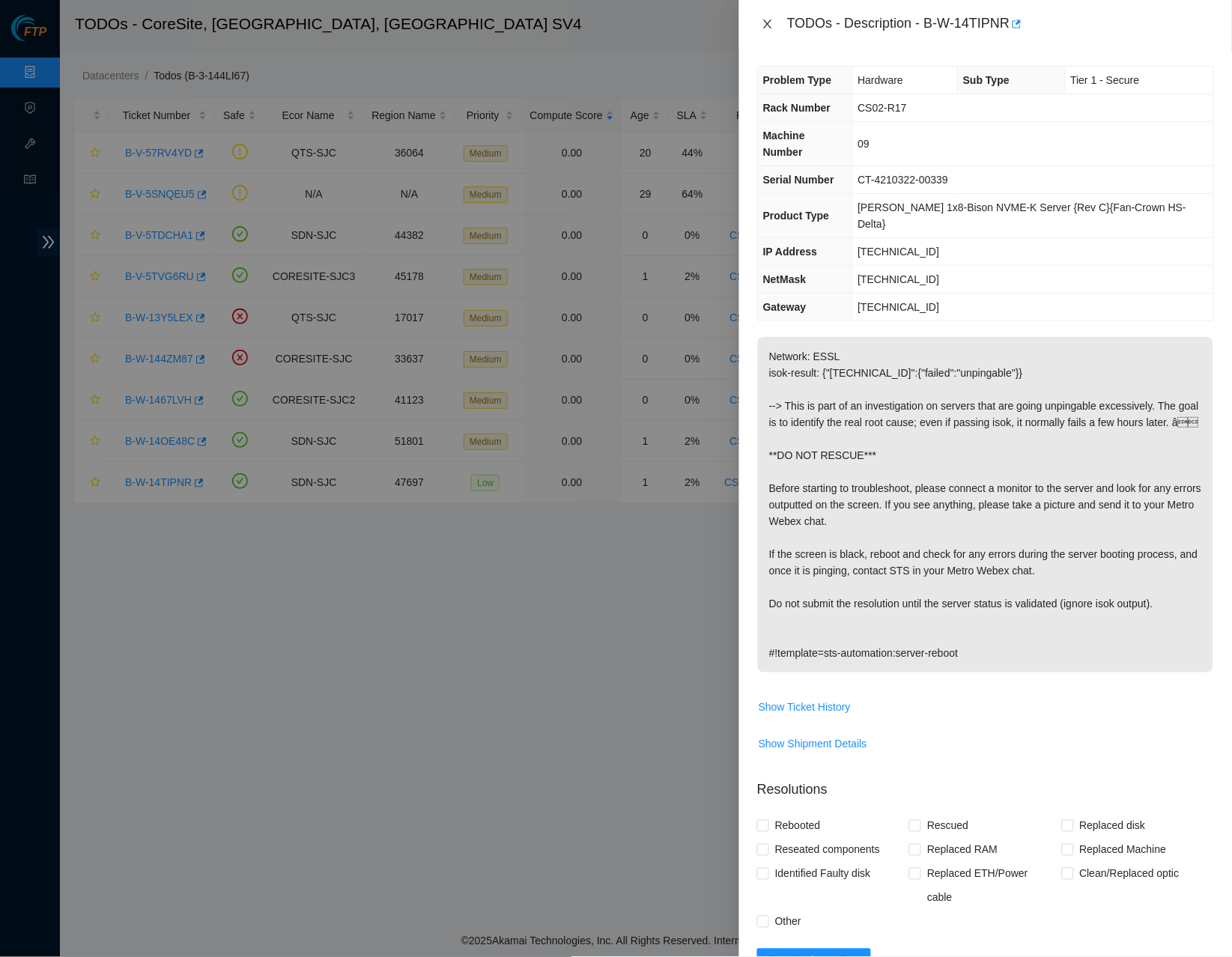
click at [772, 22] on icon "close" at bounding box center [768, 23] width 12 height 12
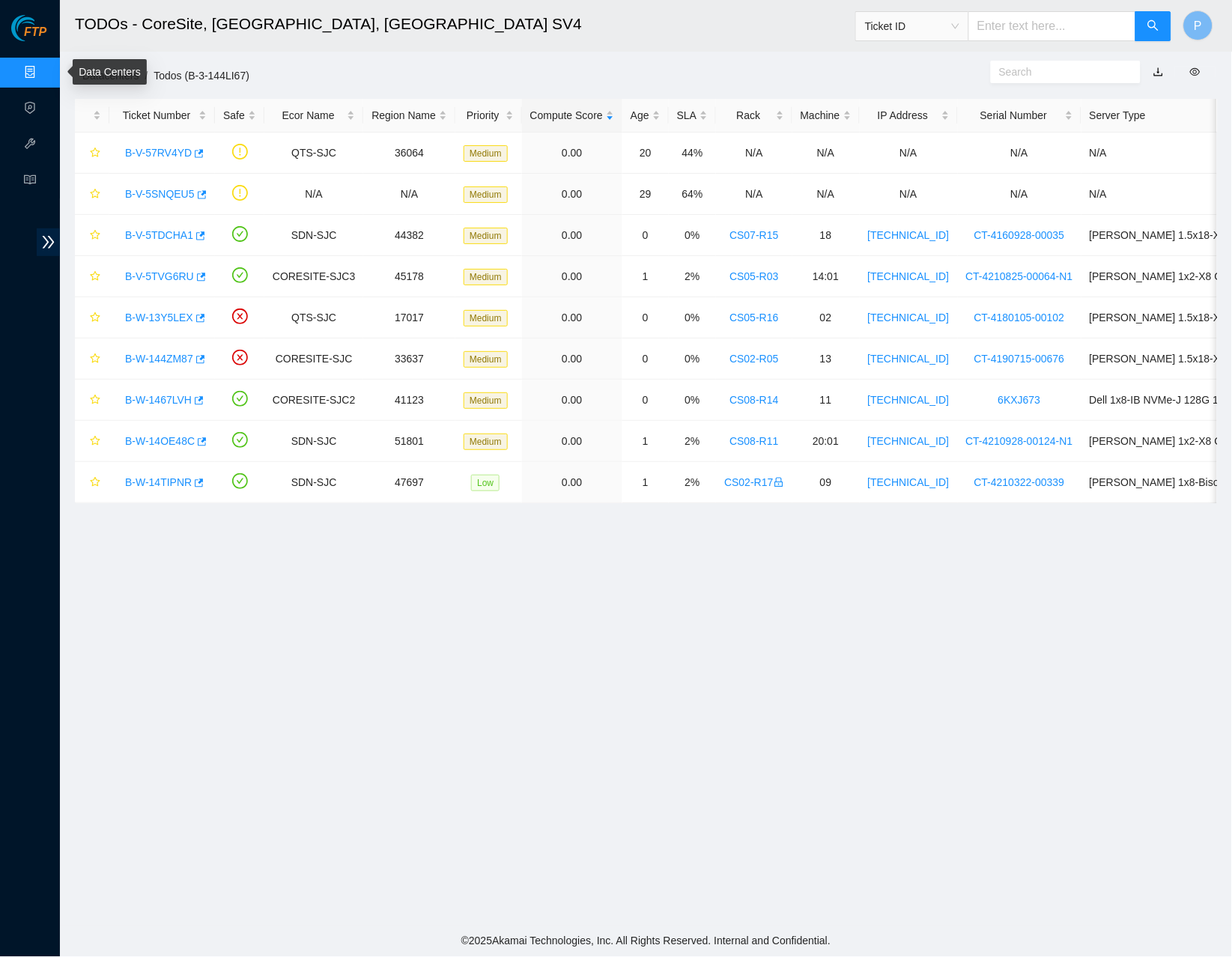
click at [43, 67] on link "Data Centers" at bounding box center [74, 72] width 61 height 12
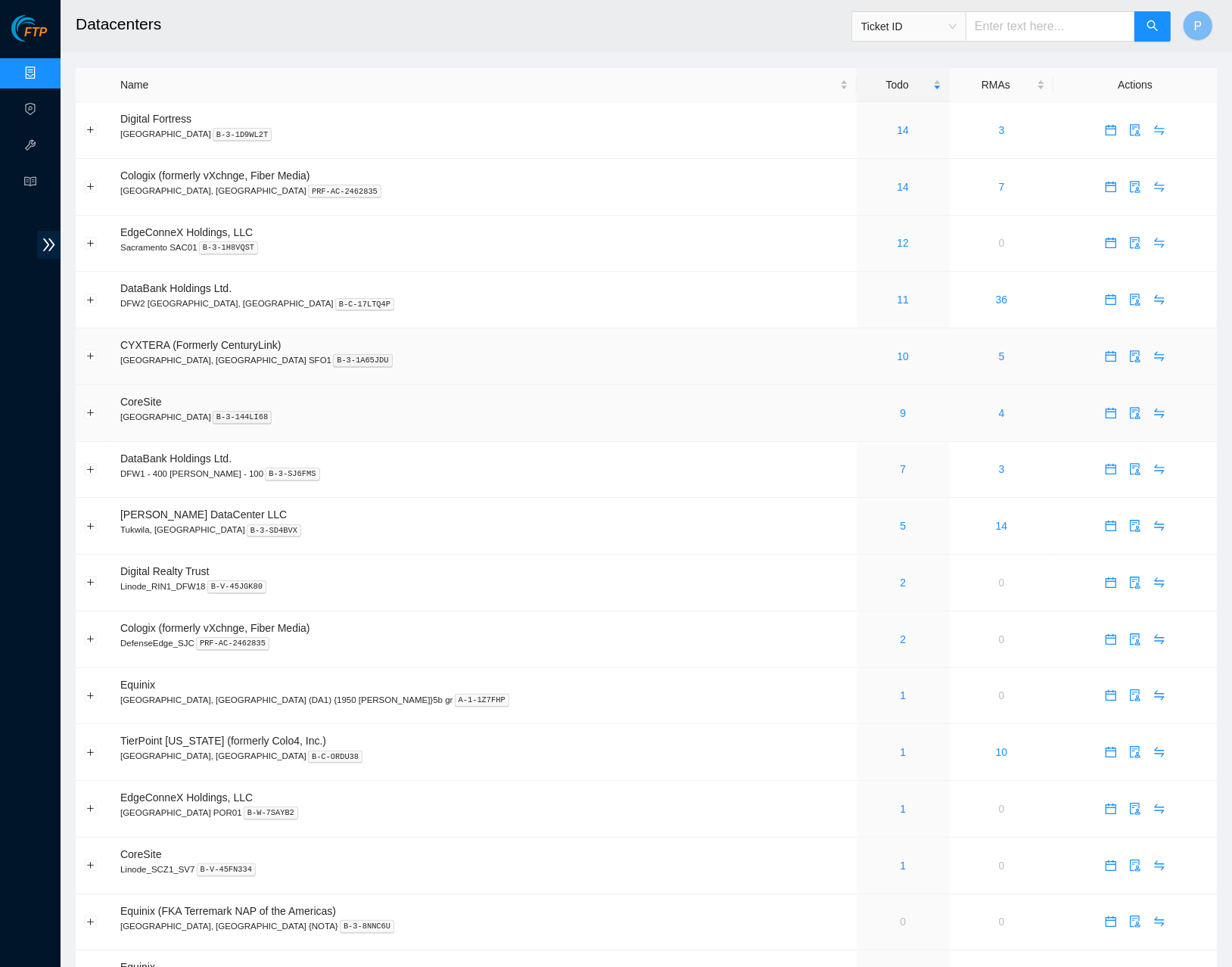
drag, startPoint x: 102, startPoint y: 382, endPoint x: 158, endPoint y: 376, distance: 56.3
click at [102, 385] on td at bounding box center [93, 414] width 36 height 57
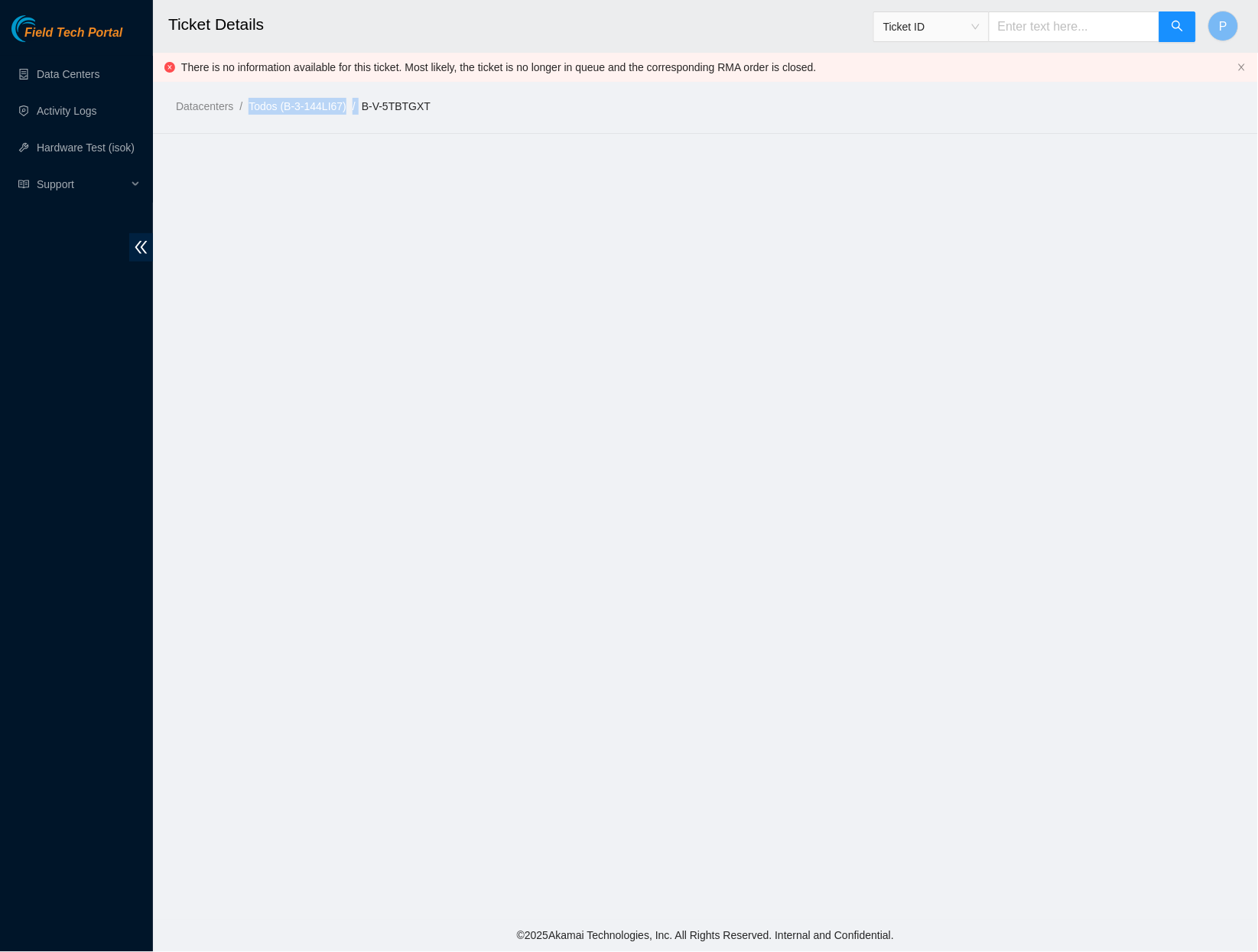
drag, startPoint x: 898, startPoint y: 67, endPoint x: 273, endPoint y: 74, distance: 625.0
click at [273, 74] on div "Datacenters / Todos (B-3-144LI67) / B-V-5TBTGXT /" at bounding box center [567, 71] width 829 height 85
drag, startPoint x: 266, startPoint y: 64, endPoint x: 868, endPoint y: 66, distance: 602.0
click at [870, 74] on div "Datacenters / Todos (B-3-144LI67) / B-V-5TBTGXT /" at bounding box center [567, 71] width 829 height 85
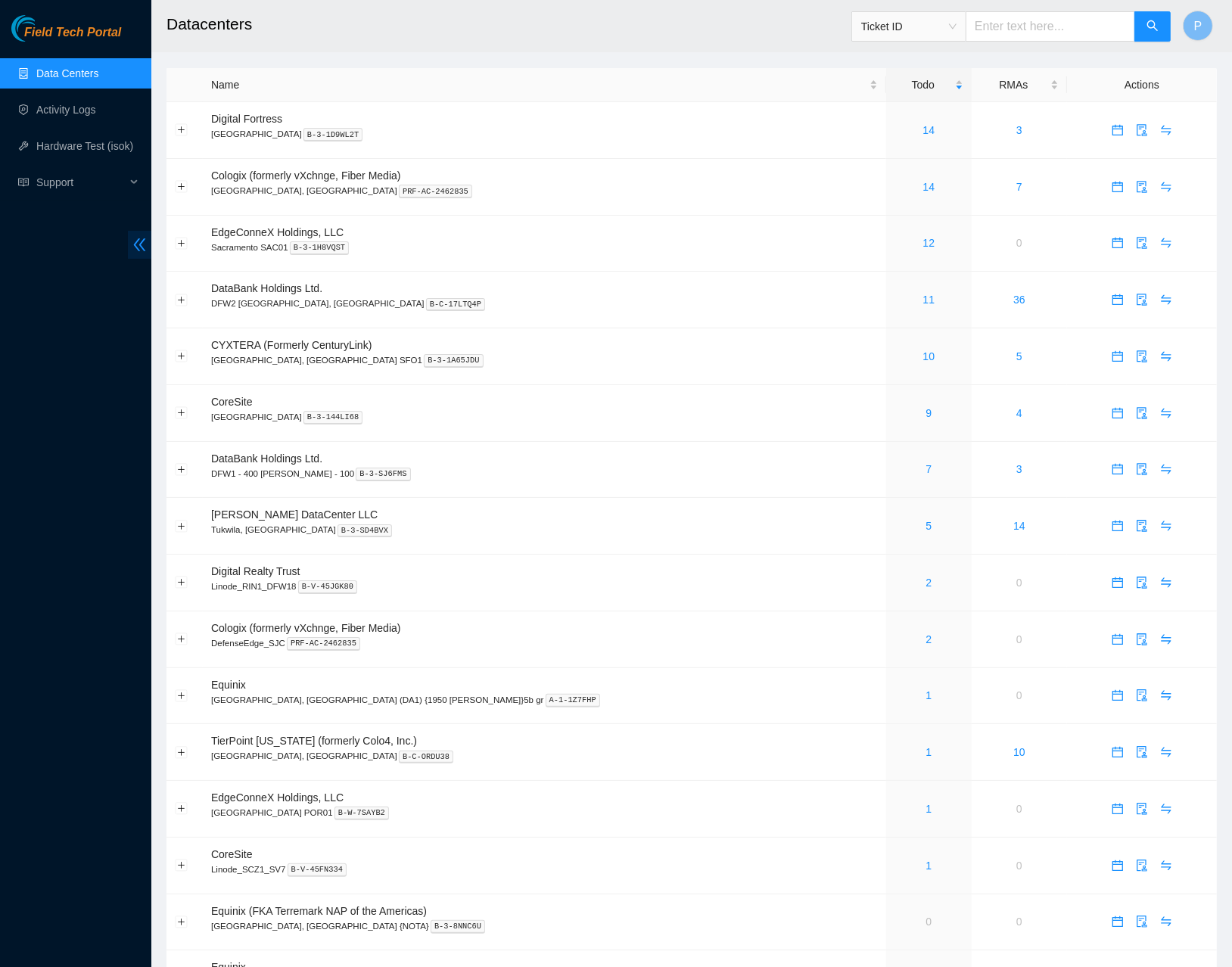
drag, startPoint x: 127, startPoint y: 243, endPoint x: 141, endPoint y: 239, distance: 14.6
click at [141, 239] on span "double-left" at bounding box center [140, 244] width 24 height 28
click at [145, 243] on icon "double-left" at bounding box center [140, 245] width 16 height 16
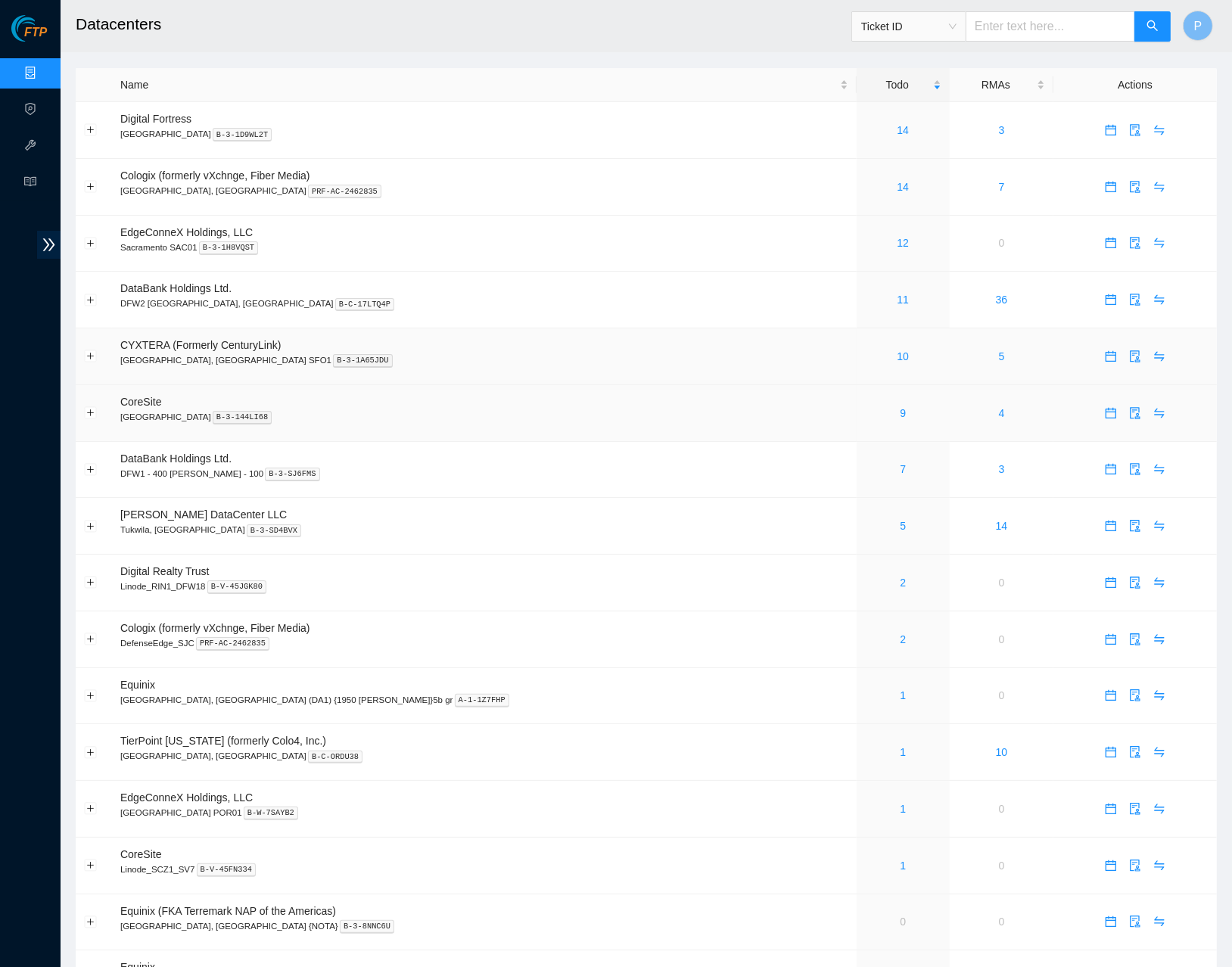
click at [316, 388] on td "CoreSite [GEOGRAPHIC_DATA] B-3-144LI68" at bounding box center [484, 414] width 745 height 57
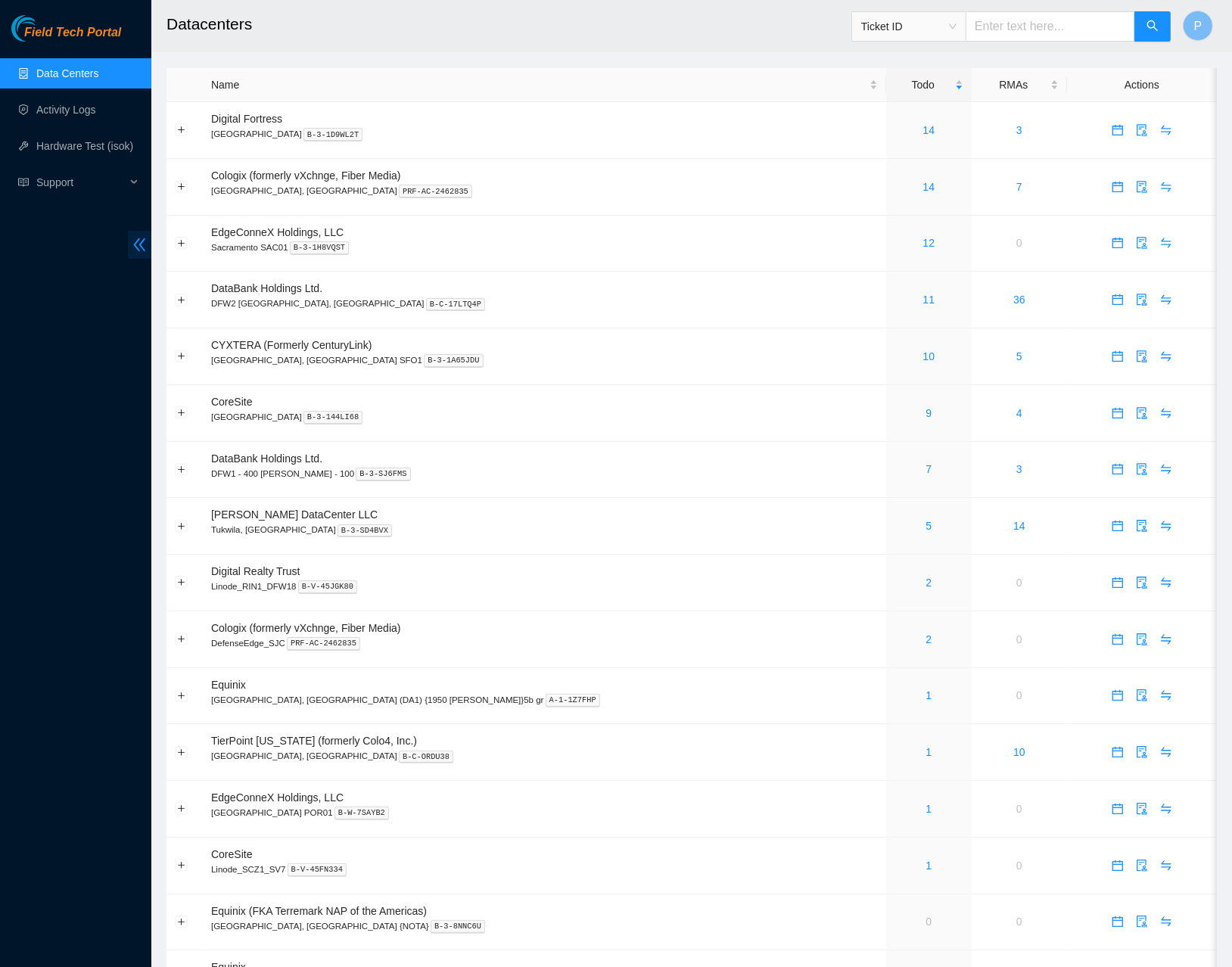
click at [132, 251] on icon "double-left" at bounding box center [140, 245] width 16 height 16
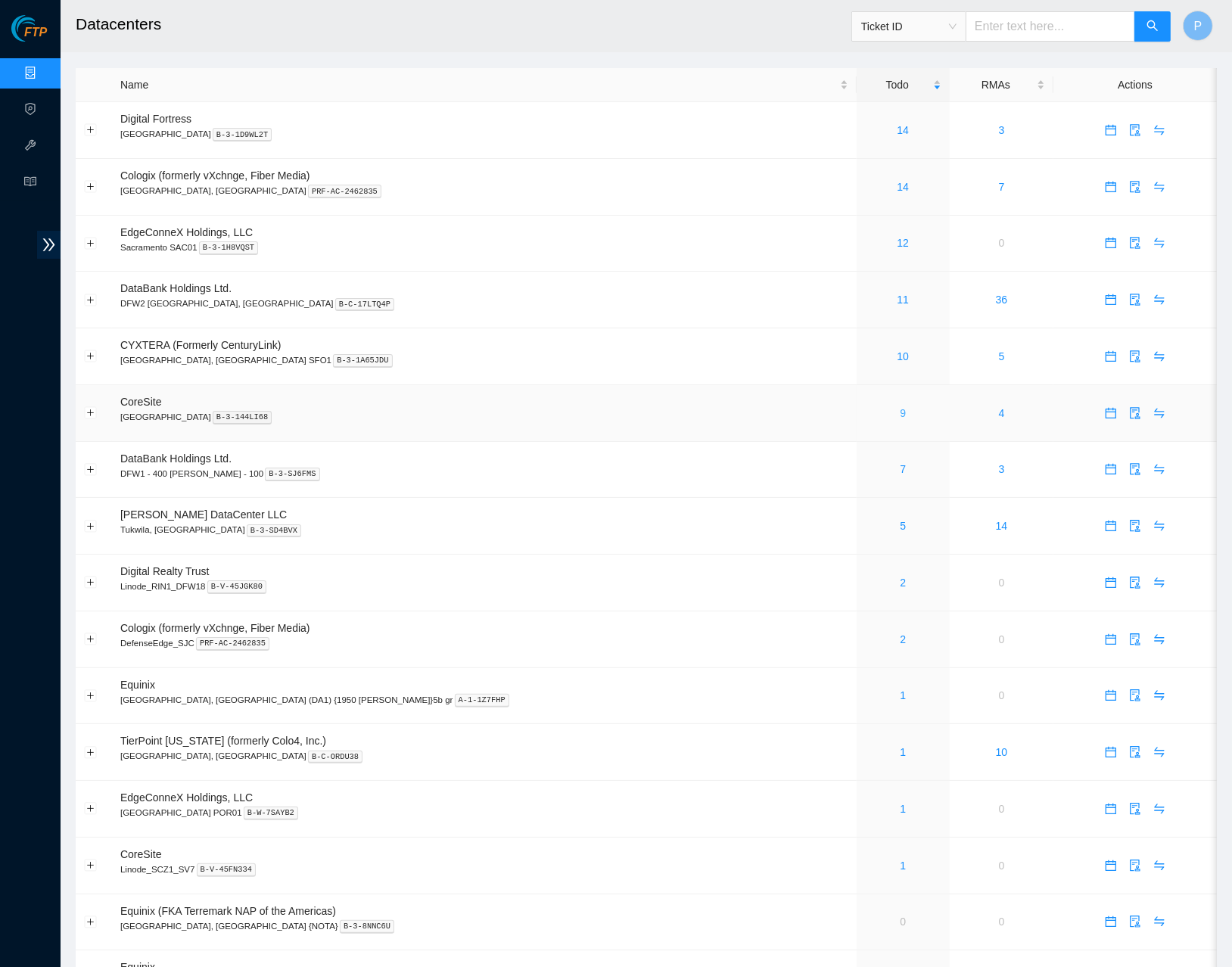
click at [899, 407] on link "9" at bounding box center [902, 413] width 6 height 12
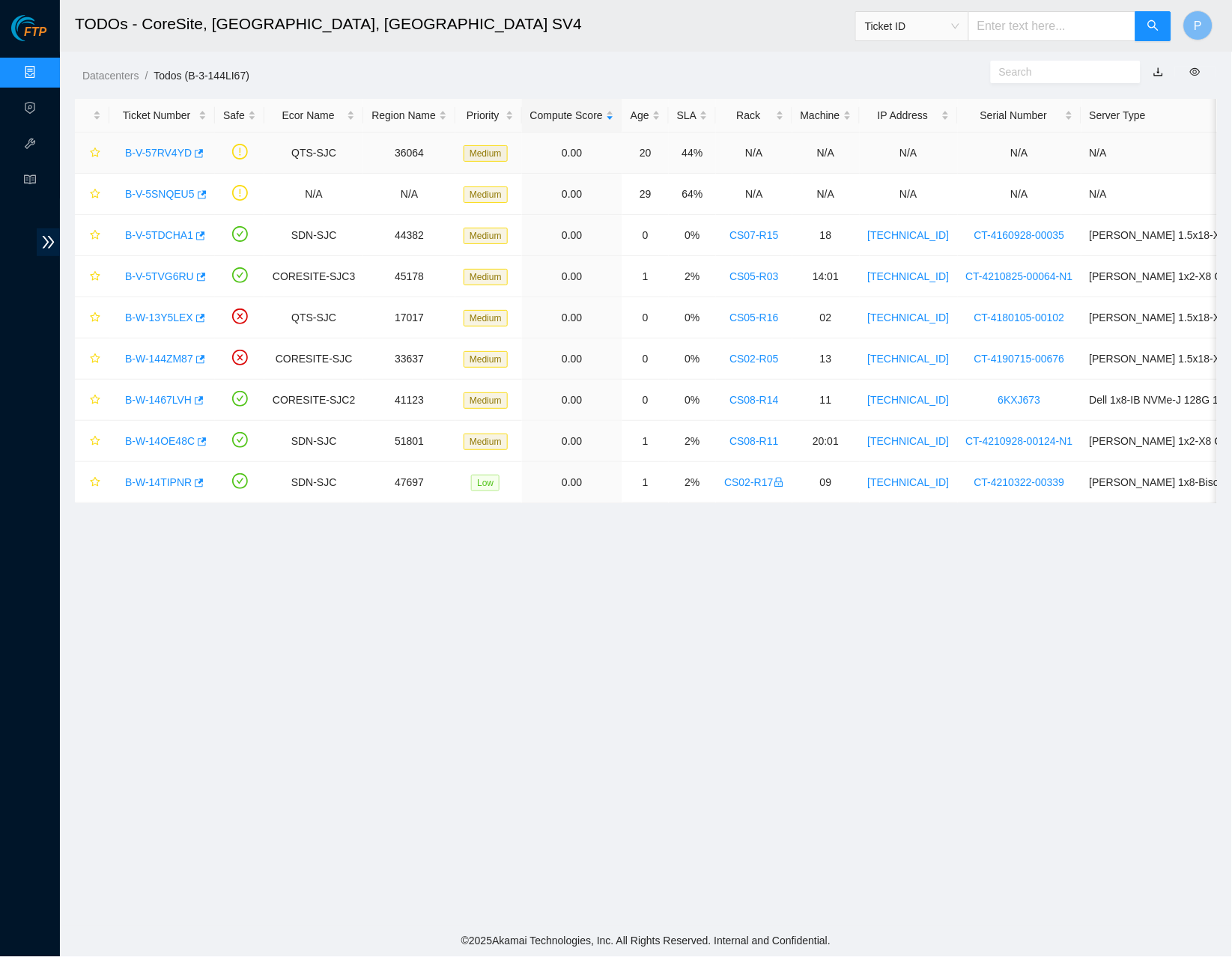
click at [171, 147] on link "B-V-57RV4YD" at bounding box center [158, 153] width 67 height 12
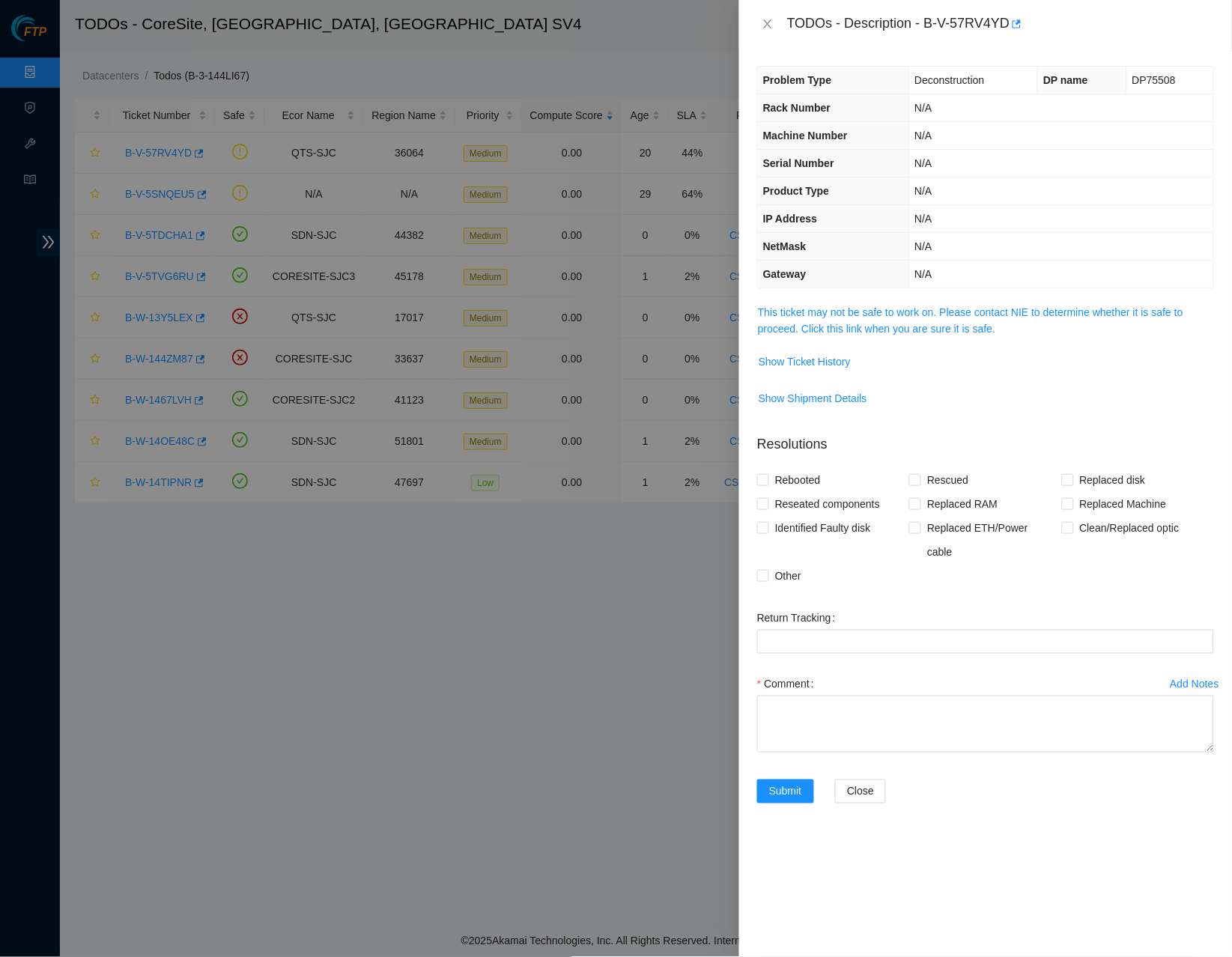
click at [887, 332] on td "This ticket may not be safe to work on. Please contact NIE to determine whether…" at bounding box center [985, 326] width 457 height 46
click at [883, 321] on link "This ticket may not be safe to work on. Please contact NIE to determine whether…" at bounding box center [971, 320] width 426 height 28
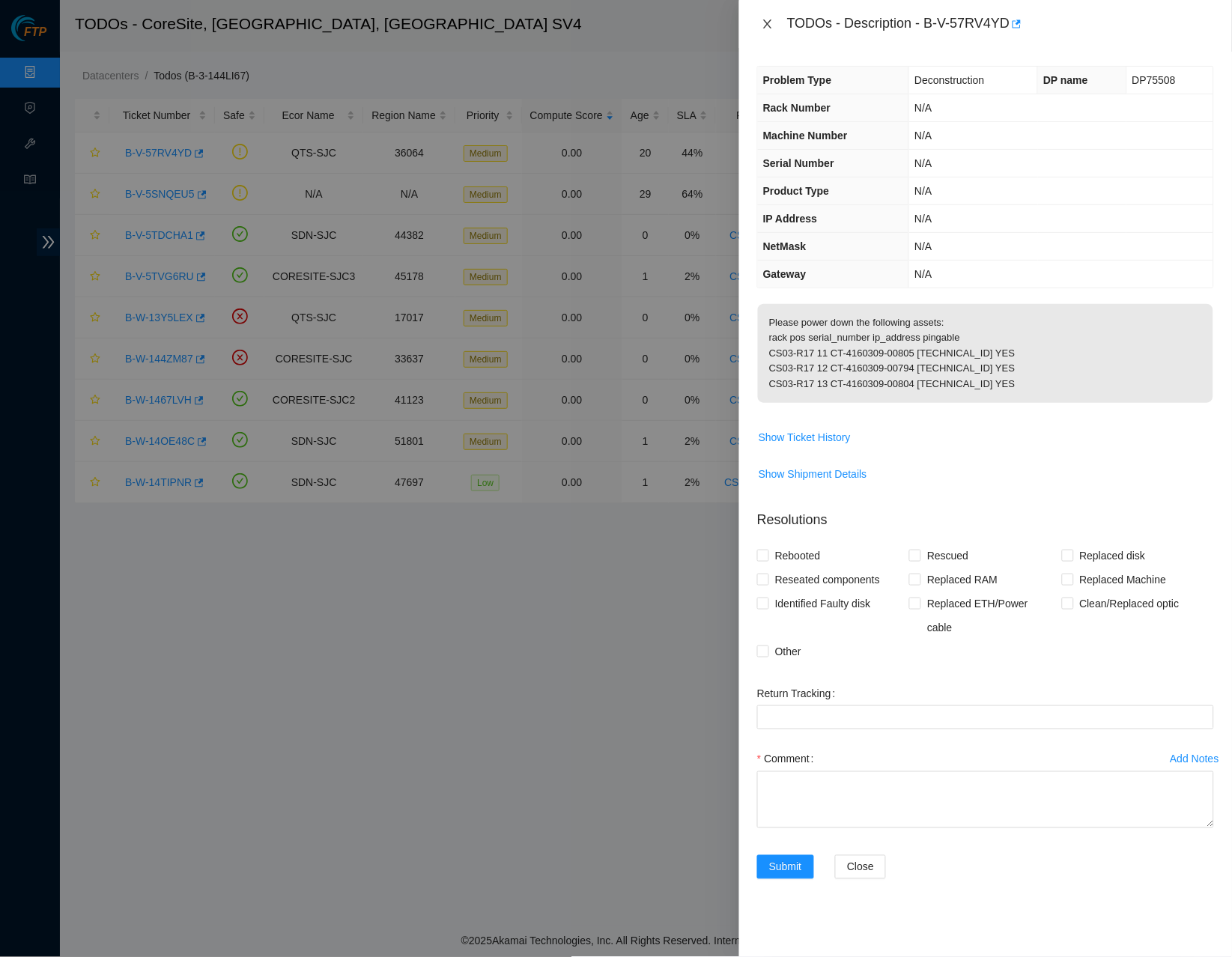
click at [771, 28] on icon "close" at bounding box center [768, 23] width 12 height 12
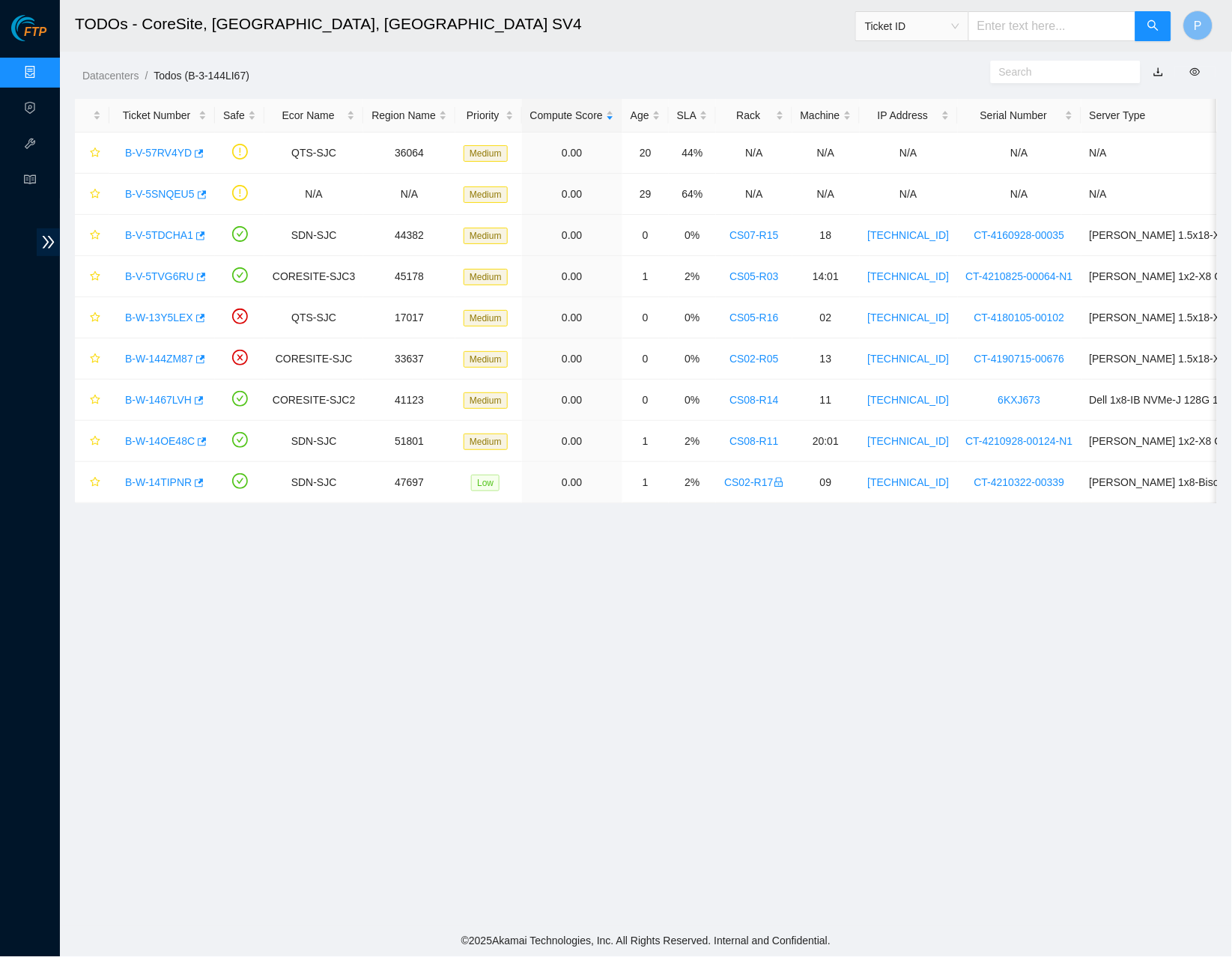
click at [913, 15] on span "Ticket ID" at bounding box center [912, 26] width 95 height 22
drag, startPoint x: 918, startPoint y: 102, endPoint x: 1003, endPoint y: 38, distance: 106.4
click at [918, 102] on div "Rack Number" at bounding box center [912, 103] width 95 height 17
click at [1010, 26] on input "text" at bounding box center [1052, 26] width 168 height 30
paste input "CS08-R18"
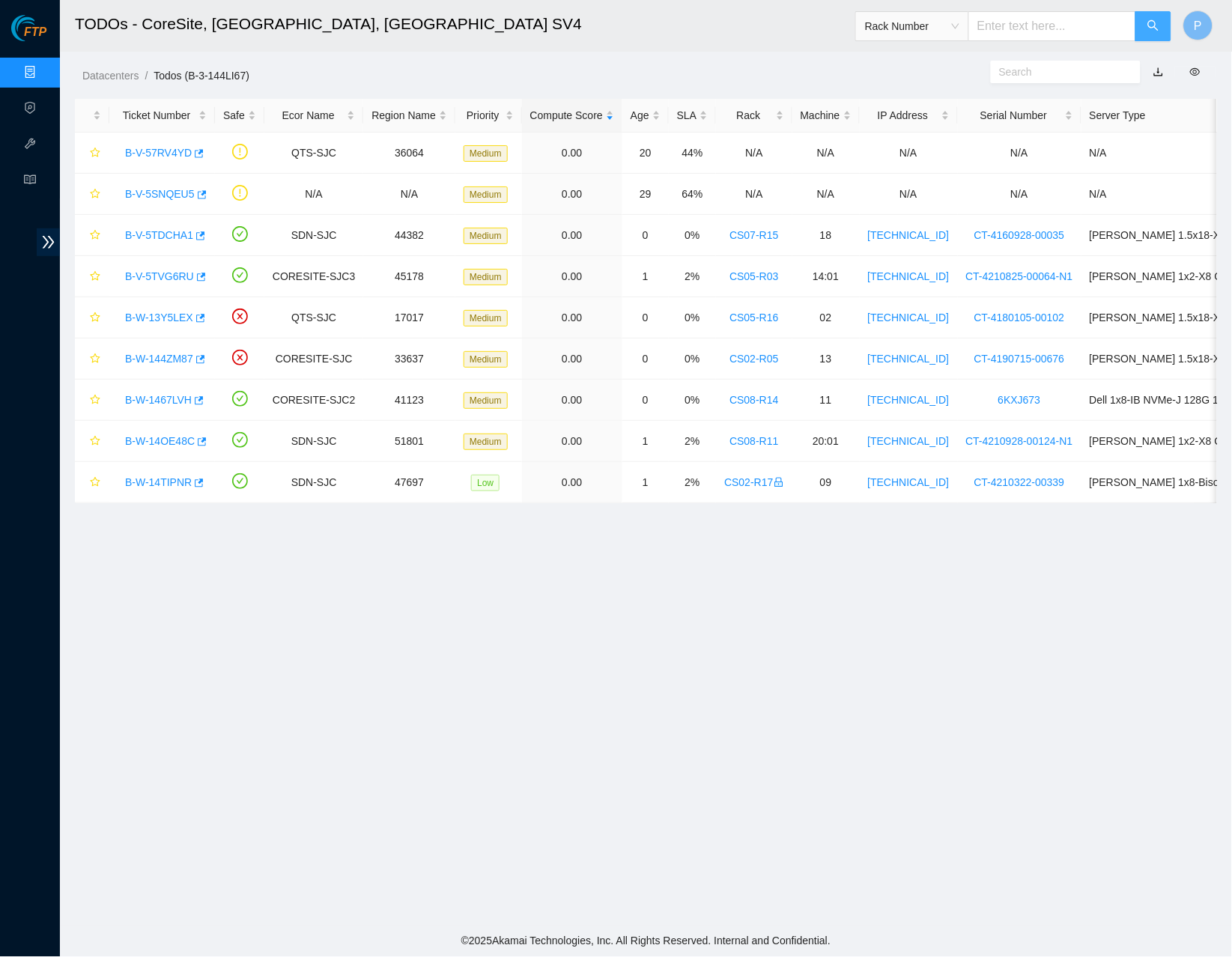
type input "CS08-R18"
click at [1144, 26] on button "button" at bounding box center [1153, 26] width 36 height 30
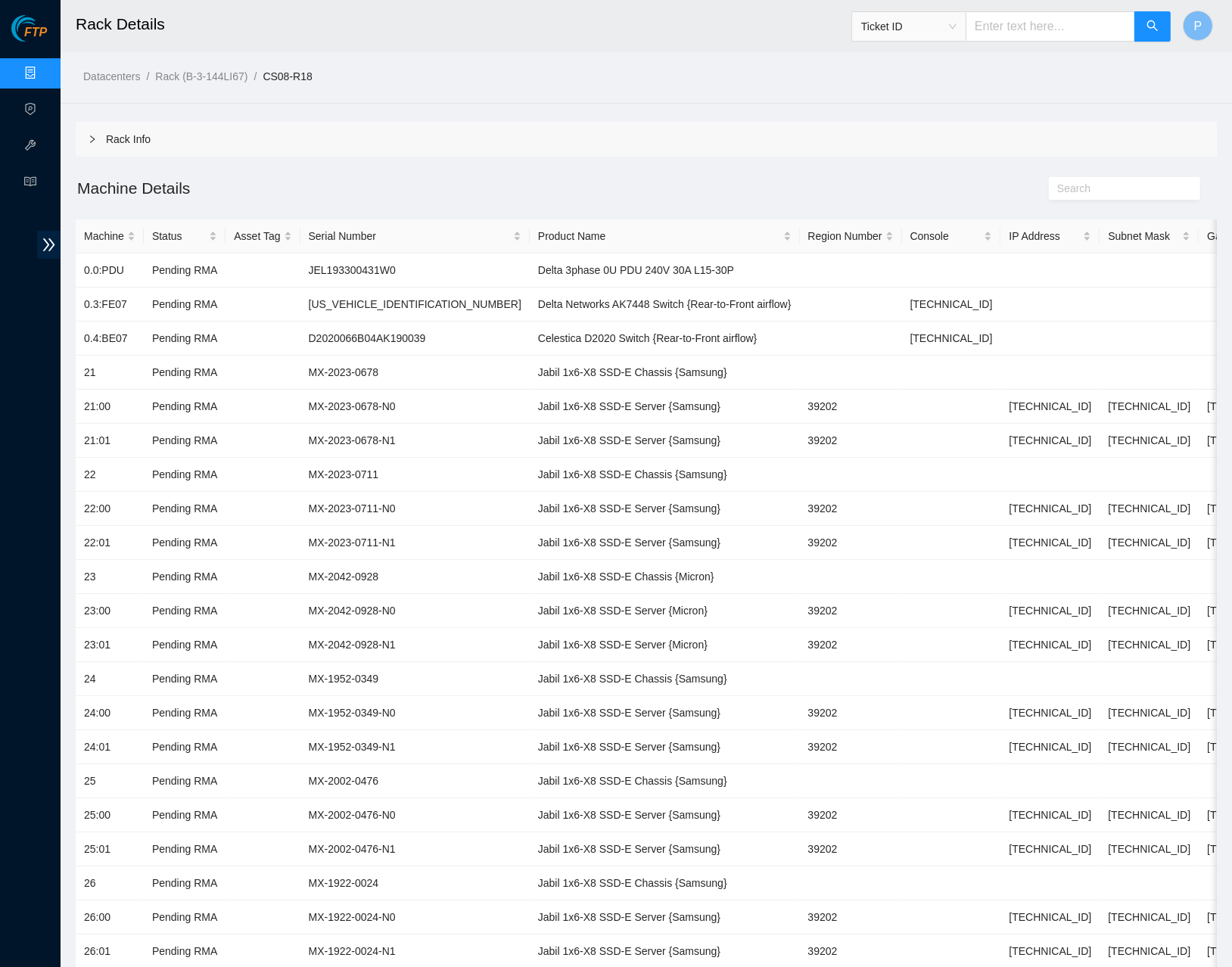
click at [465, 133] on div "Rack Info" at bounding box center [646, 139] width 1141 height 35
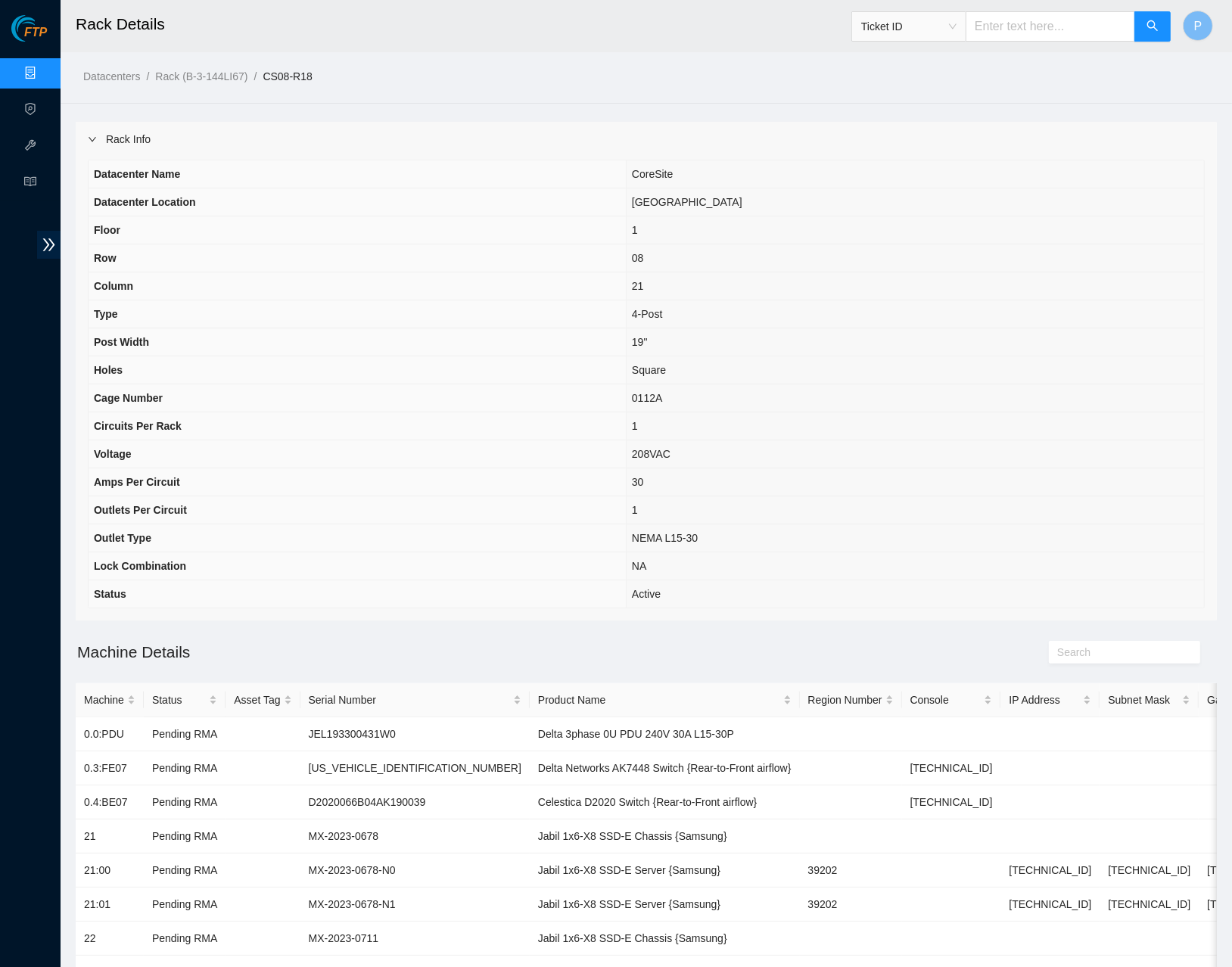
drag, startPoint x: 1183, startPoint y: 411, endPoint x: 1196, endPoint y: 412, distance: 13.0
click at [1183, 412] on td "1" at bounding box center [914, 426] width 578 height 28
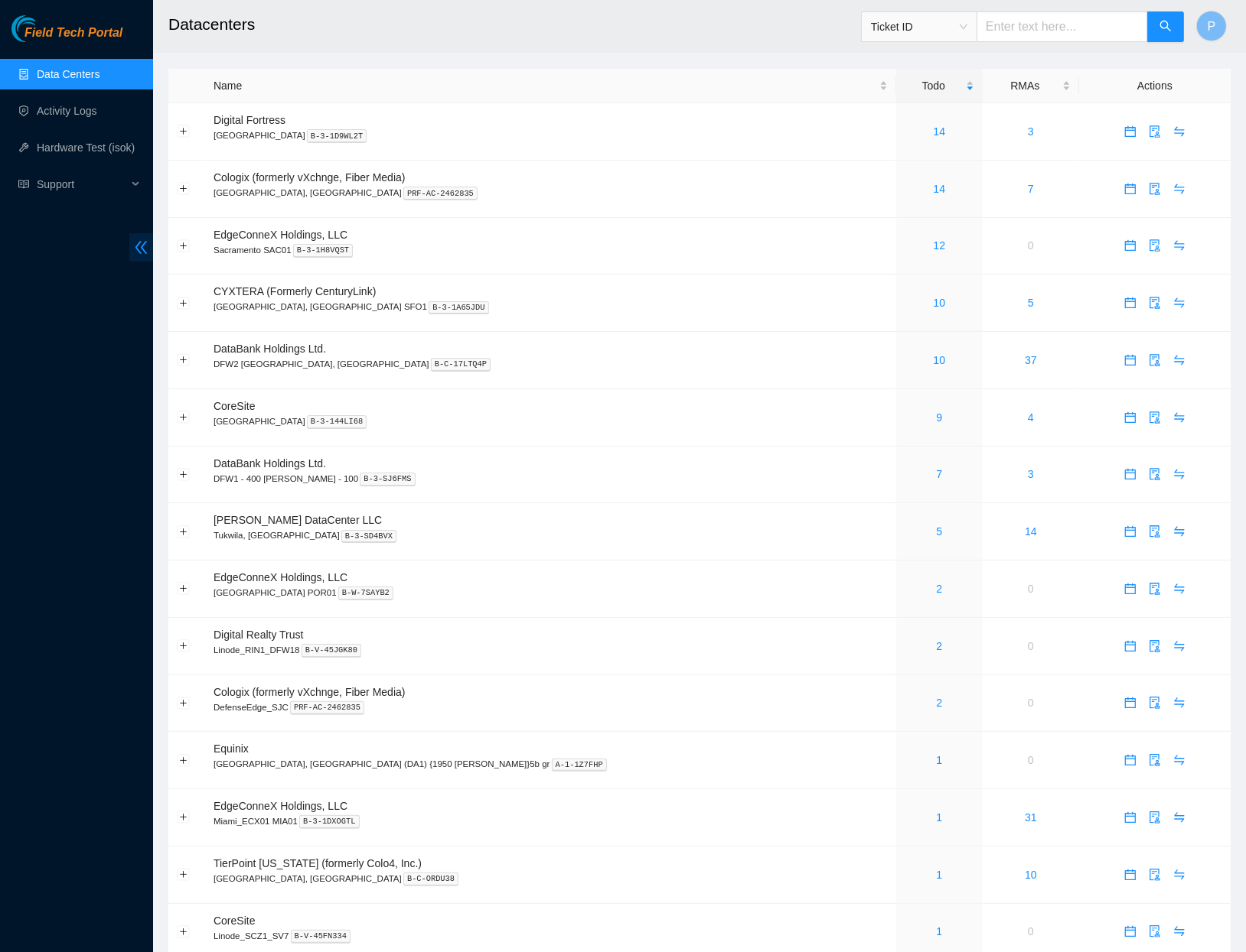
click at [142, 250] on icon "double-left" at bounding box center [141, 248] width 16 height 16
click at [137, 248] on icon "double-left" at bounding box center [141, 248] width 16 height 16
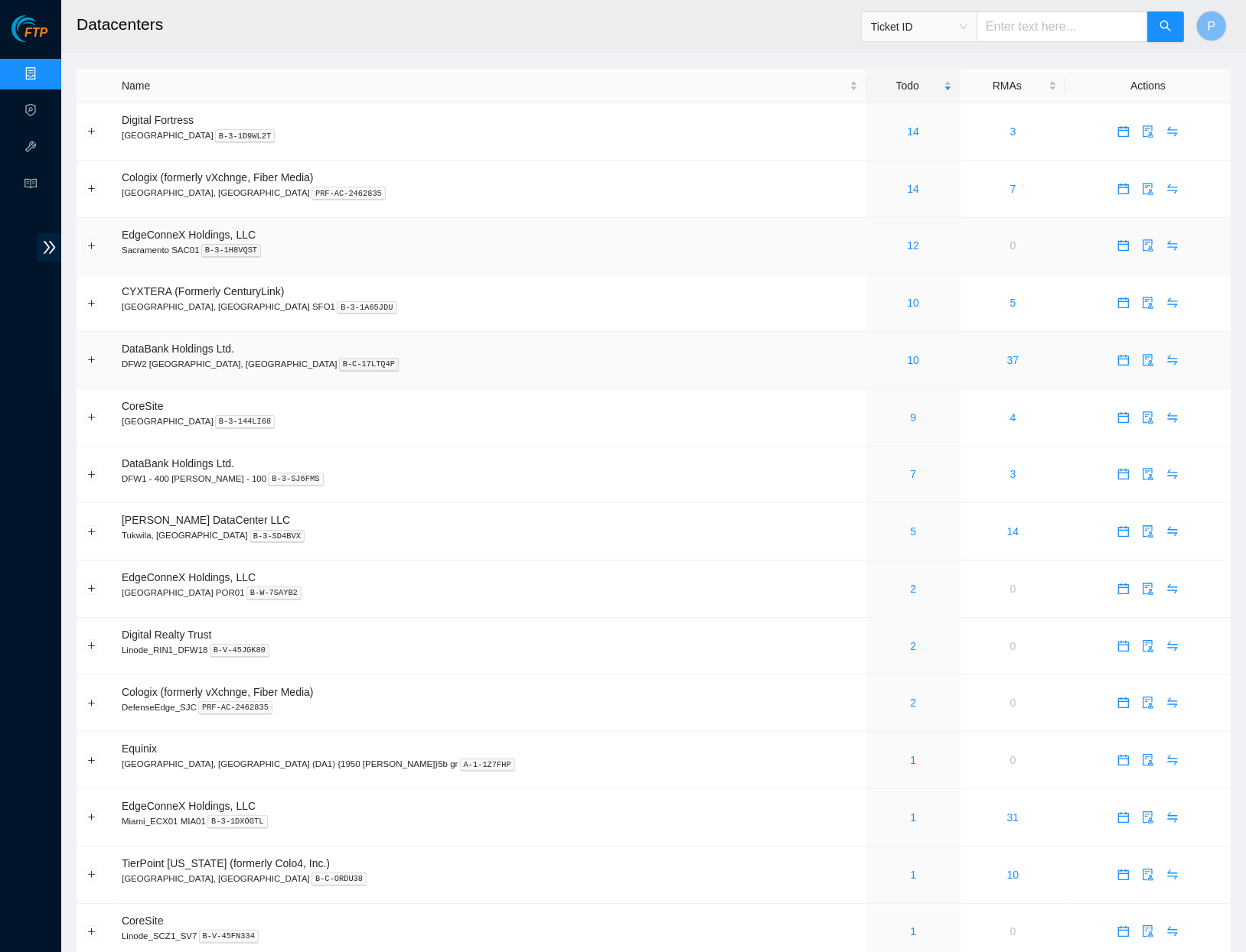
click at [466, 358] on p "DFW2 [GEOGRAPHIC_DATA], [GEOGRAPHIC_DATA] B-C-17LTQ4P" at bounding box center [489, 364] width 736 height 14
click at [1117, 297] on icon "calendar" at bounding box center [1123, 303] width 12 height 12
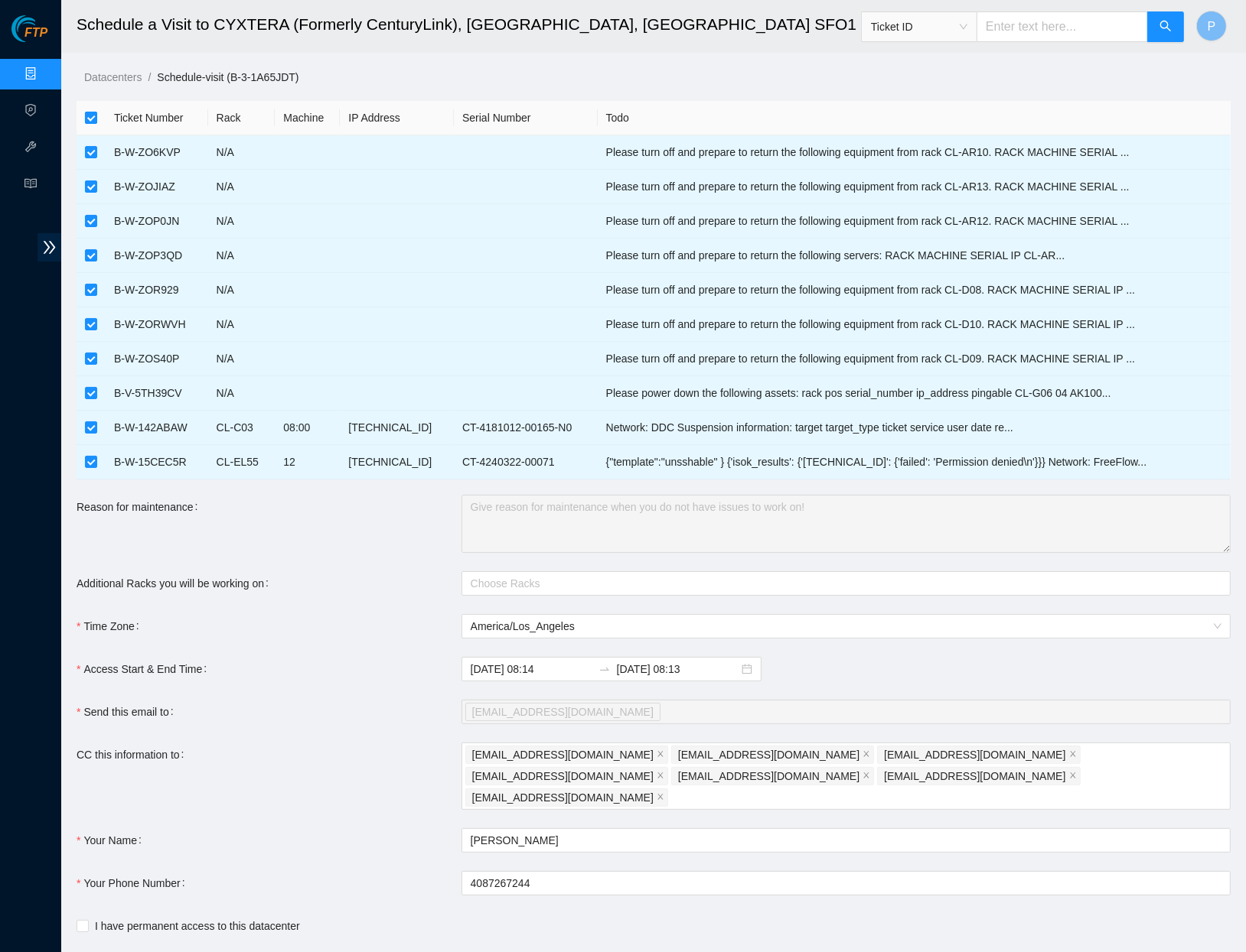
click at [94, 113] on input "checkbox" at bounding box center [91, 117] width 12 height 12
checkbox input "false"
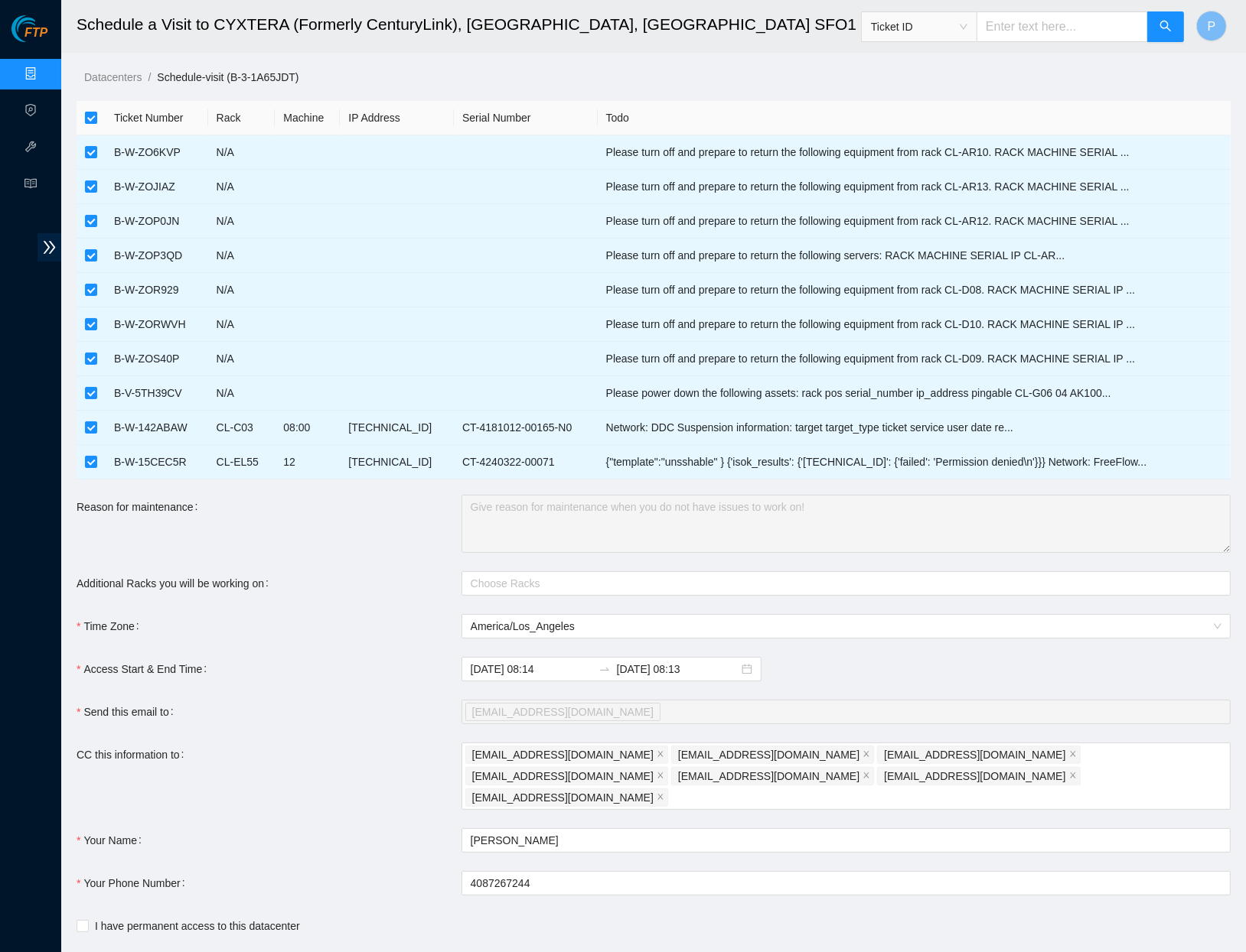
checkbox input "false"
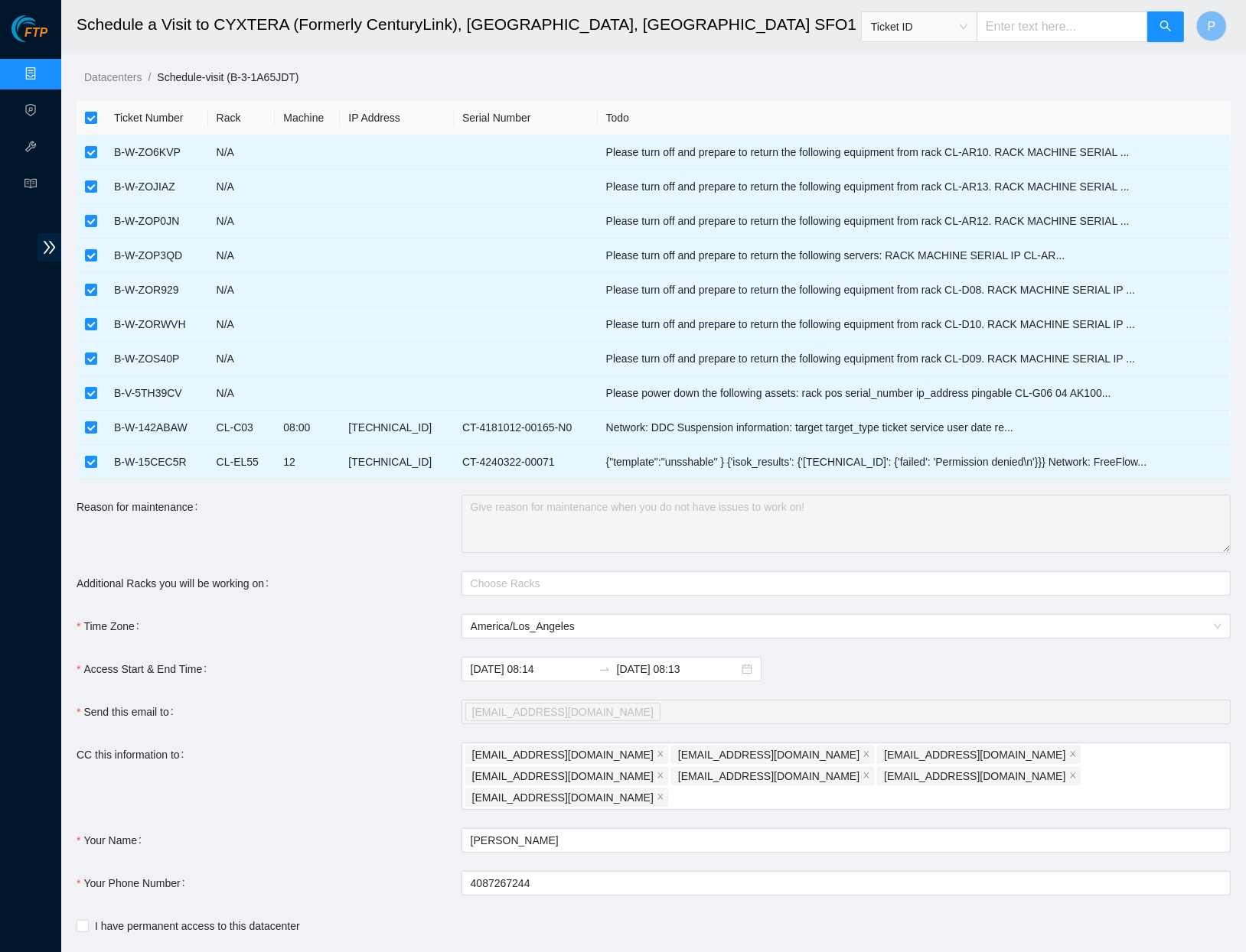
checkbox input "false"
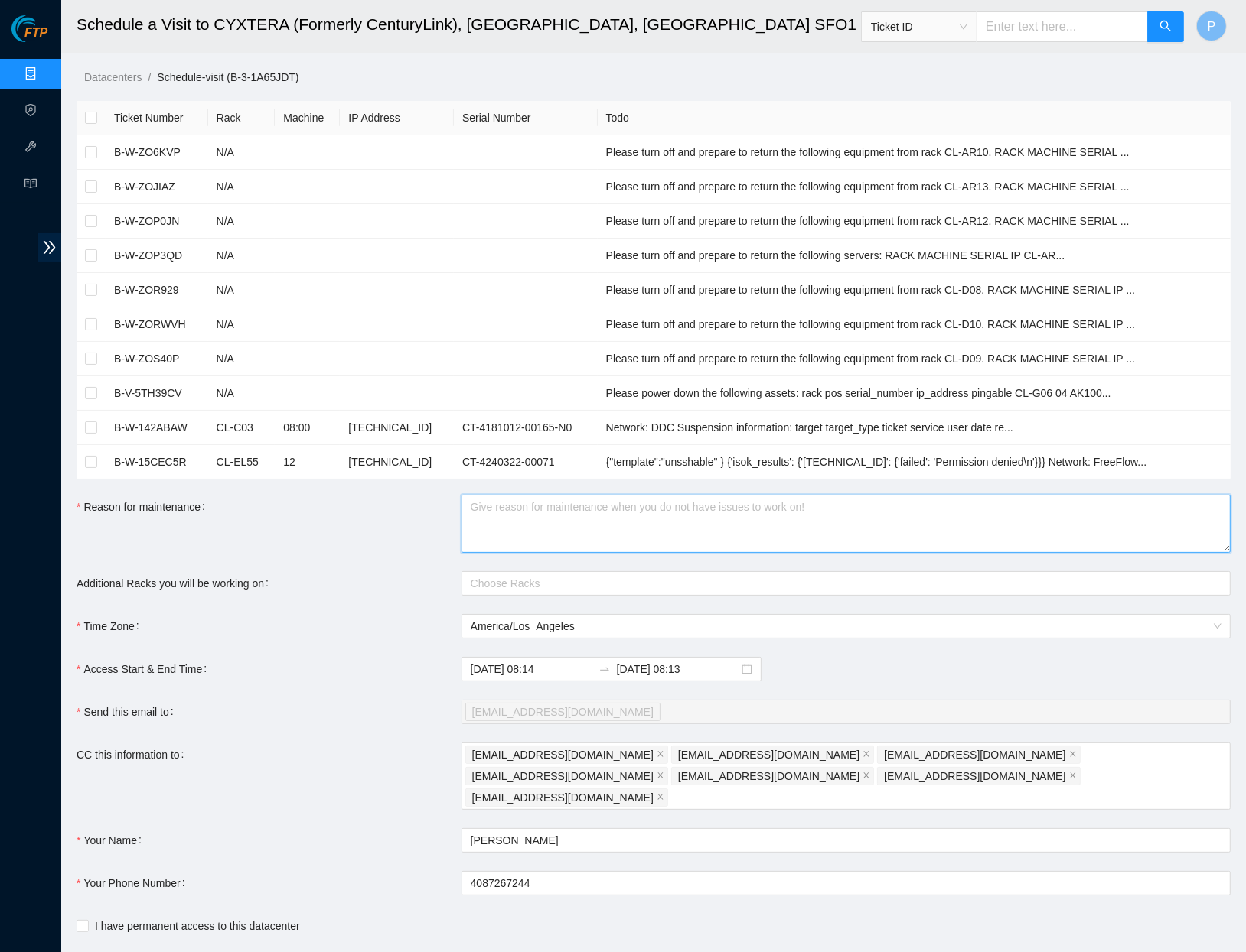
click at [544, 517] on textarea "Reason for maintenance" at bounding box center [845, 524] width 769 height 58
click at [504, 589] on div at bounding box center [838, 584] width 746 height 18
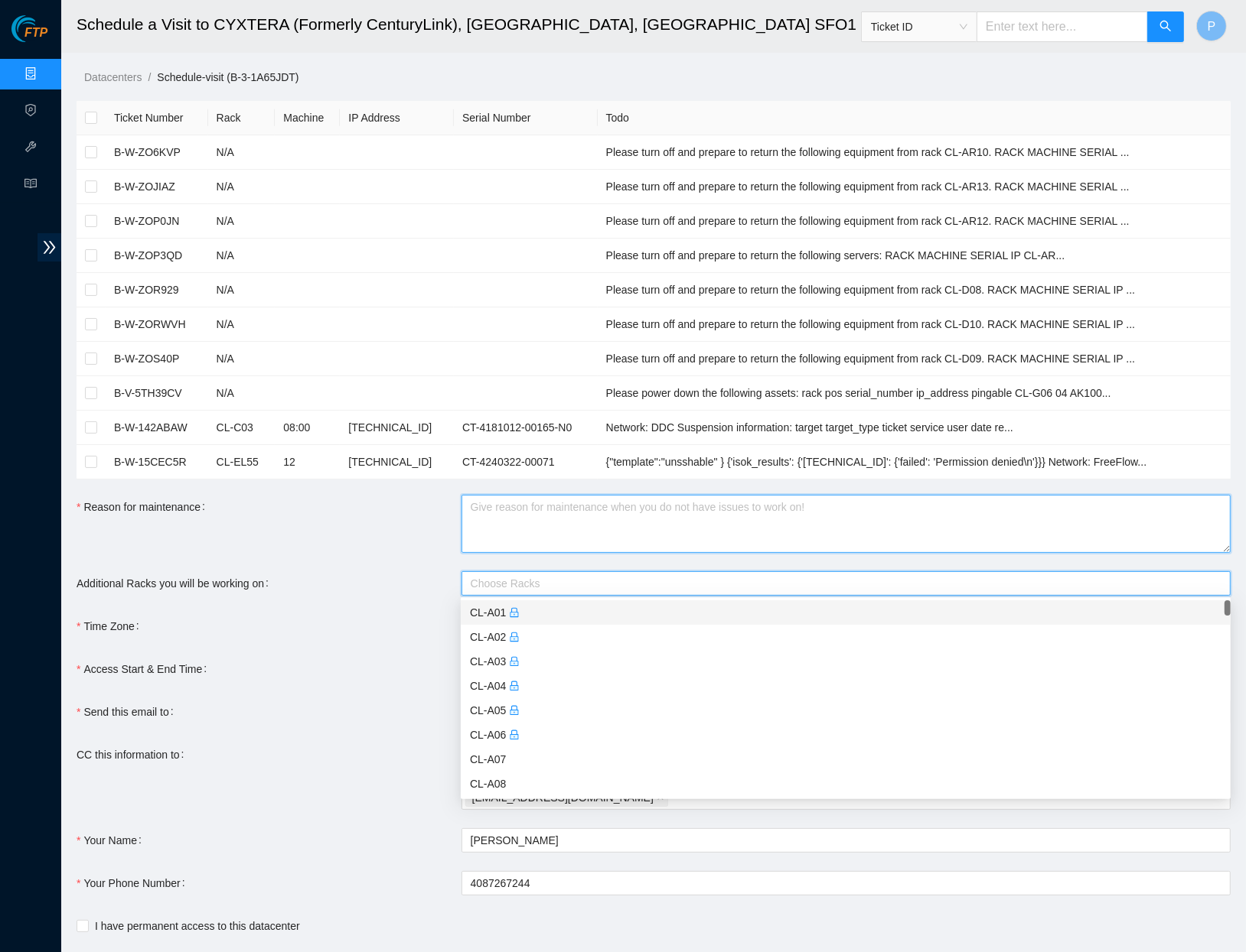
click at [507, 512] on textarea "Reason for maintenance" at bounding box center [845, 524] width 769 height 58
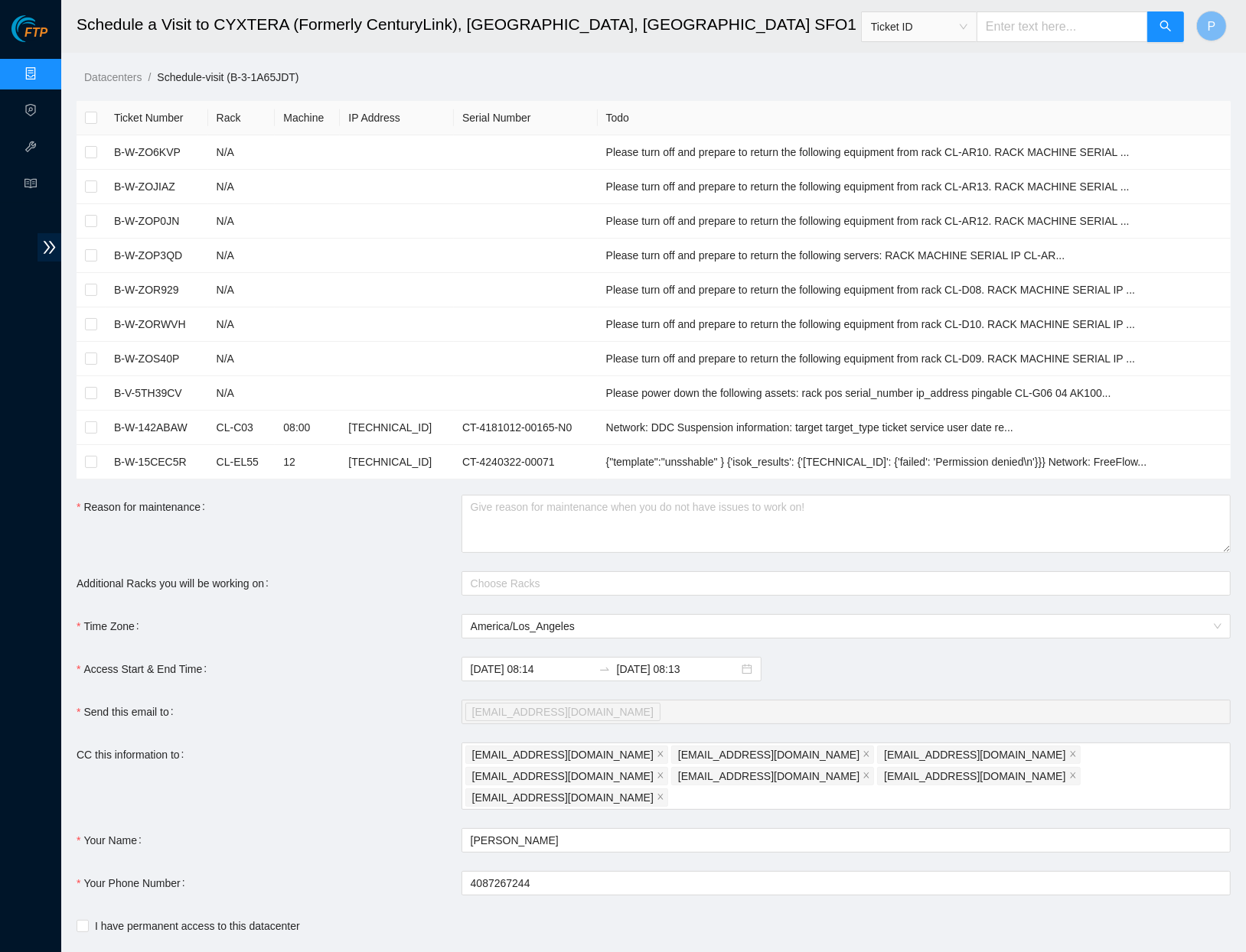
click at [427, 602] on form "Ticket Number Rack Machine IP Address Serial Number Todo B-W-ZO6KVP N/A Please …" at bounding box center [653, 541] width 1154 height 881
click at [408, 283] on td at bounding box center [396, 290] width 114 height 34
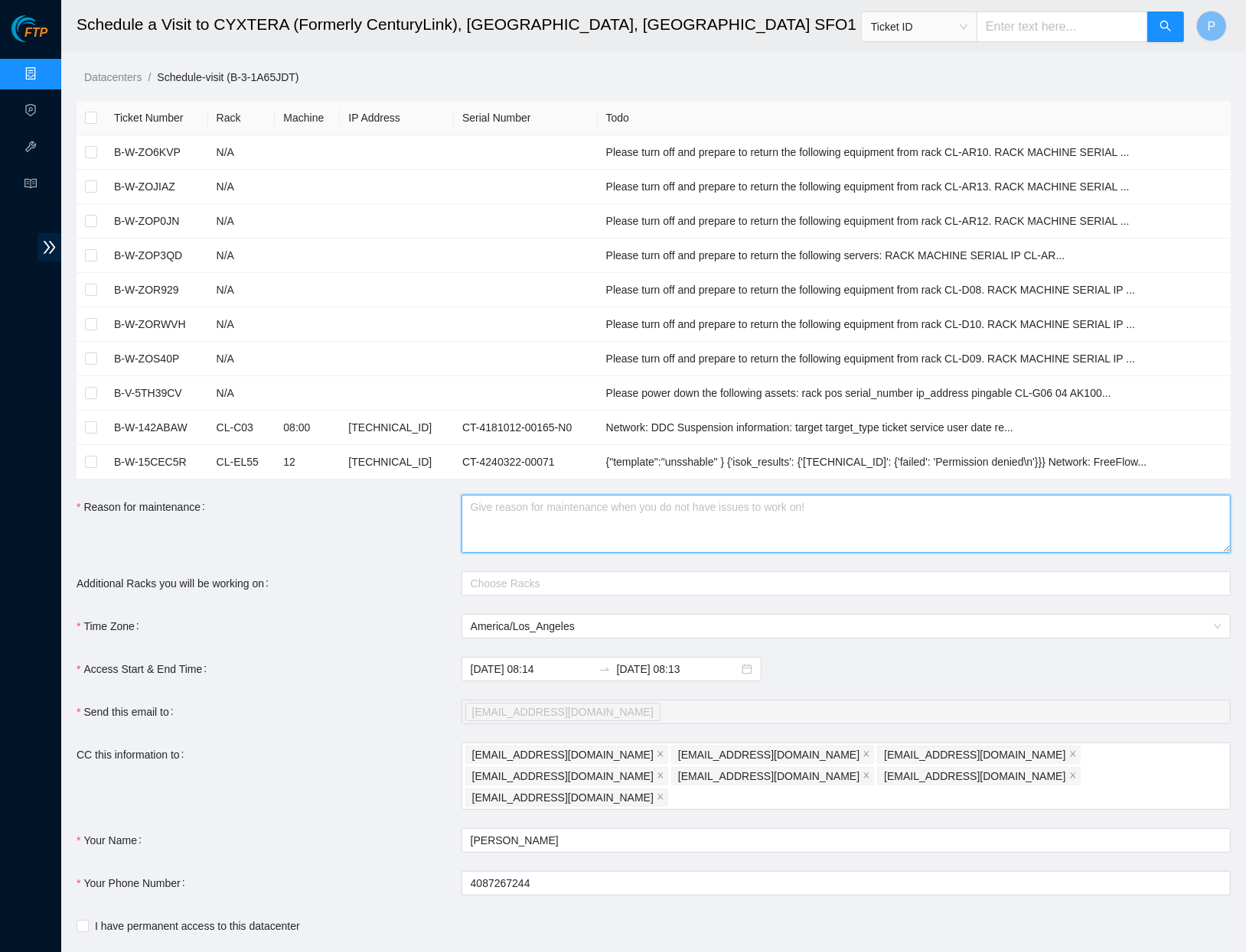
click at [588, 507] on textarea "Reason for maintenance" at bounding box center [845, 524] width 769 height 58
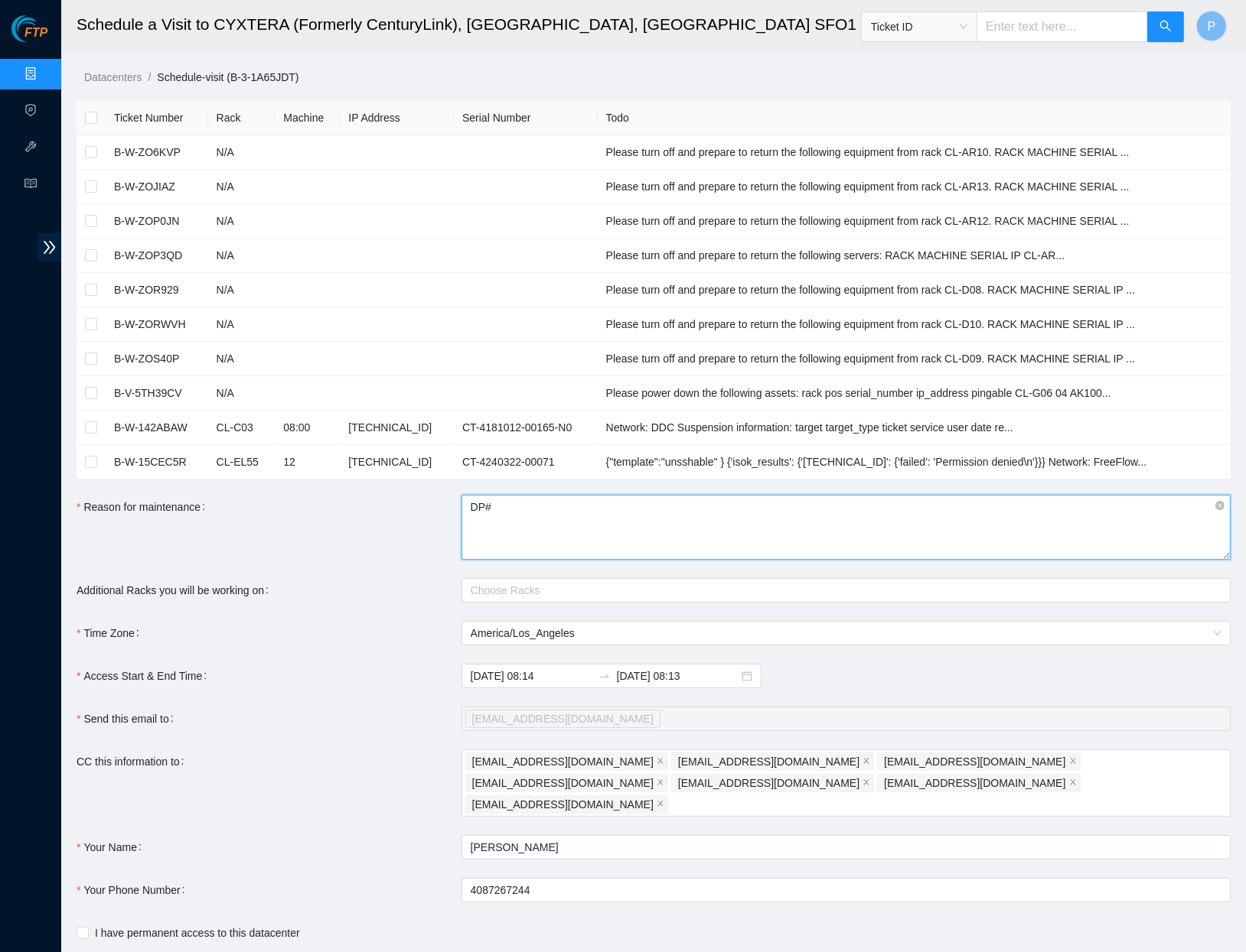
click at [1211, 951] on html "FTP Data Centers Activity Logs Hardware Test (isok) Support Schedule a Visit to…" at bounding box center [623, 476] width 1246 height 952
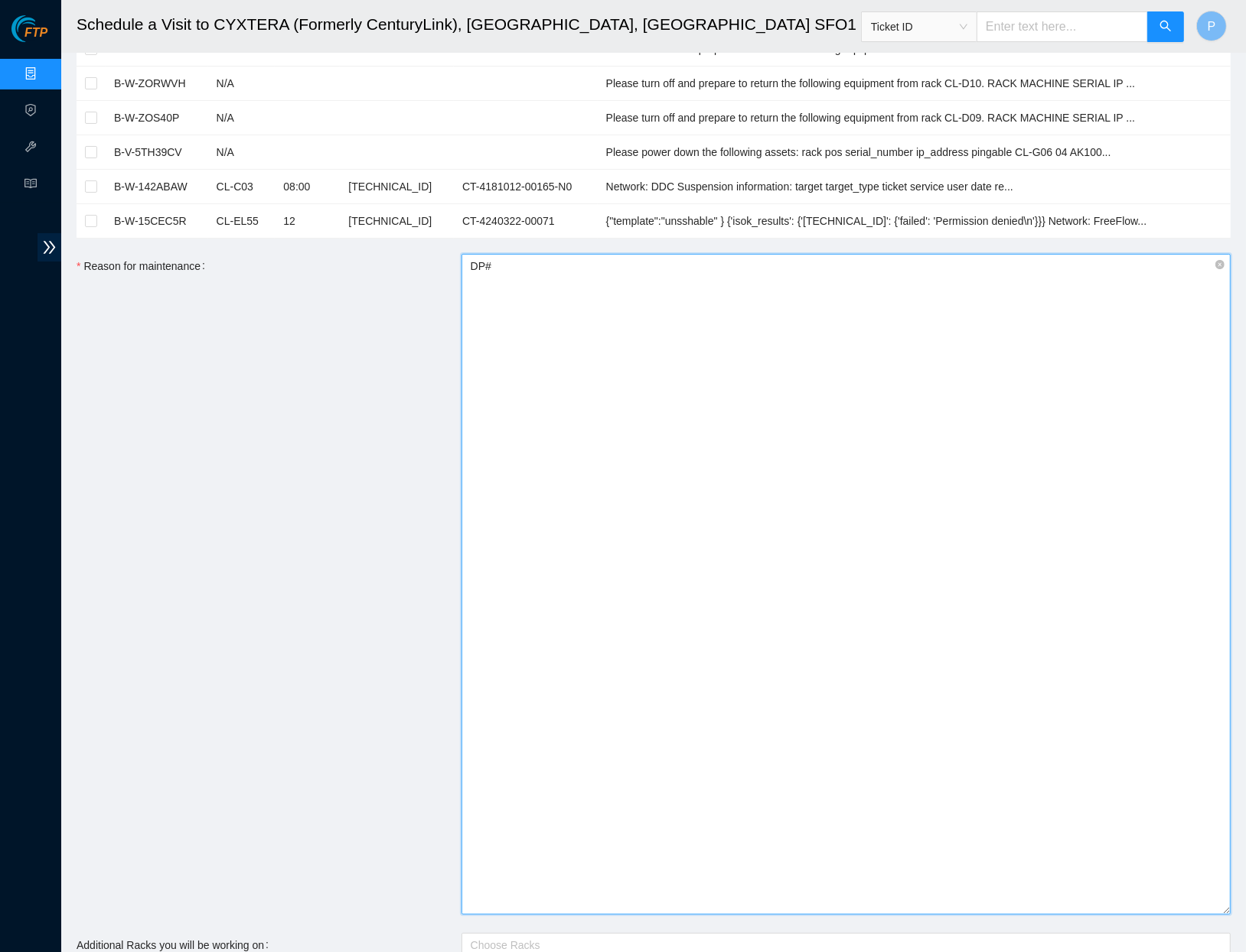
scroll to position [250, 0]
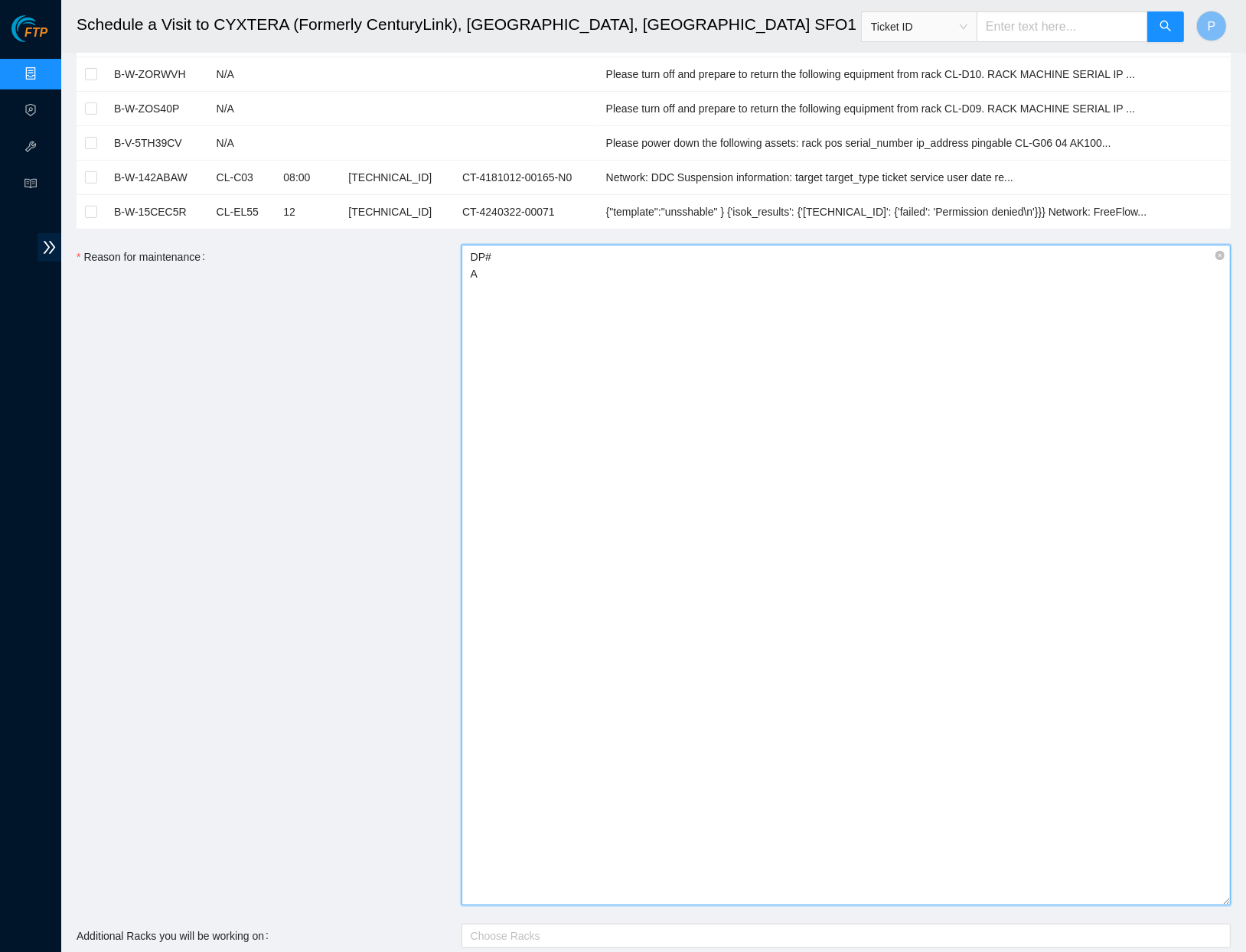
type textarea "DP#"
drag, startPoint x: 504, startPoint y: 248, endPoint x: 409, endPoint y: 247, distance: 95.0
click at [409, 247] on div "Reason for maintenance DP#" at bounding box center [653, 575] width 1154 height 661
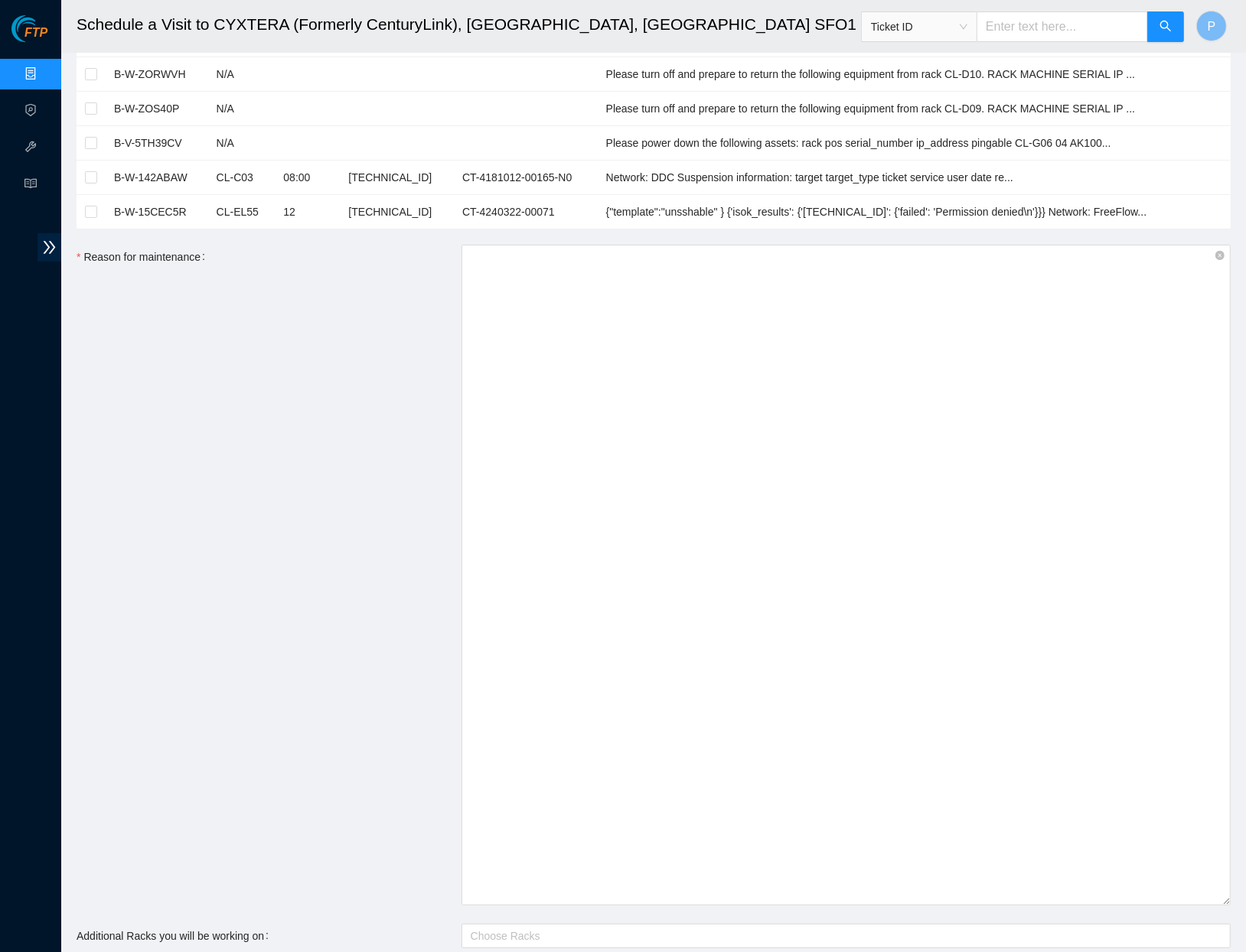
click at [395, 386] on div "Reason for maintenance" at bounding box center [268, 575] width 385 height 661
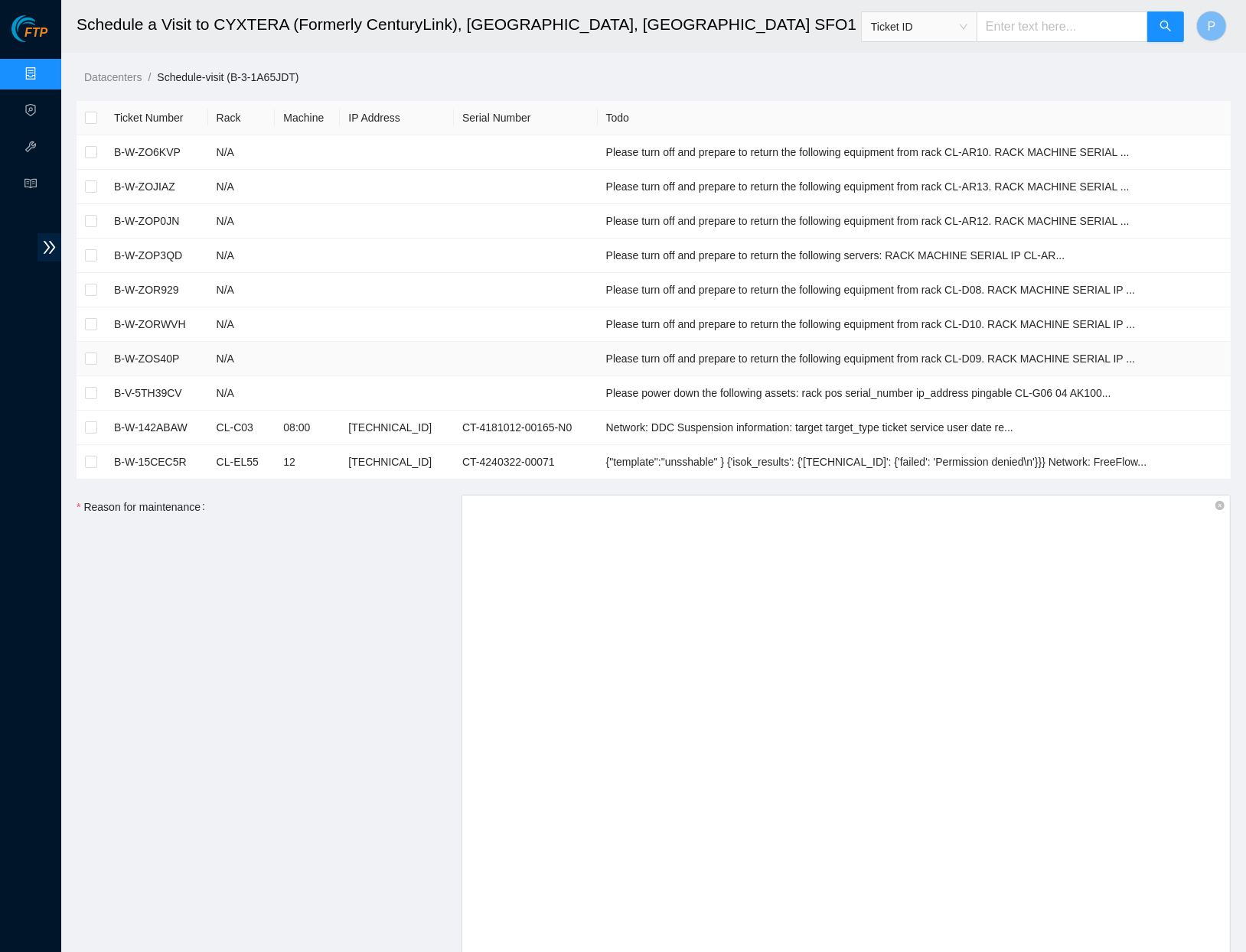
scroll to position [0, 0]
